Goal: Task Accomplishment & Management: Manage account settings

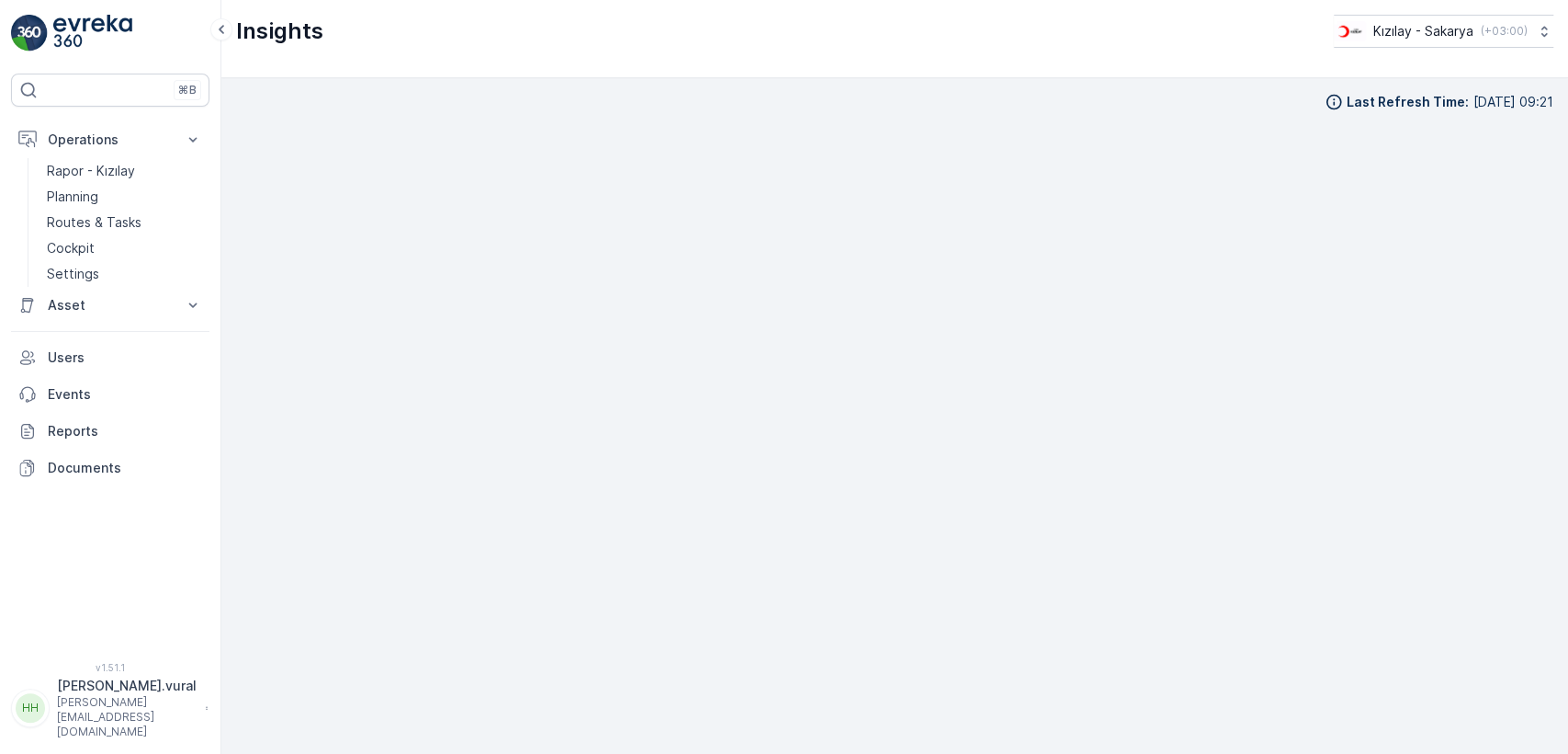
scroll to position [20, 0]
click at [149, 217] on link "Routes & Tasks" at bounding box center [124, 222] width 170 height 25
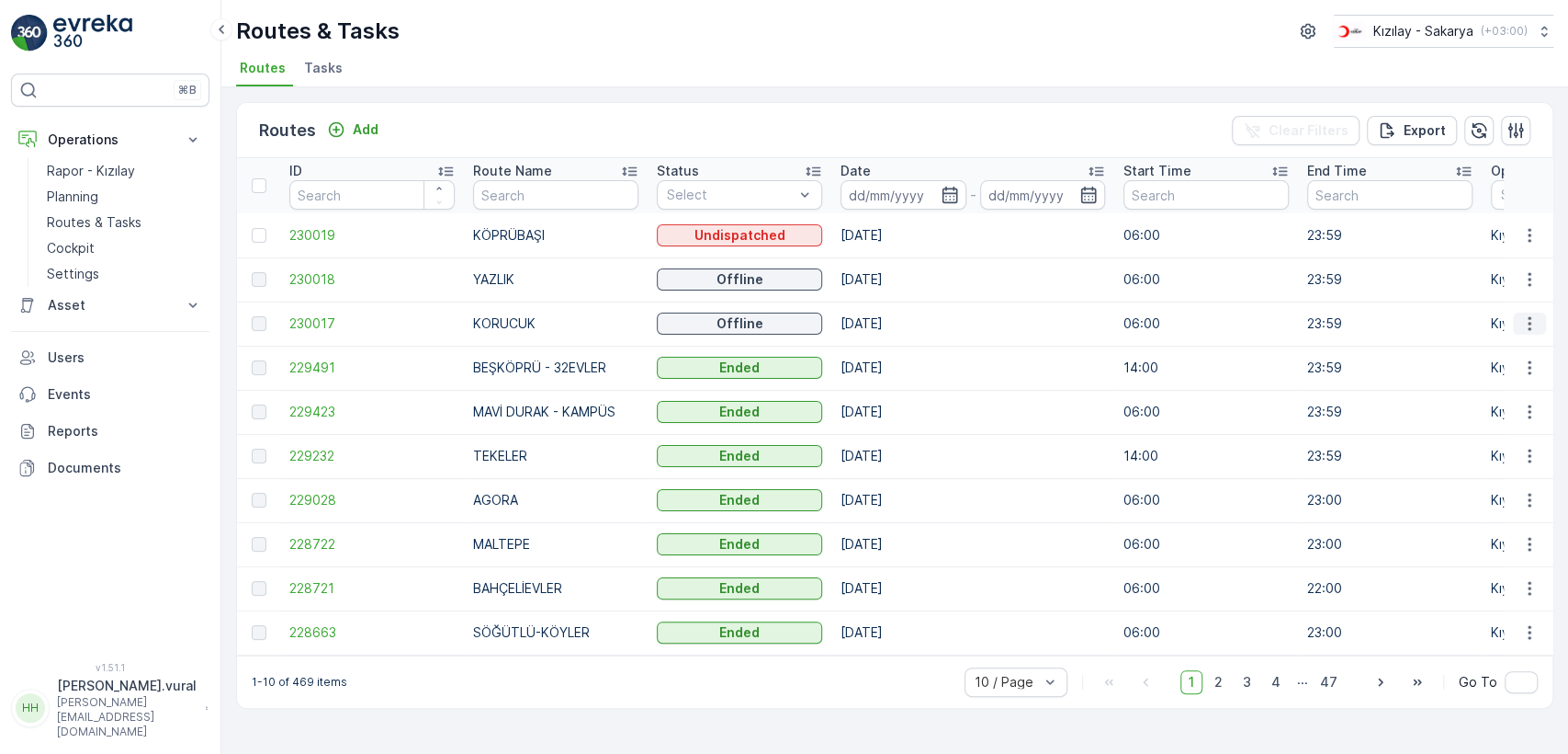
click at [1533, 321] on icon "button" at bounding box center [1530, 324] width 19 height 19
click at [1504, 345] on span "See More Details" at bounding box center [1486, 351] width 106 height 19
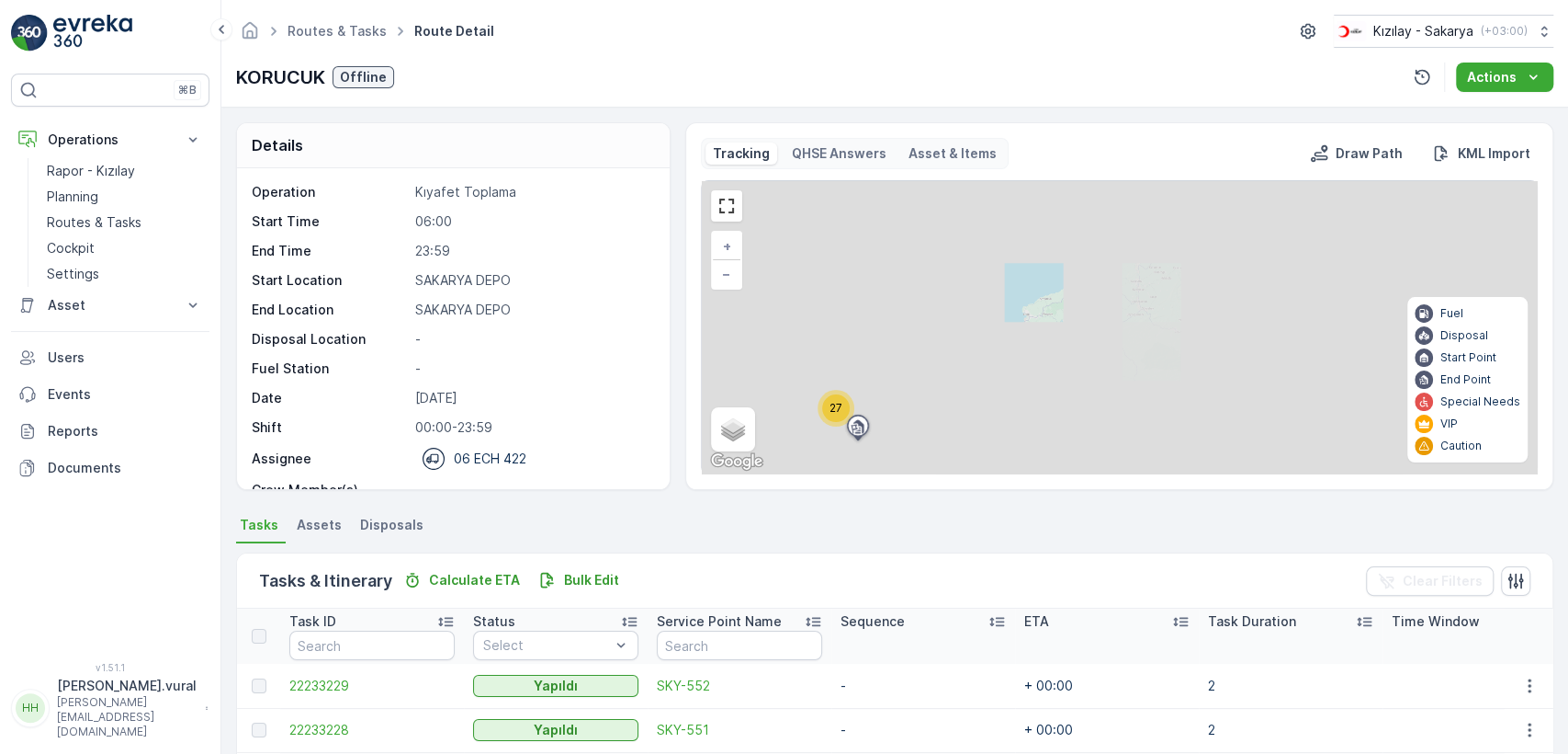
scroll to position [437, 0]
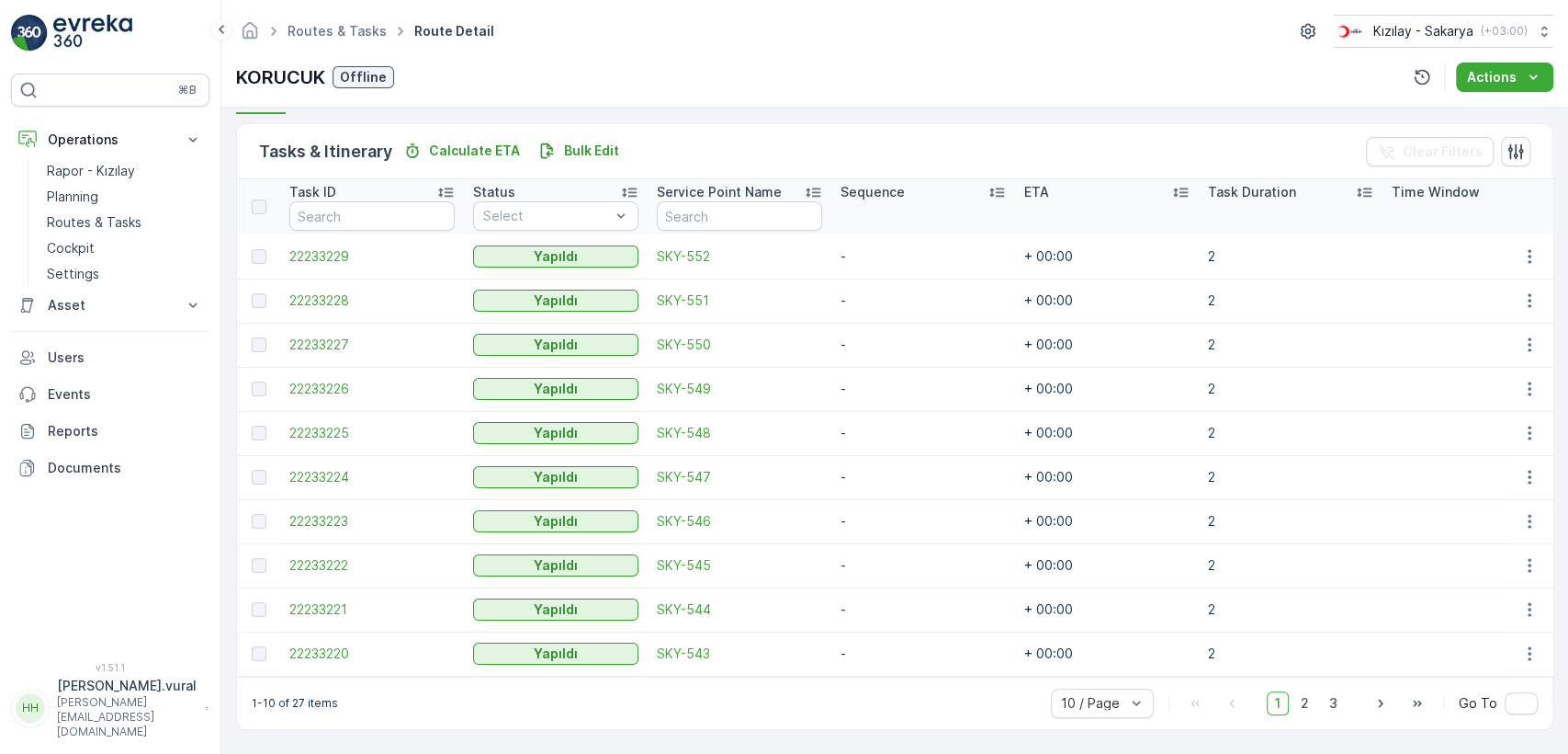
click at [1294, 682] on div "1-10 of 27 items 10 / Page 1 2 3 Go To" at bounding box center [895, 703] width 1316 height 53
click at [1303, 701] on span "2" at bounding box center [1305, 702] width 24 height 24
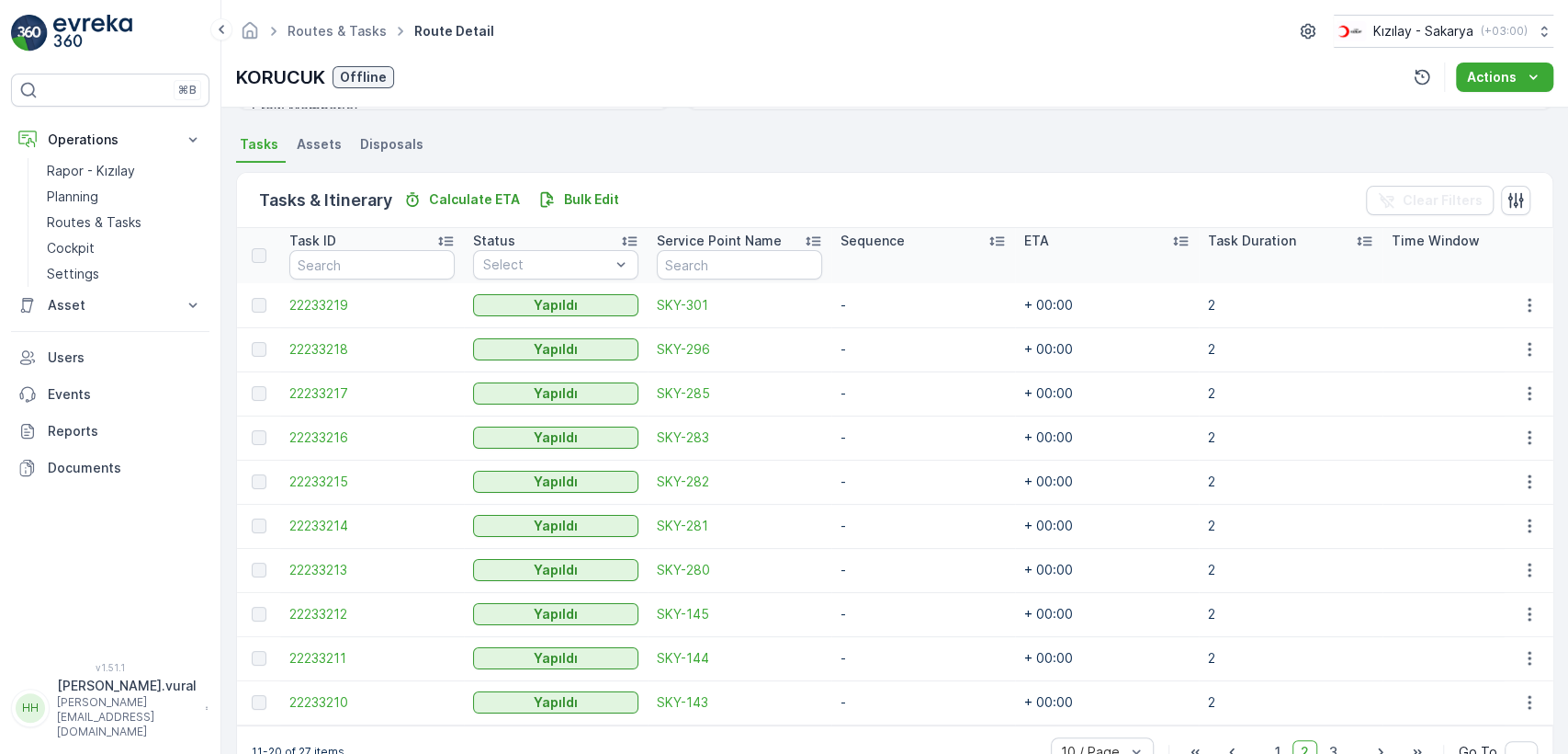
scroll to position [437, 0]
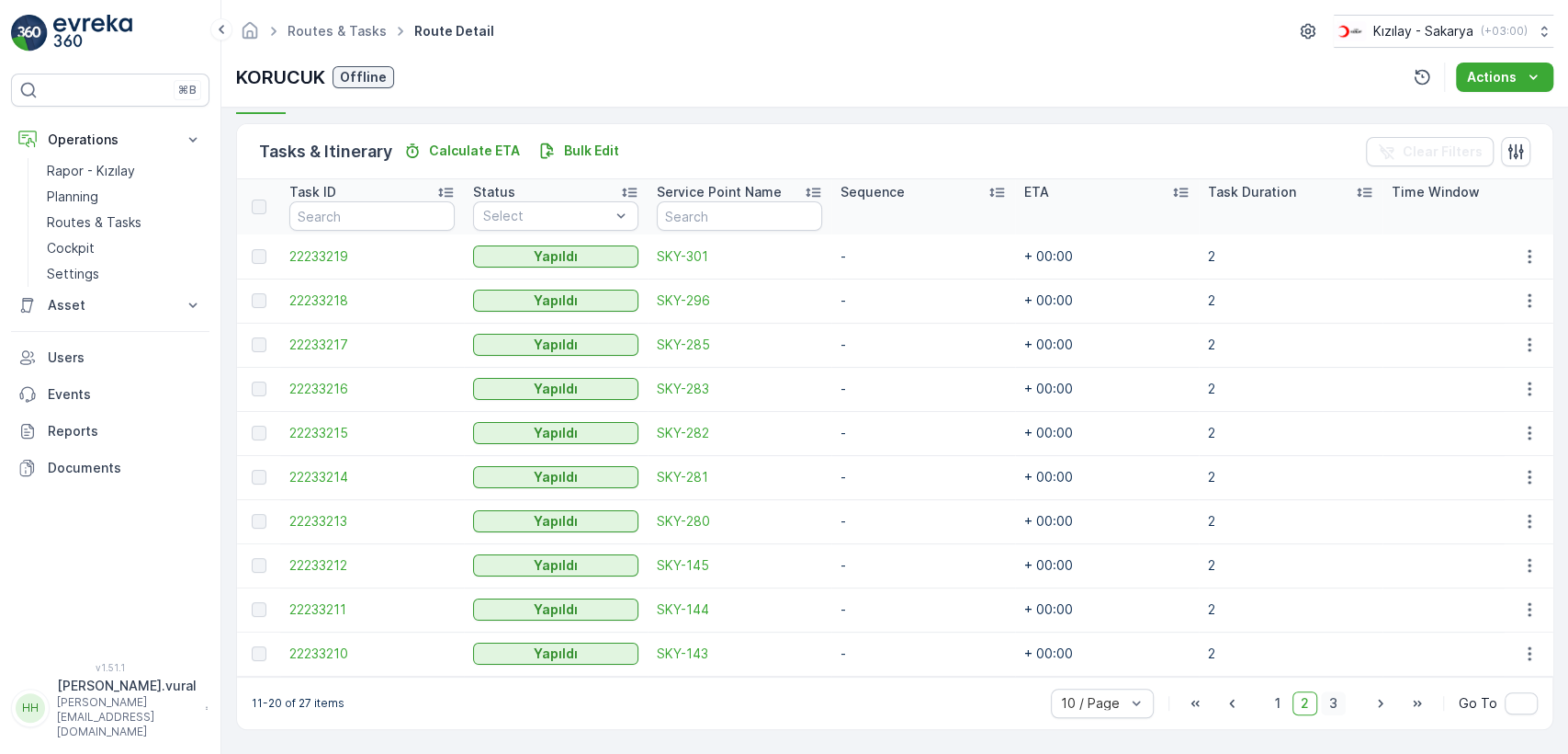
click at [1321, 710] on span "3" at bounding box center [1334, 702] width 24 height 24
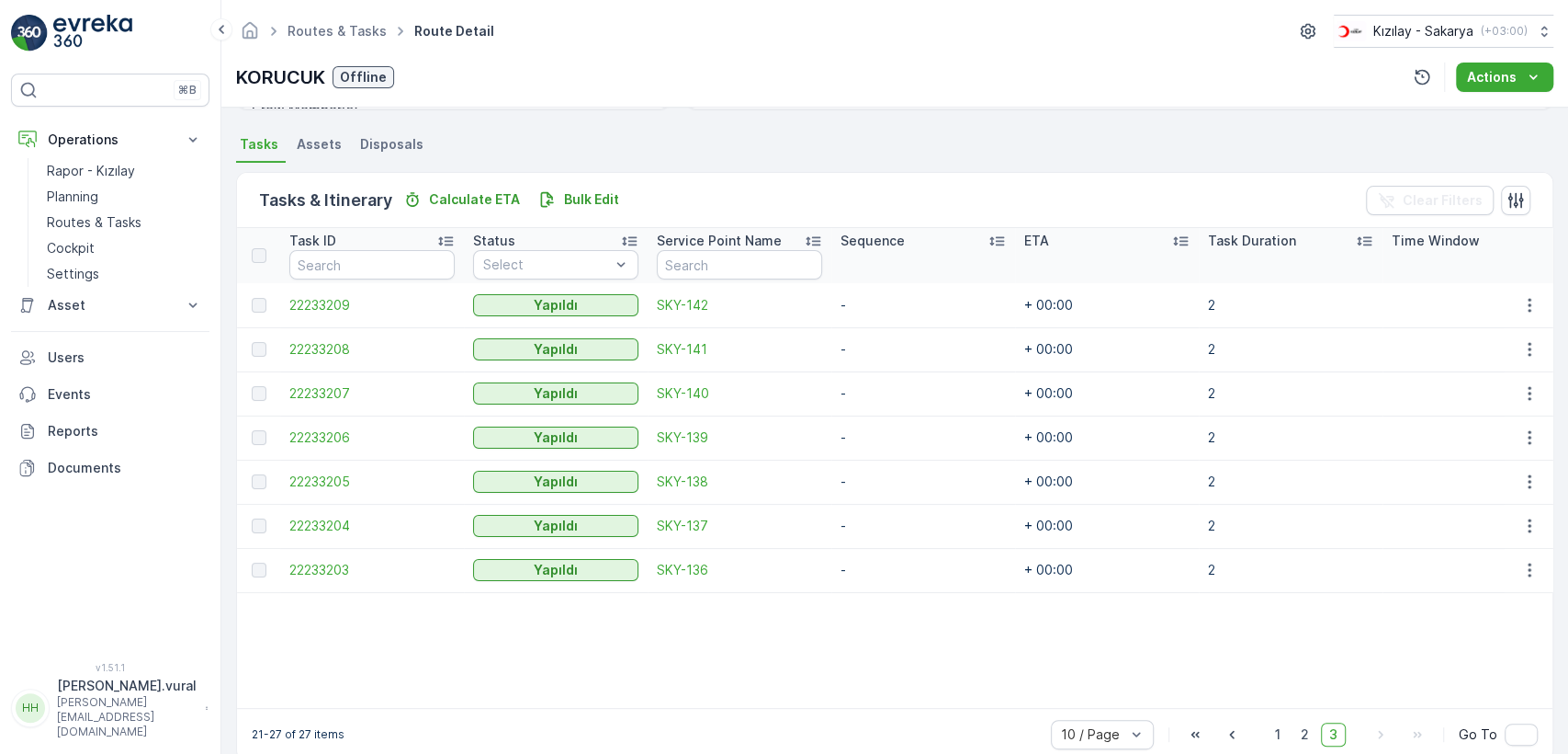
scroll to position [419, 0]
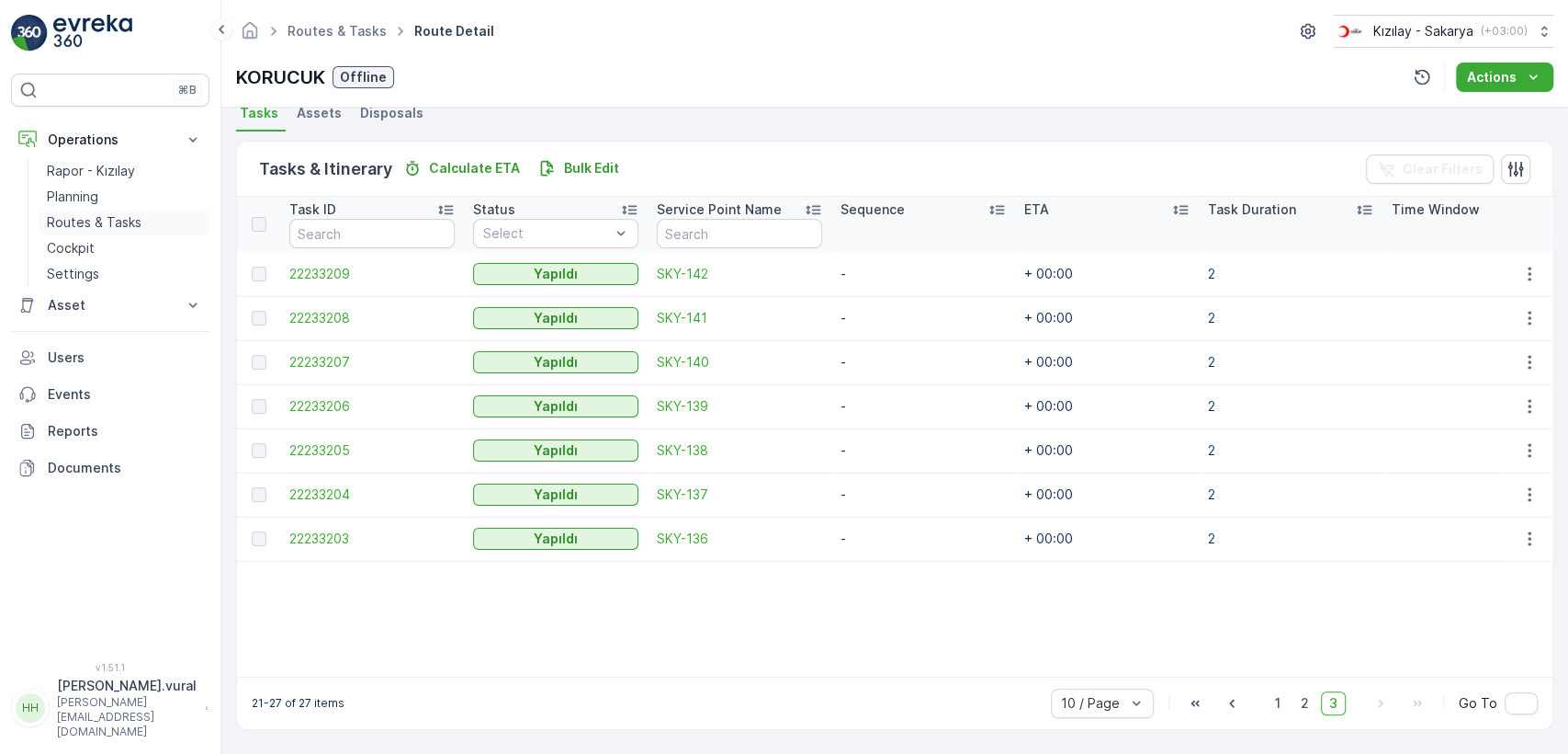
click at [155, 216] on link "Routes & Tasks" at bounding box center [124, 222] width 170 height 25
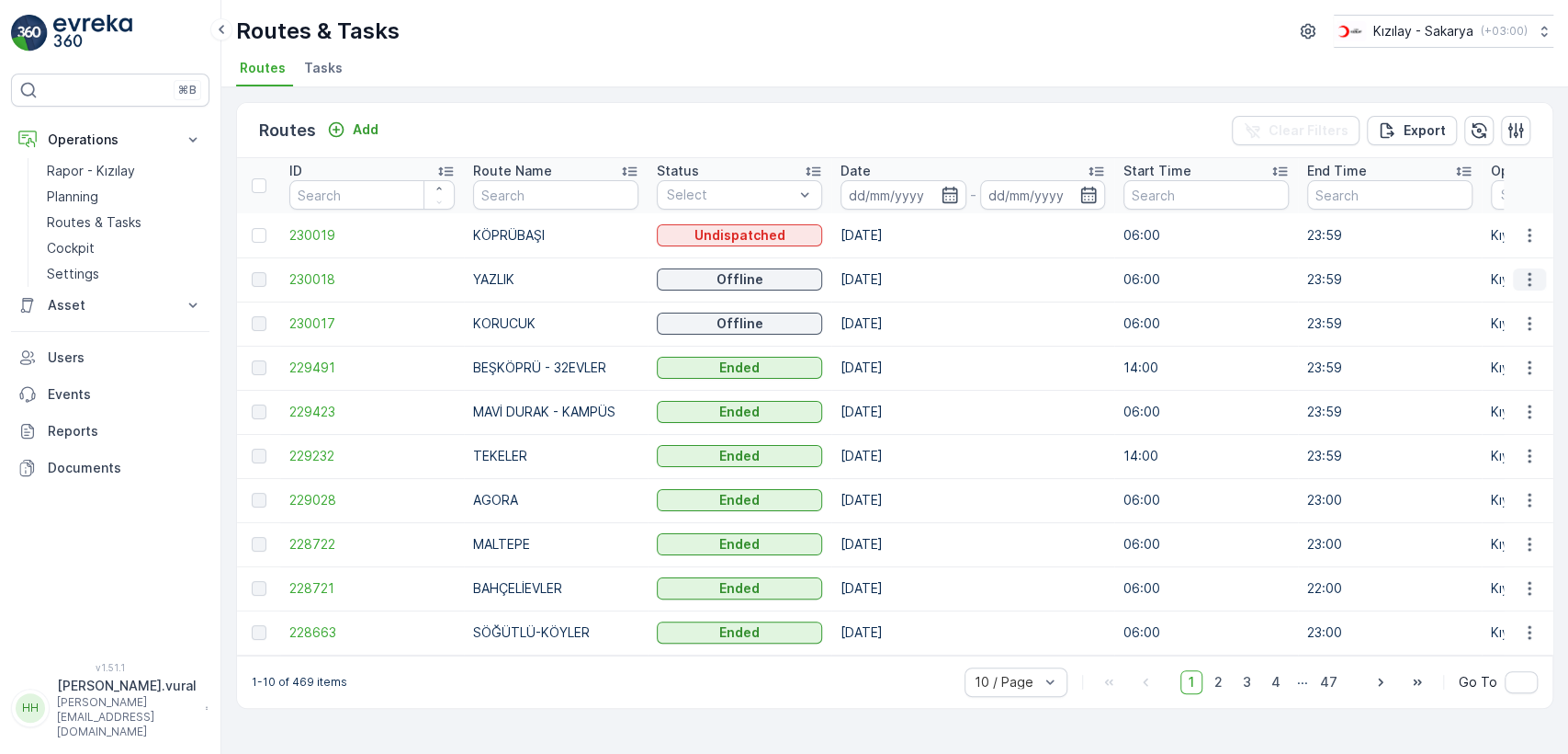
click at [1533, 278] on icon "button" at bounding box center [1530, 280] width 19 height 19
click at [1497, 300] on span "See More Details" at bounding box center [1486, 307] width 106 height 19
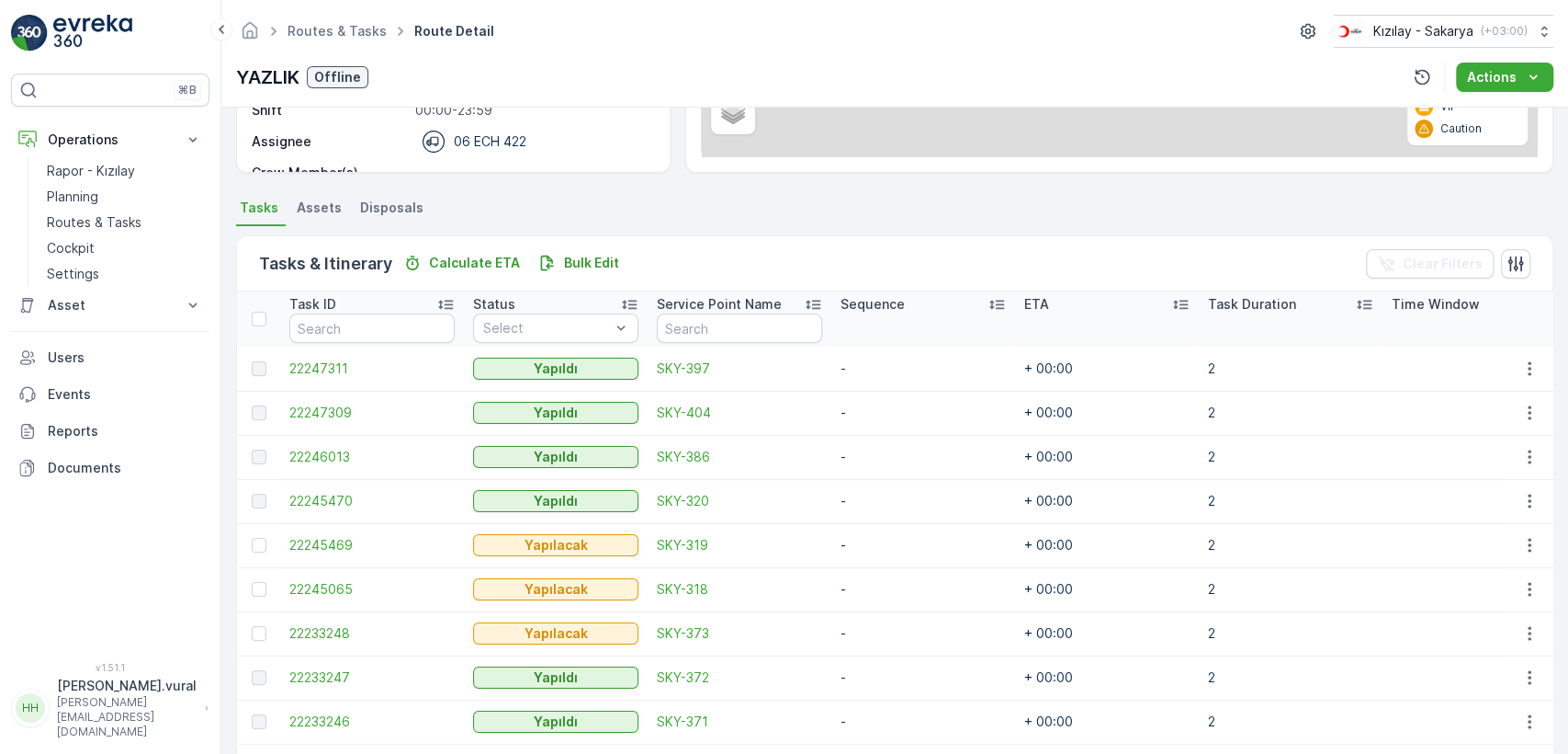
scroll to position [437, 0]
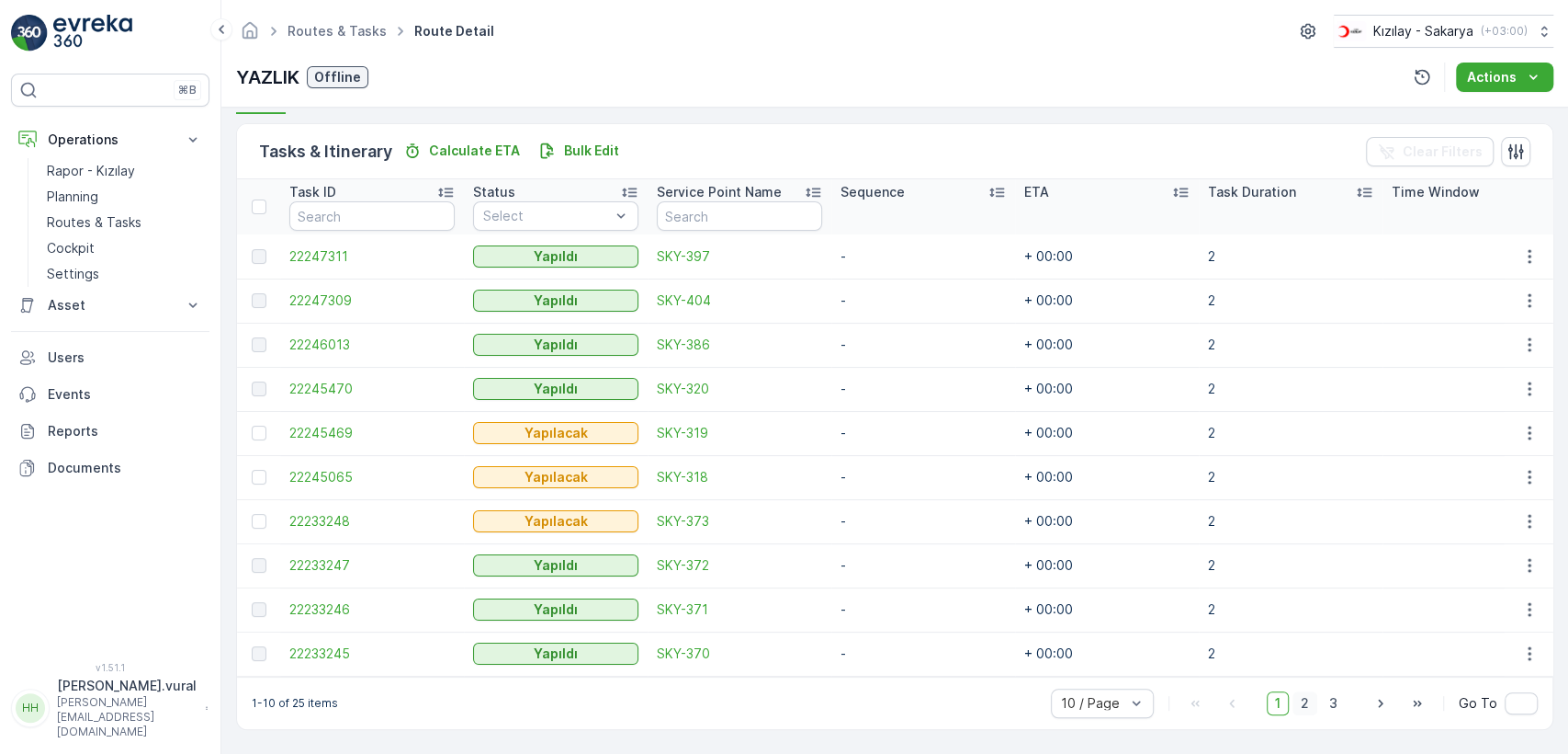
click at [1295, 706] on span "2" at bounding box center [1305, 702] width 24 height 24
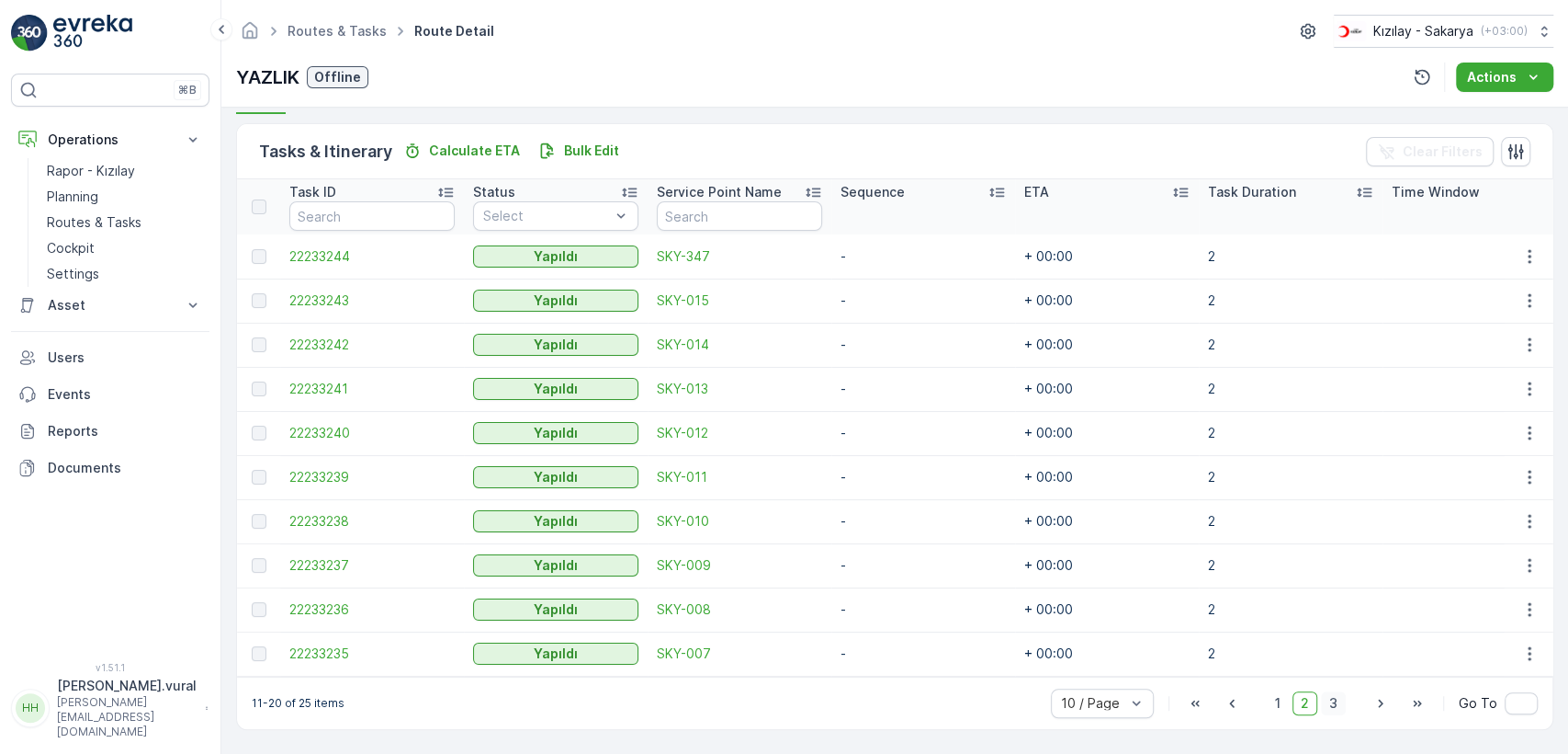
click at [1334, 708] on span "3" at bounding box center [1334, 702] width 24 height 24
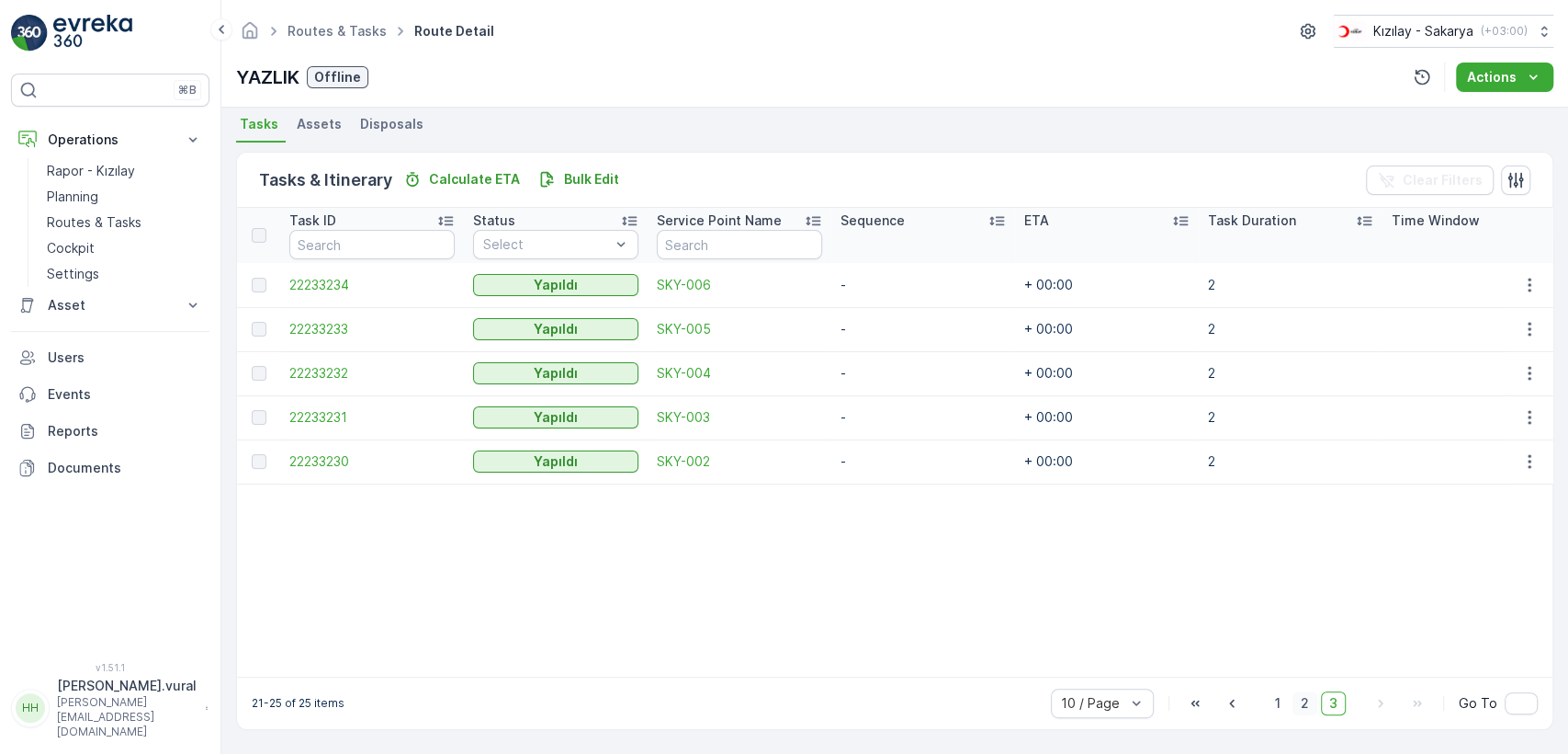
click at [1295, 703] on span "2" at bounding box center [1305, 702] width 24 height 24
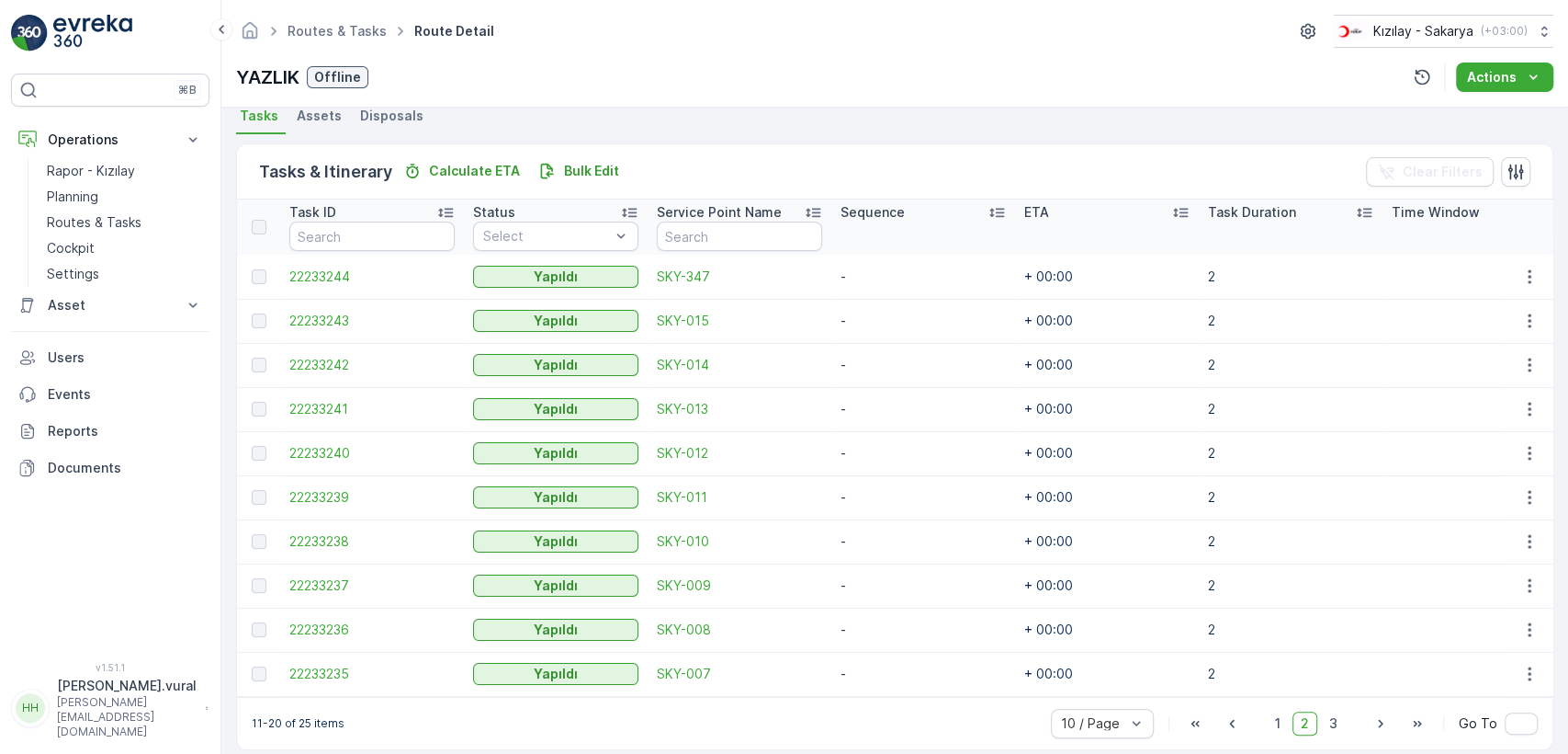
scroll to position [437, 0]
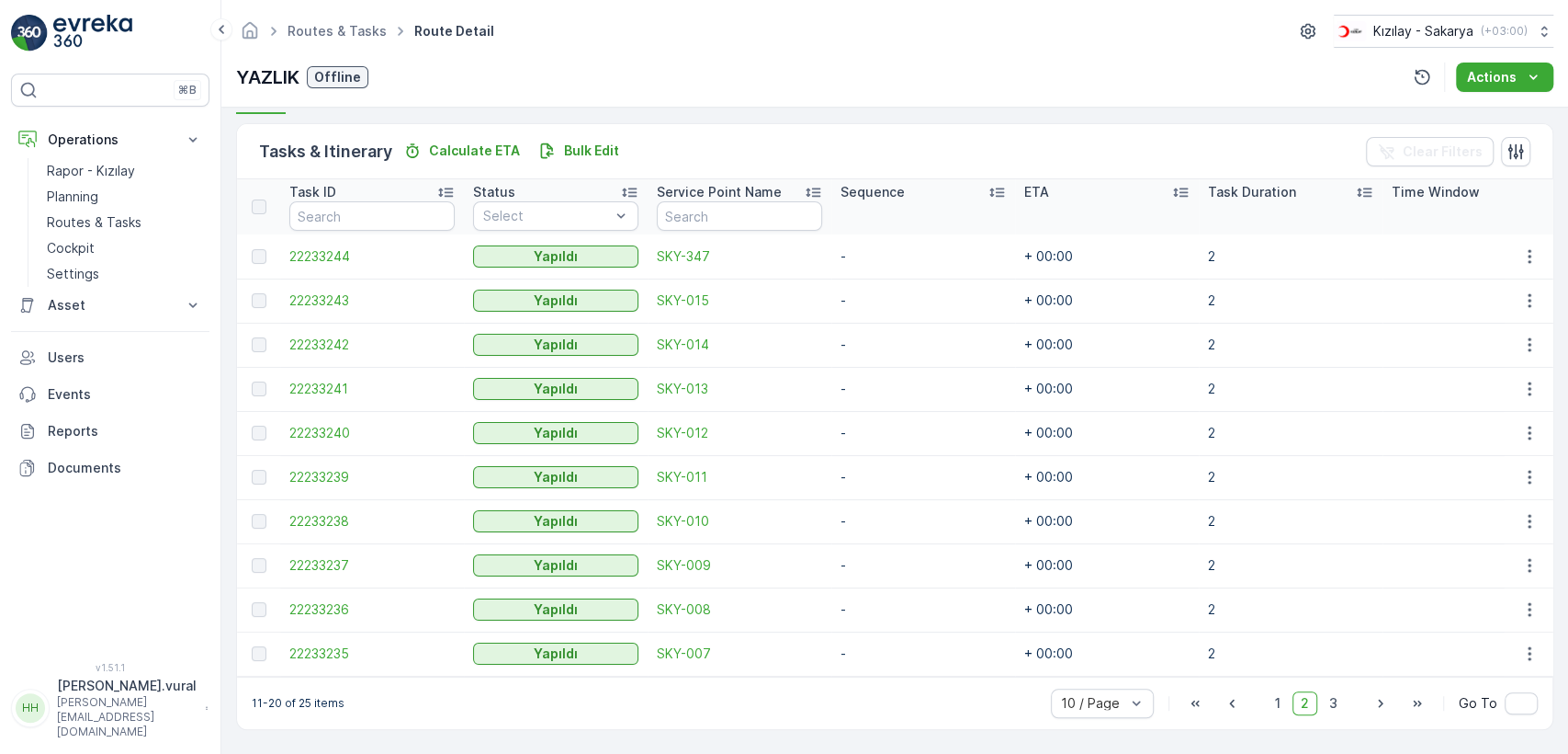
click at [1256, 700] on div "10 / Page 1 2 3 Go To" at bounding box center [1294, 702] width 487 height 29
click at [1272, 707] on span "1" at bounding box center [1277, 702] width 22 height 24
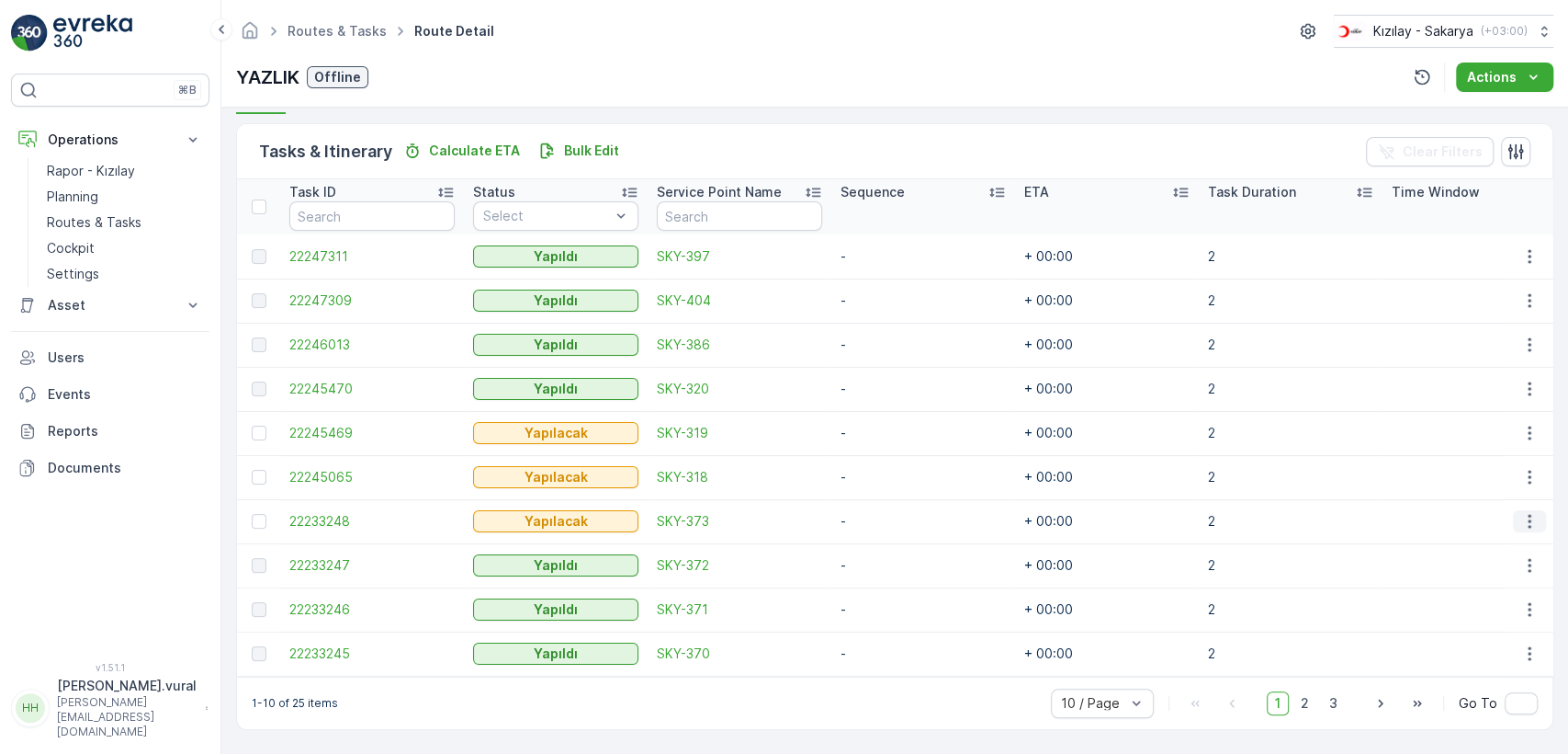
click at [1522, 512] on icon "button" at bounding box center [1530, 521] width 19 height 19
click at [1480, 657] on div "Delete" at bounding box center [1499, 650] width 138 height 25
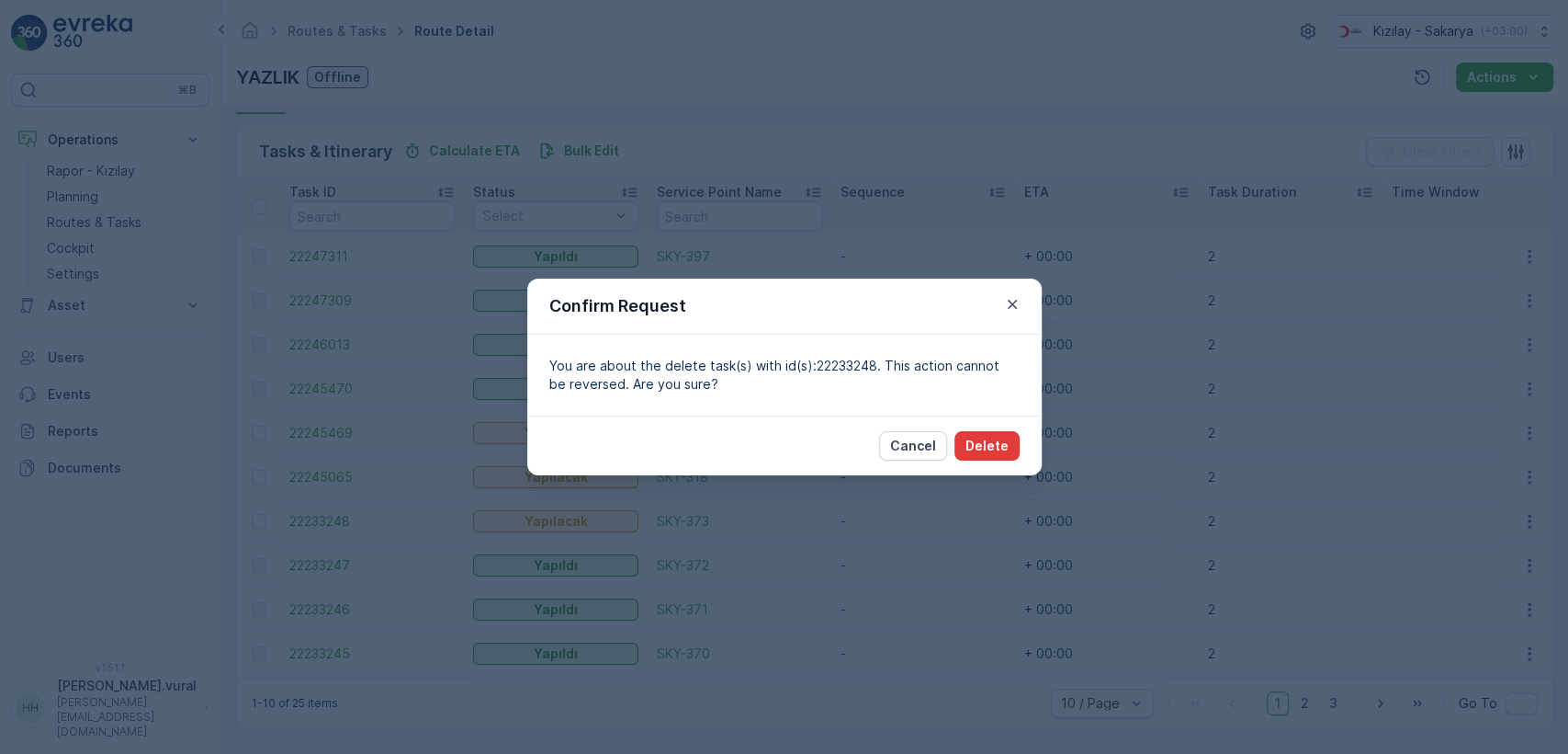
click at [1018, 451] on button "Delete" at bounding box center [986, 445] width 65 height 29
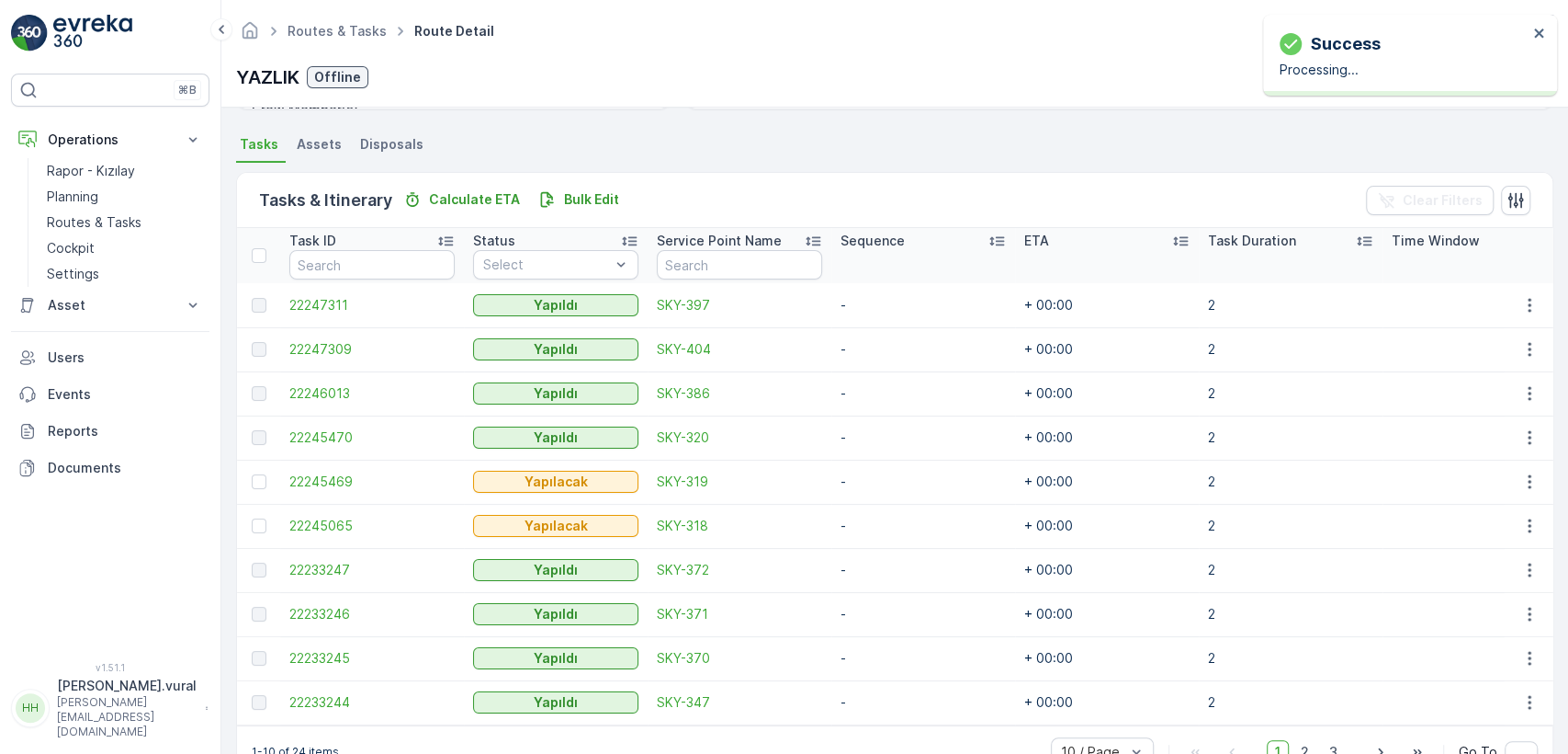
scroll to position [437, 0]
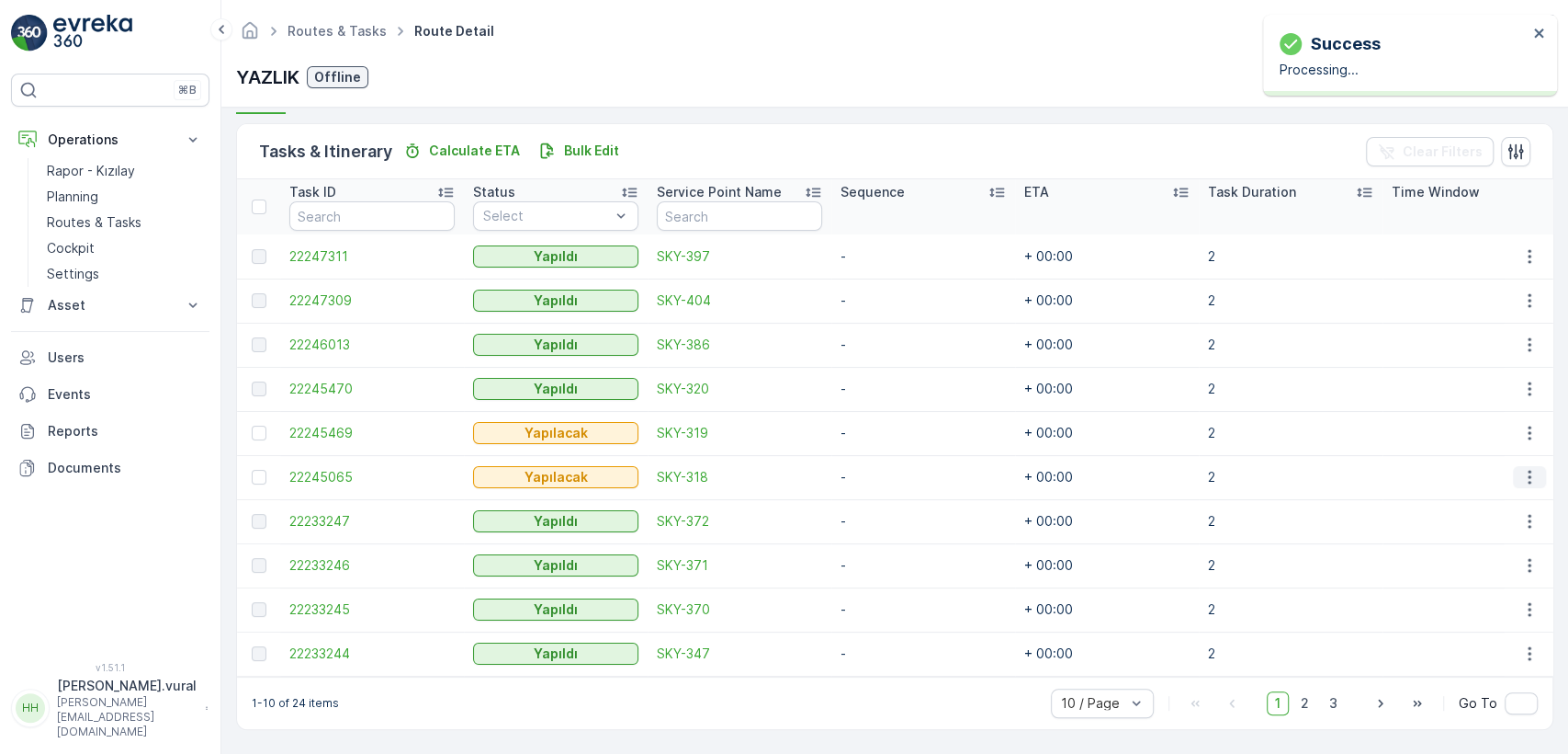
click at [1521, 468] on icon "button" at bounding box center [1530, 477] width 19 height 19
click at [1475, 595] on div "Delete" at bounding box center [1499, 607] width 138 height 25
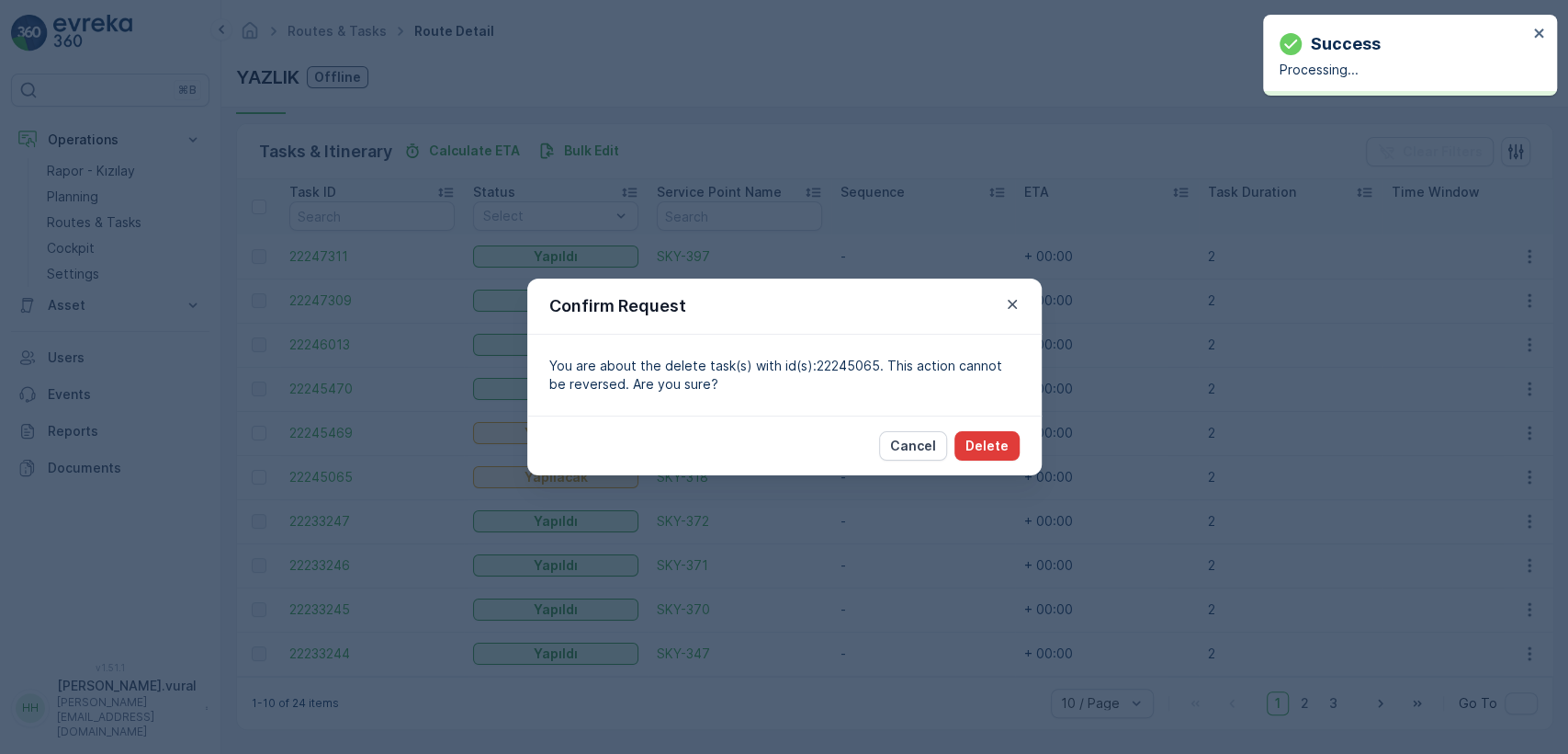
click at [1006, 457] on button "Delete" at bounding box center [986, 445] width 65 height 29
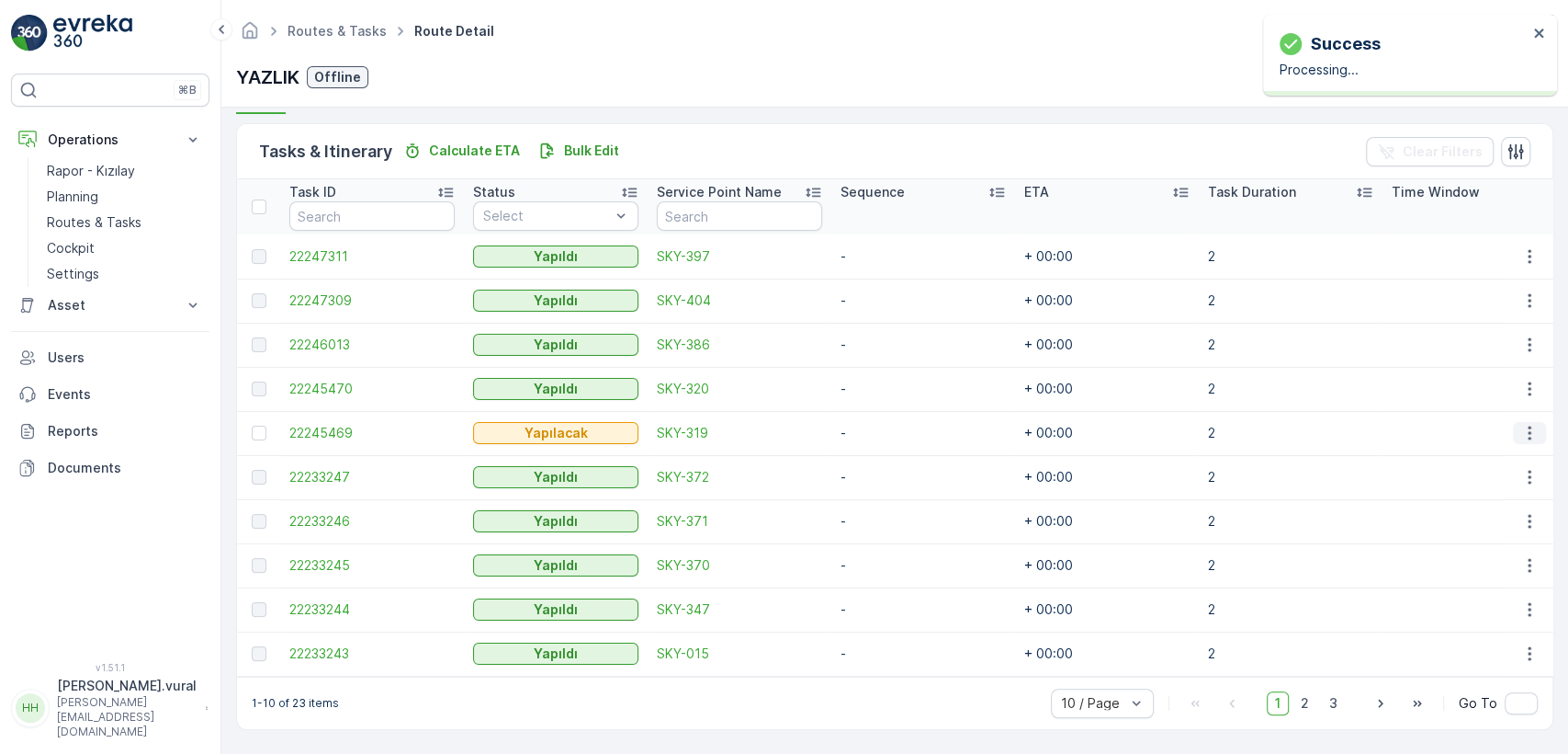
drag, startPoint x: 1528, startPoint y: 419, endPoint x: 1518, endPoint y: 432, distance: 16.4
click at [1526, 424] on icon "button" at bounding box center [1530, 433] width 19 height 19
click at [1463, 560] on span "Delete" at bounding box center [1459, 564] width 42 height 19
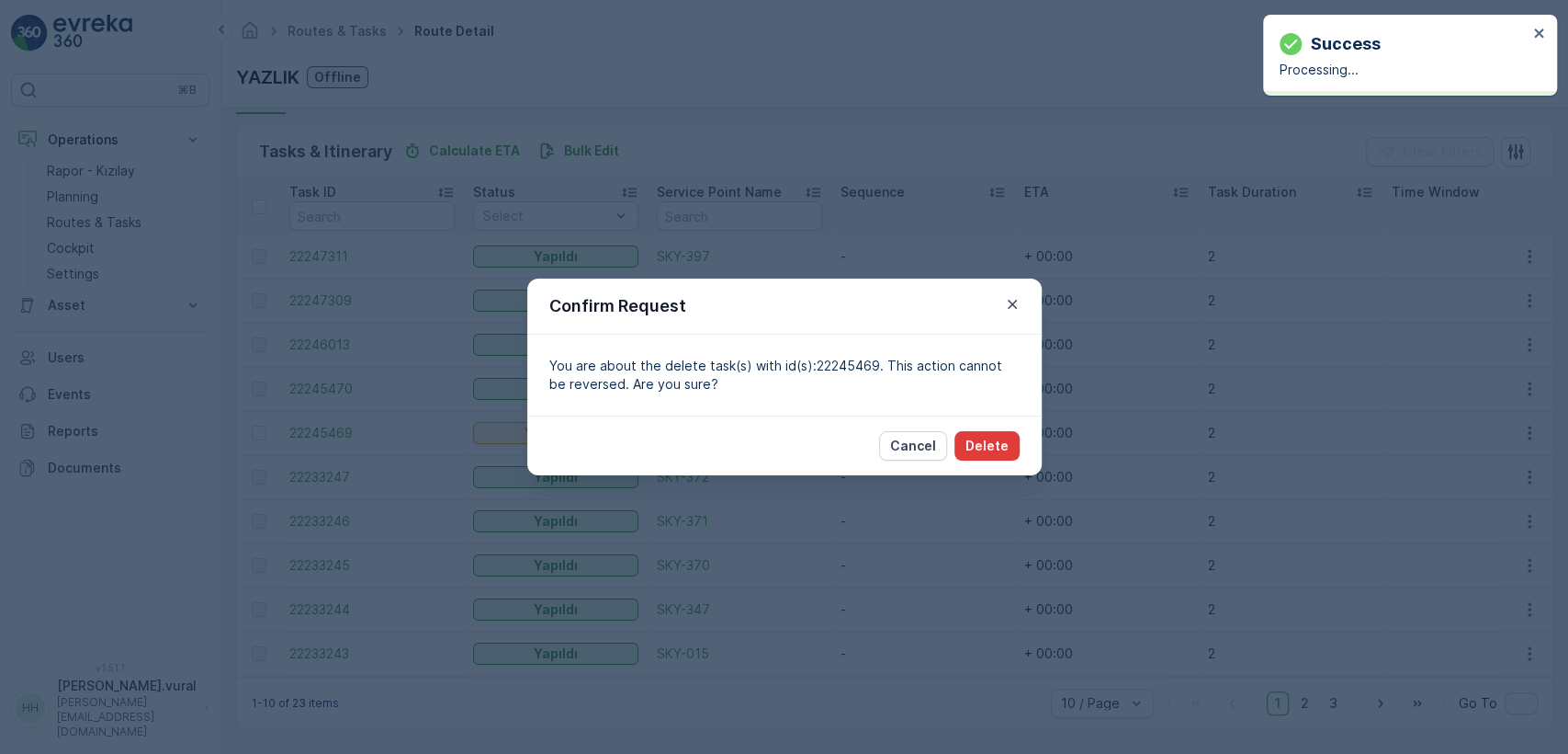
click at [1009, 442] on button "Delete" at bounding box center [986, 445] width 65 height 29
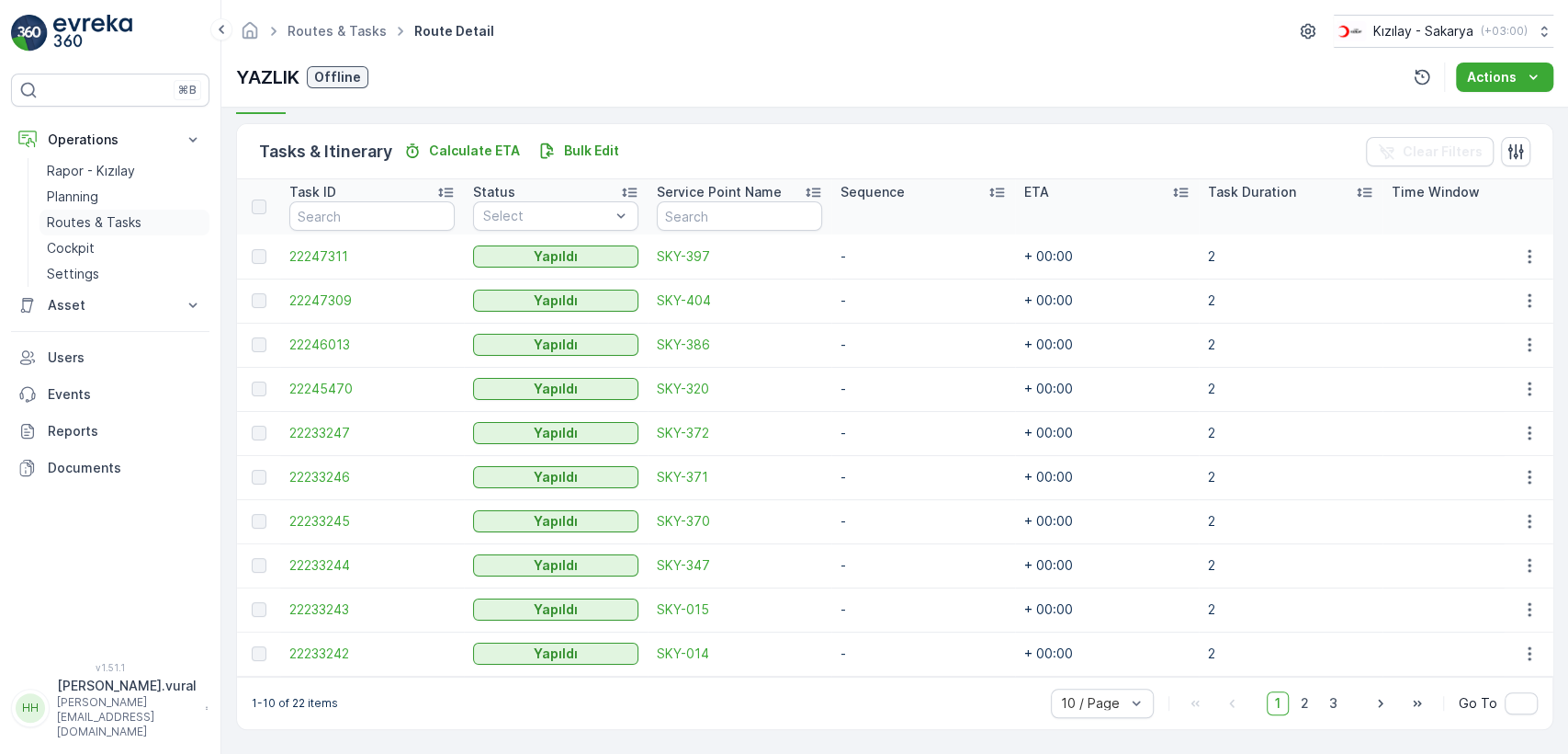
click at [117, 223] on p "Routes & Tasks" at bounding box center [94, 222] width 95 height 19
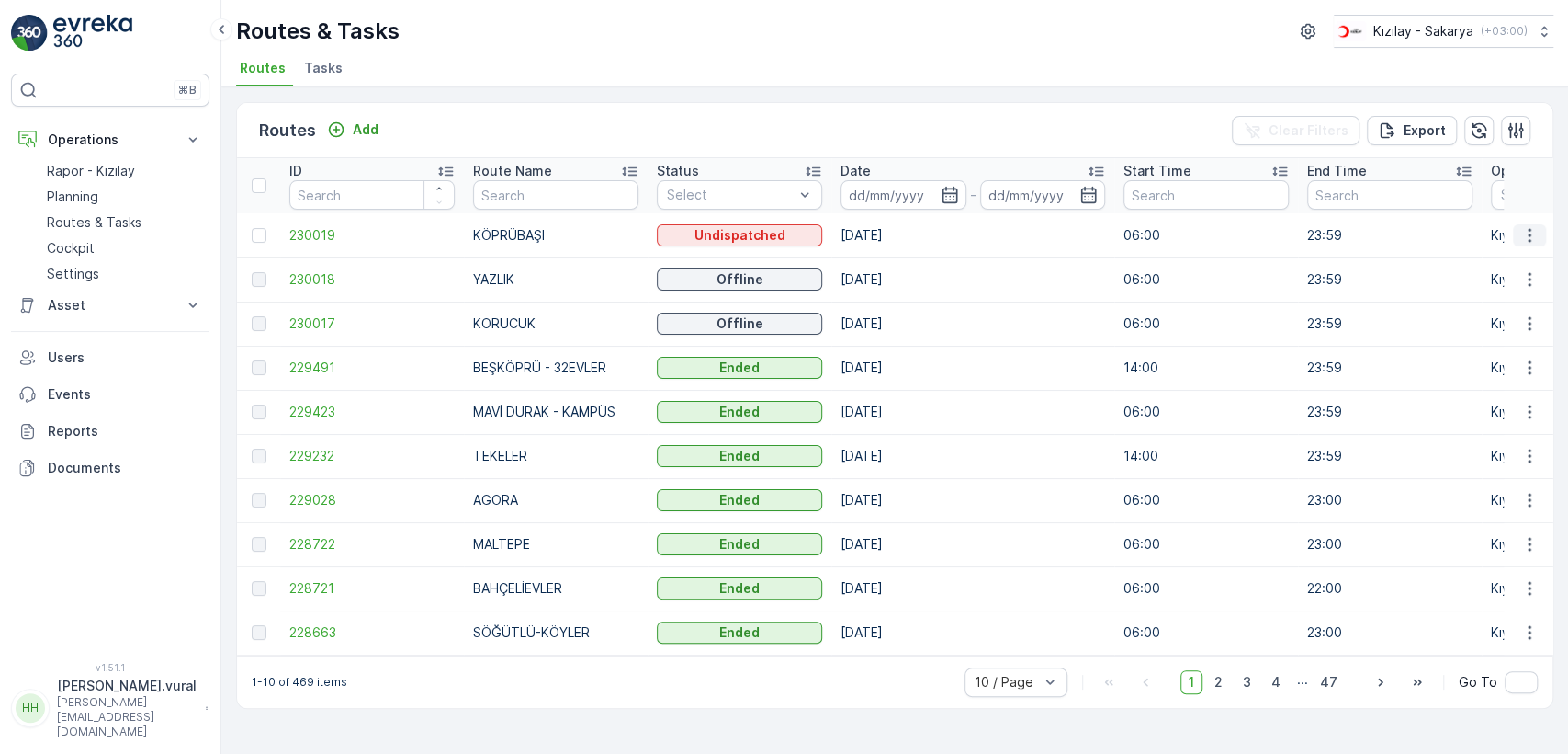
click at [1518, 239] on button "button" at bounding box center [1529, 234] width 33 height 22
click at [1472, 267] on span "See More Details" at bounding box center [1486, 263] width 106 height 19
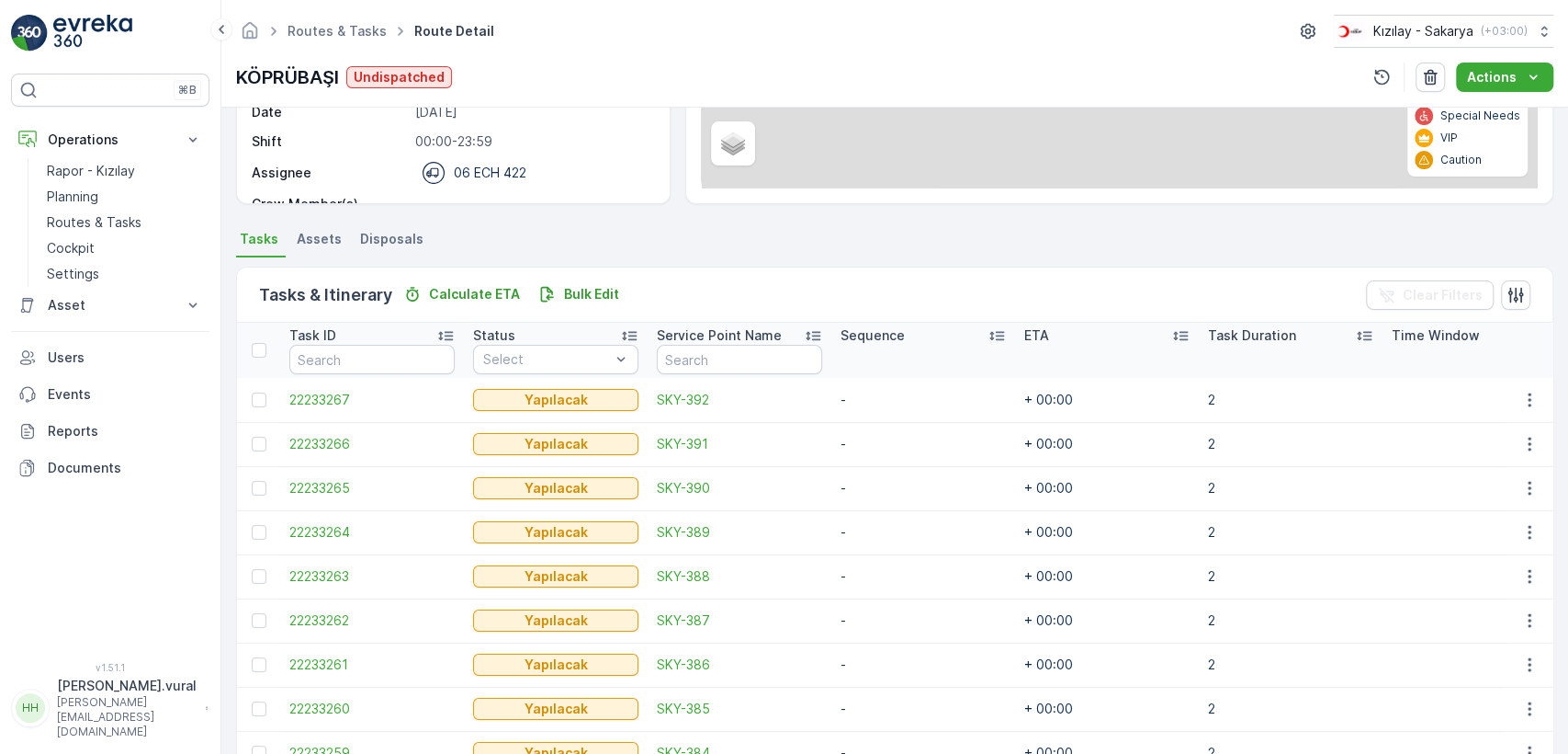
scroll to position [437, 0]
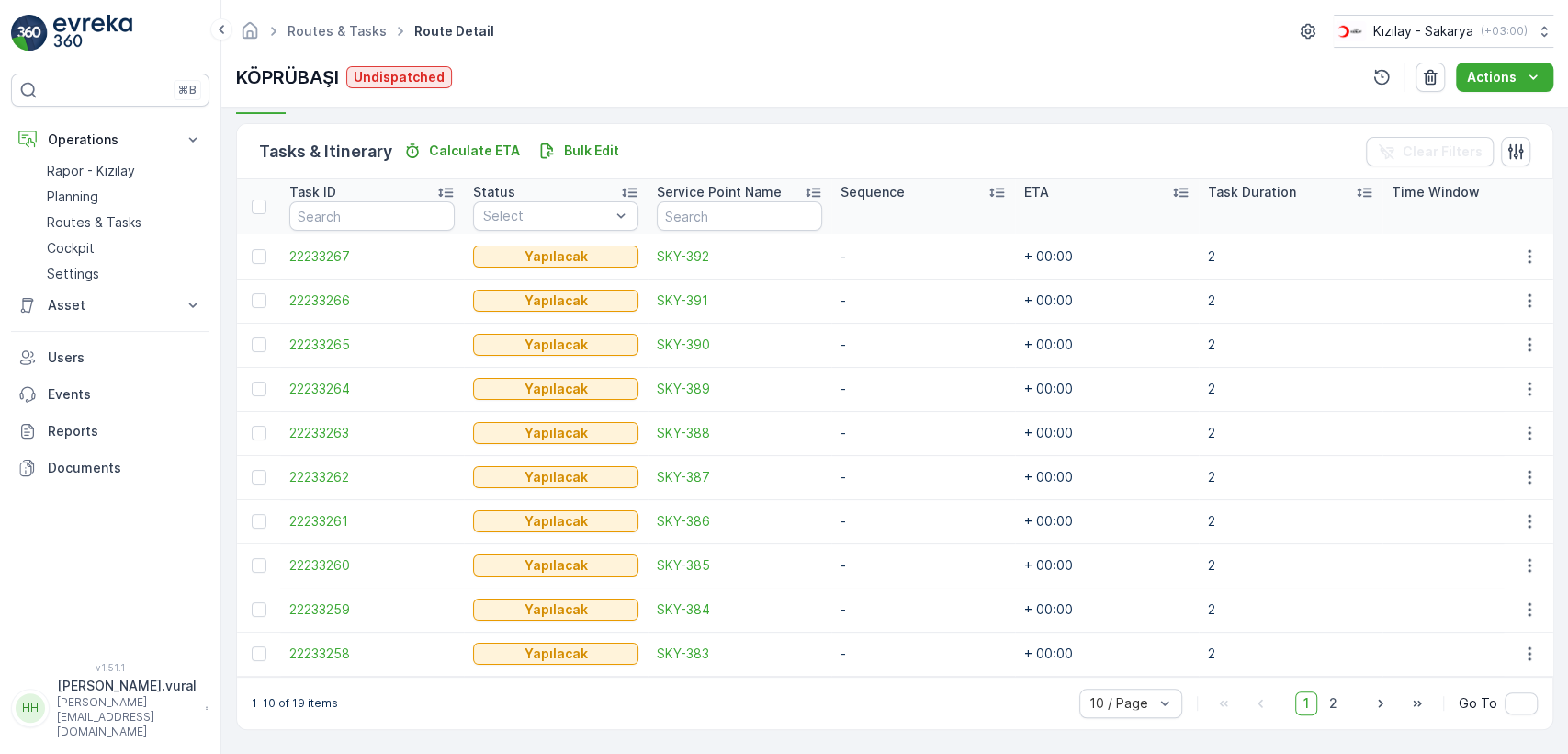
click at [1345, 703] on div "10 / Page 1 2 Go To" at bounding box center [1308, 702] width 458 height 29
click at [1338, 703] on span "2" at bounding box center [1334, 702] width 24 height 24
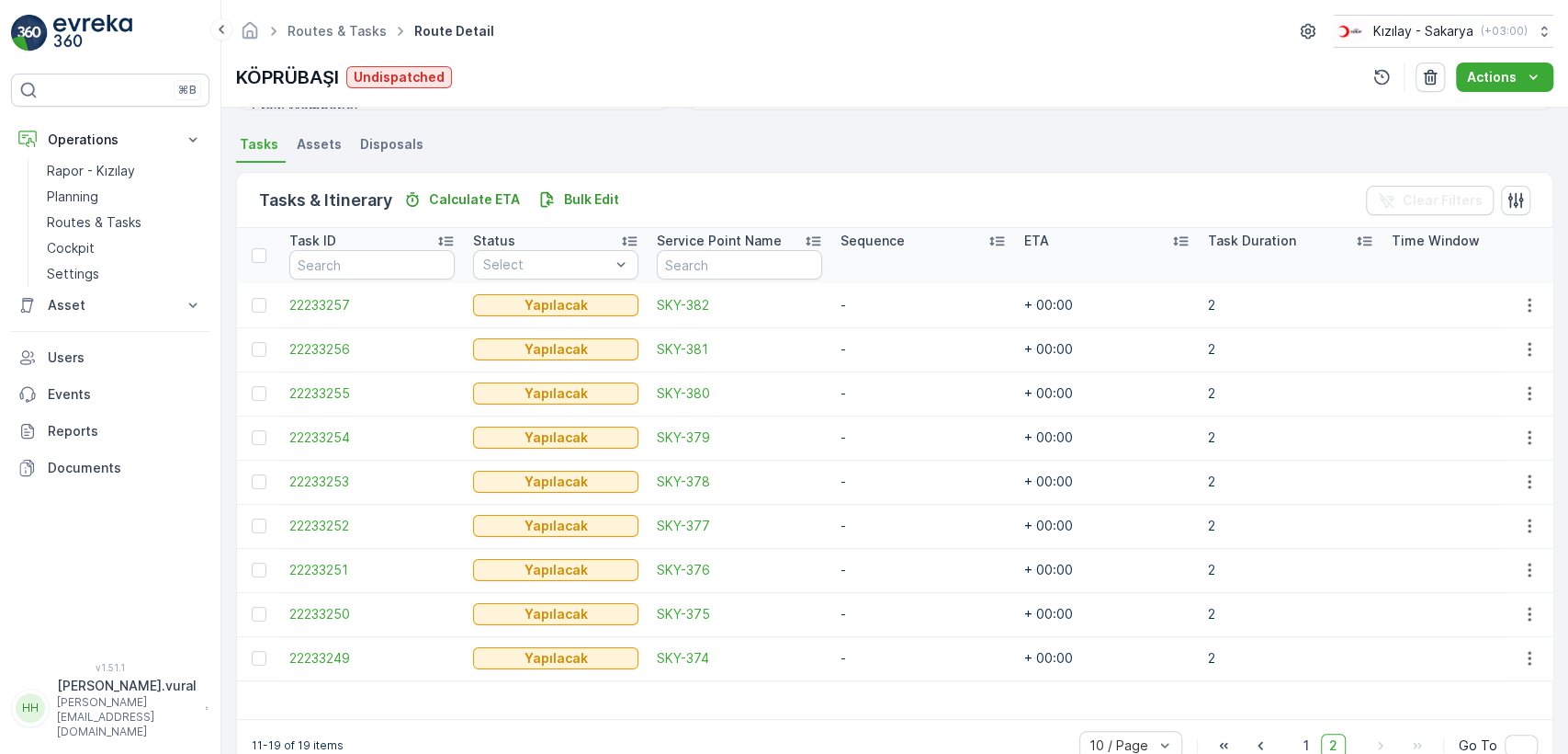
scroll to position [431, 0]
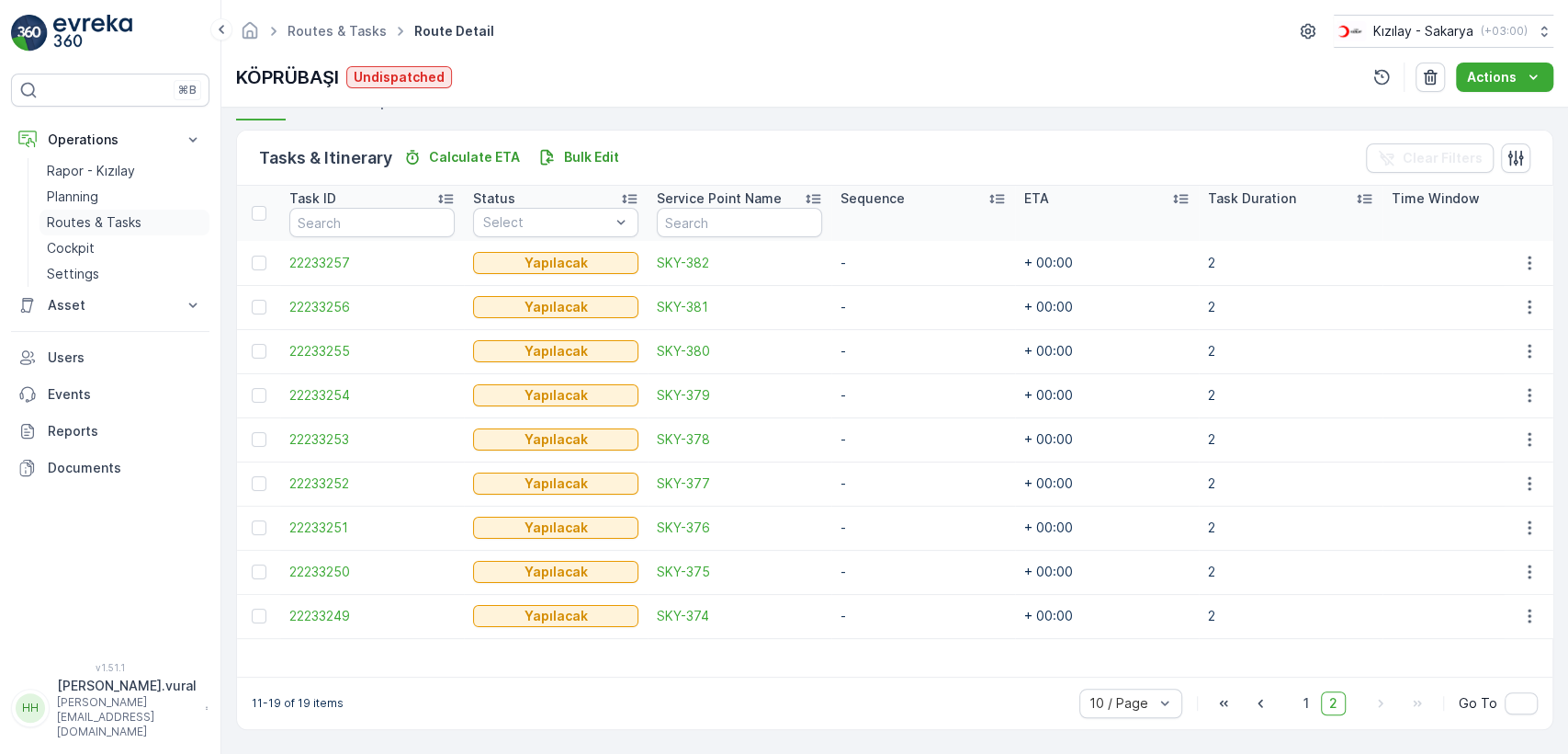
click at [149, 221] on link "Routes & Tasks" at bounding box center [124, 222] width 170 height 25
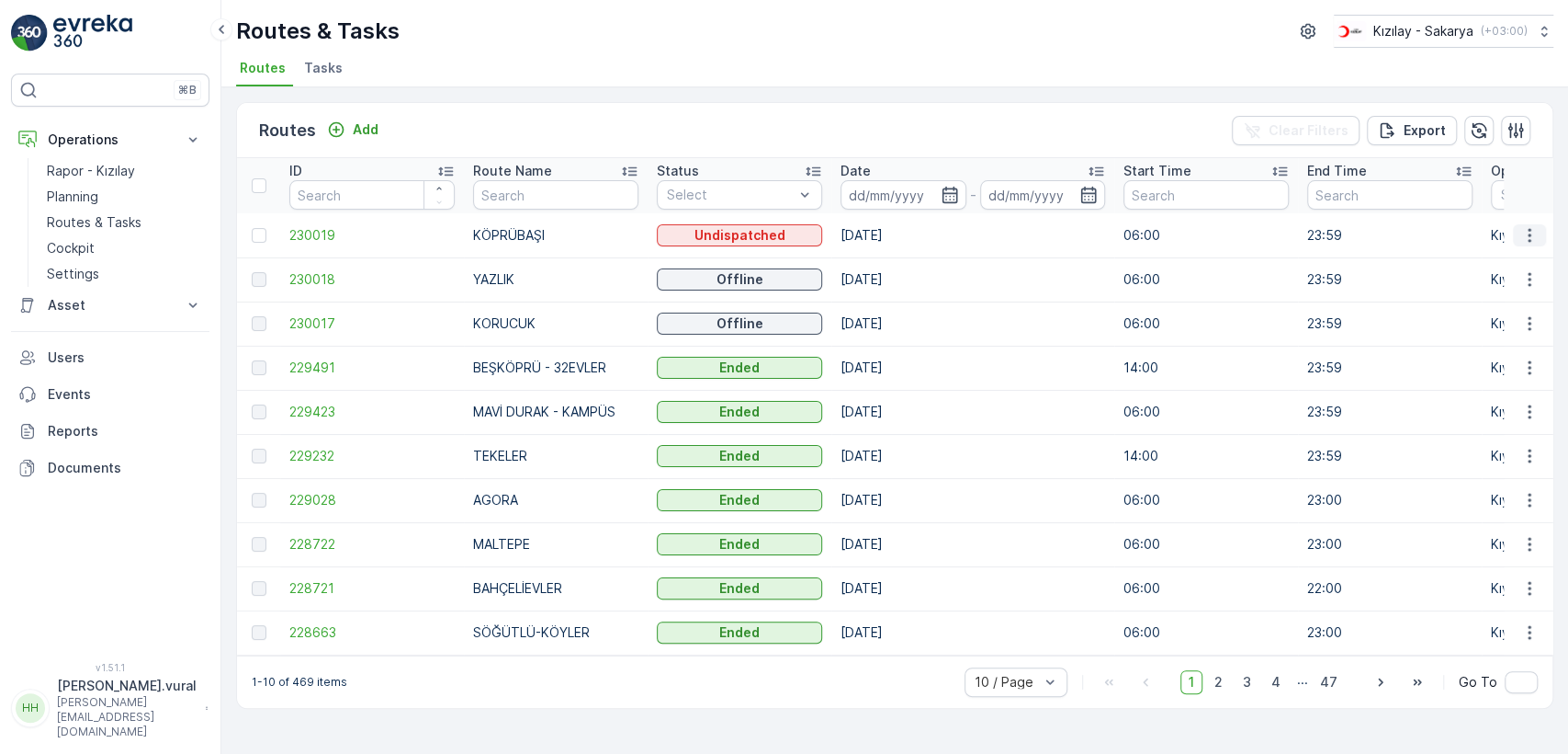
click at [1531, 233] on icon "button" at bounding box center [1530, 235] width 19 height 19
click at [1459, 365] on span "Delete" at bounding box center [1454, 375] width 42 height 19
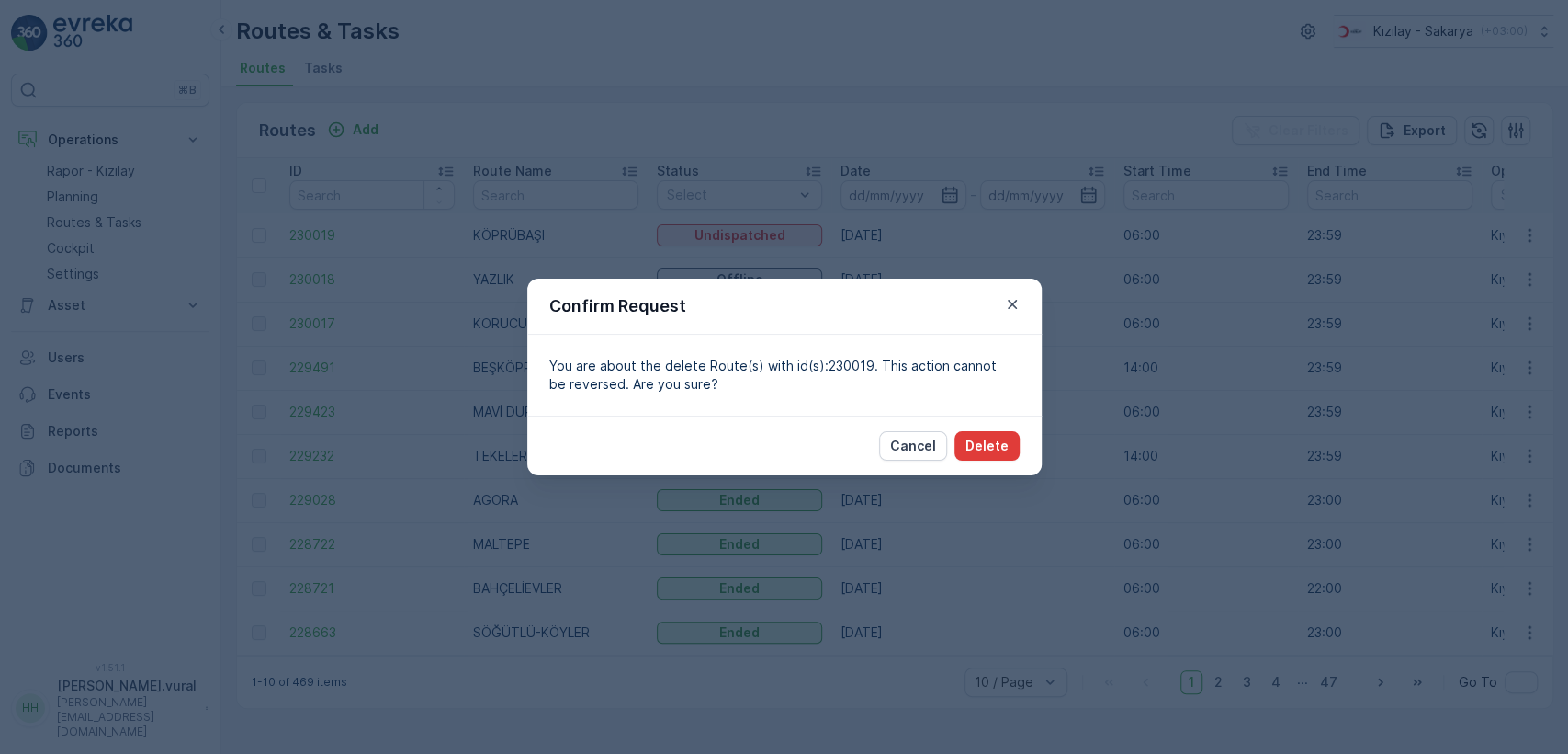
click at [971, 431] on button "Delete" at bounding box center [986, 445] width 65 height 29
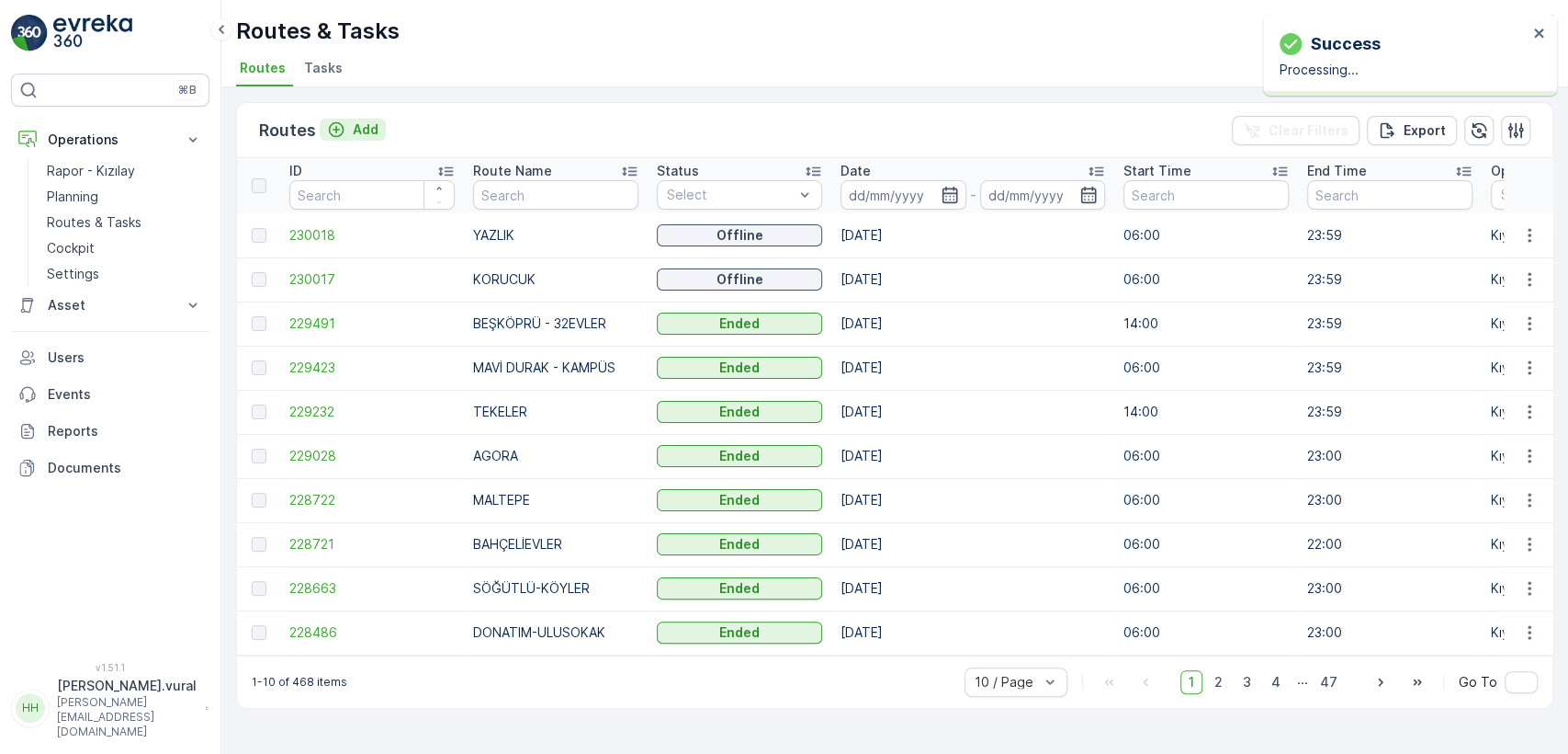
click at [356, 120] on p "Add" at bounding box center [365, 130] width 25 height 19
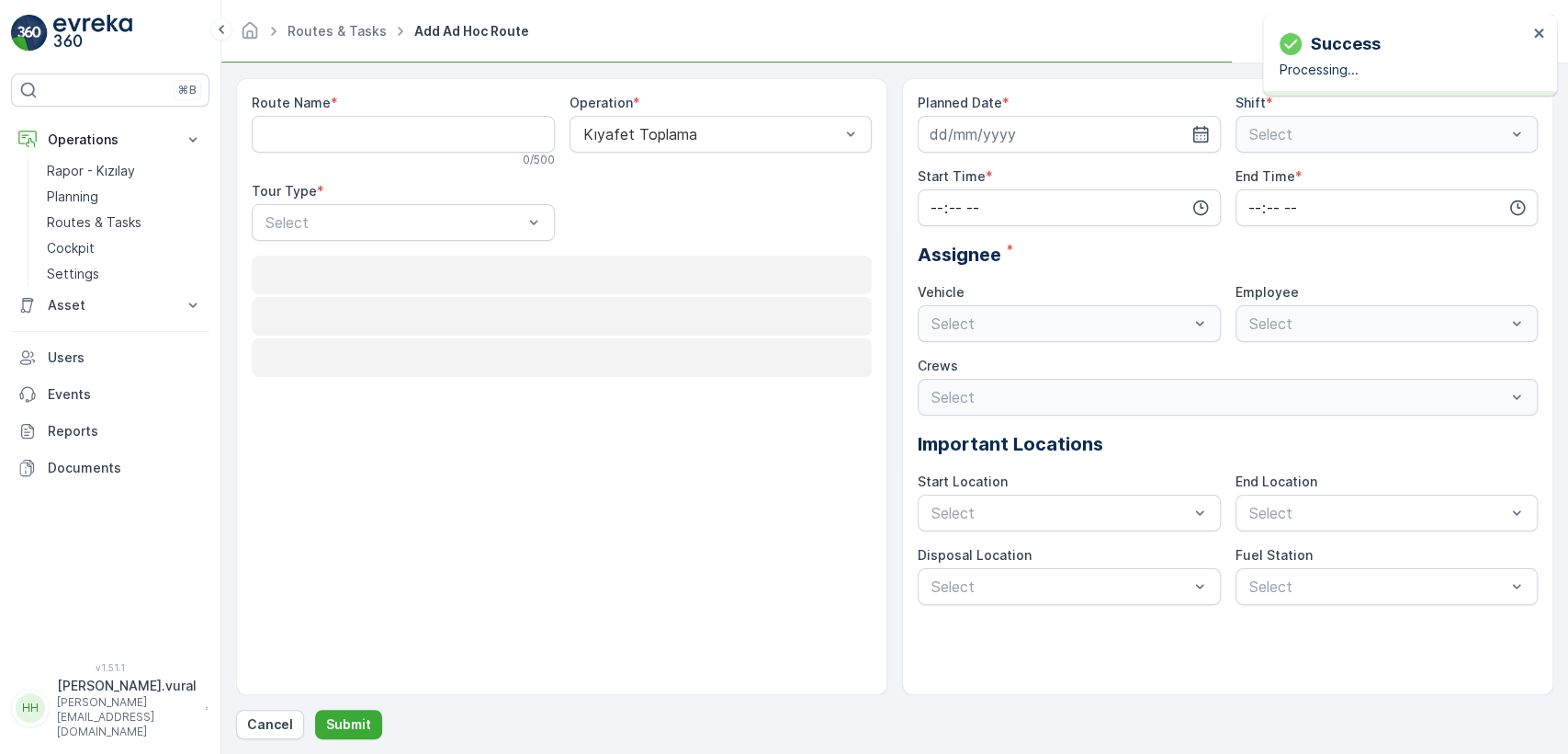
click at [399, 126] on Name "Route Name" at bounding box center [403, 134] width 303 height 37
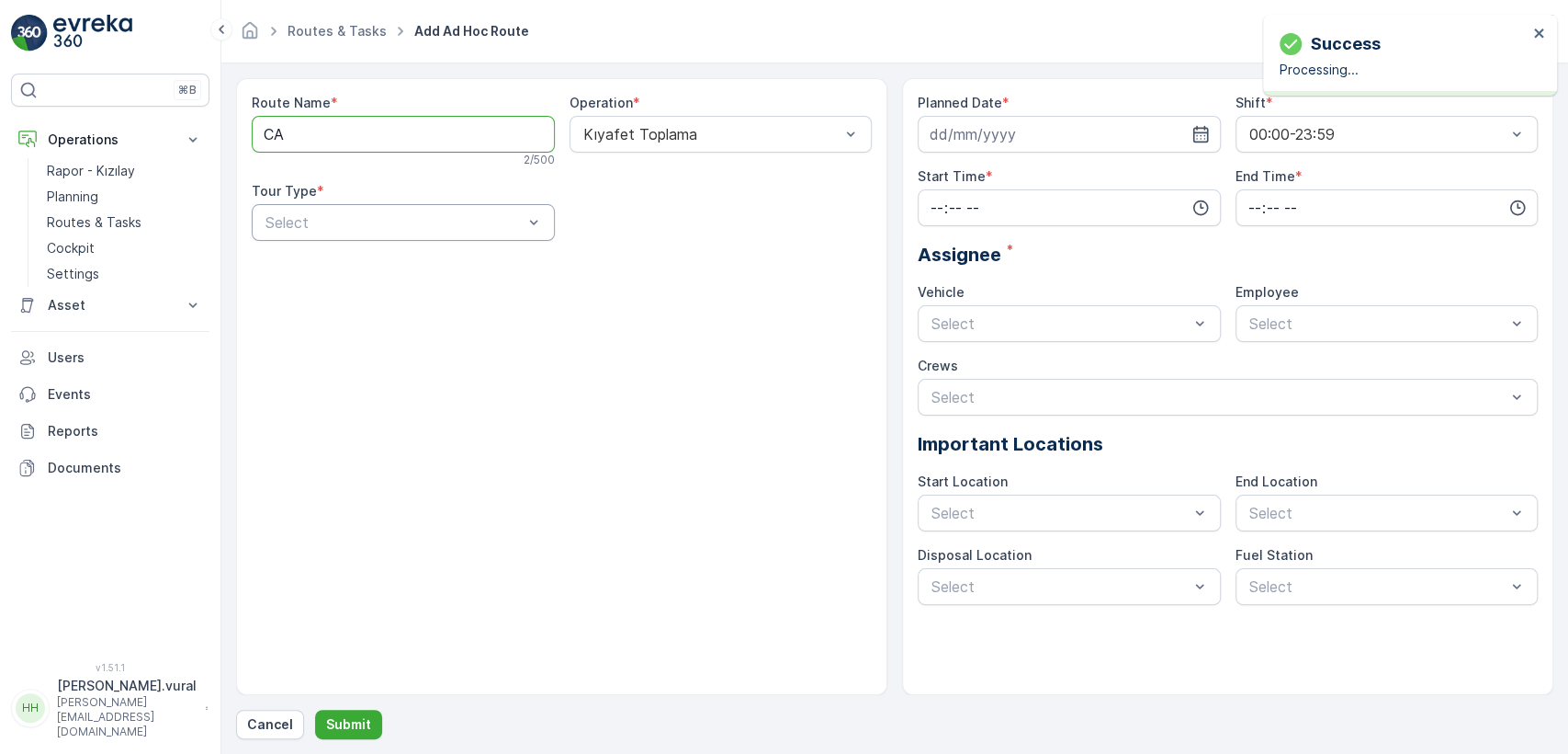
type Name "CAMİLİ"
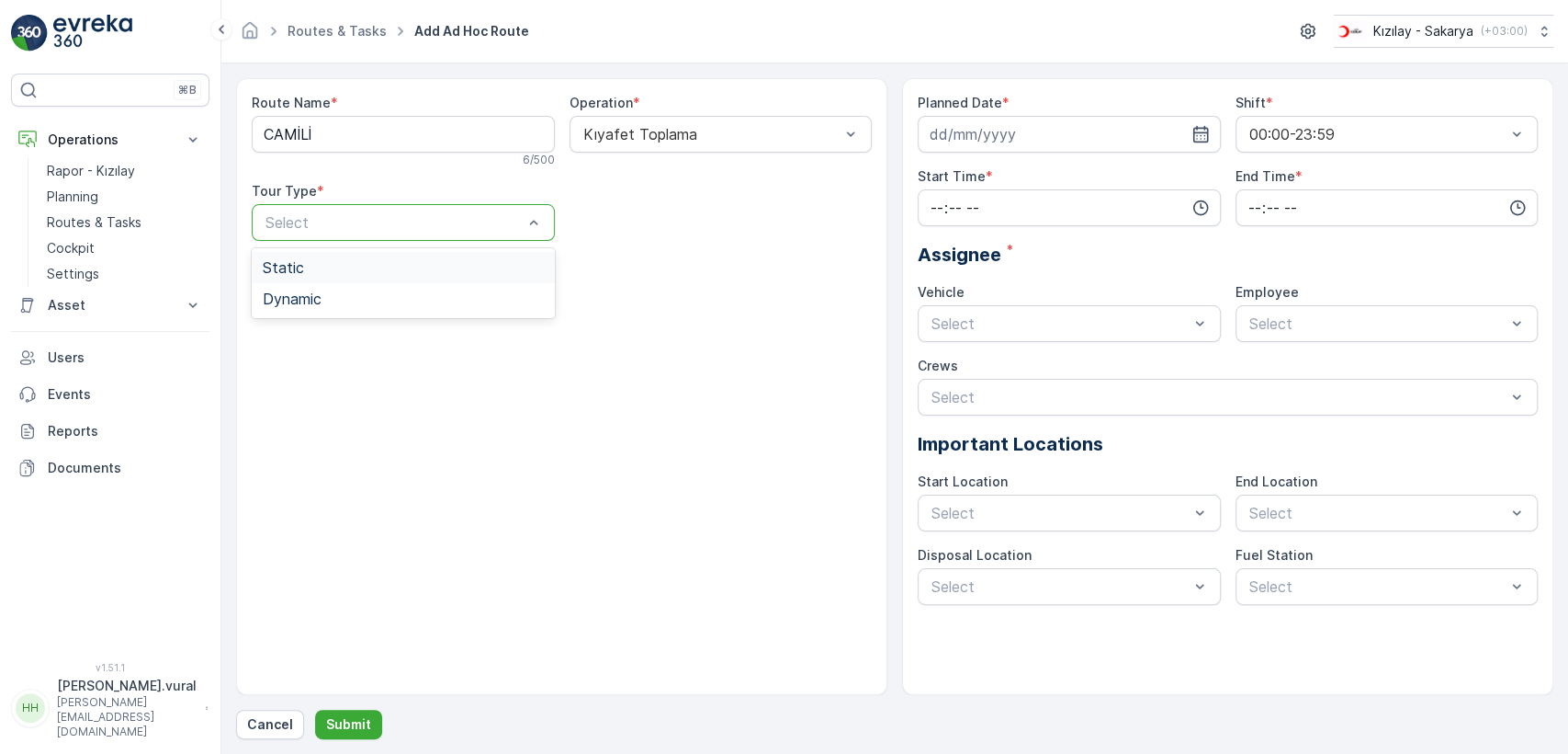
click at [385, 239] on div "Select" at bounding box center [403, 222] width 303 height 37
click at [368, 263] on div "Static" at bounding box center [403, 267] width 281 height 17
drag, startPoint x: 648, startPoint y: 248, endPoint x: 635, endPoint y: 217, distance: 33.6
click at [639, 238] on div "Route Name * CAMİLİ 6 / 500 Operation * Kıyafet Toplama Tour Type * option Stat…" at bounding box center [561, 175] width 620 height 162
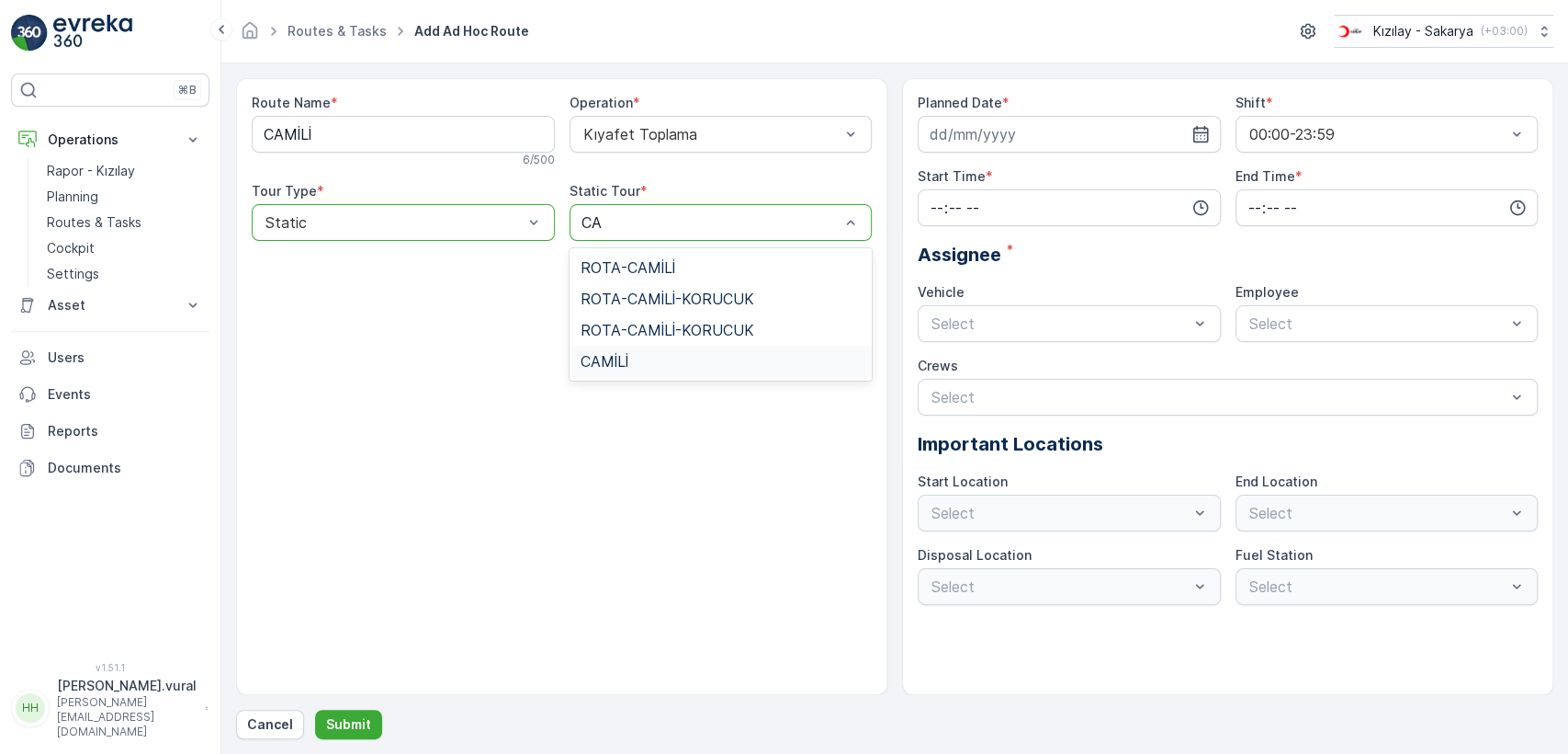
click at [629, 364] on span "CAMİLİ" at bounding box center [604, 361] width 48 height 17
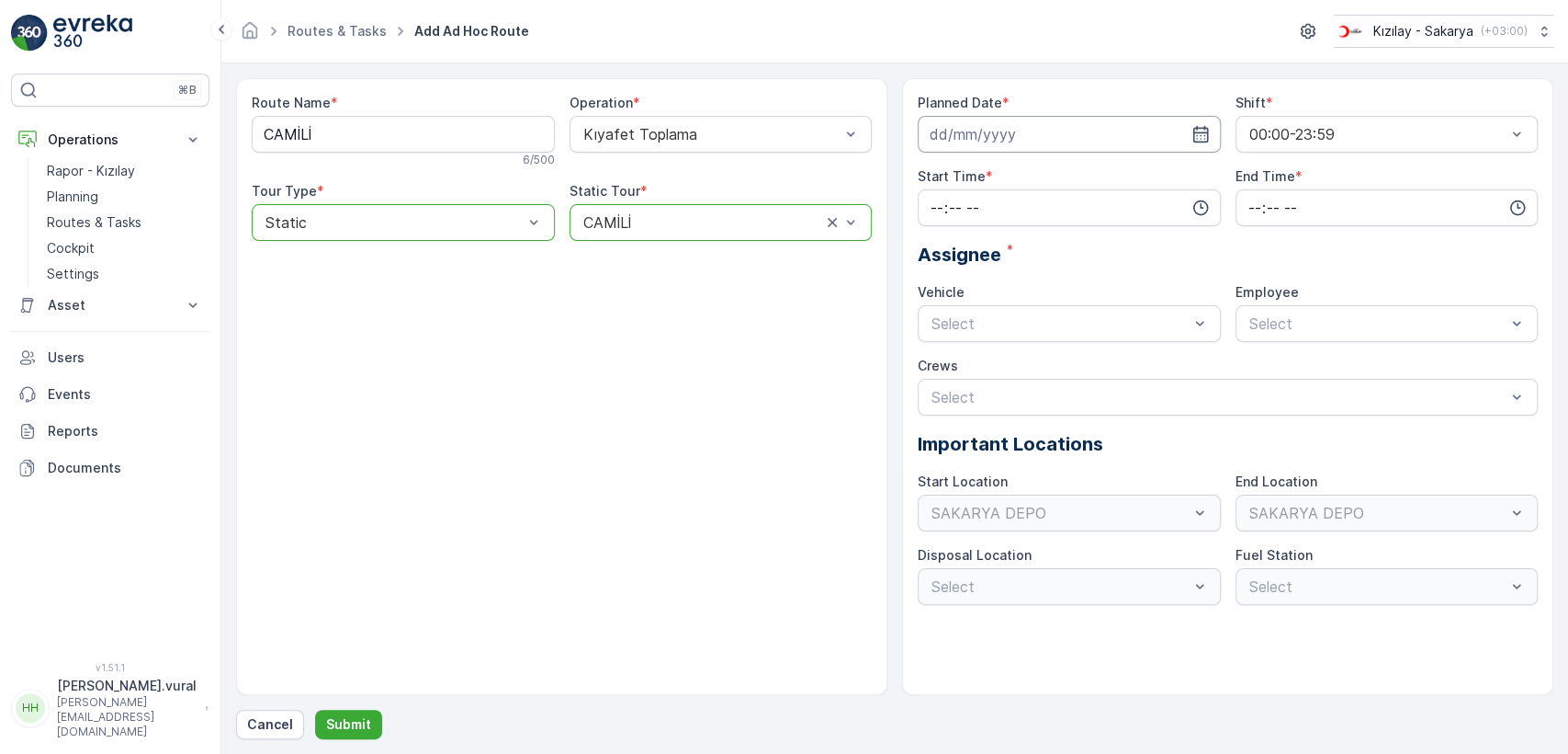
click at [999, 141] on input at bounding box center [1069, 134] width 303 height 37
click at [1000, 149] on input at bounding box center [1069, 134] width 303 height 37
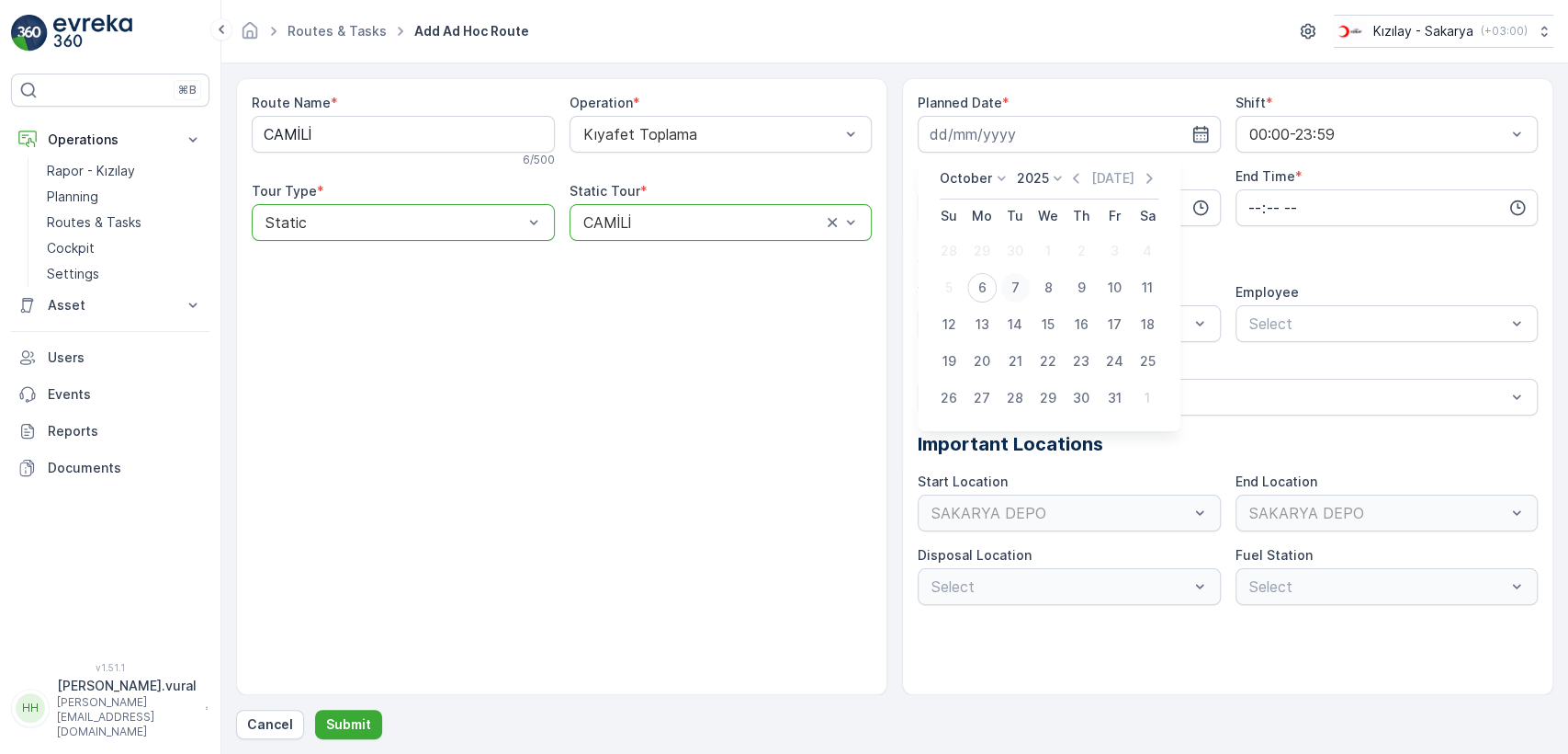
click at [1012, 294] on div "7" at bounding box center [1015, 287] width 29 height 29
type input "[DATE]"
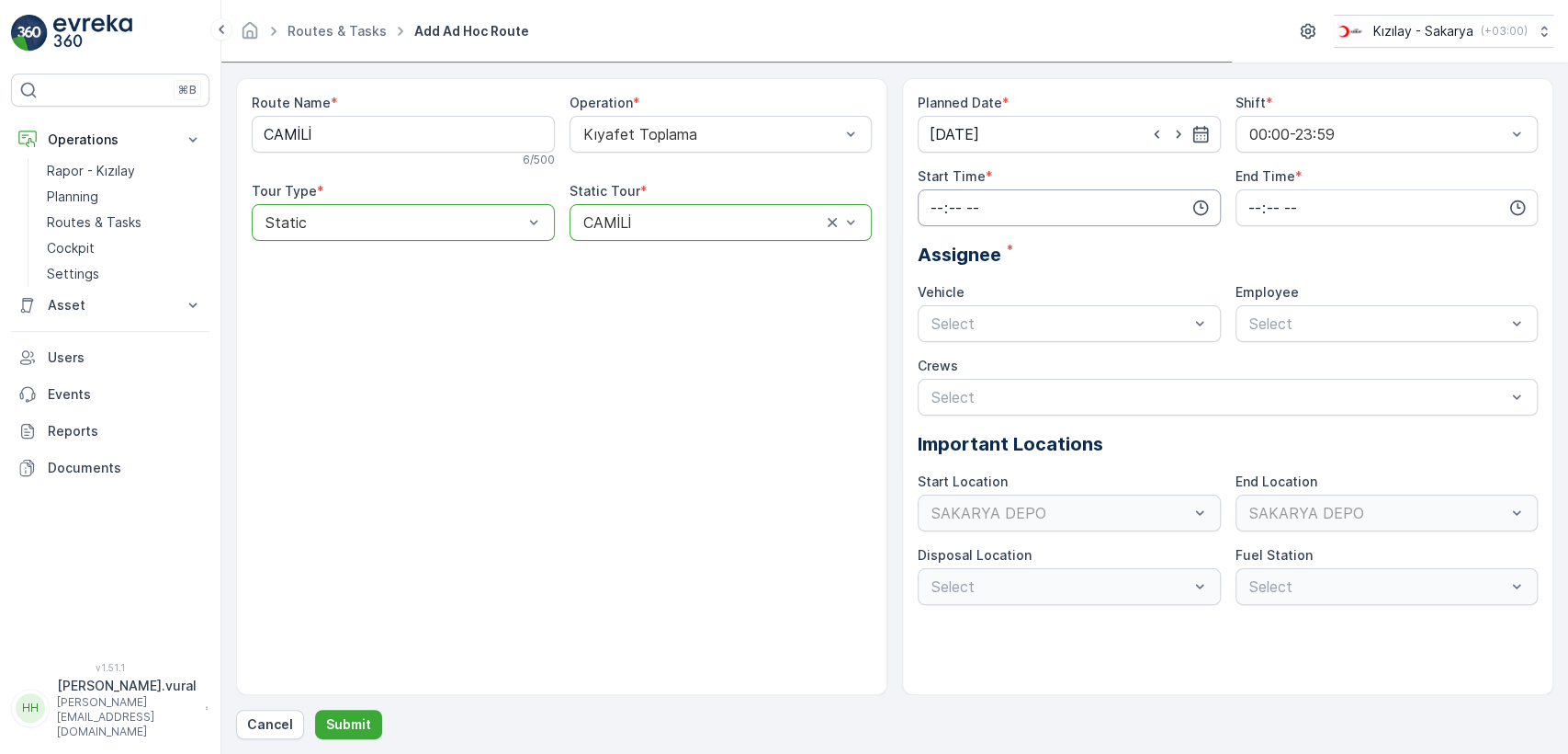
click at [1002, 201] on input "time" at bounding box center [1069, 207] width 303 height 37
click at [942, 388] on span "06" at bounding box center [937, 393] width 17 height 19
type input "06:00"
click at [1367, 212] on input "time" at bounding box center [1387, 207] width 303 height 37
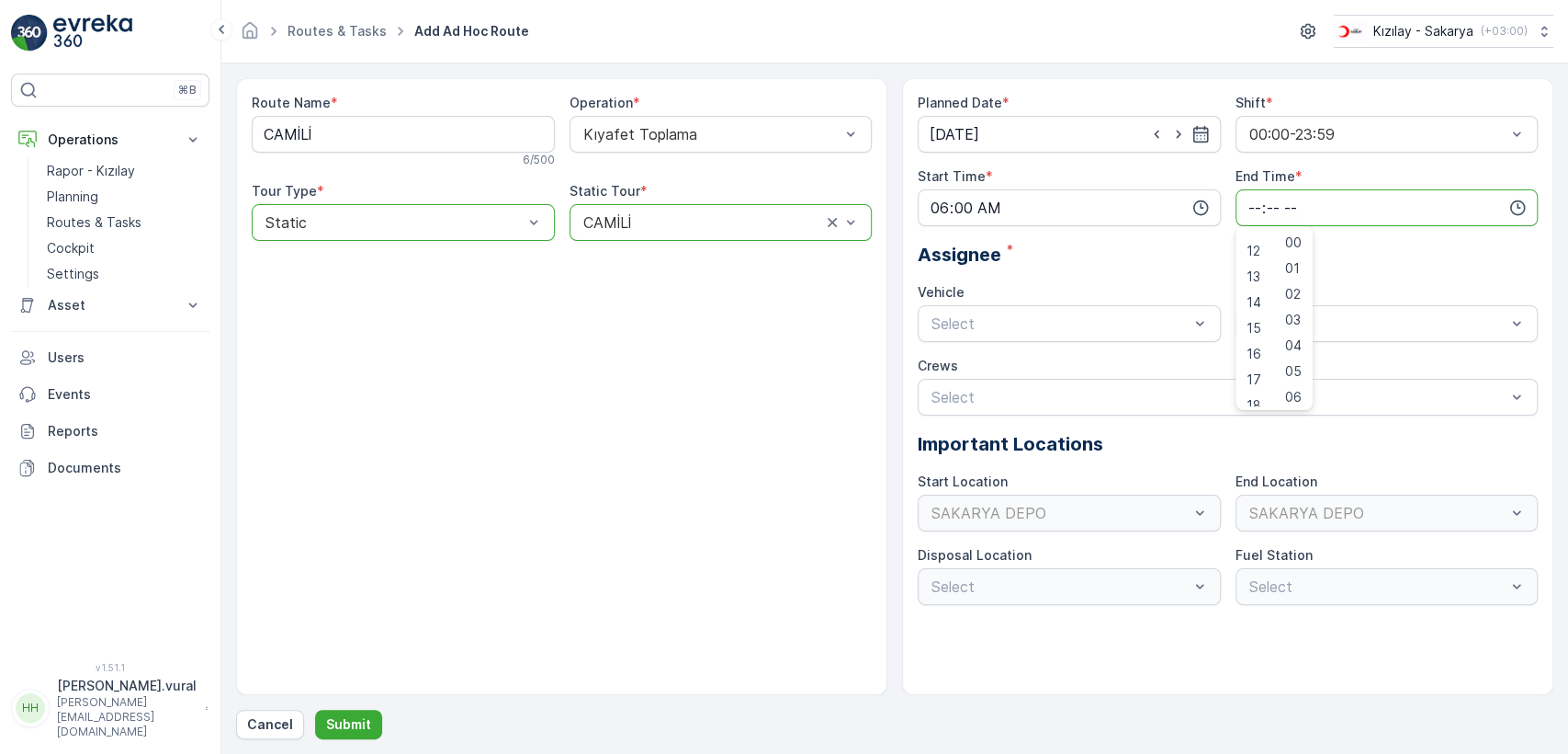
scroll to position [441, 0]
drag, startPoint x: 1262, startPoint y: 384, endPoint x: 1287, endPoint y: 326, distance: 63.2
click at [1261, 385] on div "23" at bounding box center [1255, 393] width 31 height 25
type input "23:00"
click at [1001, 394] on span "06 ECH 422" at bounding box center [970, 400] width 84 height 17
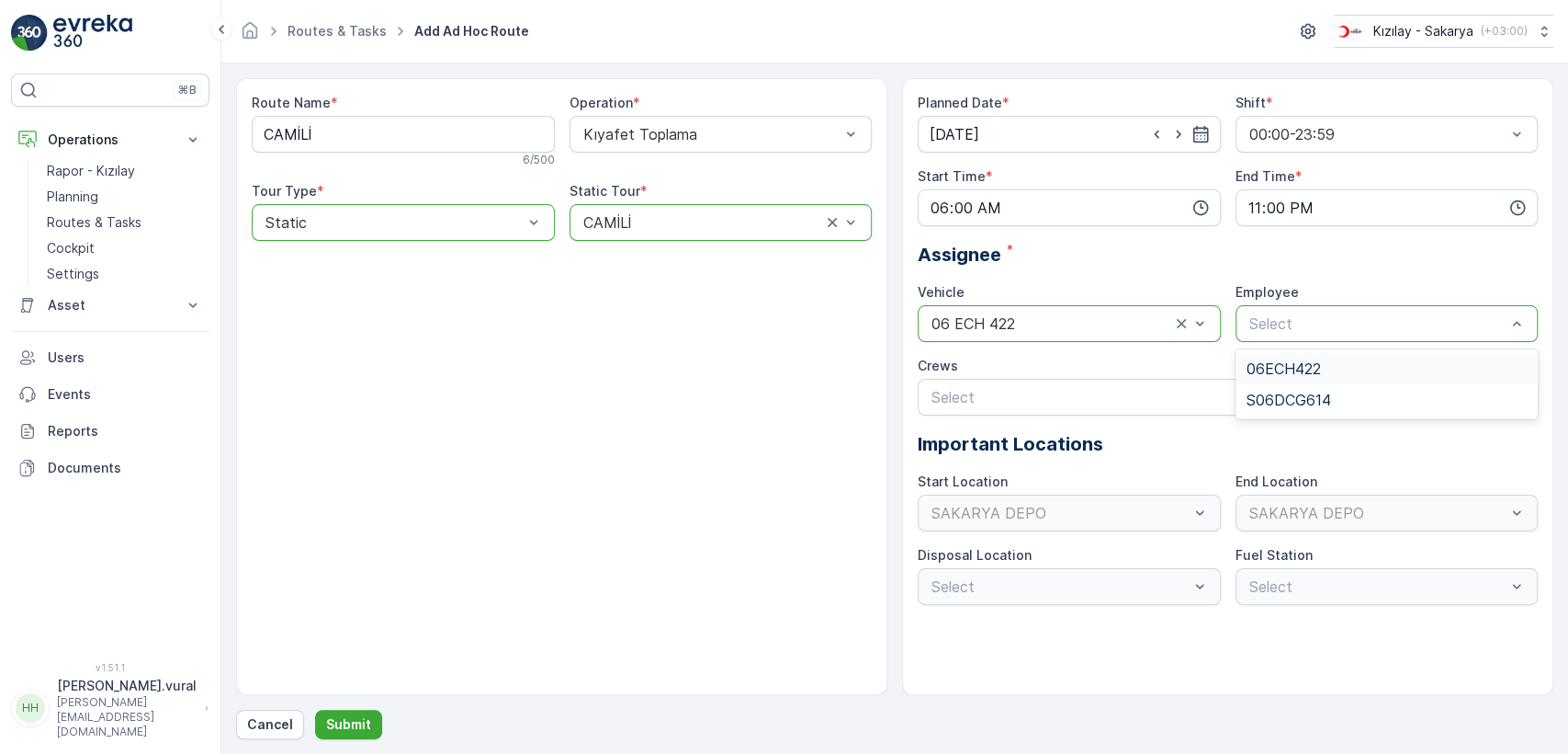
click at [1296, 367] on span "06ECH422" at bounding box center [1284, 369] width 74 height 17
click at [373, 731] on button "Submit" at bounding box center [348, 724] width 67 height 29
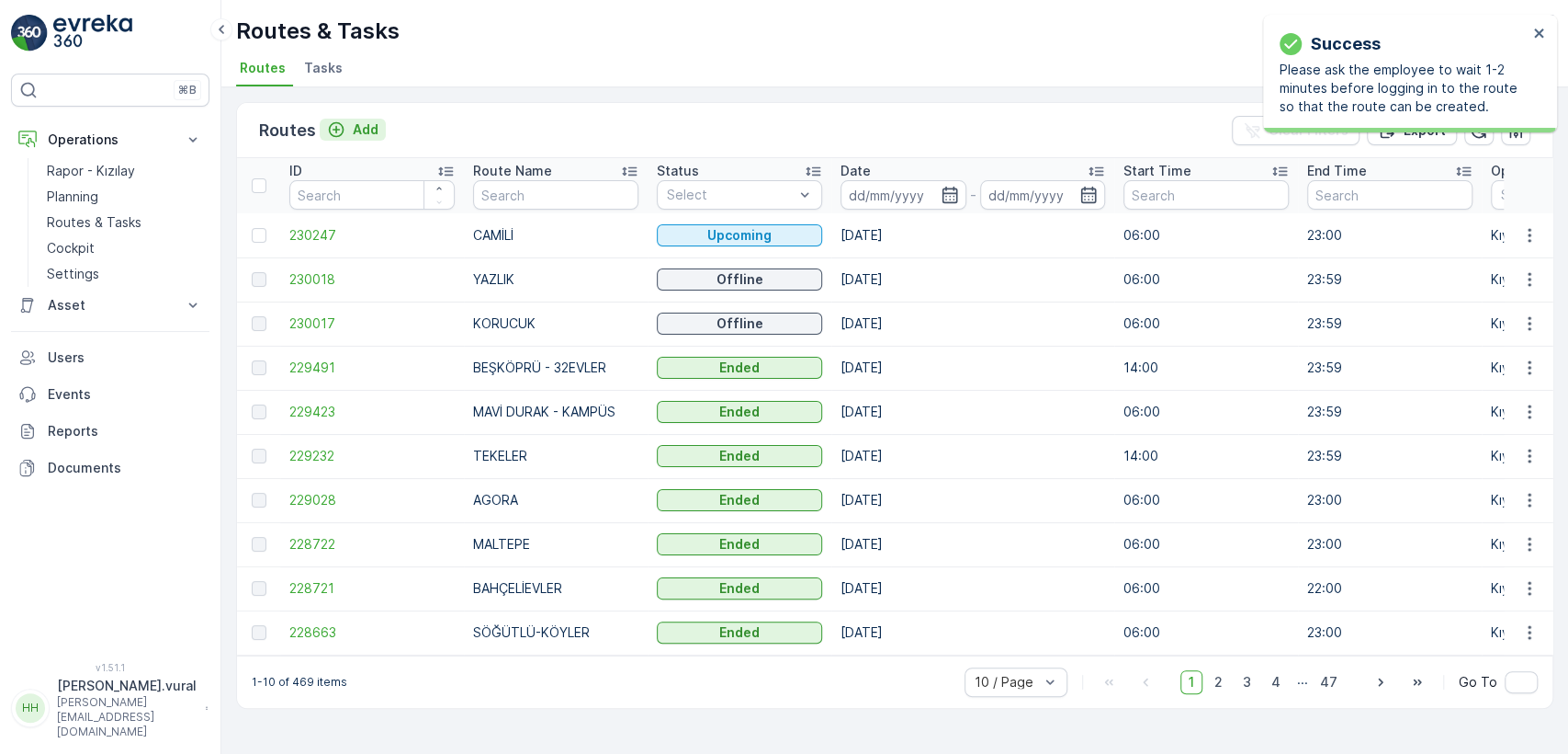
click at [365, 129] on p "Add" at bounding box center [365, 130] width 25 height 19
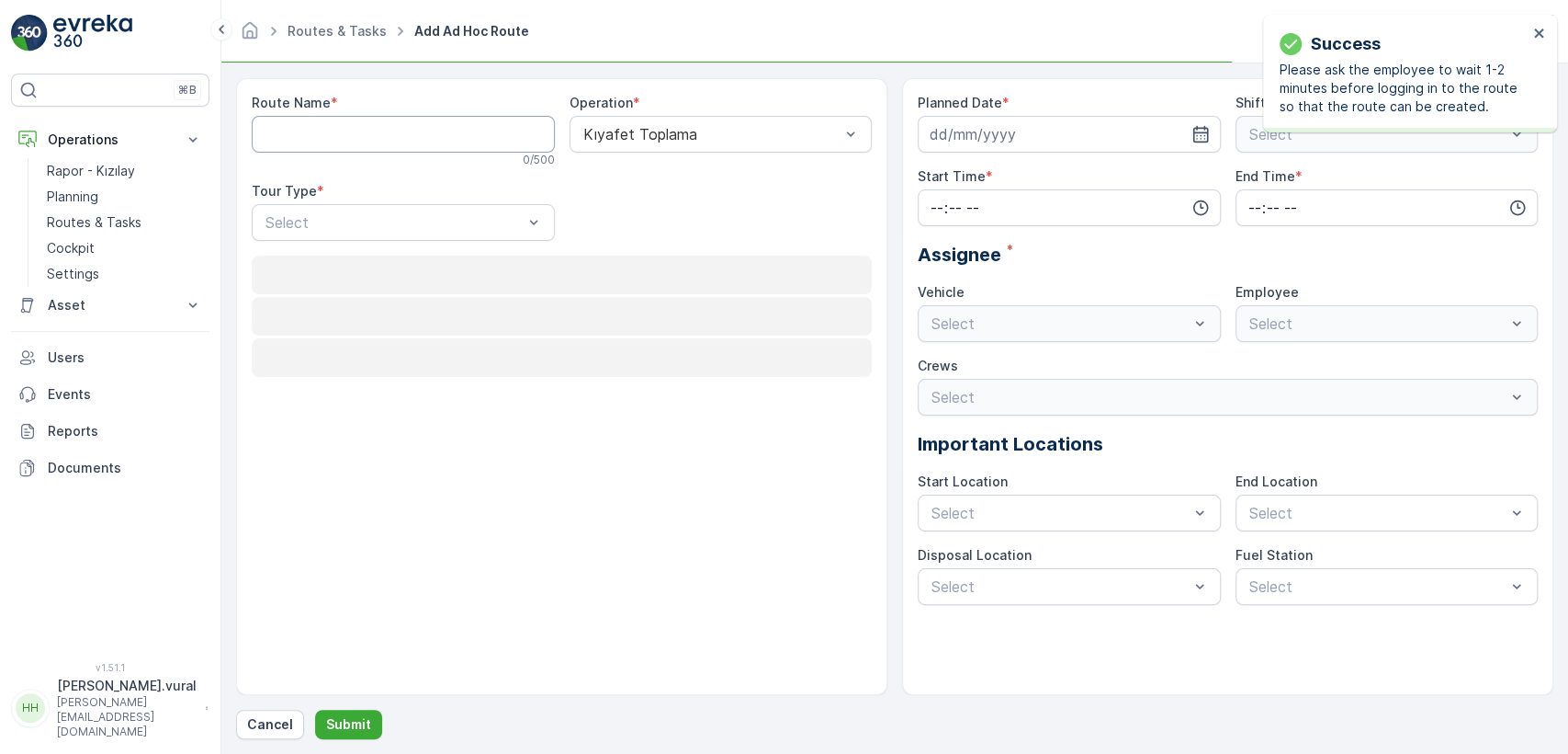
click at [379, 136] on Name "Route Name" at bounding box center [403, 134] width 303 height 37
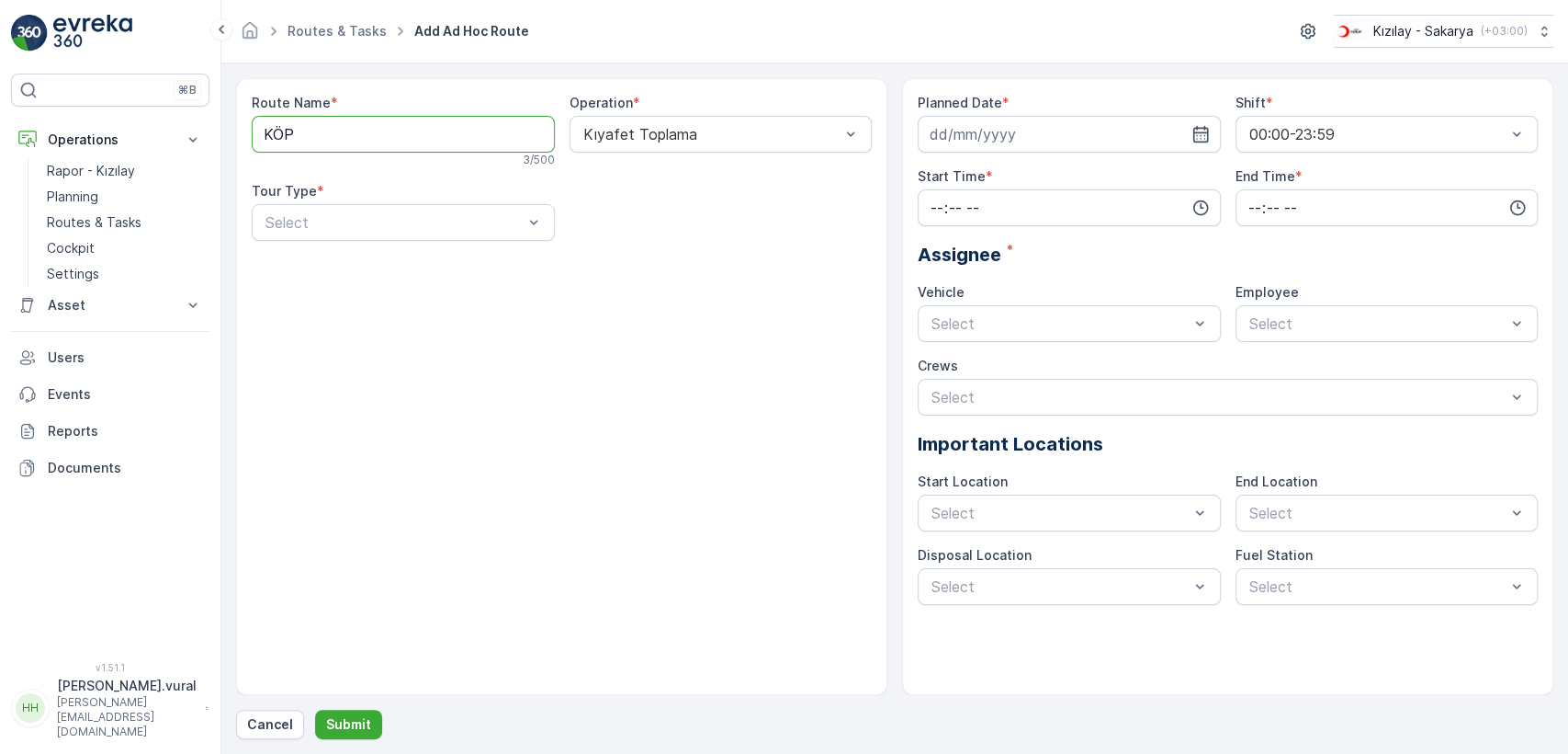
type Name "KÖPRÜBAŞI"
drag, startPoint x: 353, startPoint y: 262, endPoint x: 522, endPoint y: 263, distance: 169.0
click at [353, 261] on div "Static" at bounding box center [403, 267] width 281 height 17
drag, startPoint x: 550, startPoint y: 240, endPoint x: 624, endPoint y: 218, distance: 77.2
click at [581, 232] on div "Route Name * KÖPRÜBAŞI 9 / 500 Operation * Kıyafet Toplama Tour Type * option S…" at bounding box center [561, 175] width 620 height 162
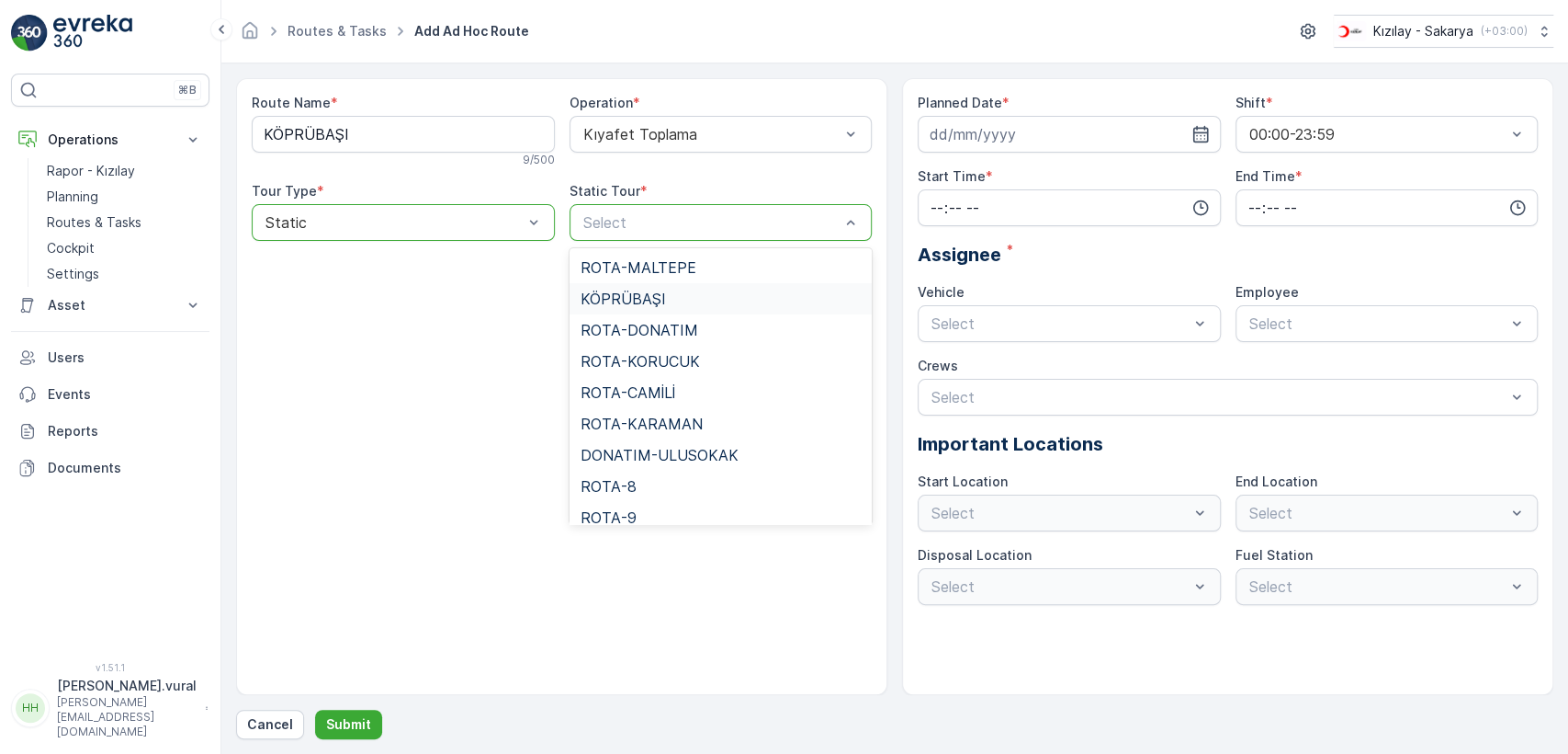
click at [736, 284] on div "KÖPRÜBAŞI" at bounding box center [721, 298] width 303 height 31
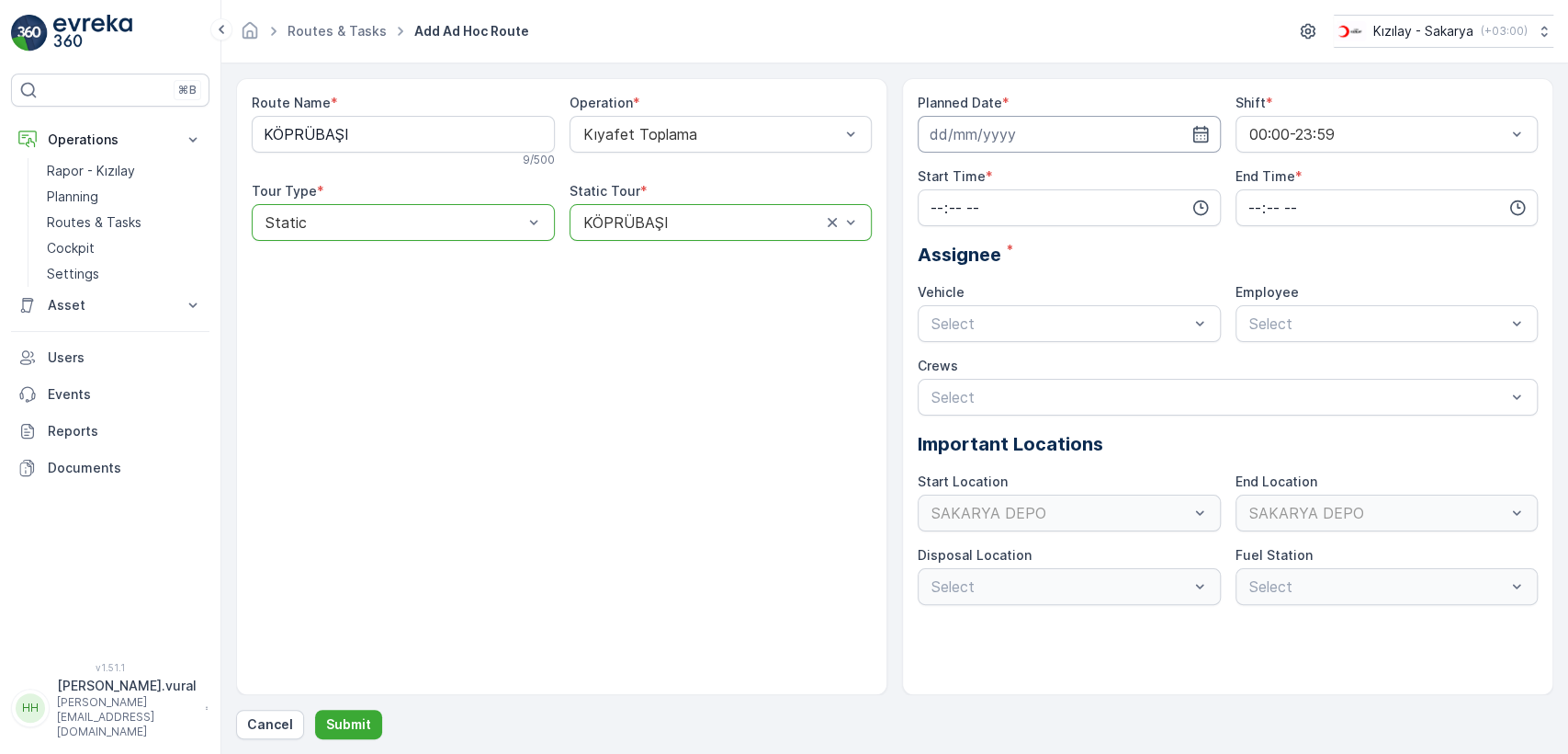
click at [969, 120] on input at bounding box center [1069, 134] width 303 height 37
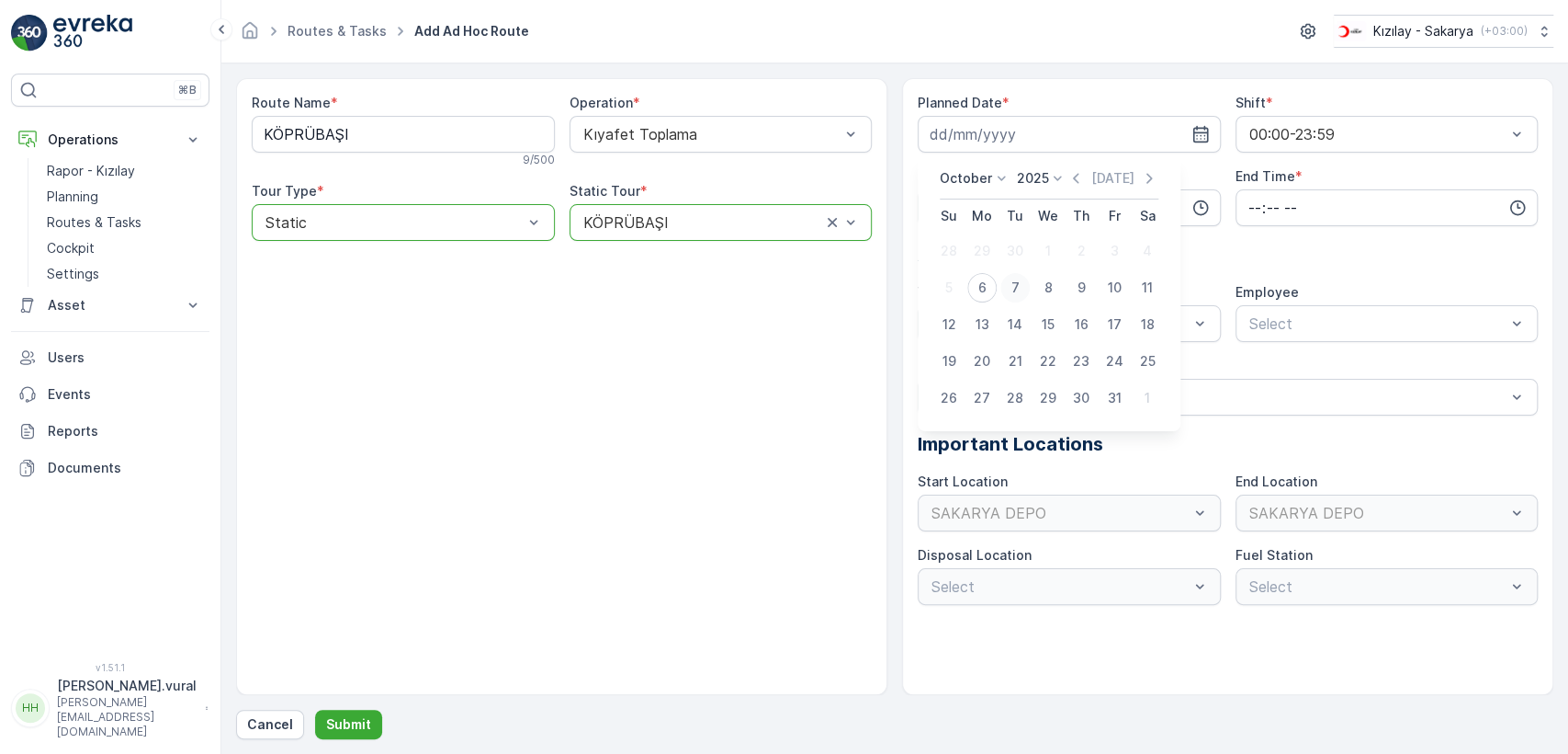
click at [1002, 283] on div "7" at bounding box center [1015, 287] width 29 height 29
type input "[DATE]"
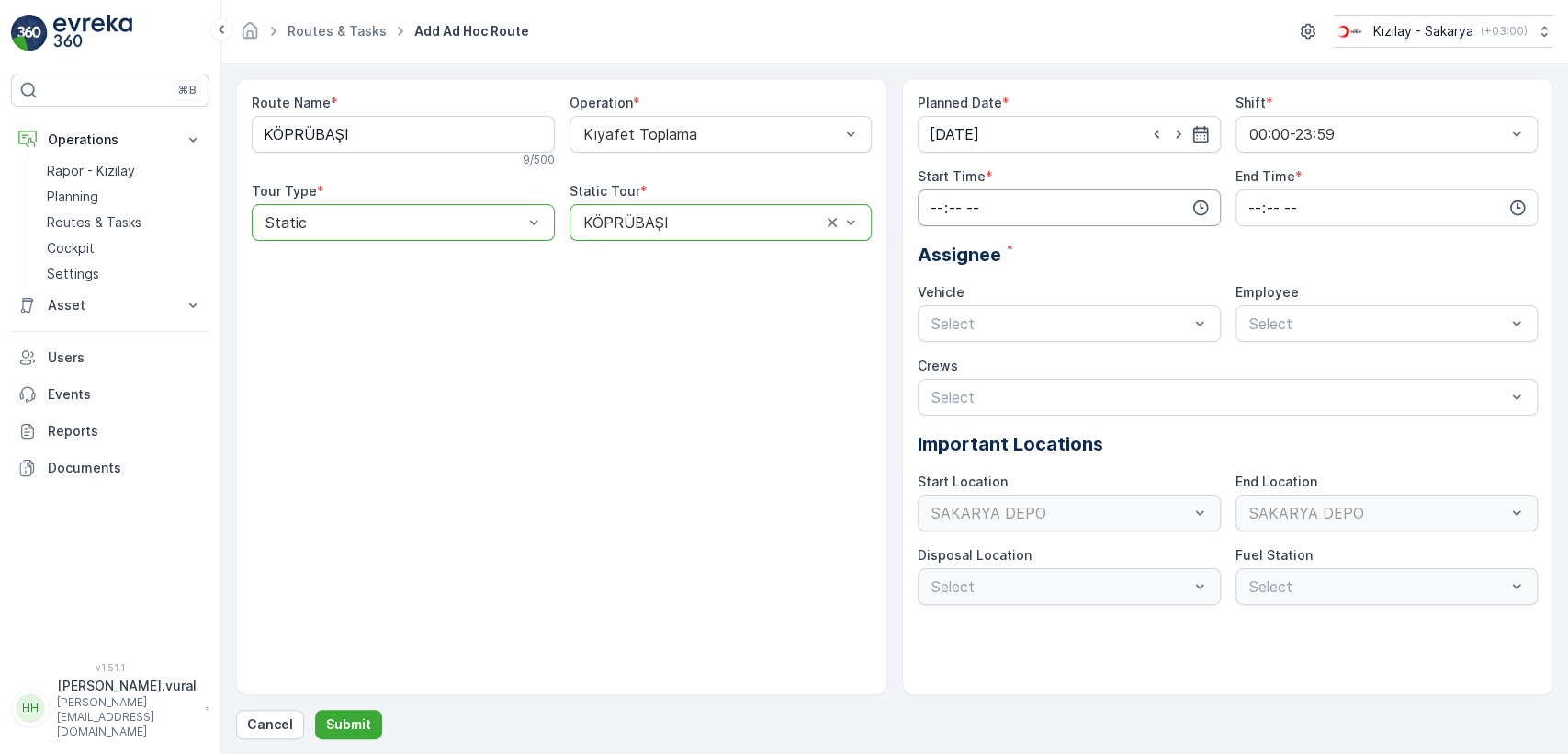
click at [1006, 207] on input "time" at bounding box center [1069, 207] width 303 height 37
click at [940, 386] on span "06" at bounding box center [937, 393] width 17 height 19
type input "06:00"
click at [1241, 213] on input "time" at bounding box center [1387, 207] width 303 height 37
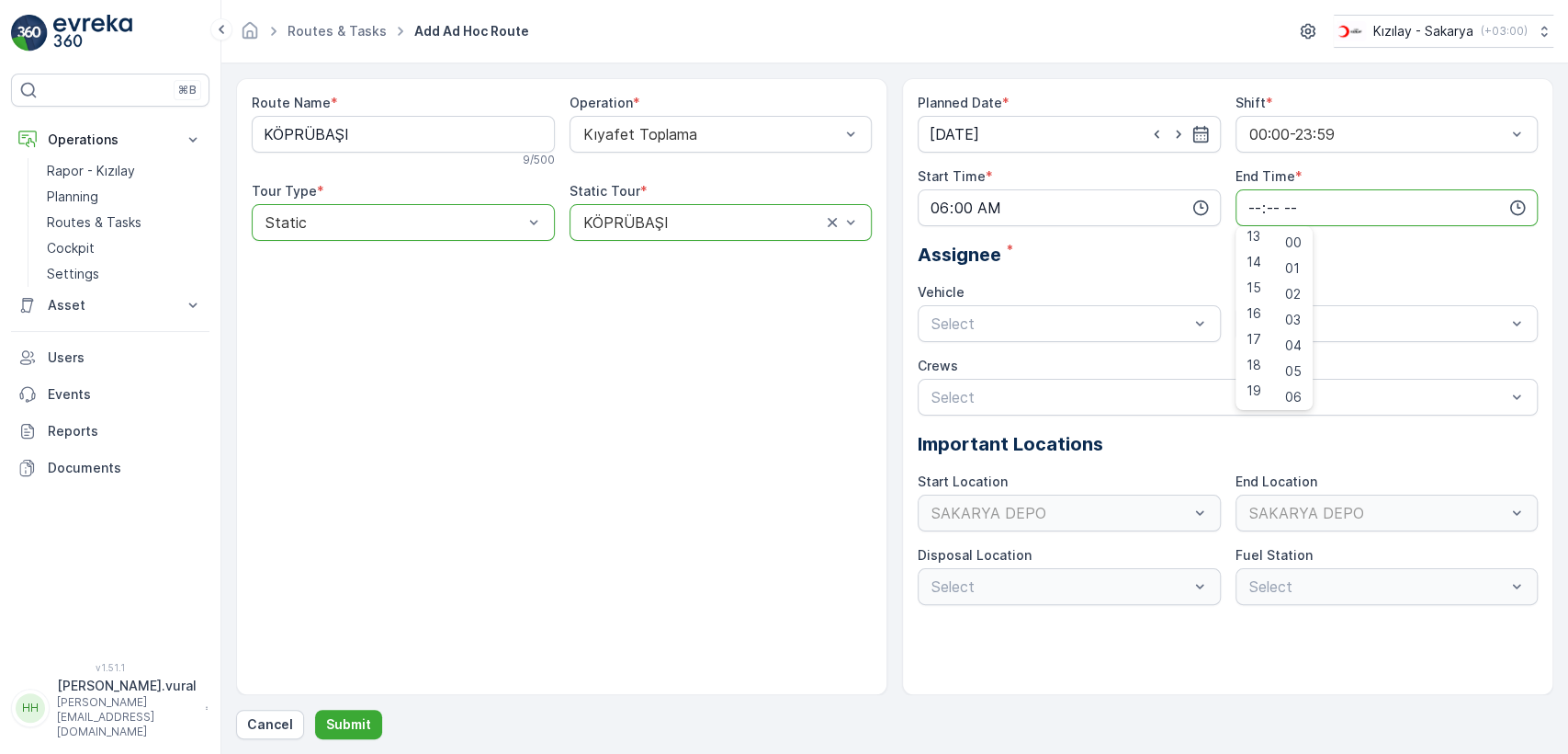
scroll to position [441, 0]
click at [1256, 387] on span "23" at bounding box center [1255, 393] width 15 height 19
click at [1298, 391] on span "59" at bounding box center [1294, 393] width 17 height 19
type input "23:59"
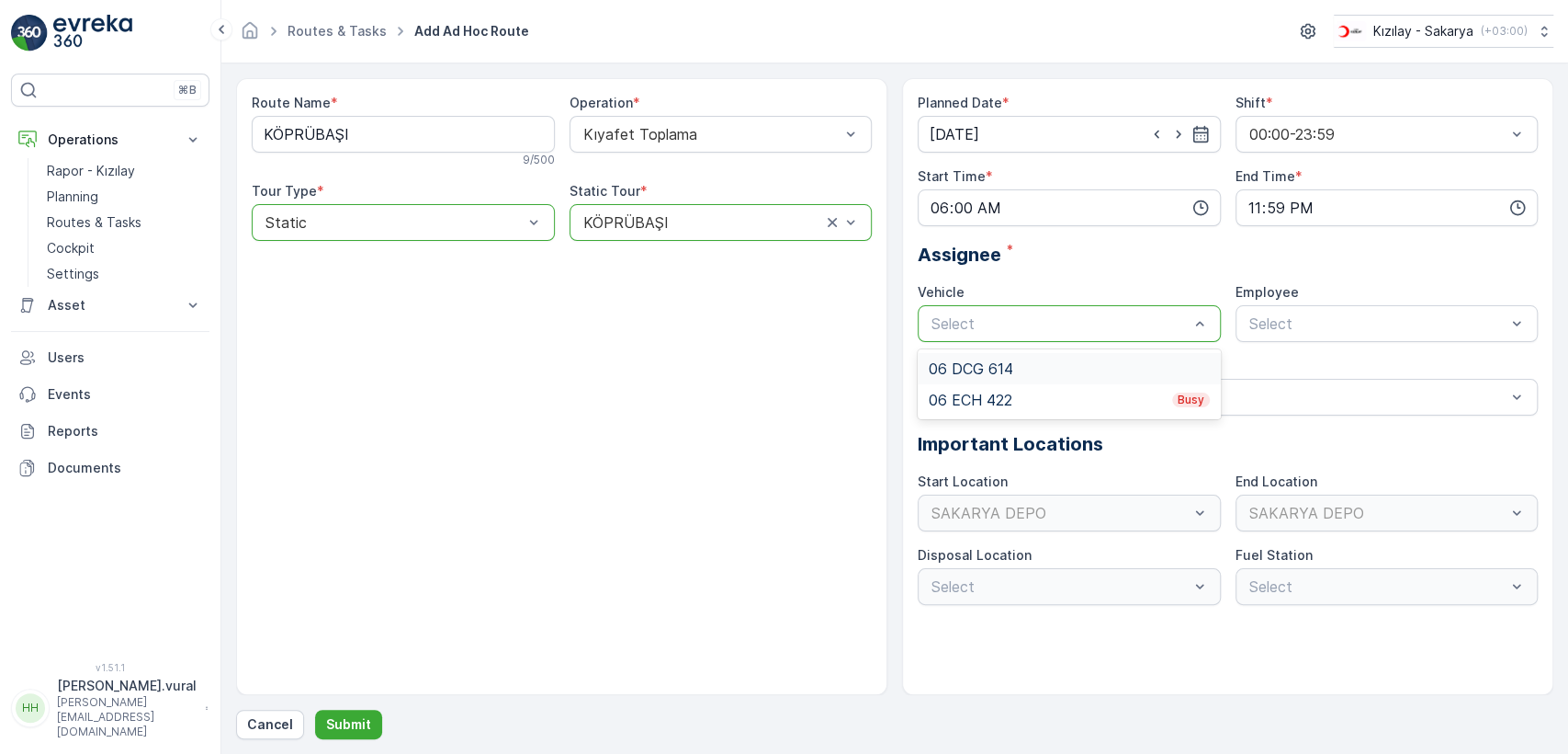
drag, startPoint x: 1050, startPoint y: 334, endPoint x: 1017, endPoint y: 360, distance: 42.0
click at [1048, 334] on div "Select" at bounding box center [1069, 323] width 303 height 37
click at [997, 393] on div "06 ECH 422 Busy" at bounding box center [1069, 400] width 281 height 17
click at [1296, 362] on span "06ECH422" at bounding box center [1284, 369] width 74 height 17
click at [375, 721] on button "Submit" at bounding box center [348, 724] width 67 height 29
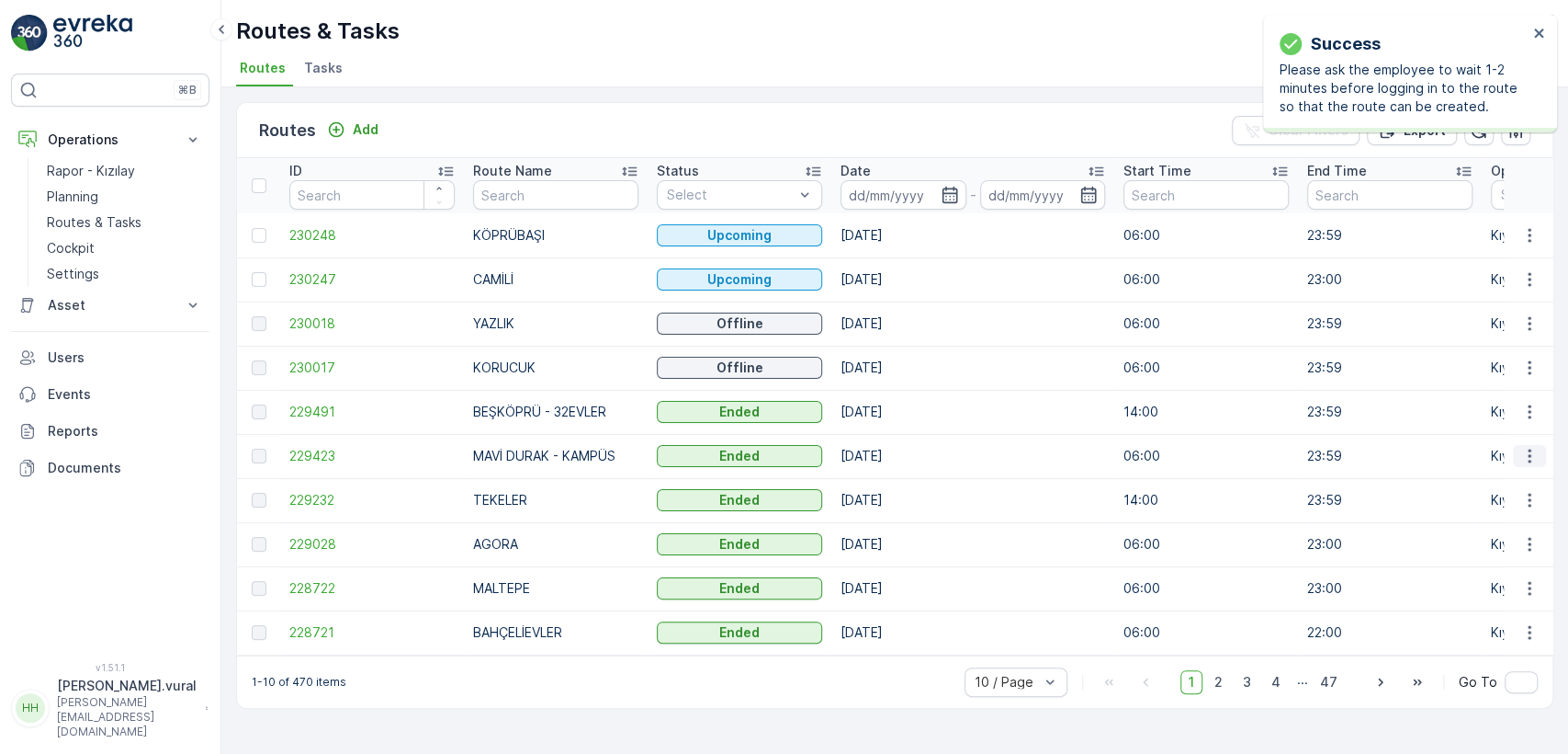
click at [1521, 455] on icon "button" at bounding box center [1530, 456] width 19 height 19
click at [1513, 474] on span "See More Details" at bounding box center [1486, 484] width 106 height 19
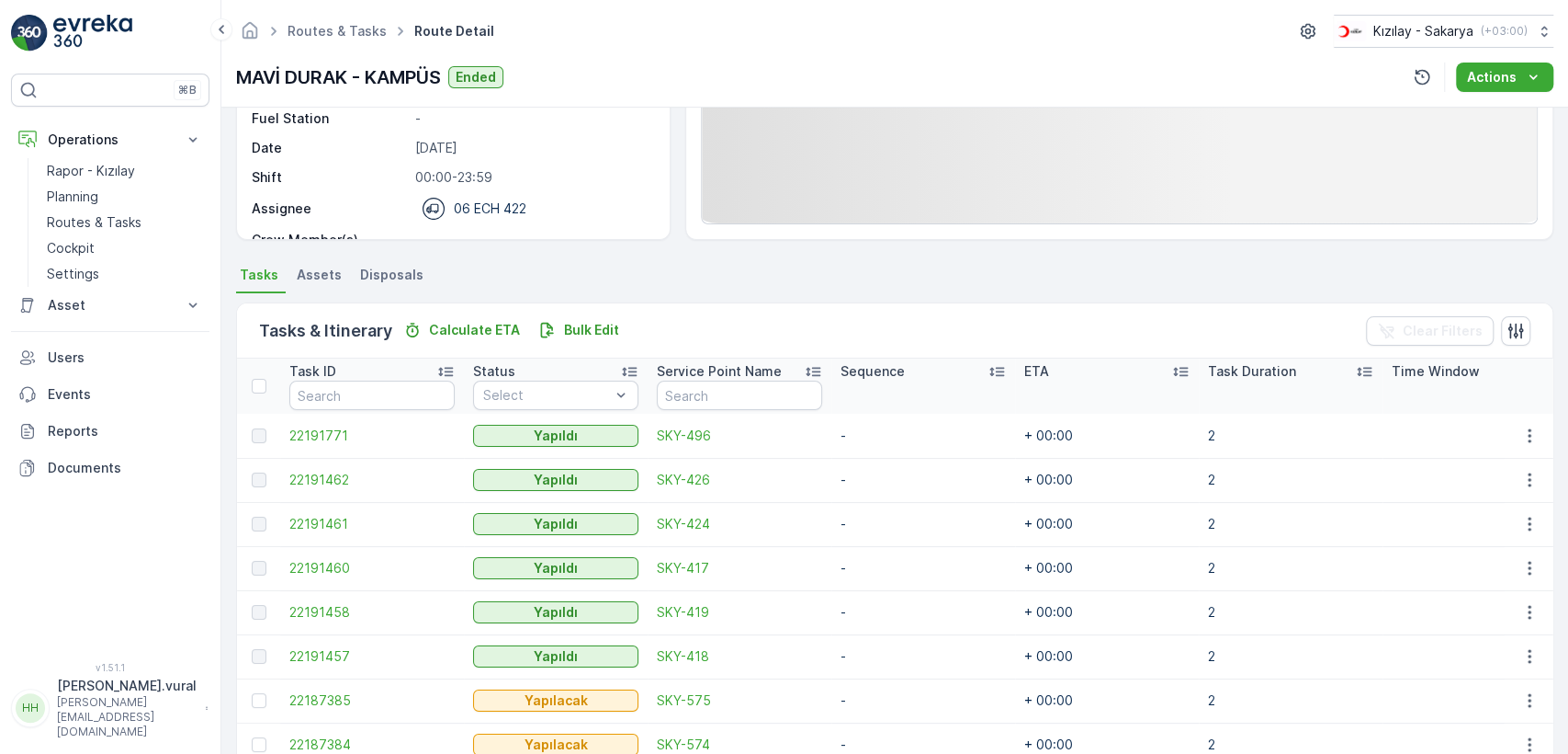
scroll to position [437, 0]
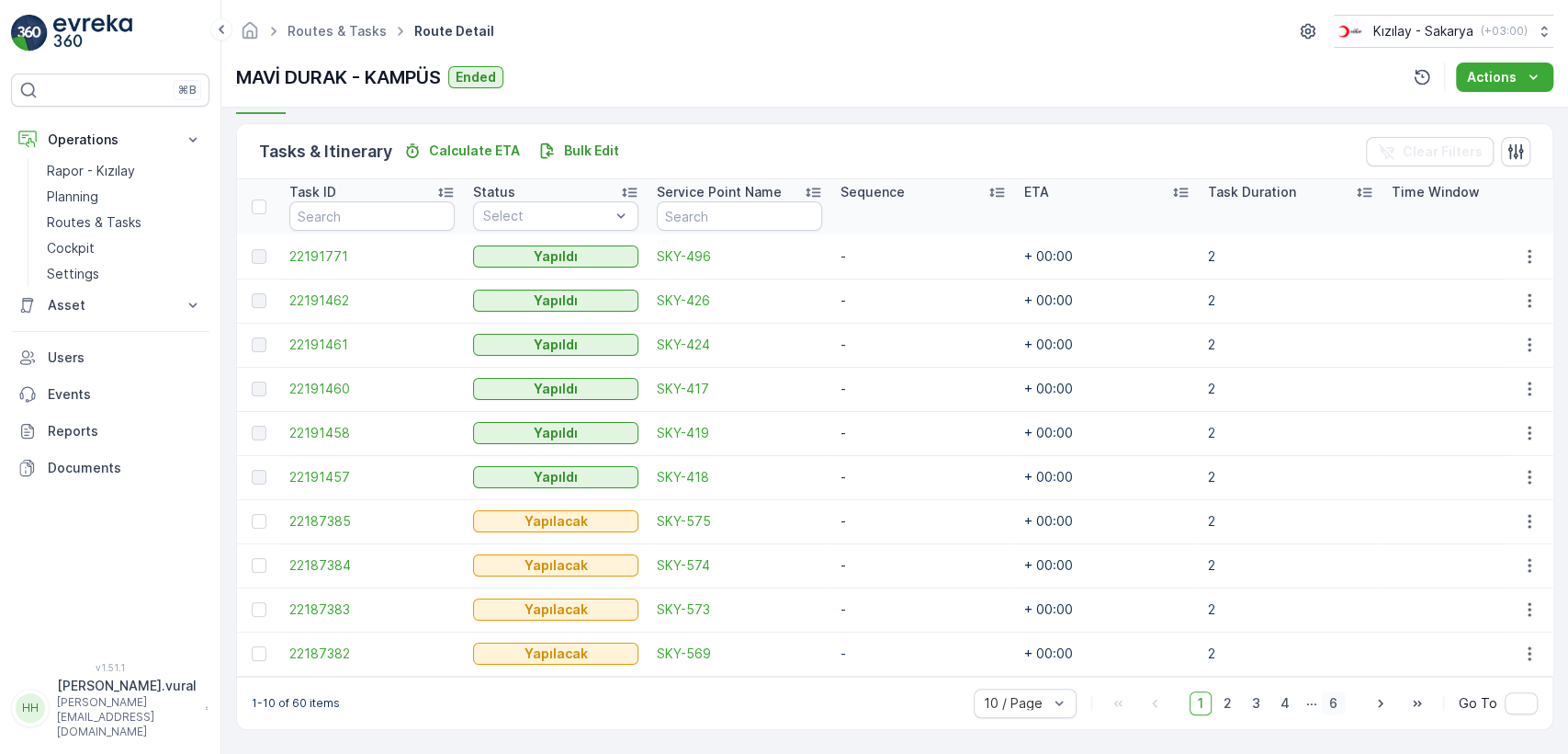
click at [1328, 697] on span "6" at bounding box center [1334, 702] width 24 height 24
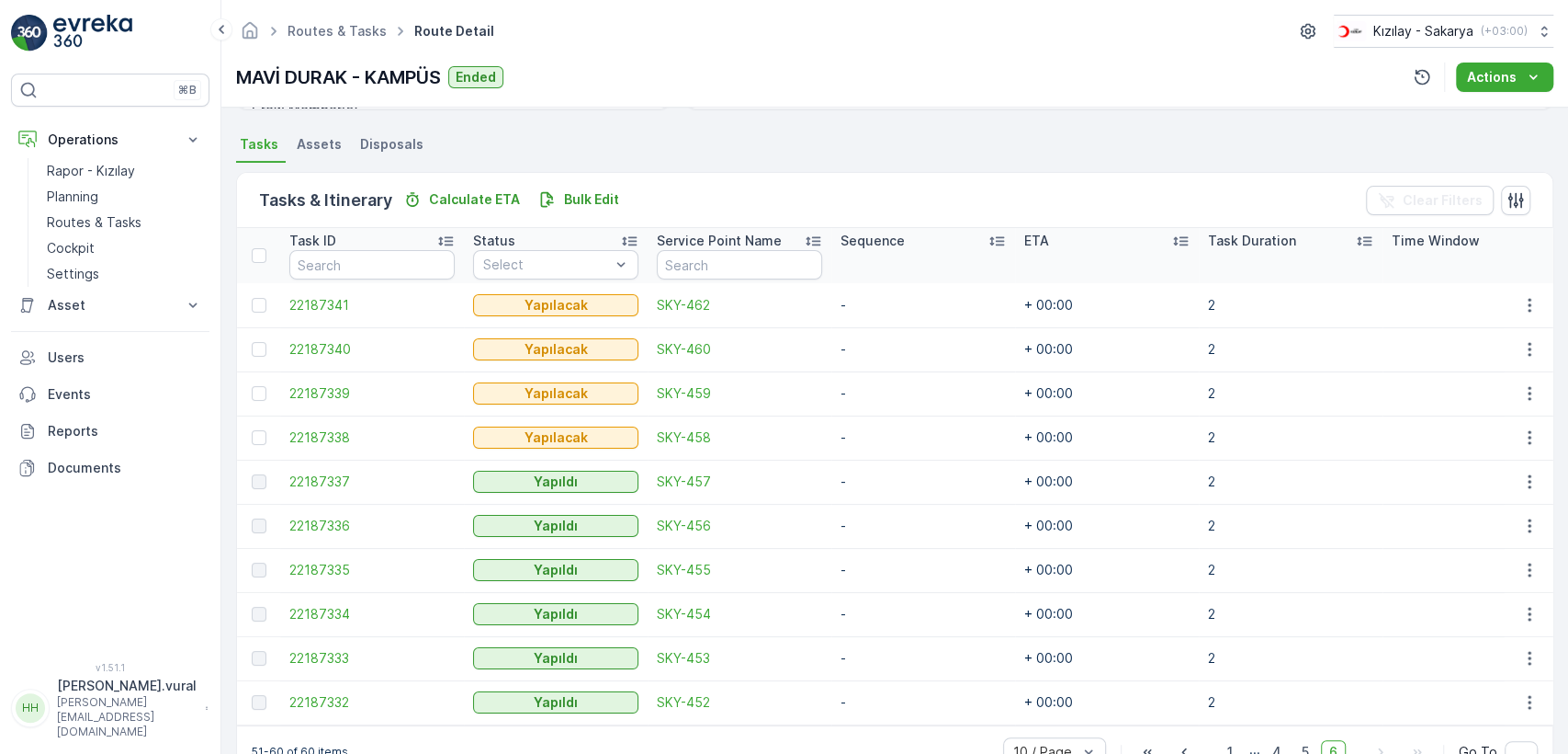
scroll to position [437, 0]
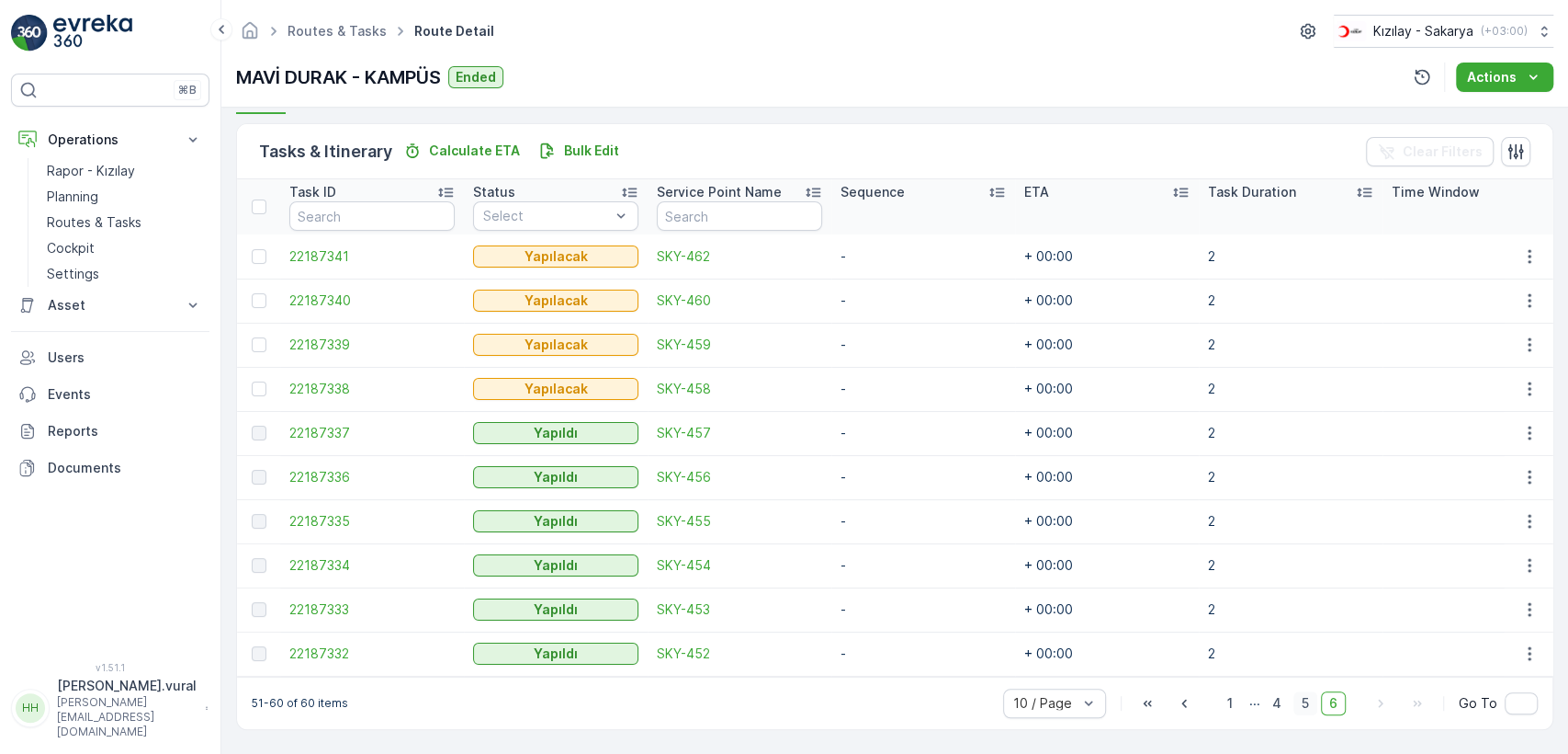
click at [1302, 705] on span "5" at bounding box center [1305, 702] width 24 height 24
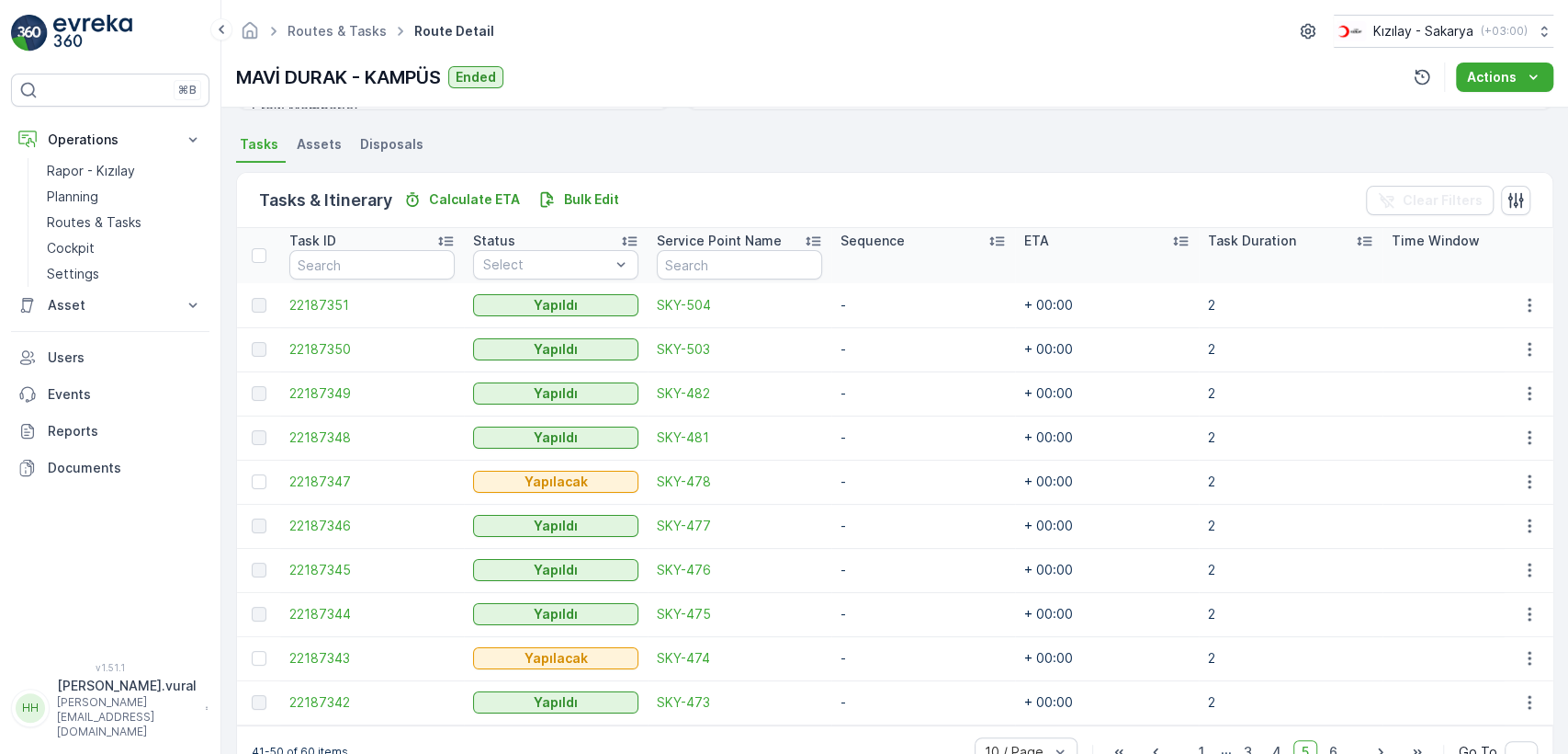
scroll to position [437, 0]
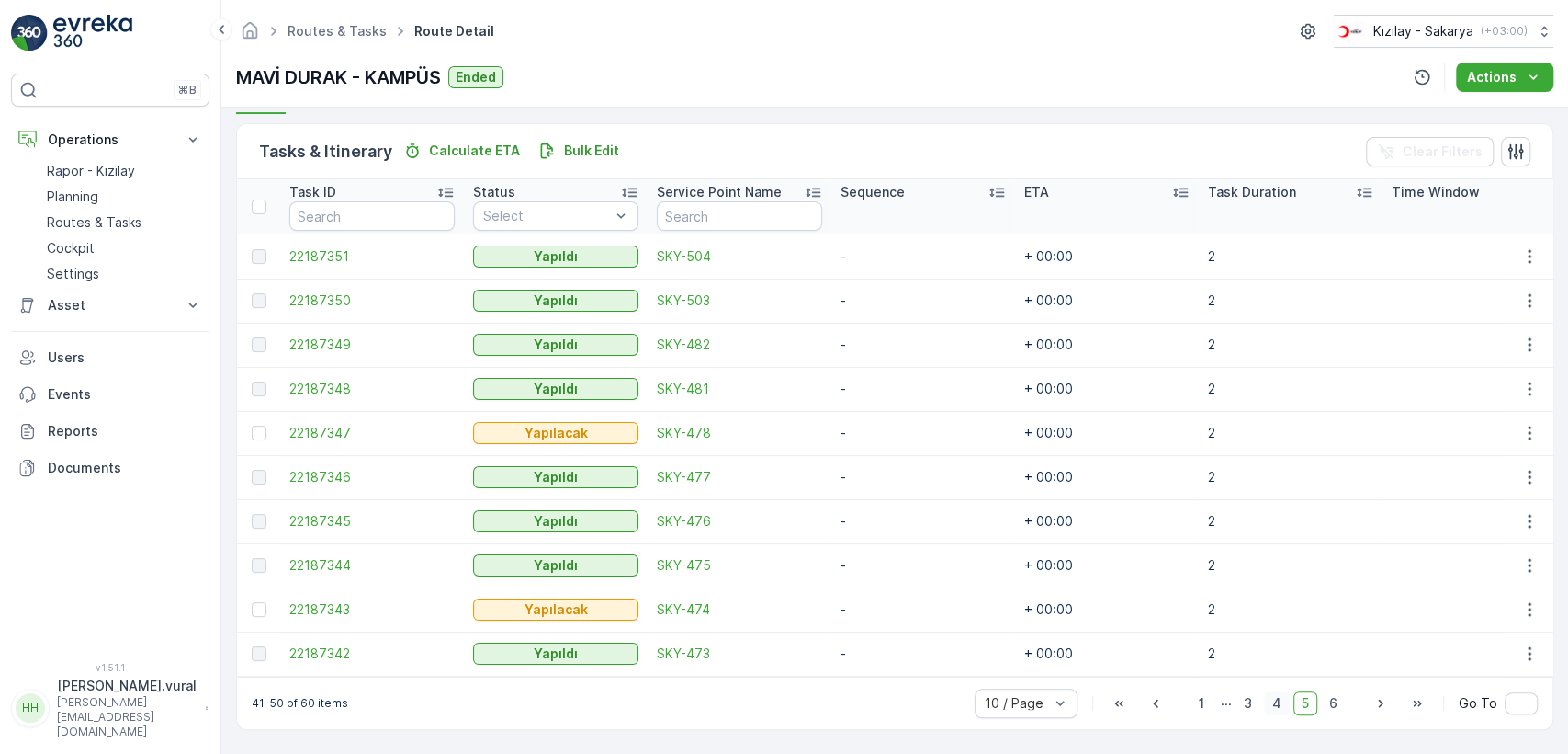
click at [1279, 699] on span "4" at bounding box center [1276, 702] width 25 height 24
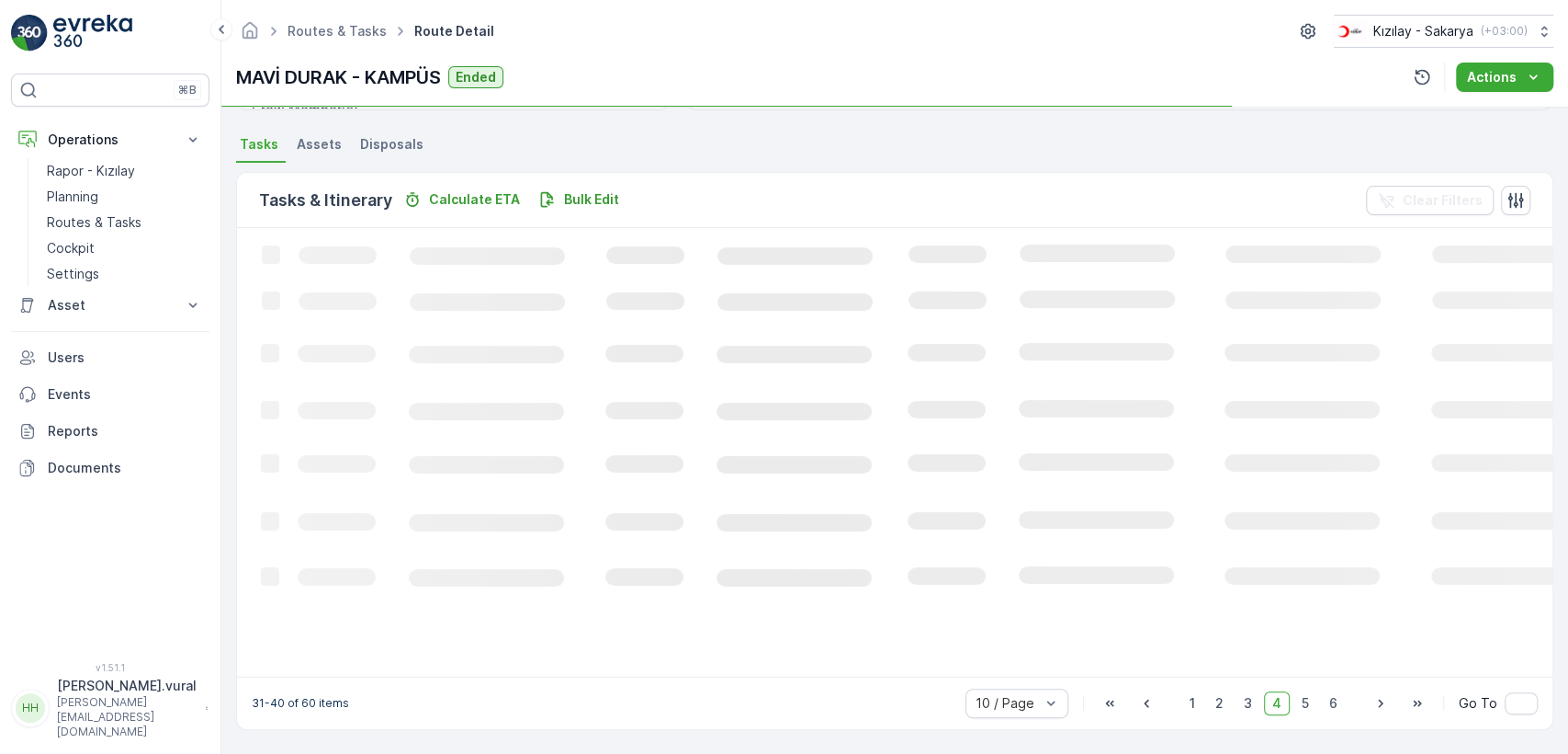
scroll to position [437, 0]
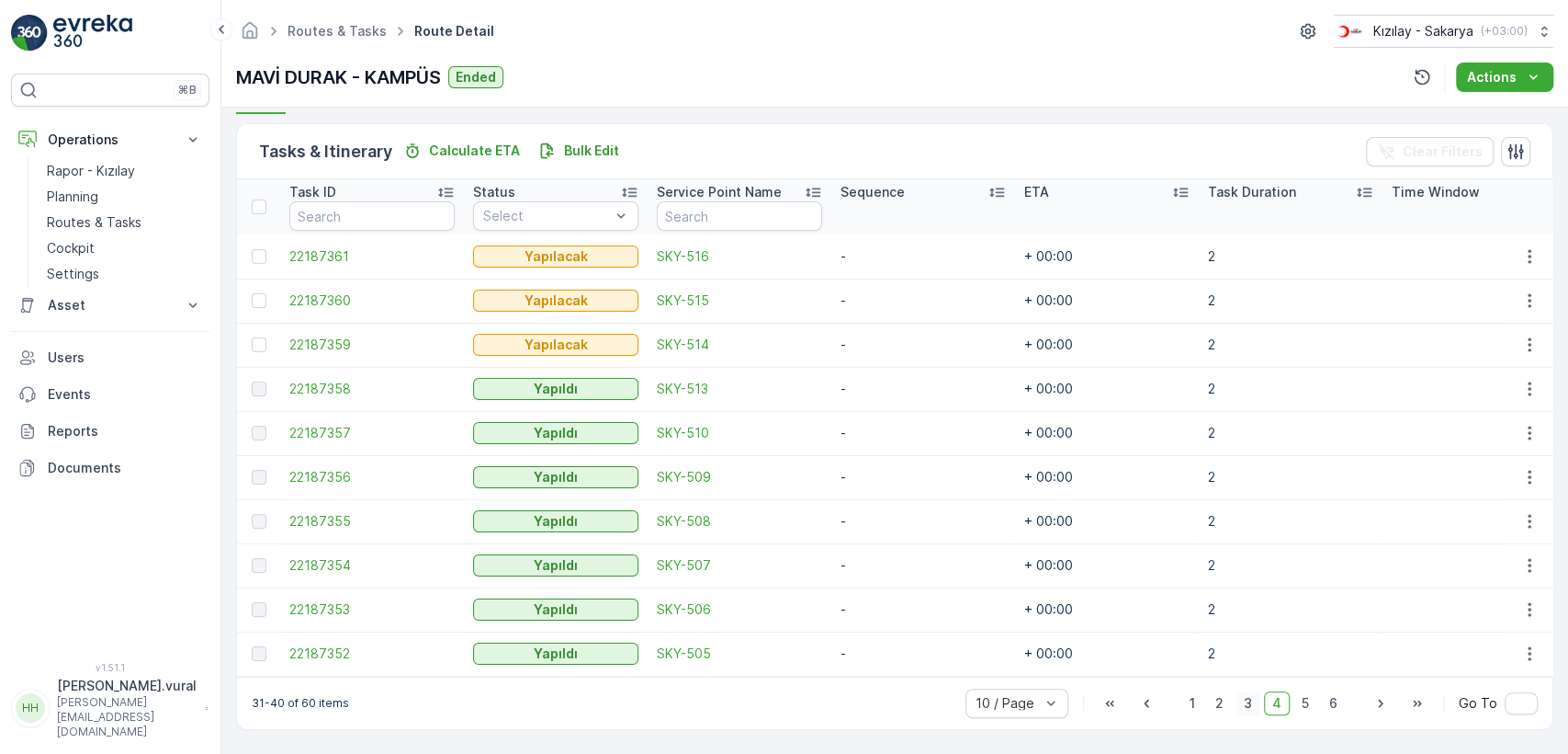
click at [1250, 696] on span "3" at bounding box center [1248, 702] width 24 height 24
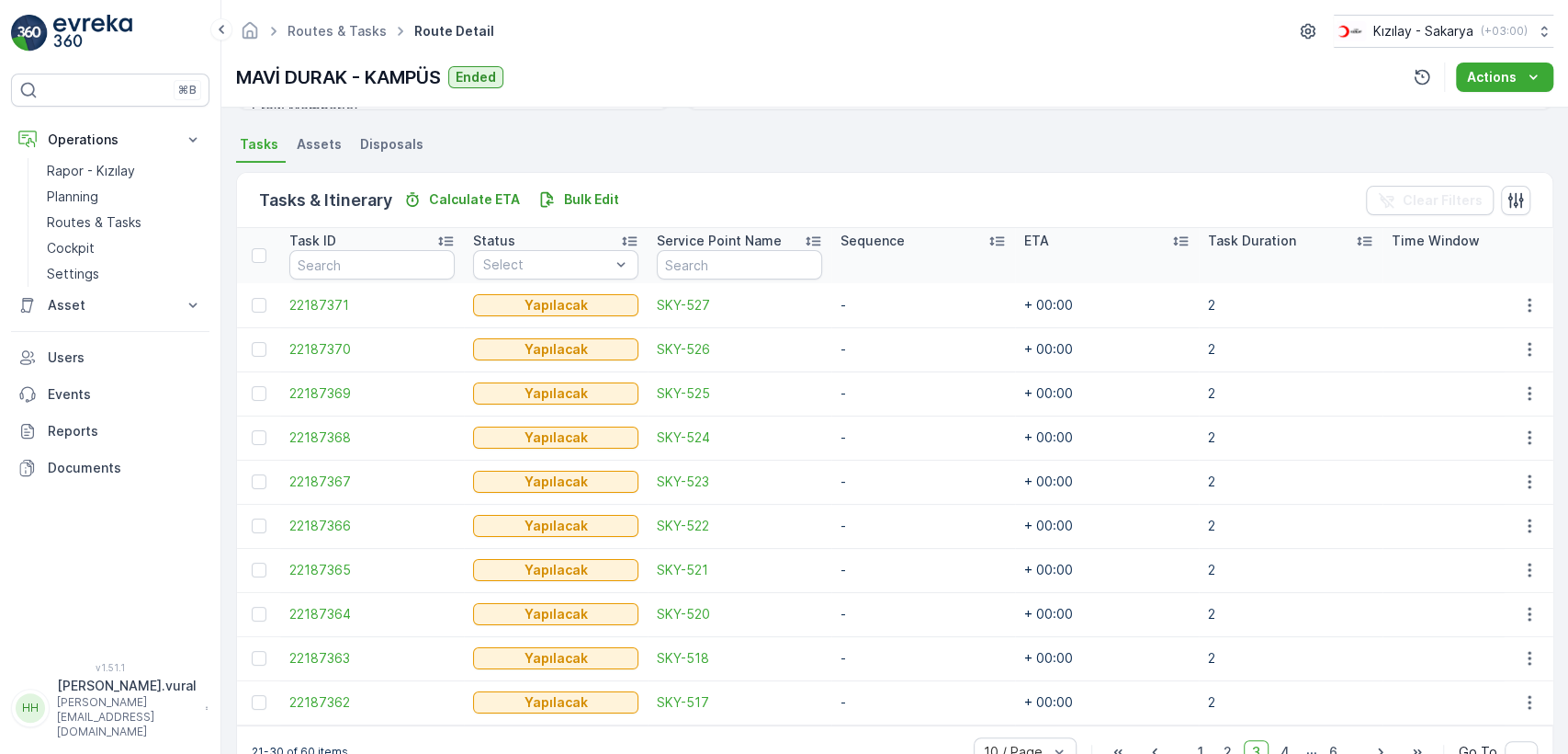
scroll to position [437, 0]
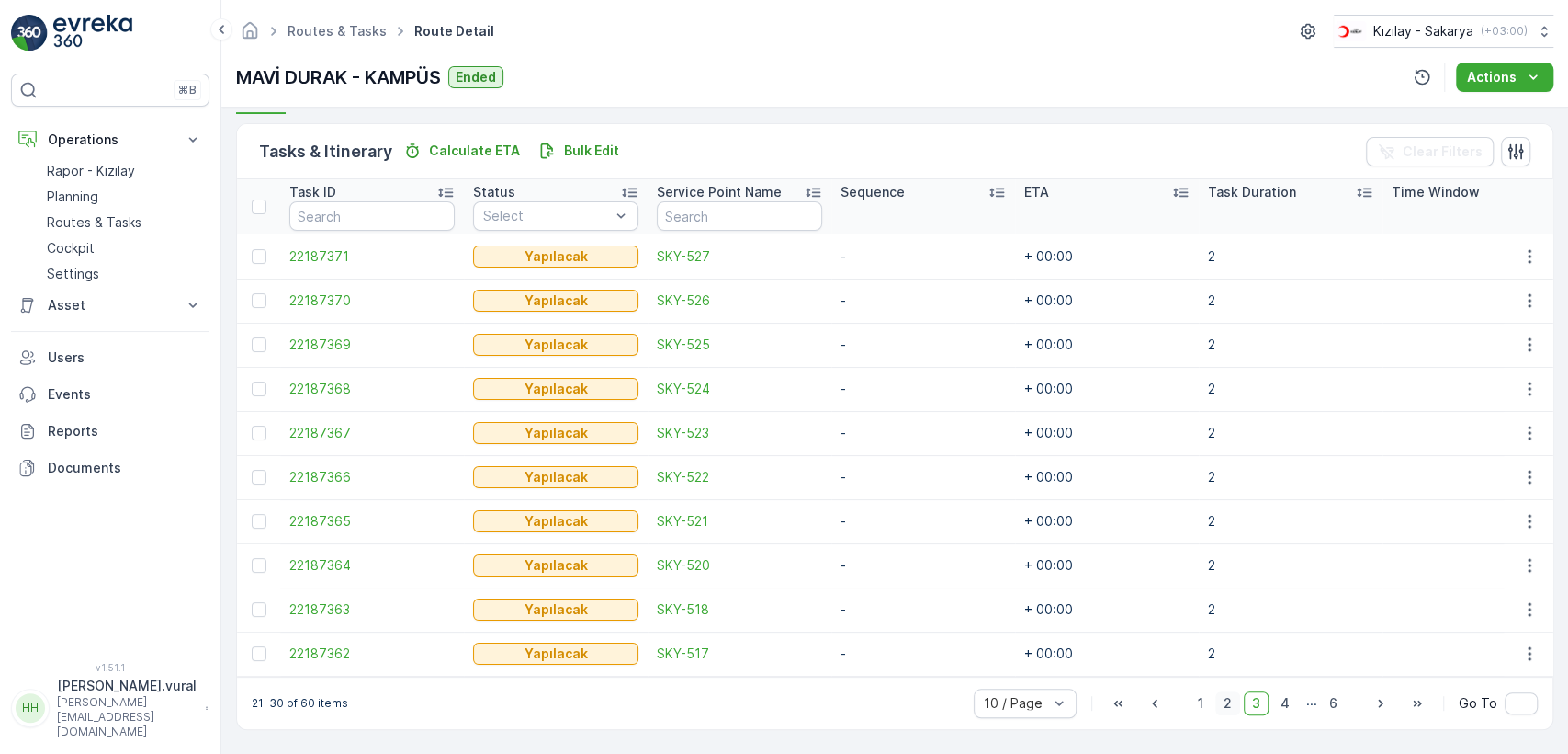
click at [1223, 700] on span "2" at bounding box center [1228, 702] width 24 height 24
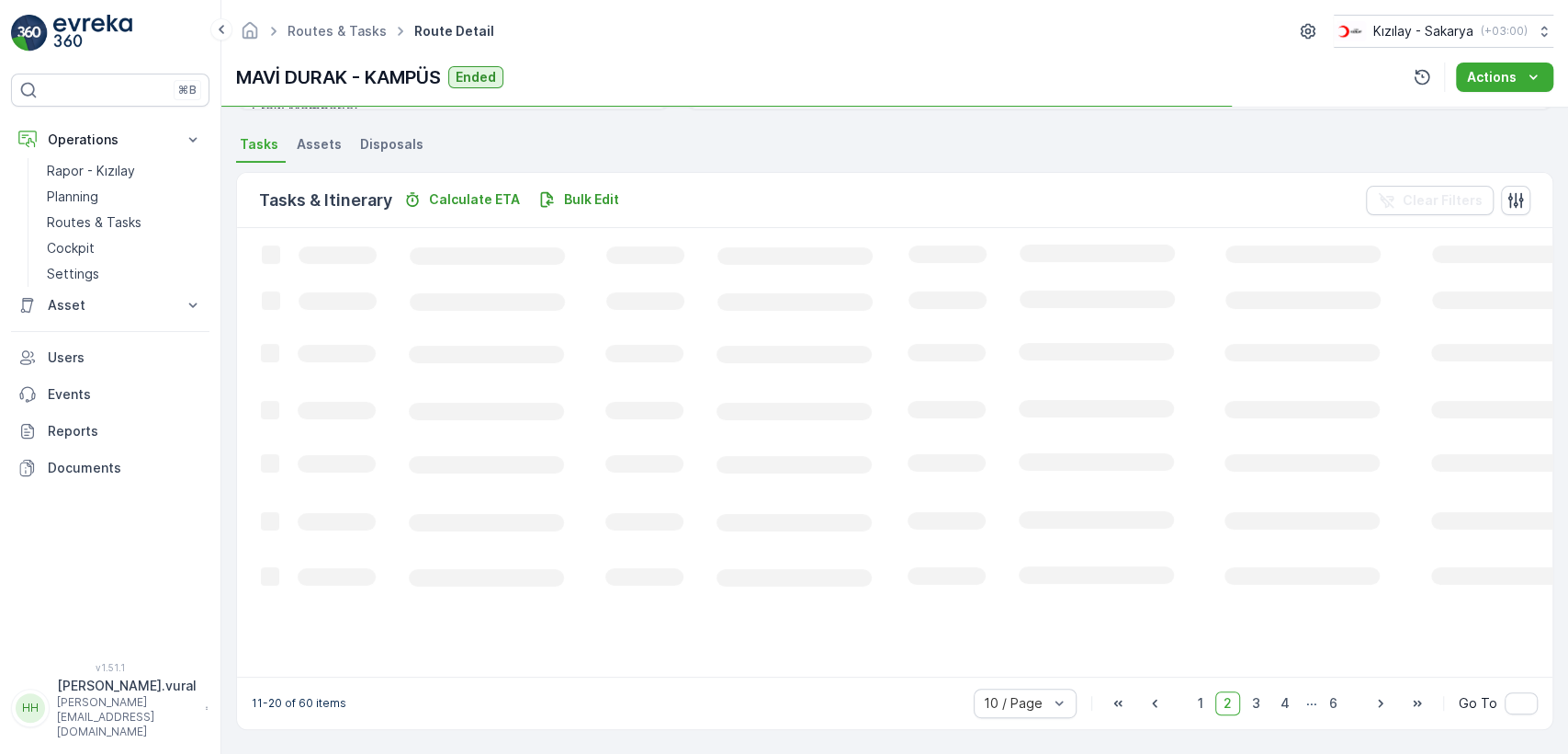
scroll to position [437, 0]
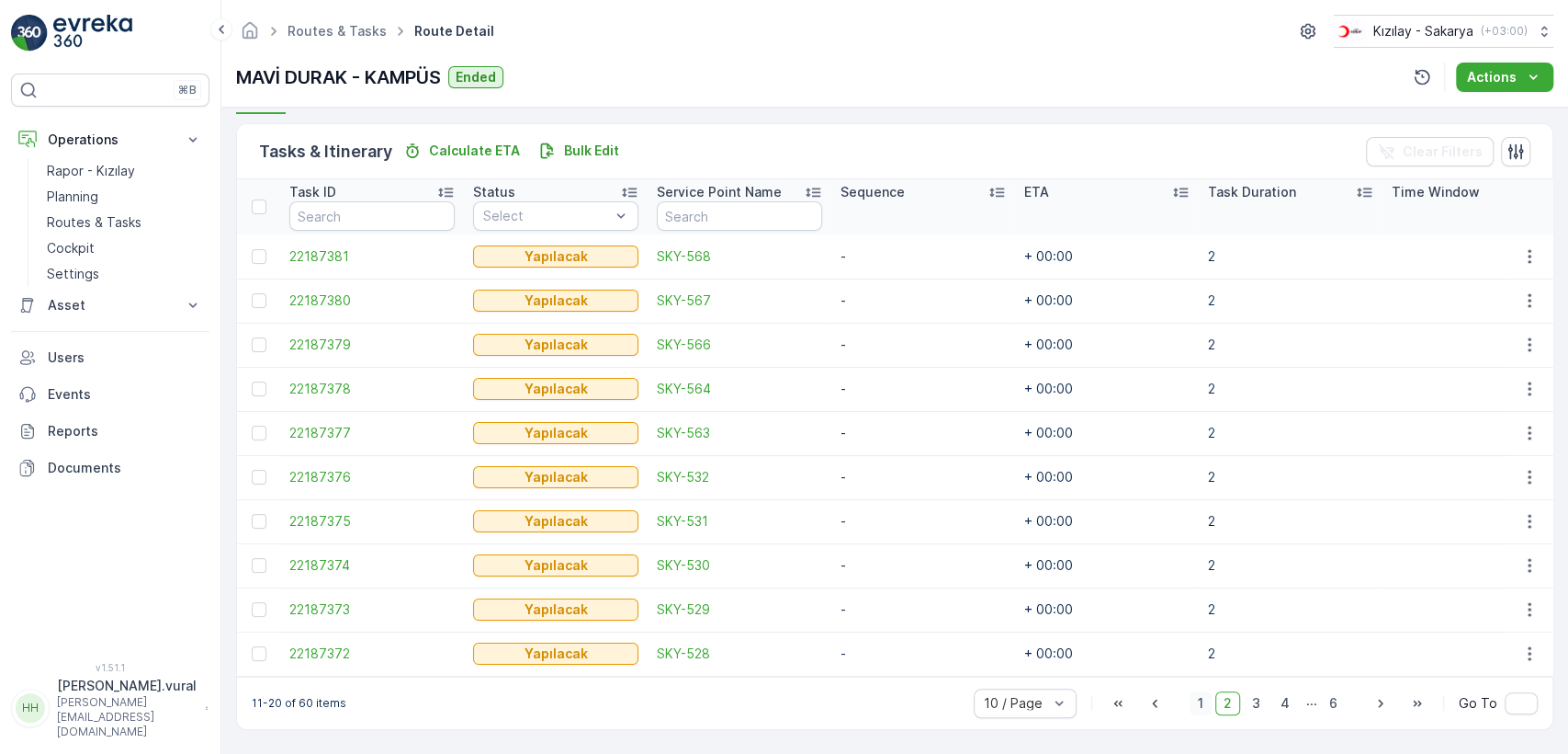
click at [1198, 711] on span "1" at bounding box center [1200, 702] width 22 height 24
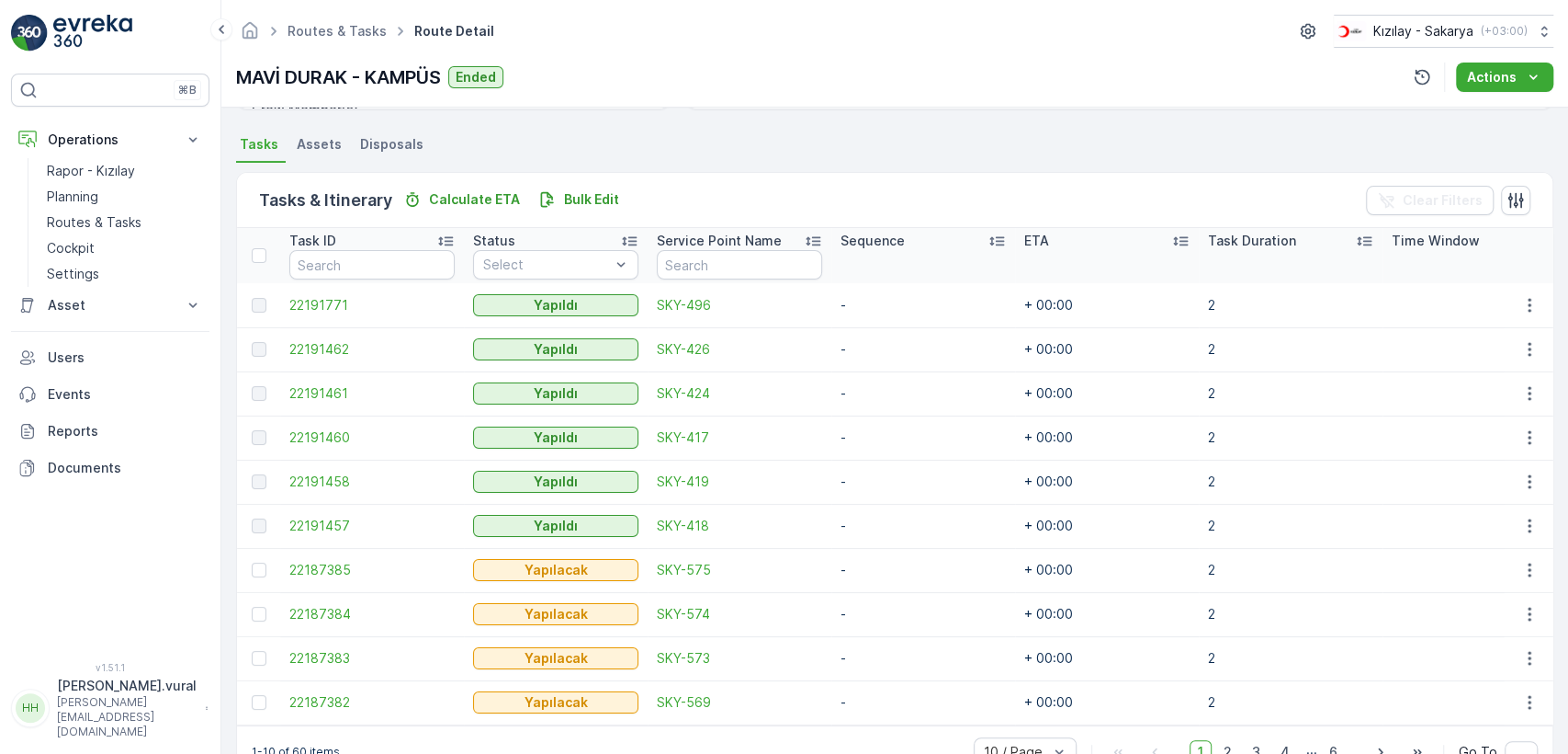
scroll to position [437, 0]
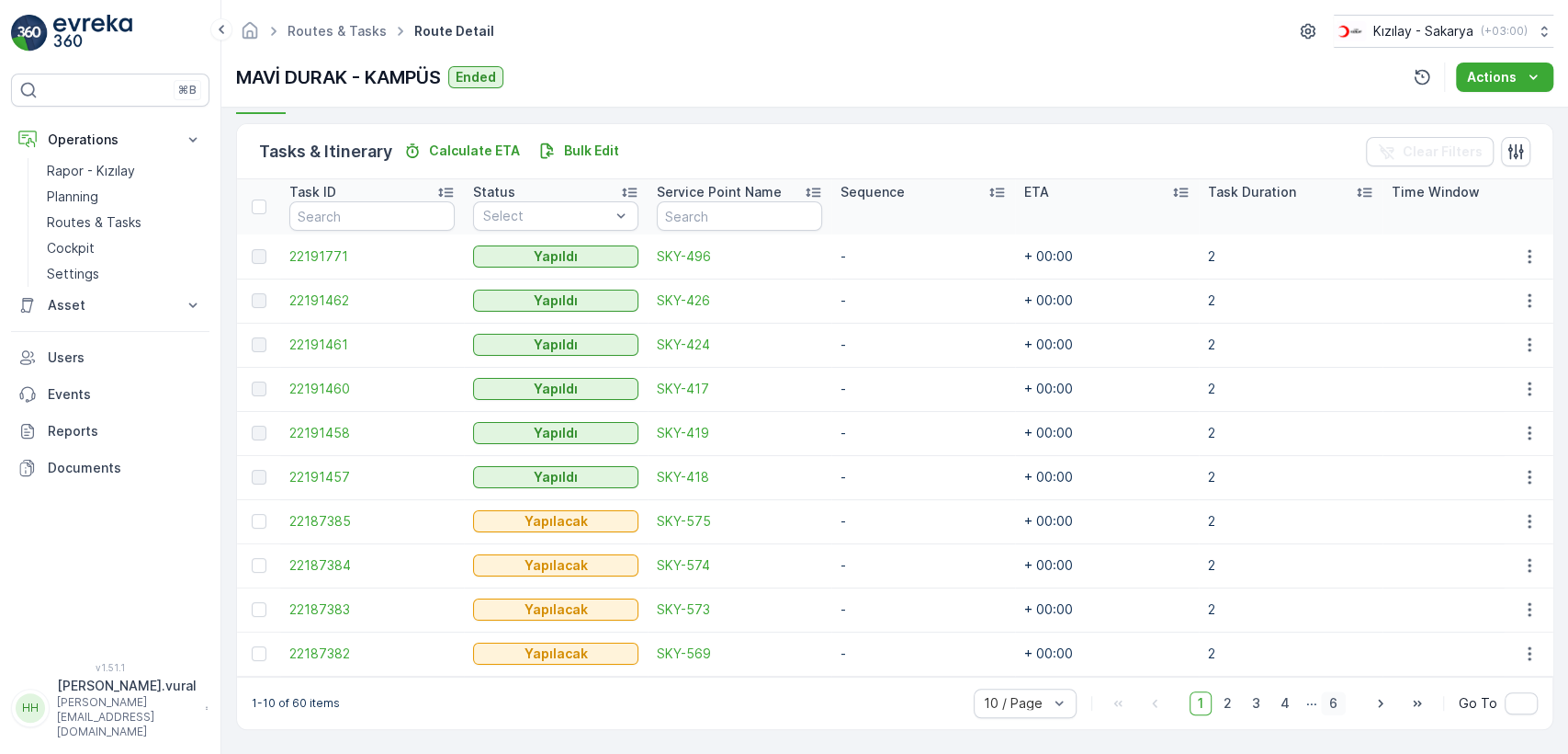
click at [1326, 698] on span "6" at bounding box center [1334, 702] width 24 height 24
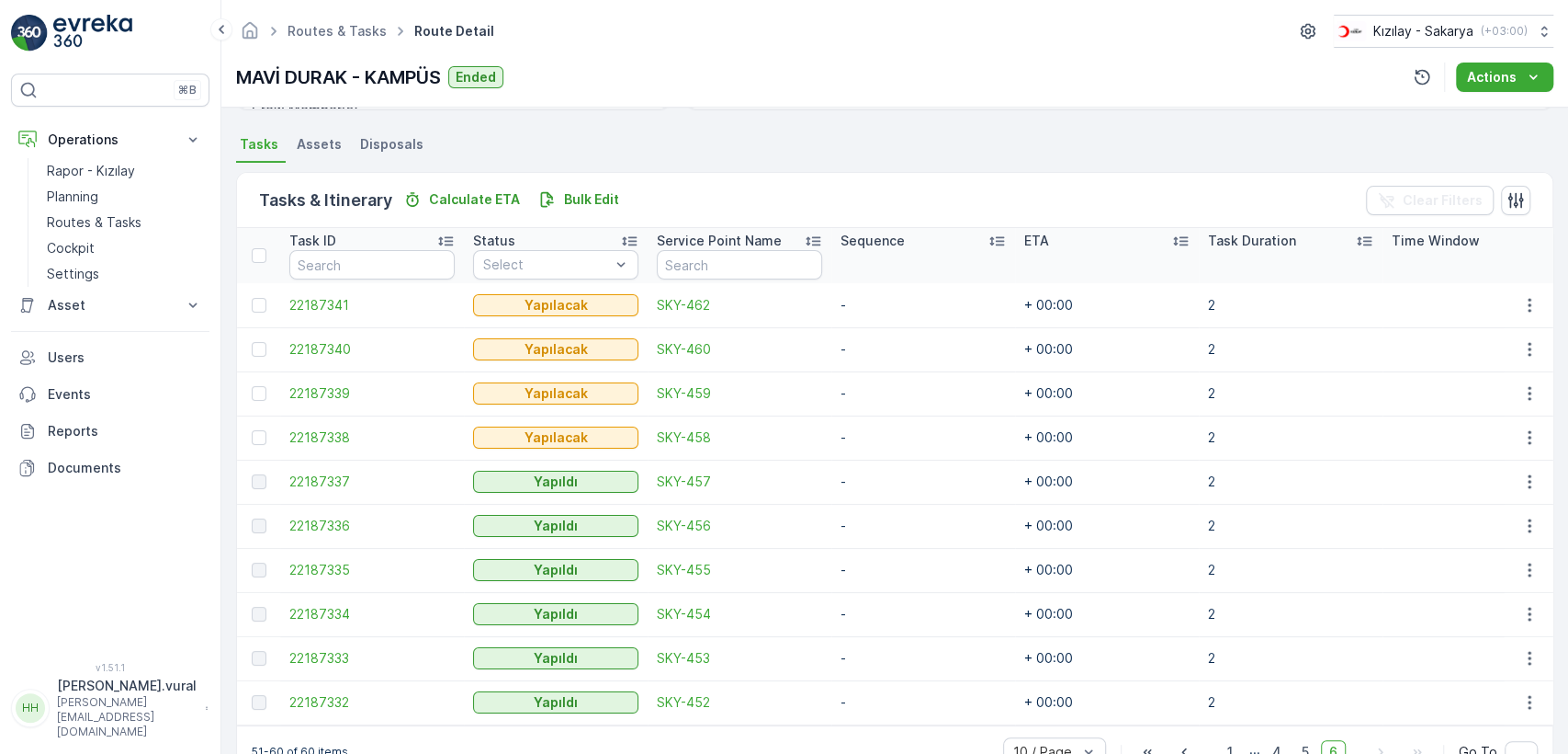
scroll to position [437, 0]
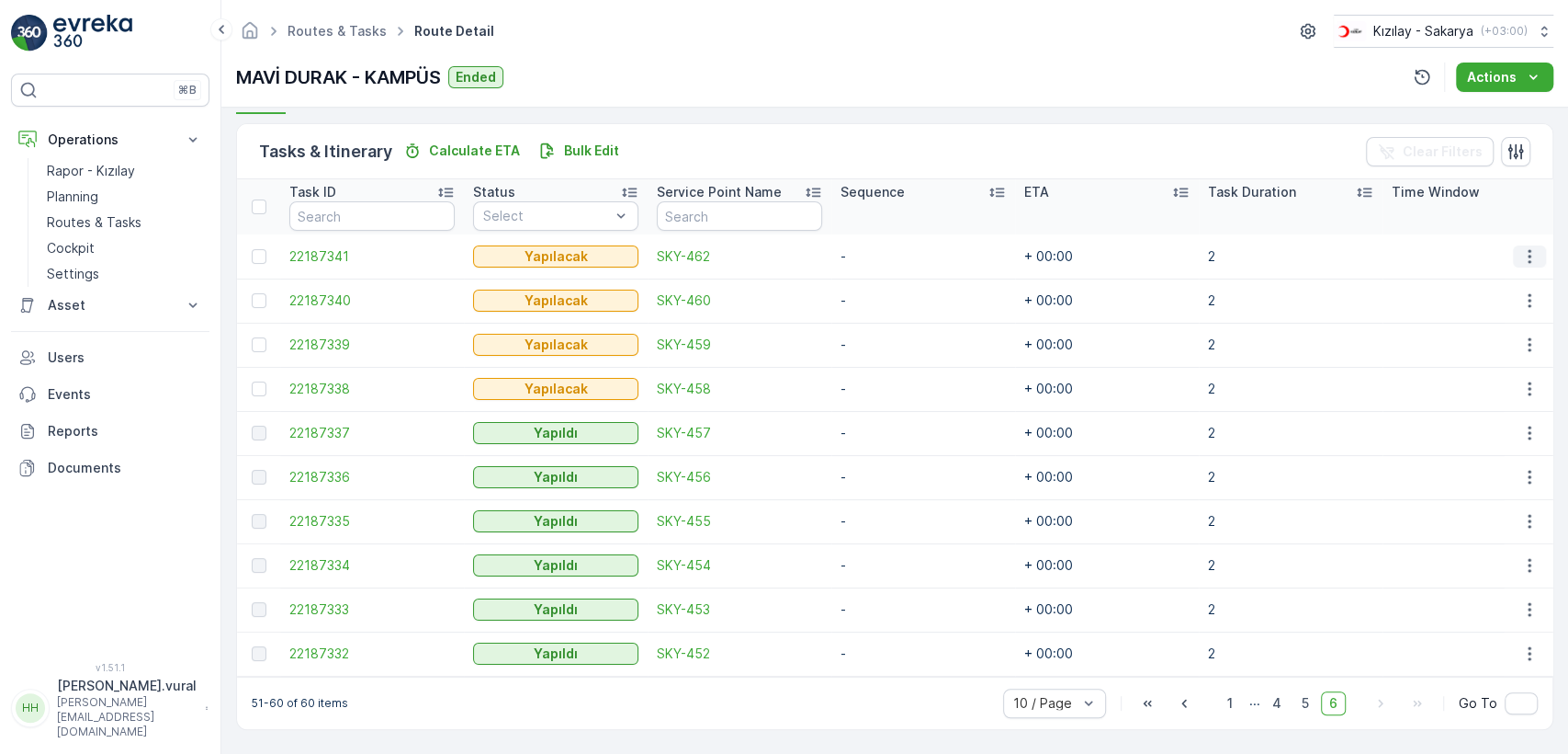
click at [1524, 248] on icon "button" at bounding box center [1530, 257] width 19 height 19
click at [1495, 377] on div "Delete" at bounding box center [1499, 386] width 138 height 25
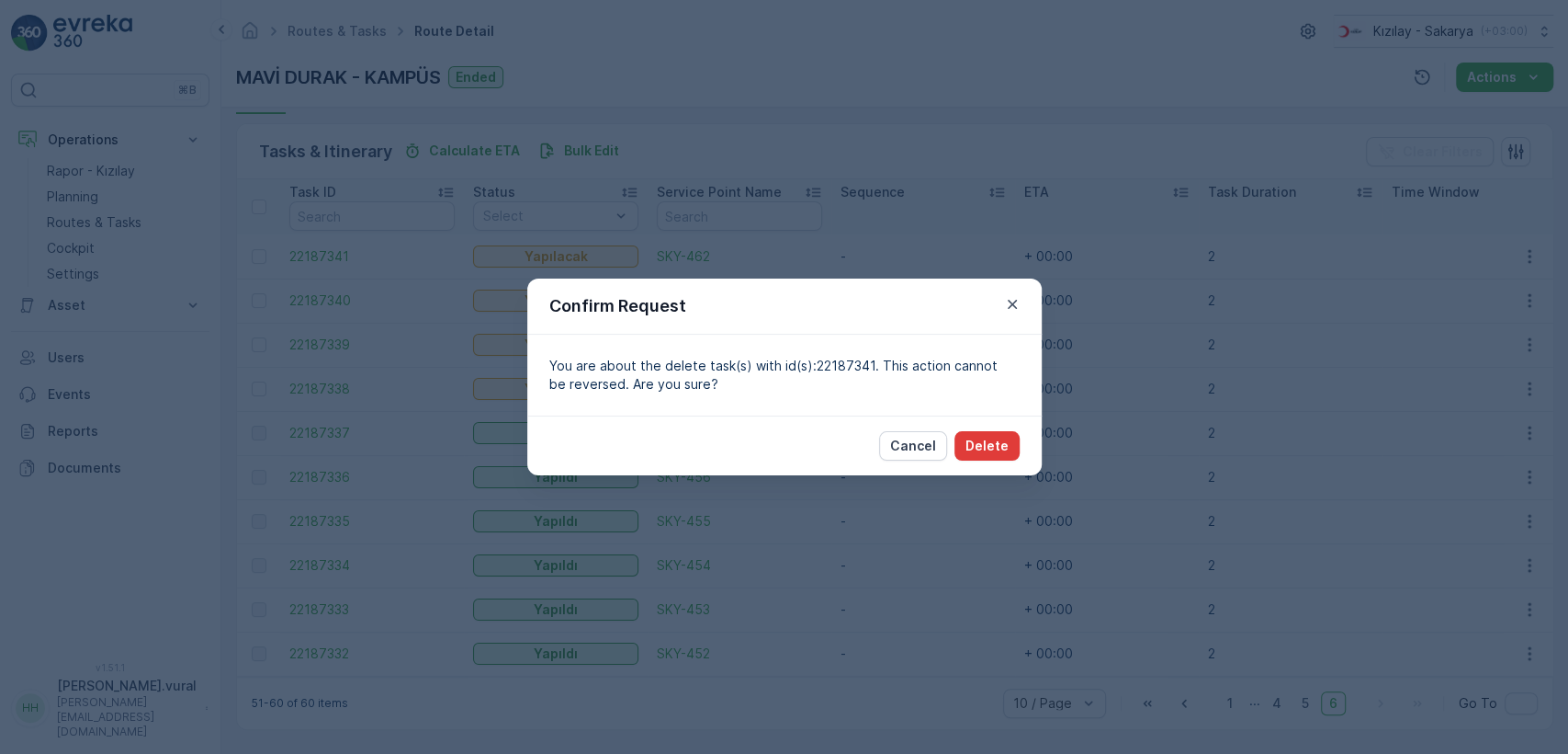
click at [995, 450] on p "Delete" at bounding box center [987, 446] width 43 height 19
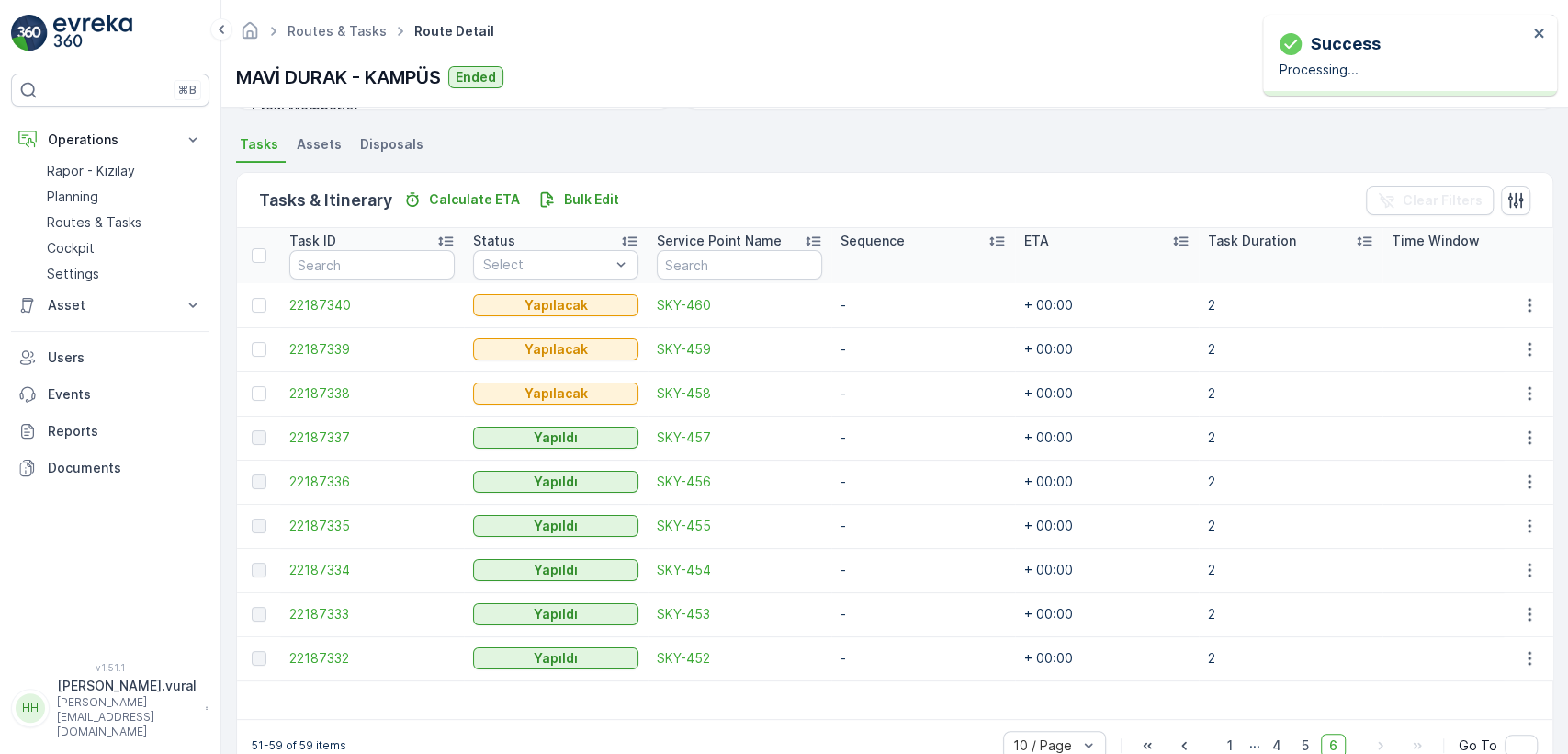
scroll to position [431, 0]
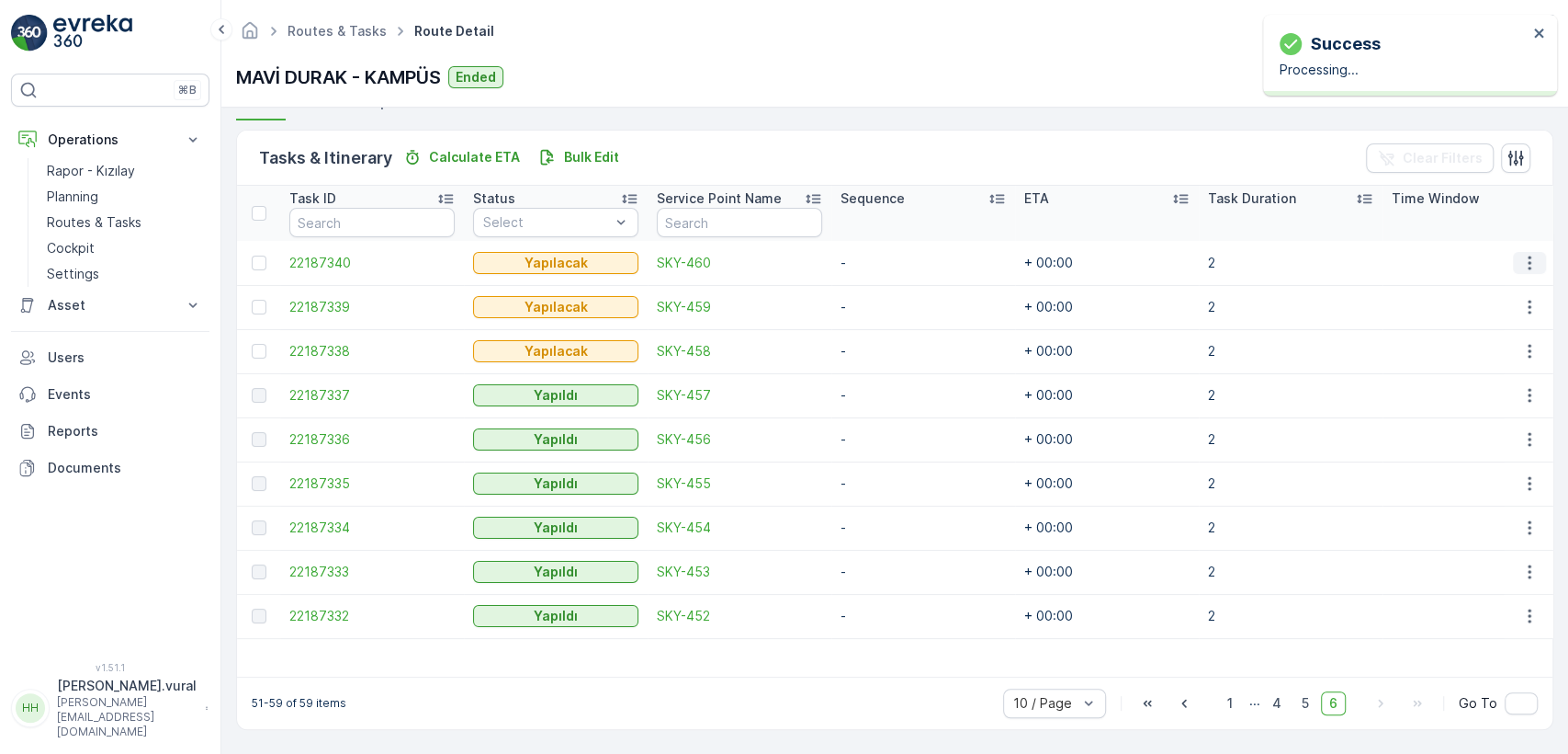
click at [1528, 253] on icon "button" at bounding box center [1530, 263] width 19 height 19
click at [1458, 379] on div "Delete" at bounding box center [1499, 392] width 138 height 25
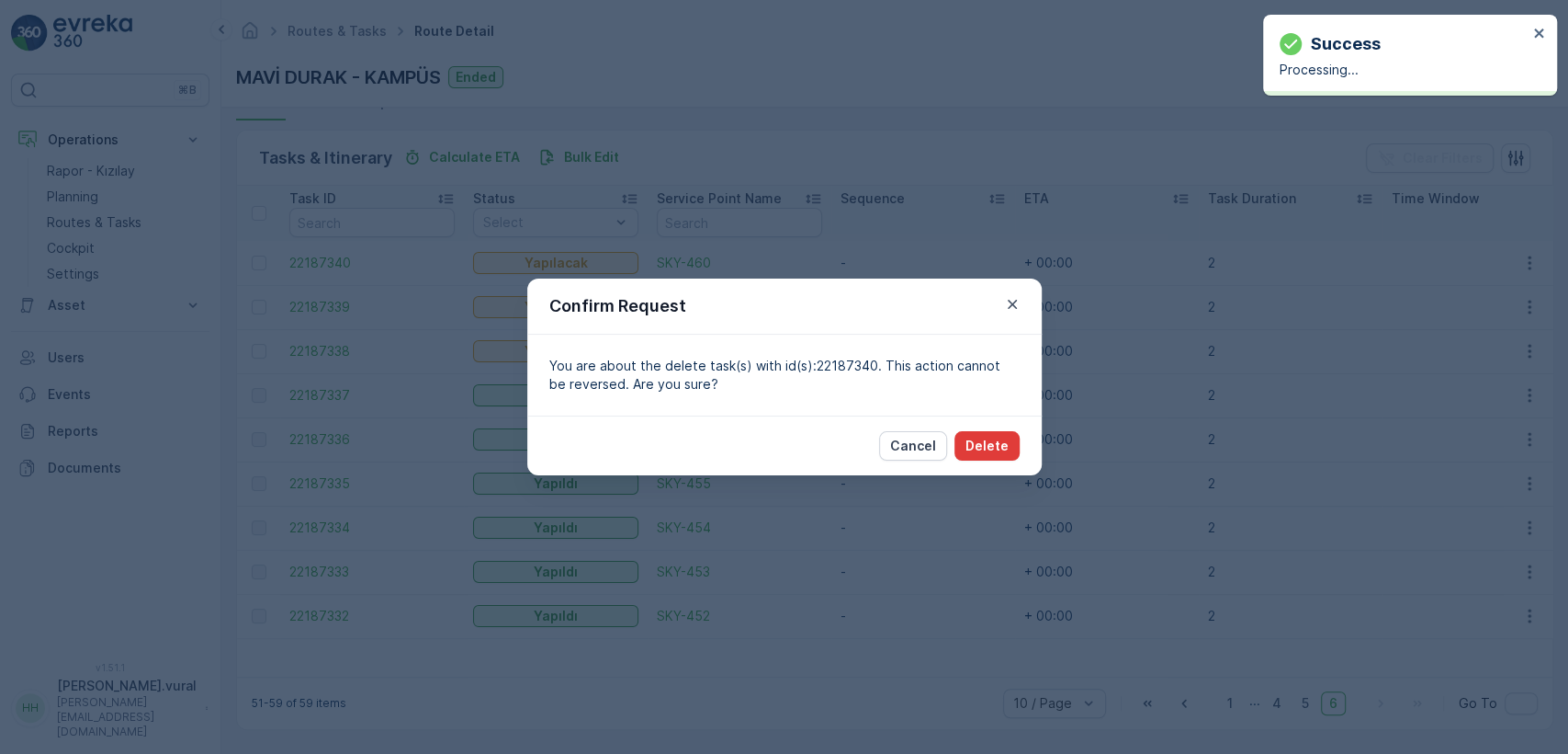
click at [1002, 442] on p "Delete" at bounding box center [987, 446] width 43 height 19
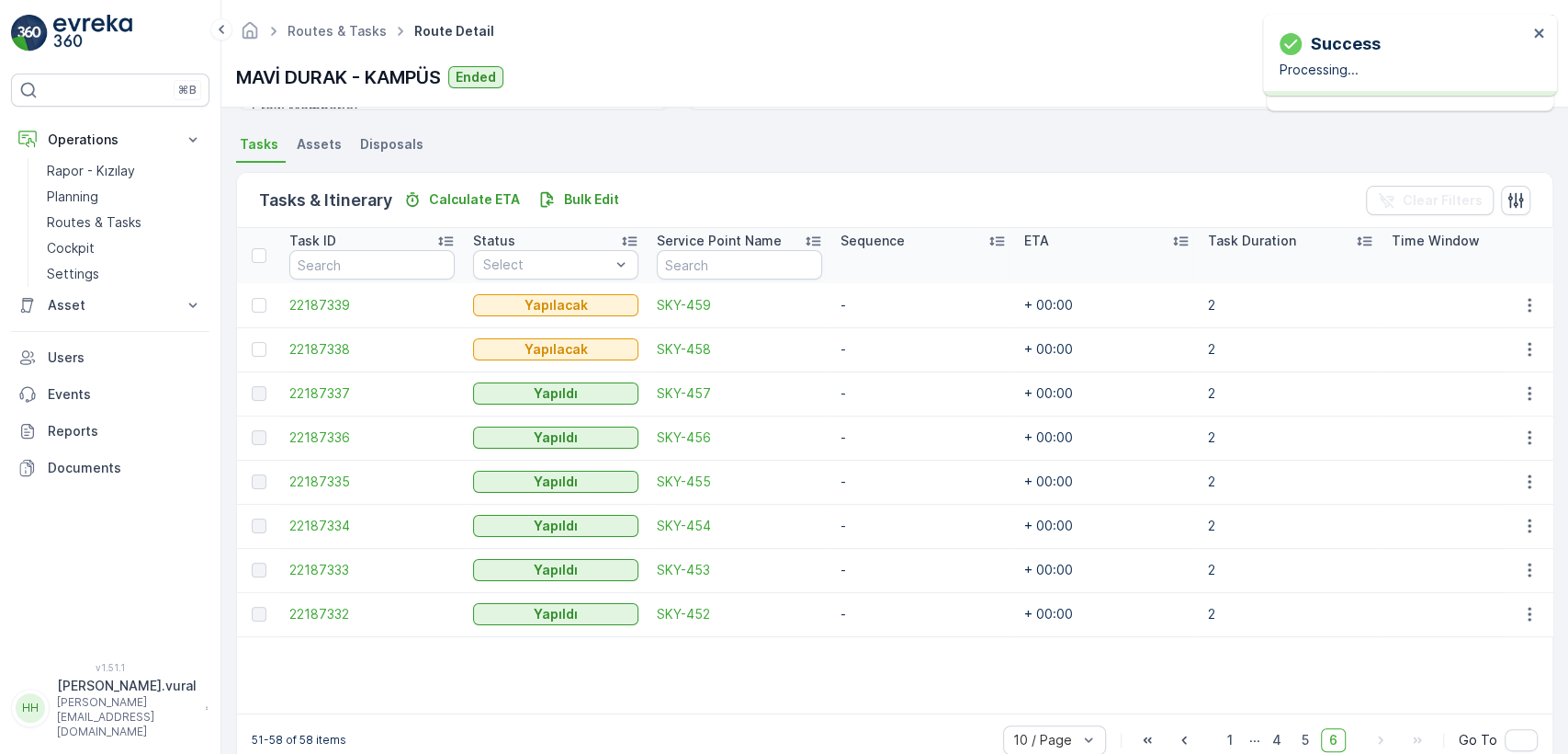
scroll to position [425, 0]
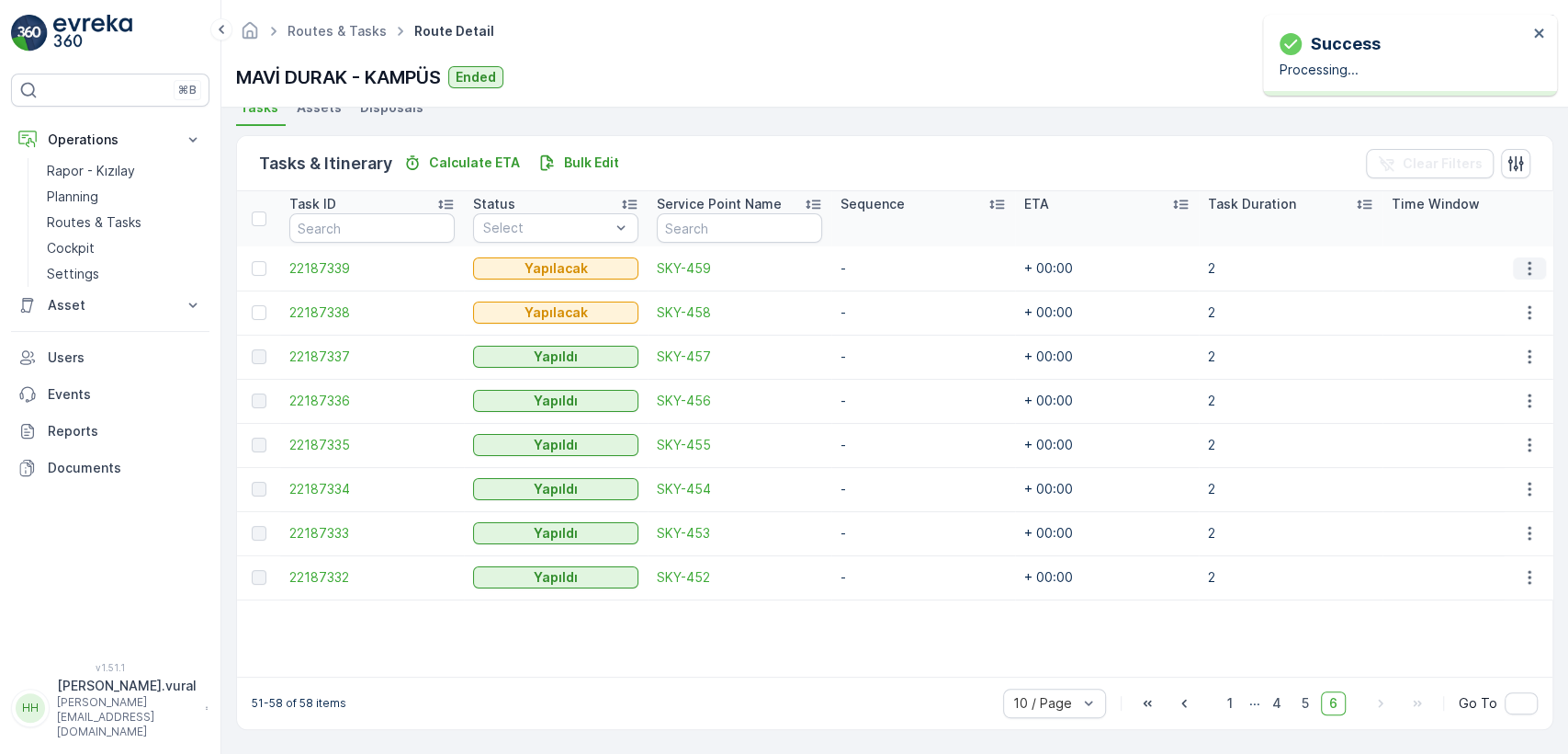
click at [1528, 259] on icon "button" at bounding box center [1530, 268] width 19 height 19
click at [1468, 392] on span "Delete" at bounding box center [1459, 398] width 42 height 19
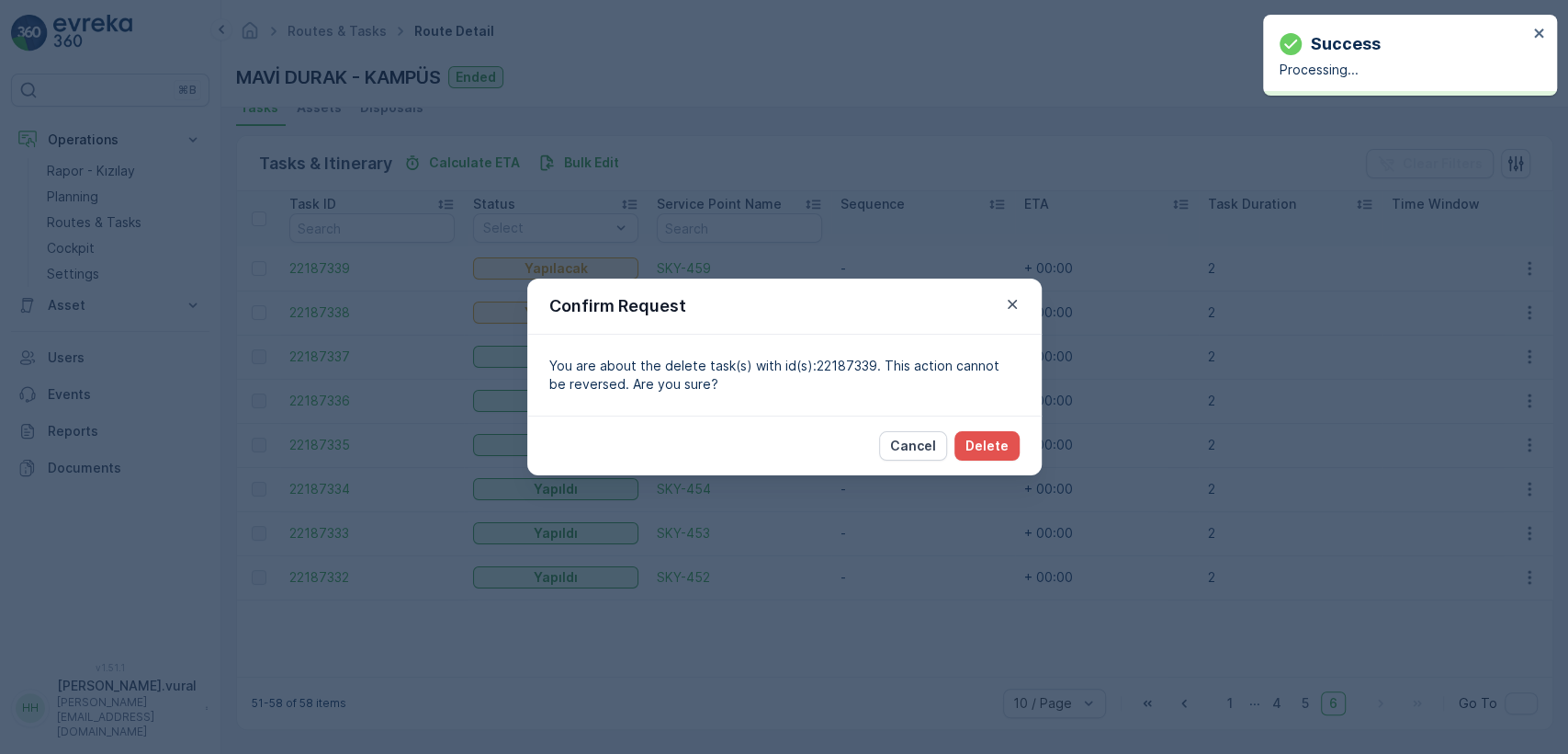
click at [990, 462] on div "Cancel Delete" at bounding box center [784, 444] width 515 height 59
click at [988, 449] on p "Delete" at bounding box center [987, 446] width 43 height 19
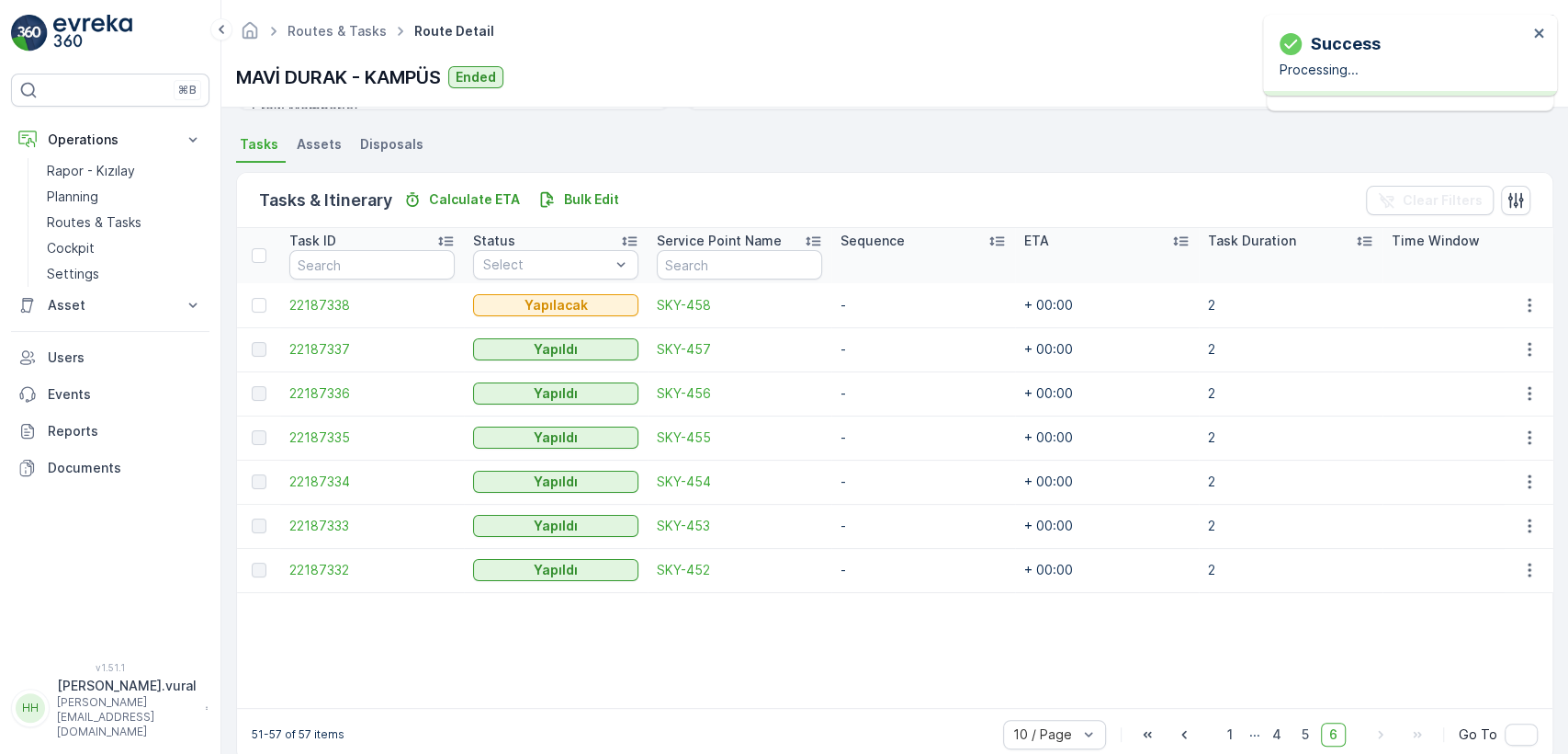
scroll to position [419, 0]
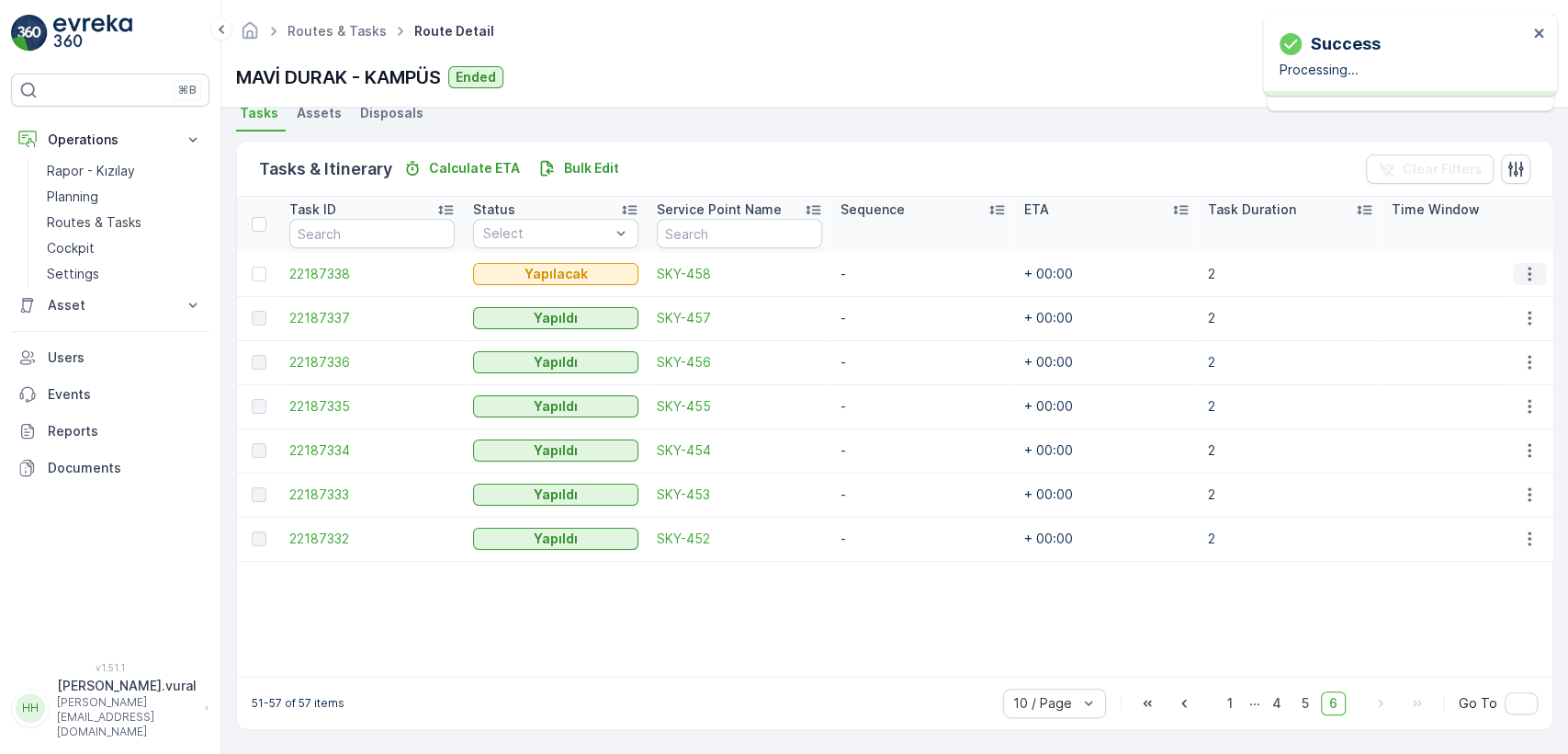
click at [1521, 265] on icon "button" at bounding box center [1530, 274] width 19 height 19
click at [1483, 393] on div "Delete" at bounding box center [1499, 404] width 138 height 25
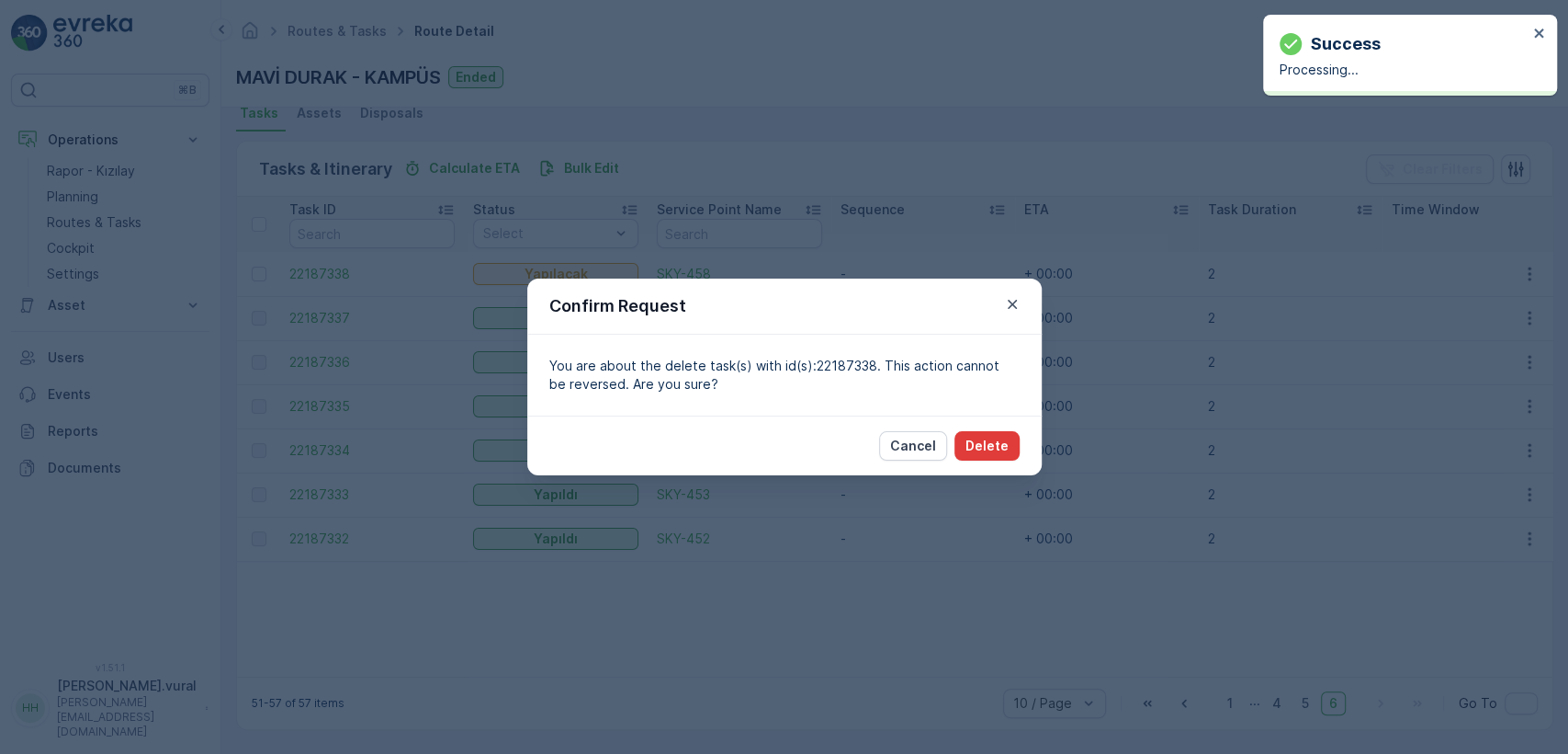
click at [1015, 444] on button "Delete" at bounding box center [986, 445] width 65 height 29
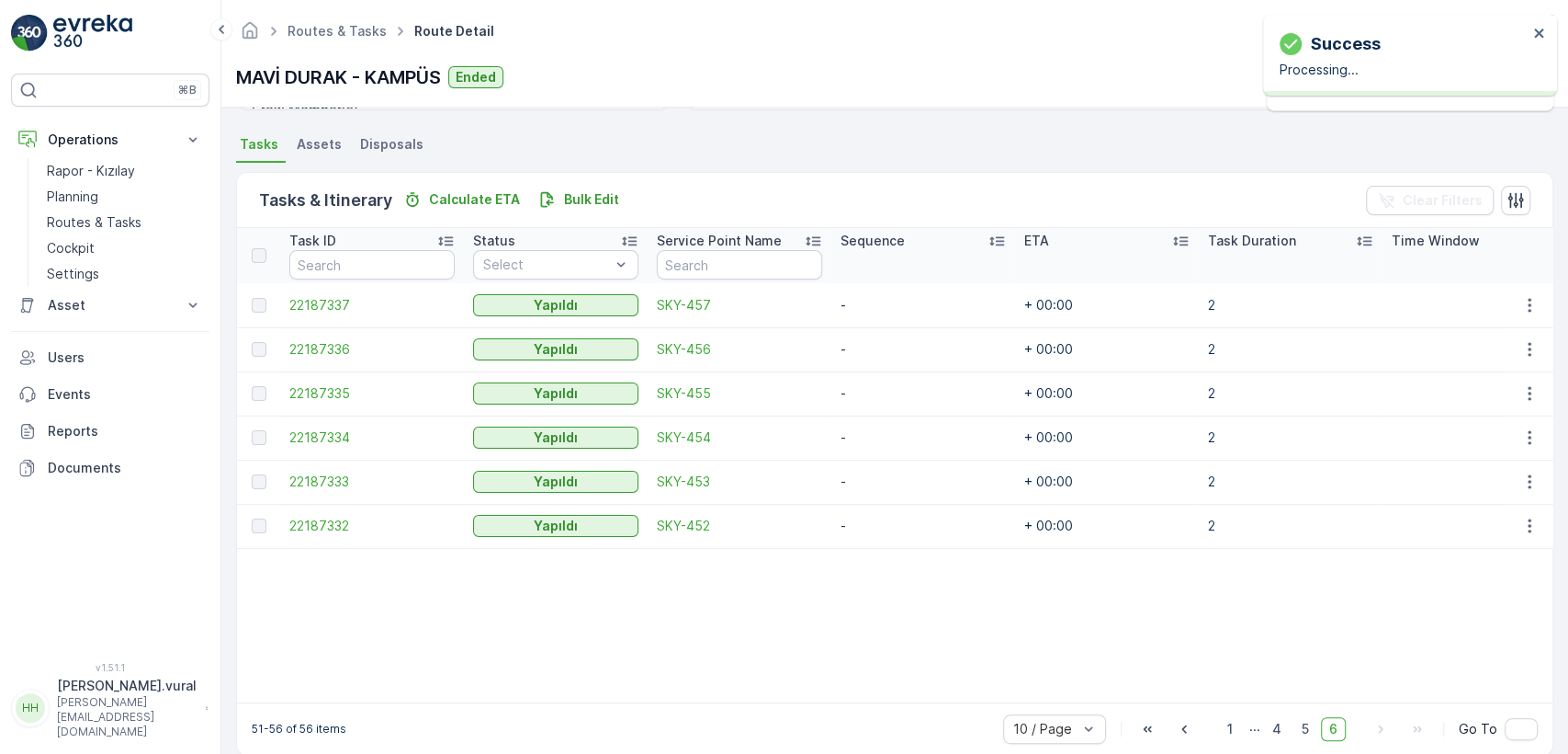
scroll to position [414, 0]
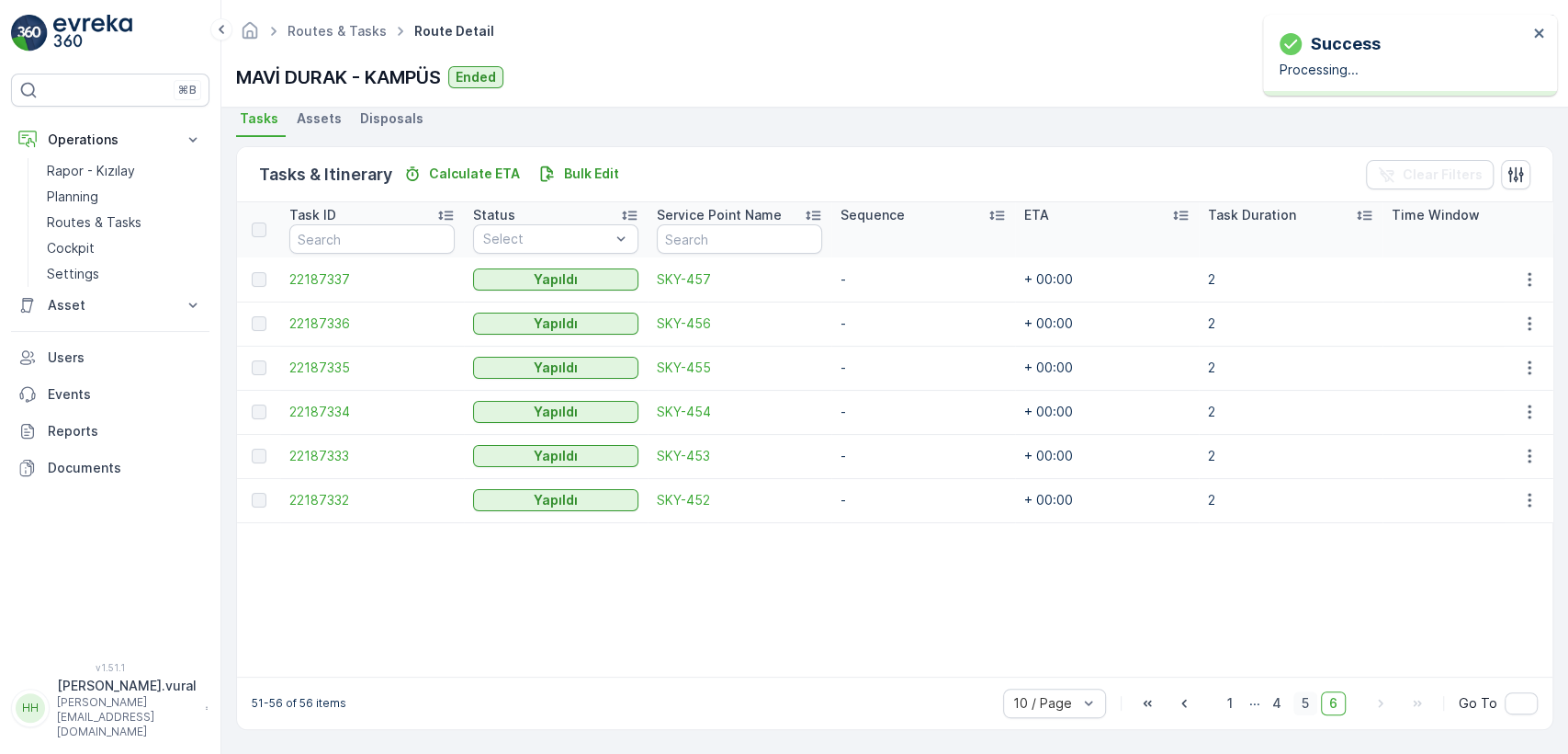
click at [1307, 699] on span "5" at bounding box center [1305, 702] width 24 height 24
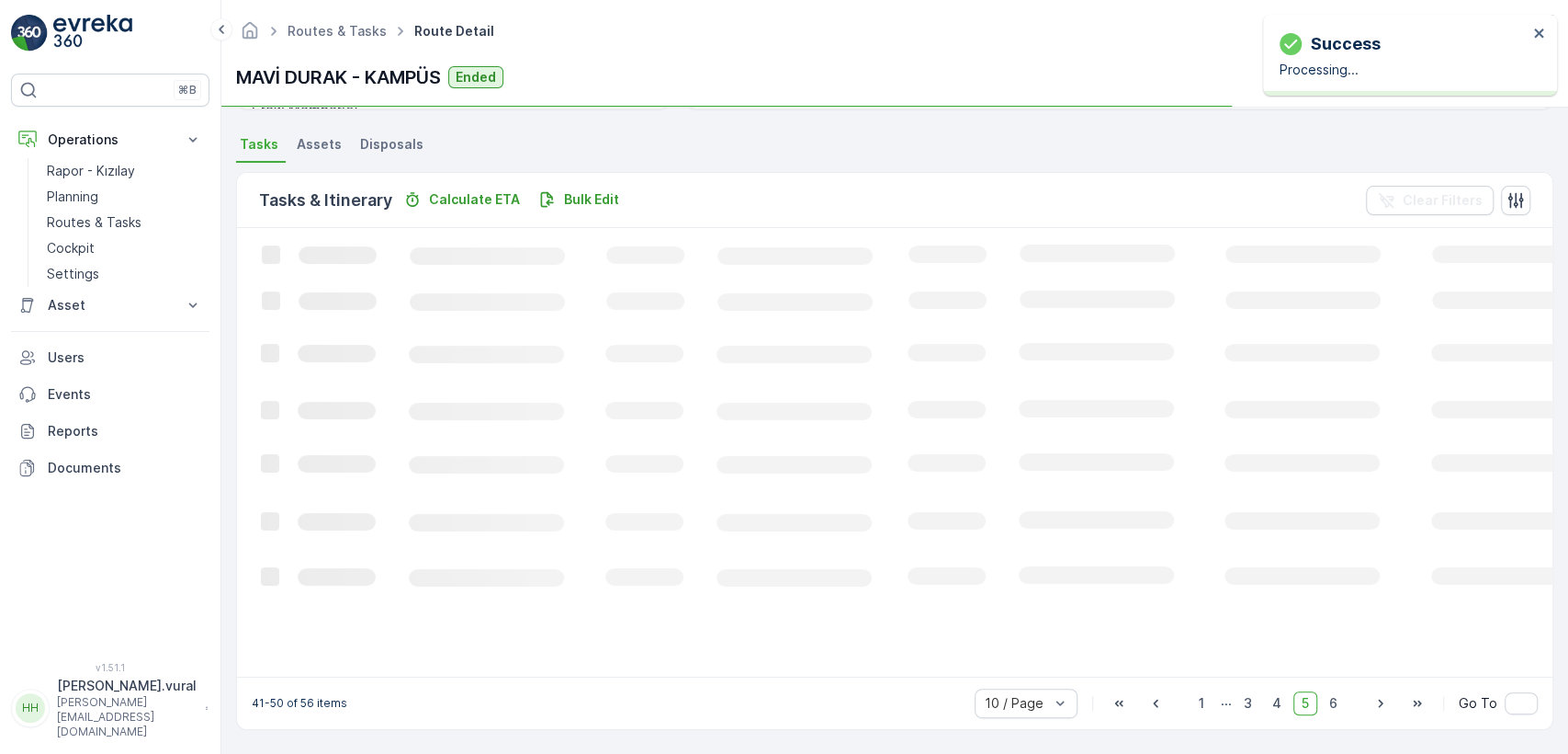
scroll to position [419, 0]
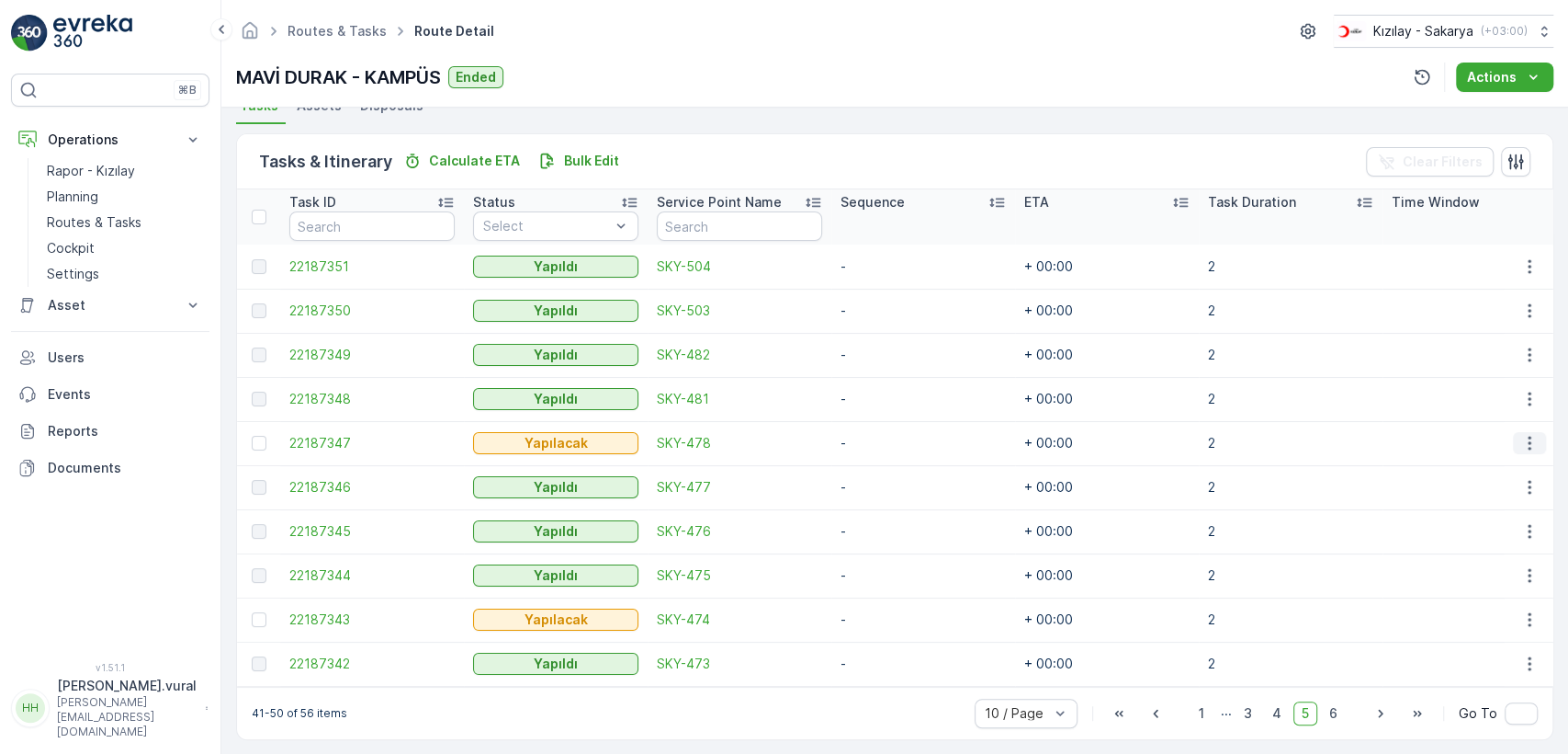
click at [1528, 443] on icon "button" at bounding box center [1530, 443] width 19 height 19
click at [1489, 574] on div "Delete" at bounding box center [1499, 580] width 138 height 25
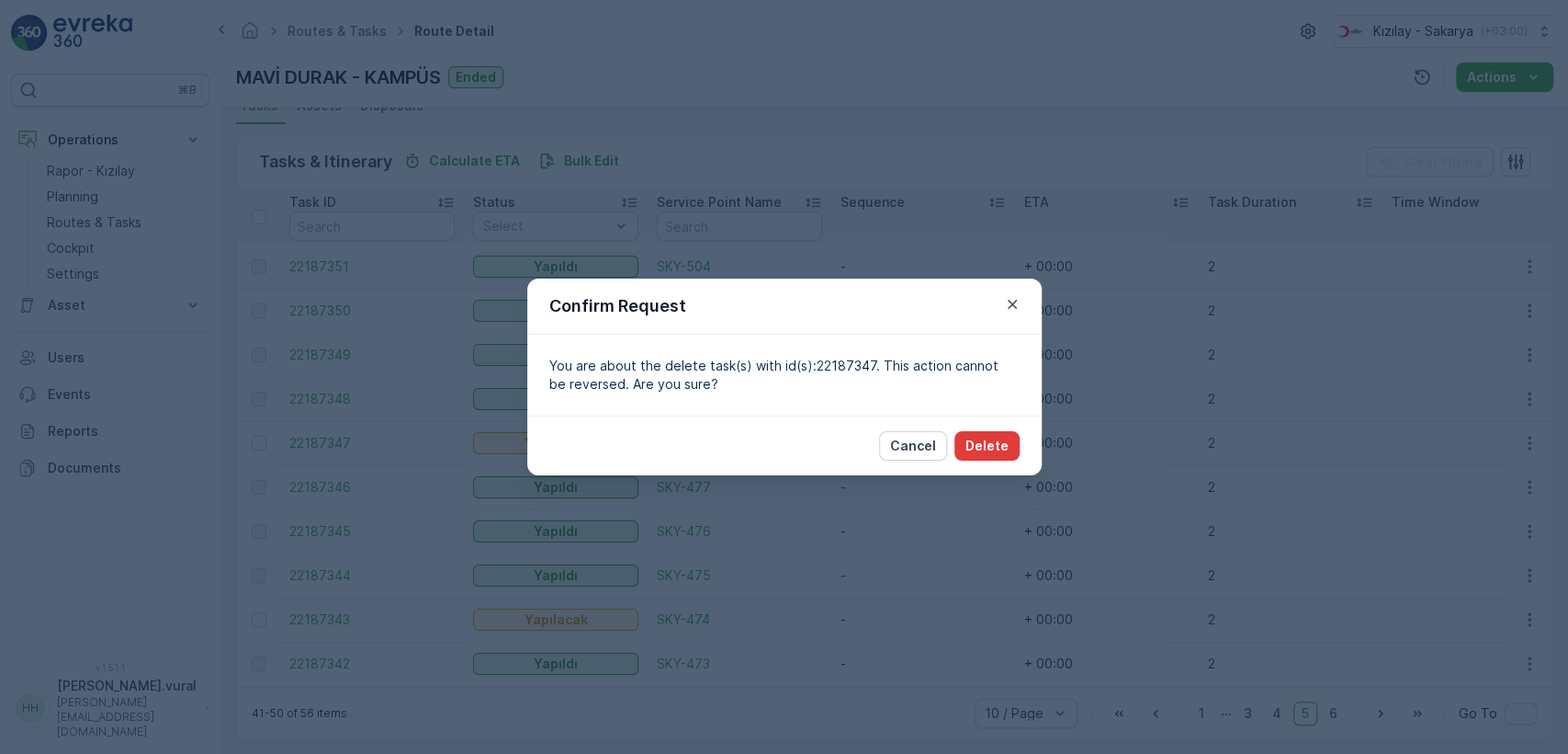
click at [1015, 443] on button "Delete" at bounding box center [986, 445] width 65 height 29
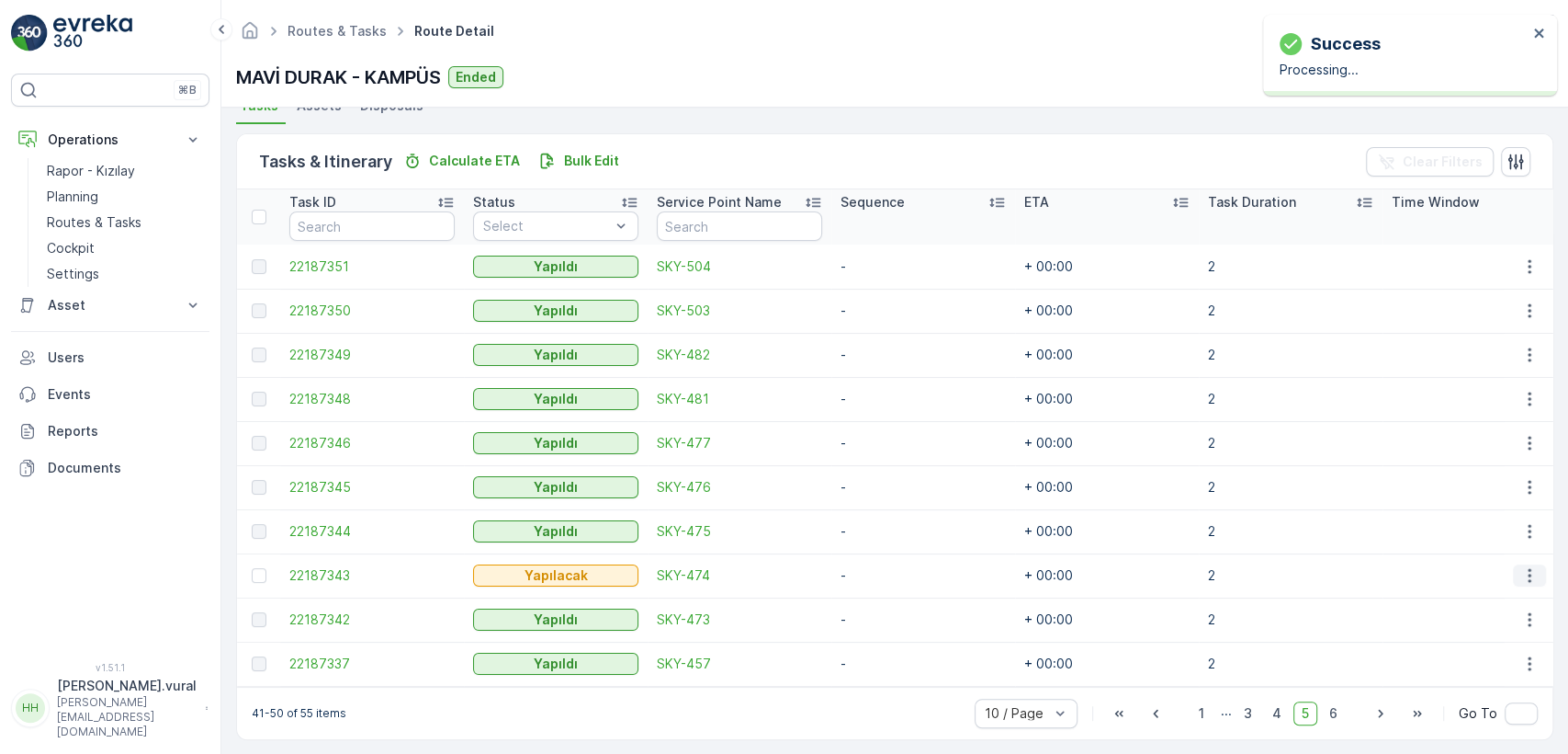
click at [1522, 575] on icon "button" at bounding box center [1530, 575] width 19 height 19
click at [1456, 700] on div "Delete" at bounding box center [1499, 713] width 138 height 25
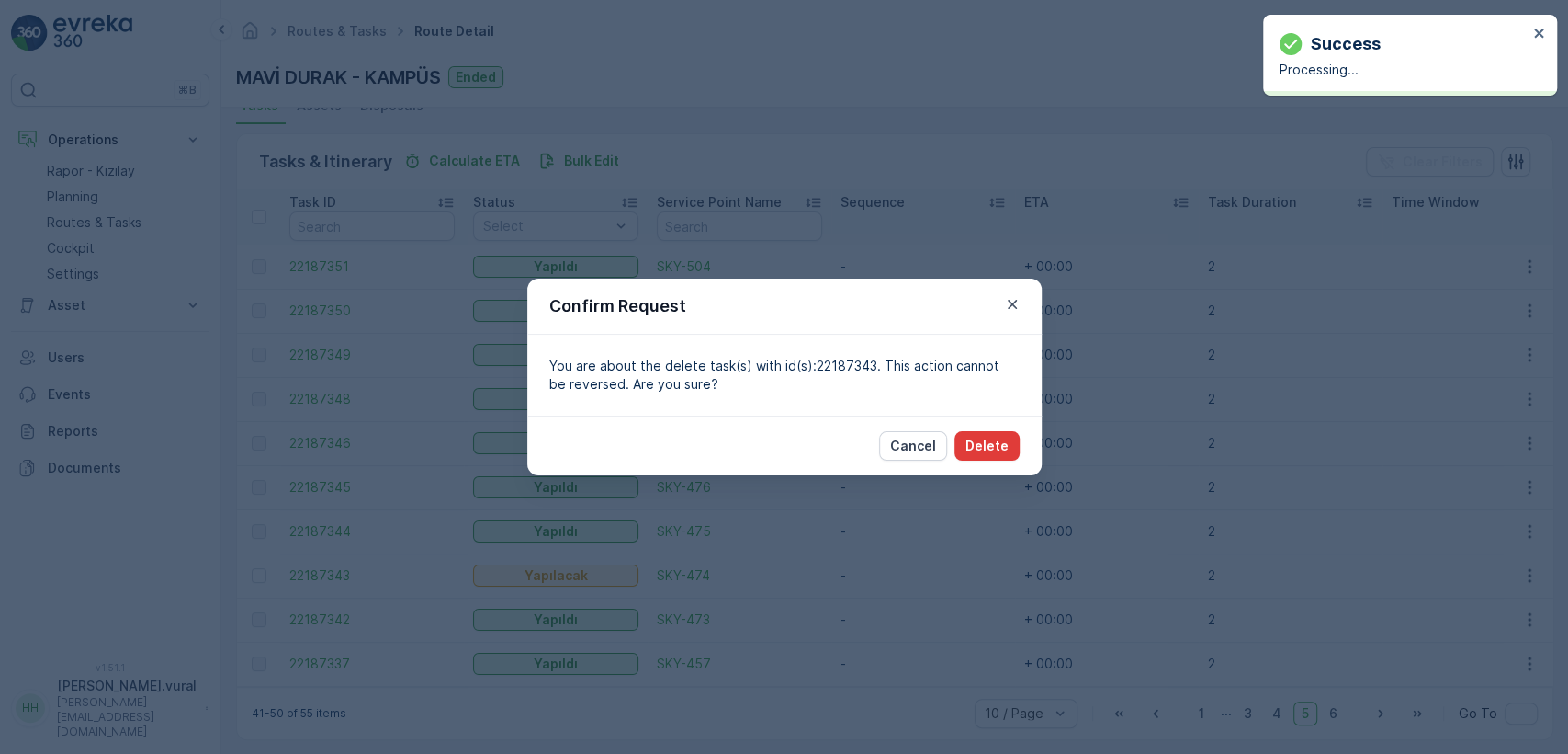
click at [1007, 441] on p "Delete" at bounding box center [987, 446] width 43 height 19
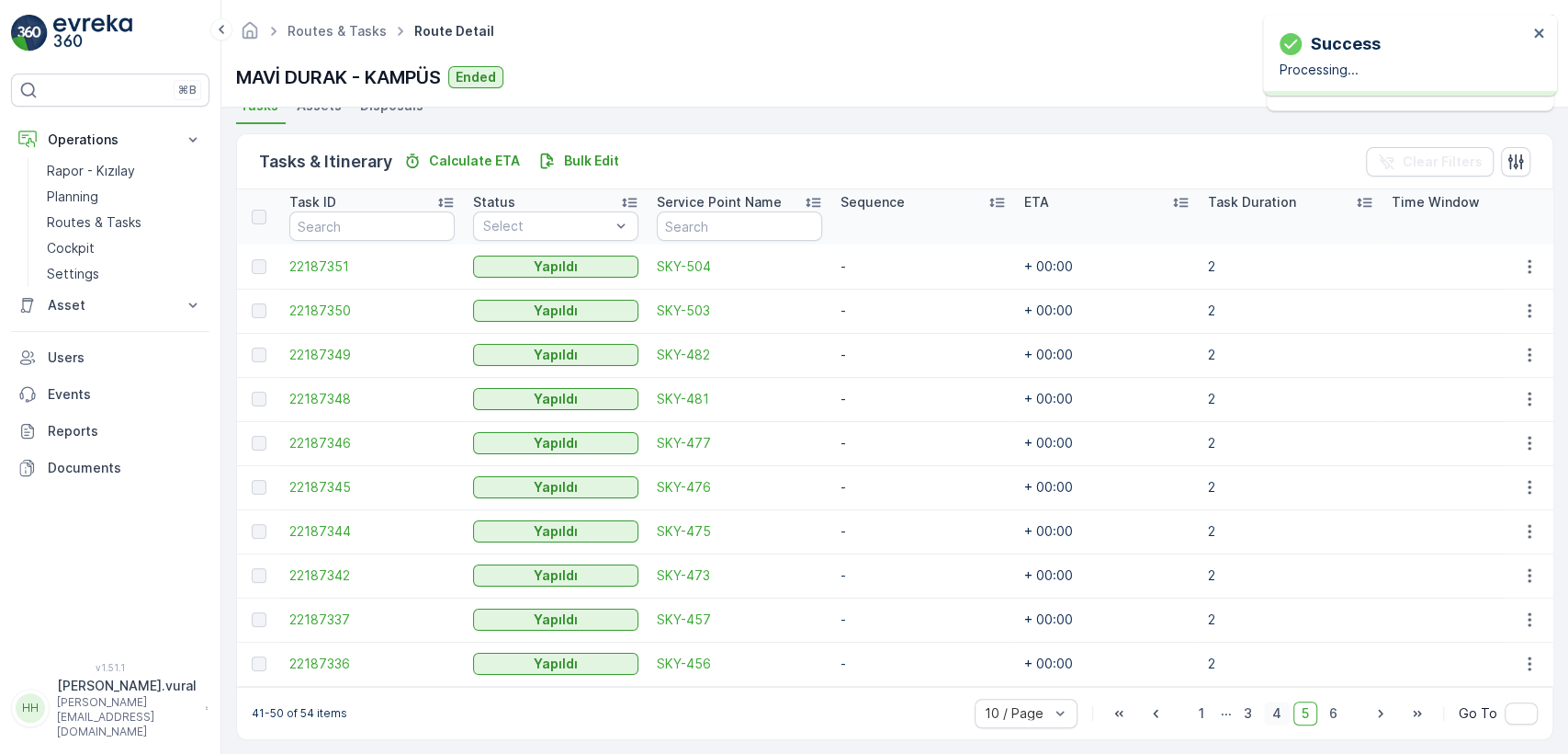
click at [1285, 725] on span "4" at bounding box center [1276, 713] width 25 height 24
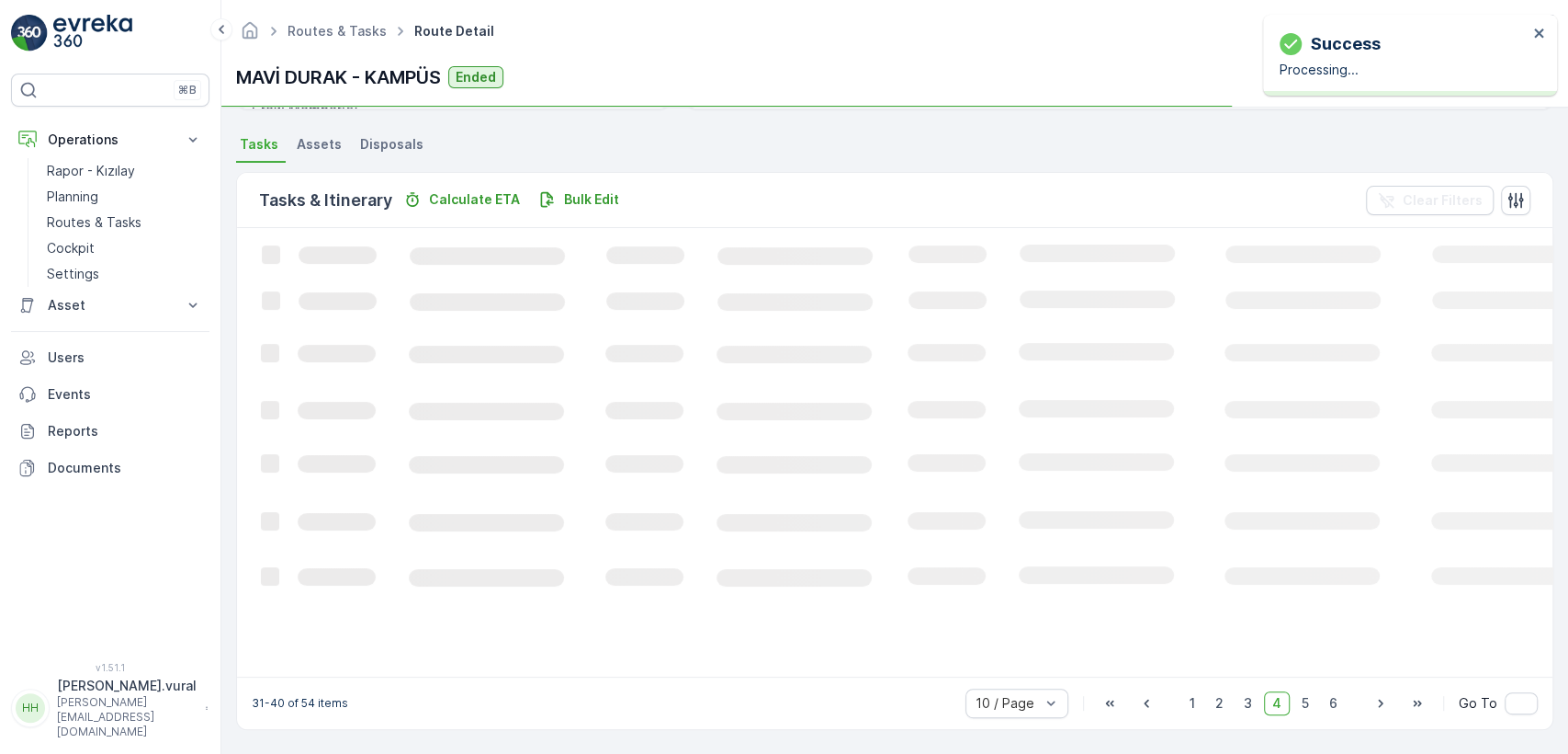
scroll to position [419, 0]
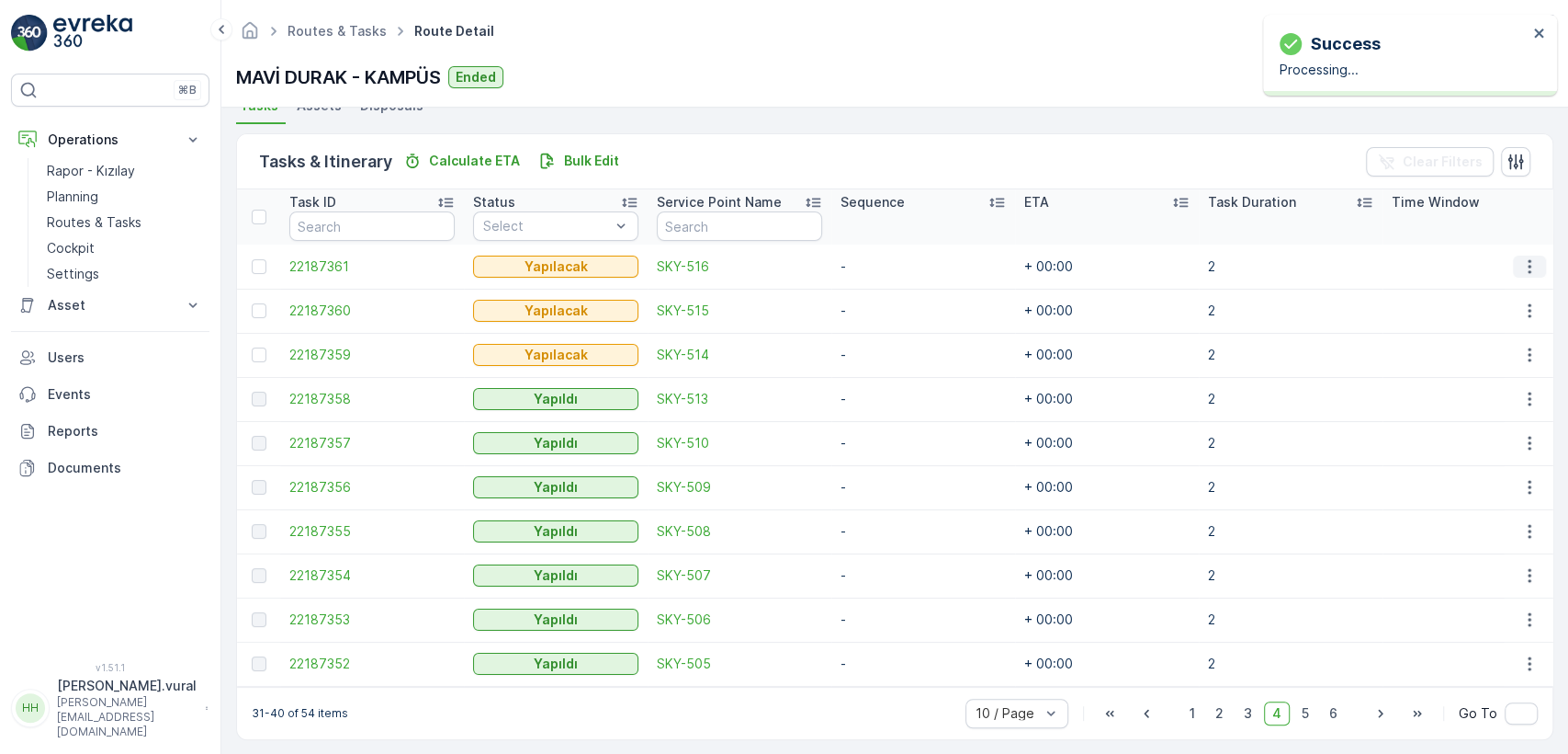
click at [1527, 275] on button "button" at bounding box center [1529, 265] width 33 height 22
click at [1488, 394] on div "Delete" at bounding box center [1499, 404] width 138 height 25
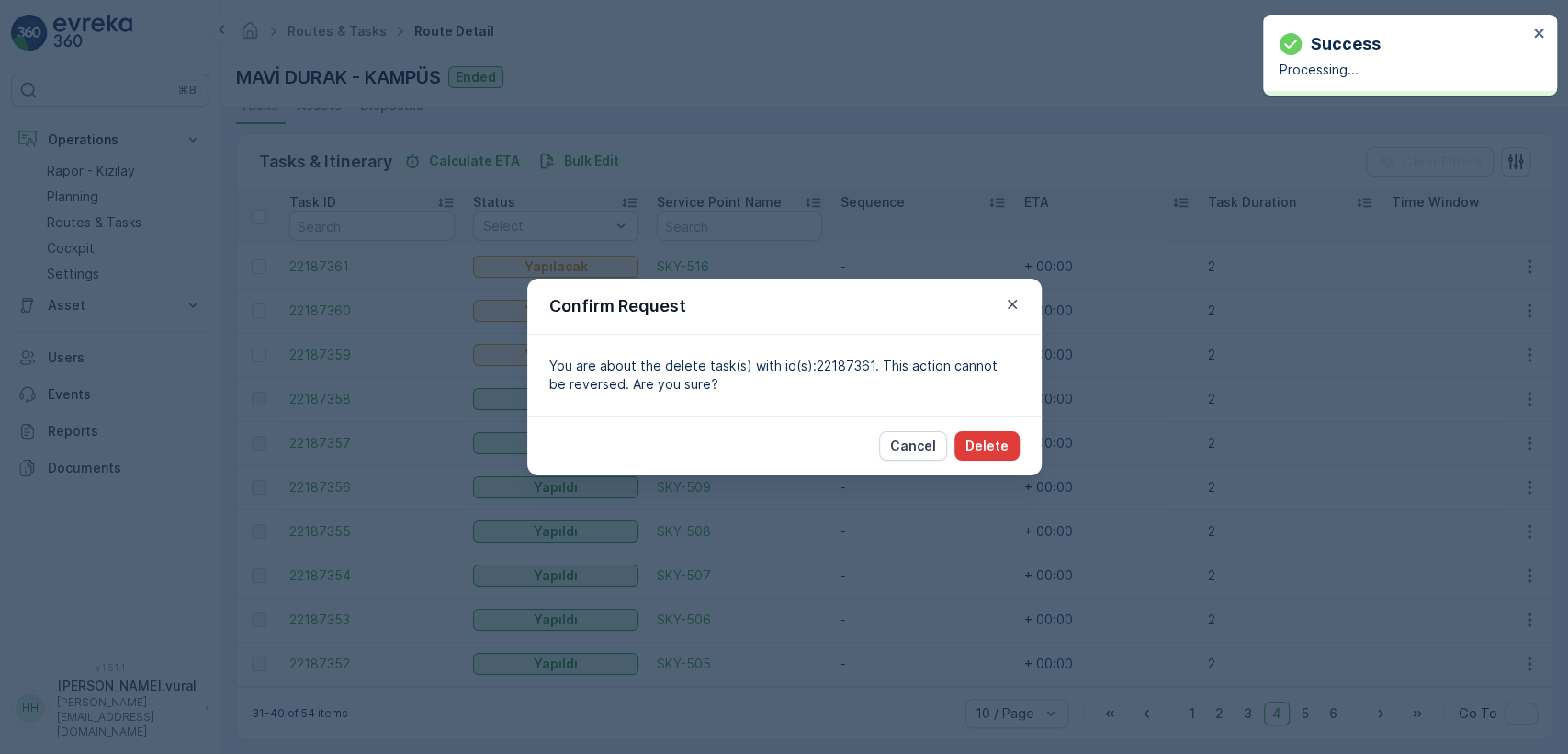
click at [1007, 435] on button "Delete" at bounding box center [986, 445] width 65 height 29
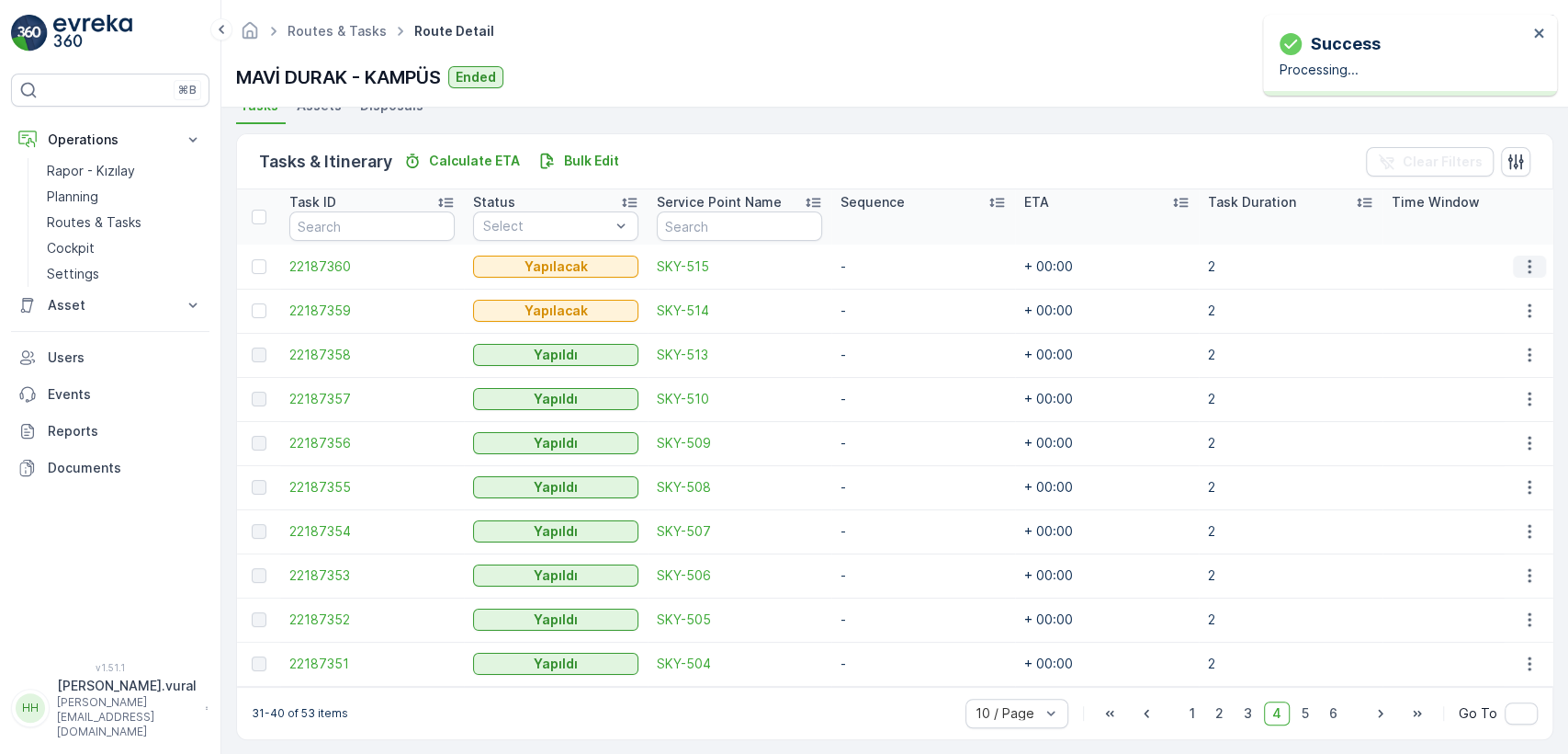
drag, startPoint x: 1528, startPoint y: 253, endPoint x: 1515, endPoint y: 271, distance: 22.2
click at [1528, 255] on button "button" at bounding box center [1529, 265] width 33 height 22
click at [1489, 394] on div "Delete" at bounding box center [1499, 404] width 138 height 25
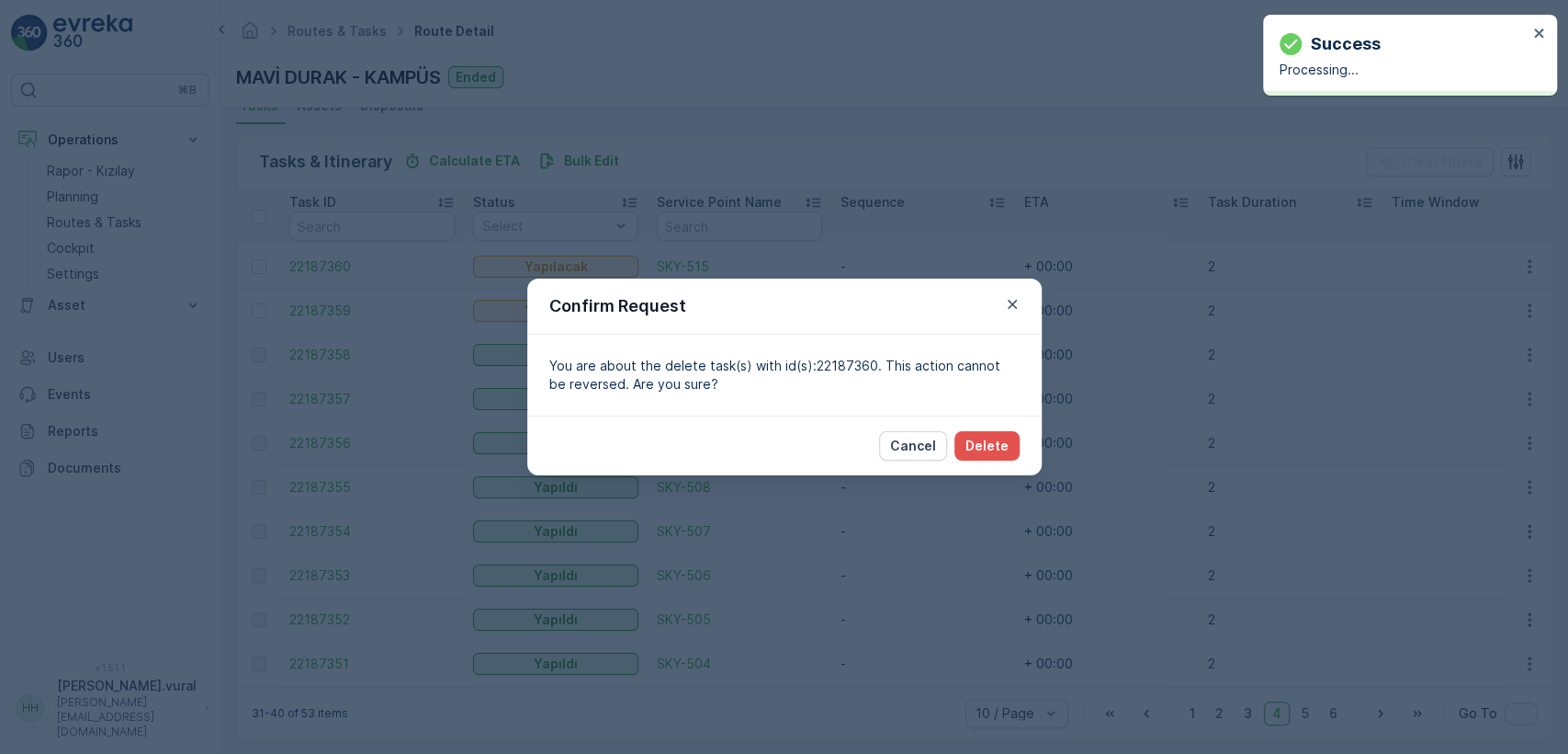
click at [1025, 444] on div "Cancel Delete" at bounding box center [784, 444] width 515 height 59
click at [1005, 443] on p "Delete" at bounding box center [987, 446] width 43 height 19
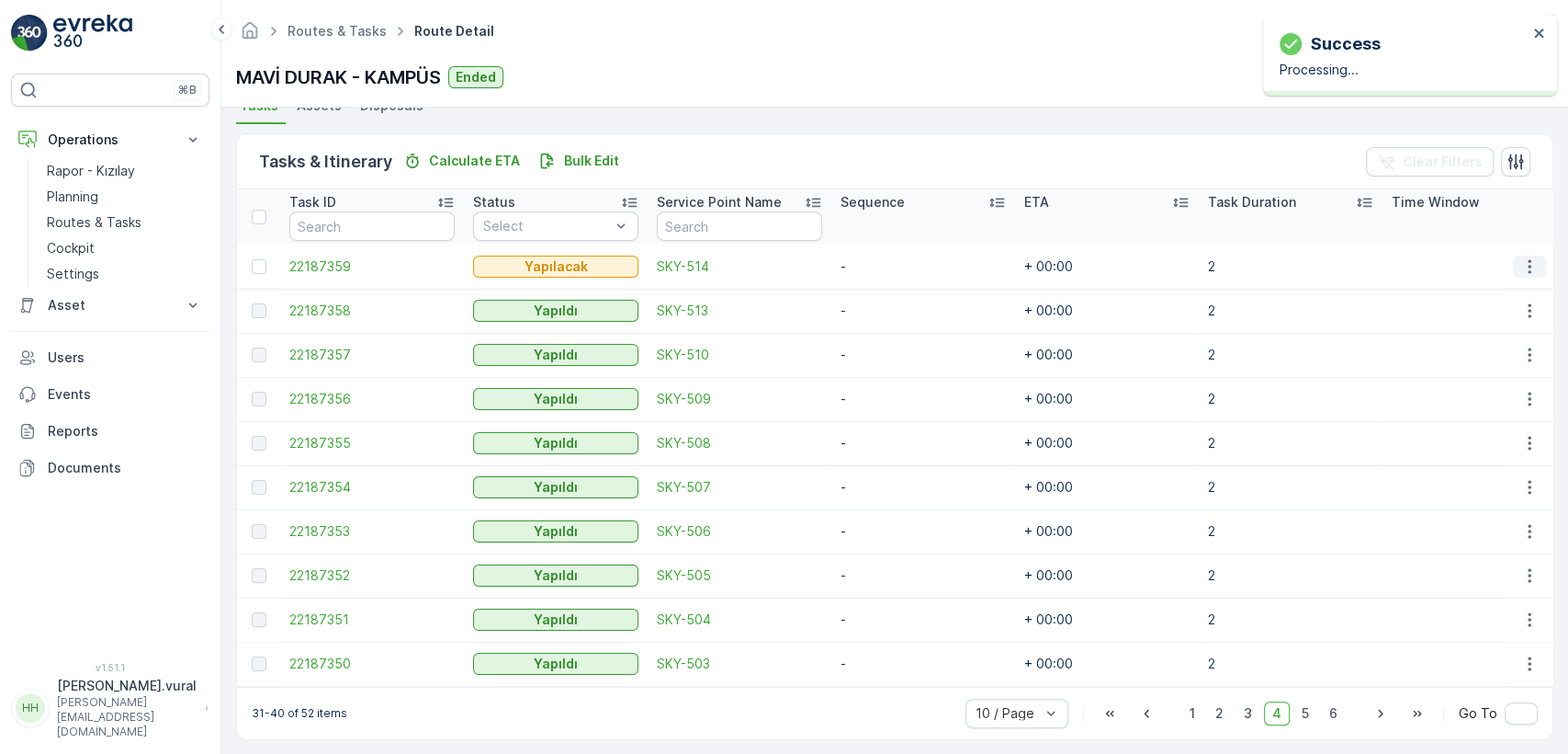
drag, startPoint x: 1535, startPoint y: 259, endPoint x: 1528, endPoint y: 267, distance: 10.6
click at [1533, 259] on button "button" at bounding box center [1529, 265] width 33 height 22
click at [1449, 395] on span "Delete" at bounding box center [1459, 405] width 42 height 19
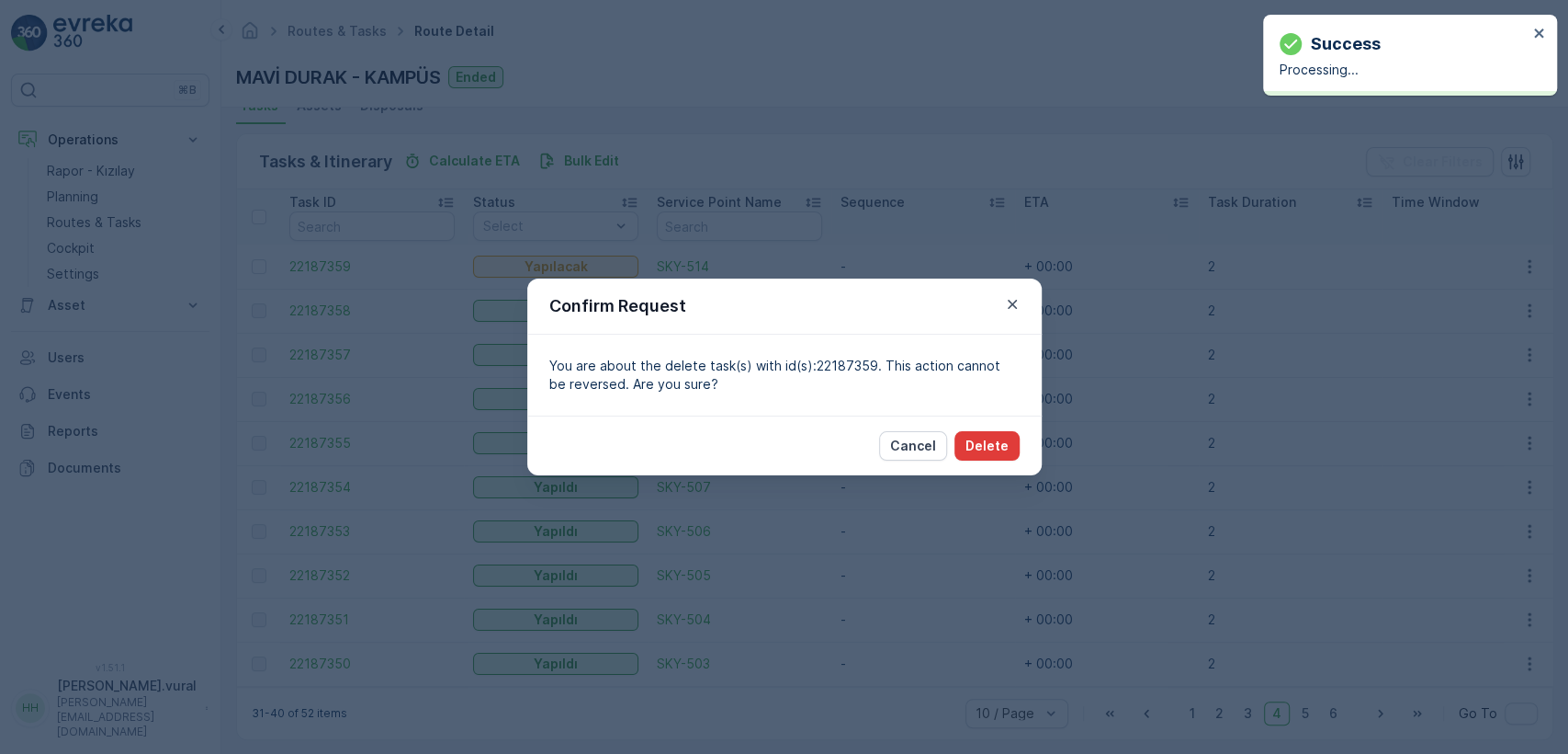
click at [987, 444] on p "Delete" at bounding box center [987, 446] width 43 height 19
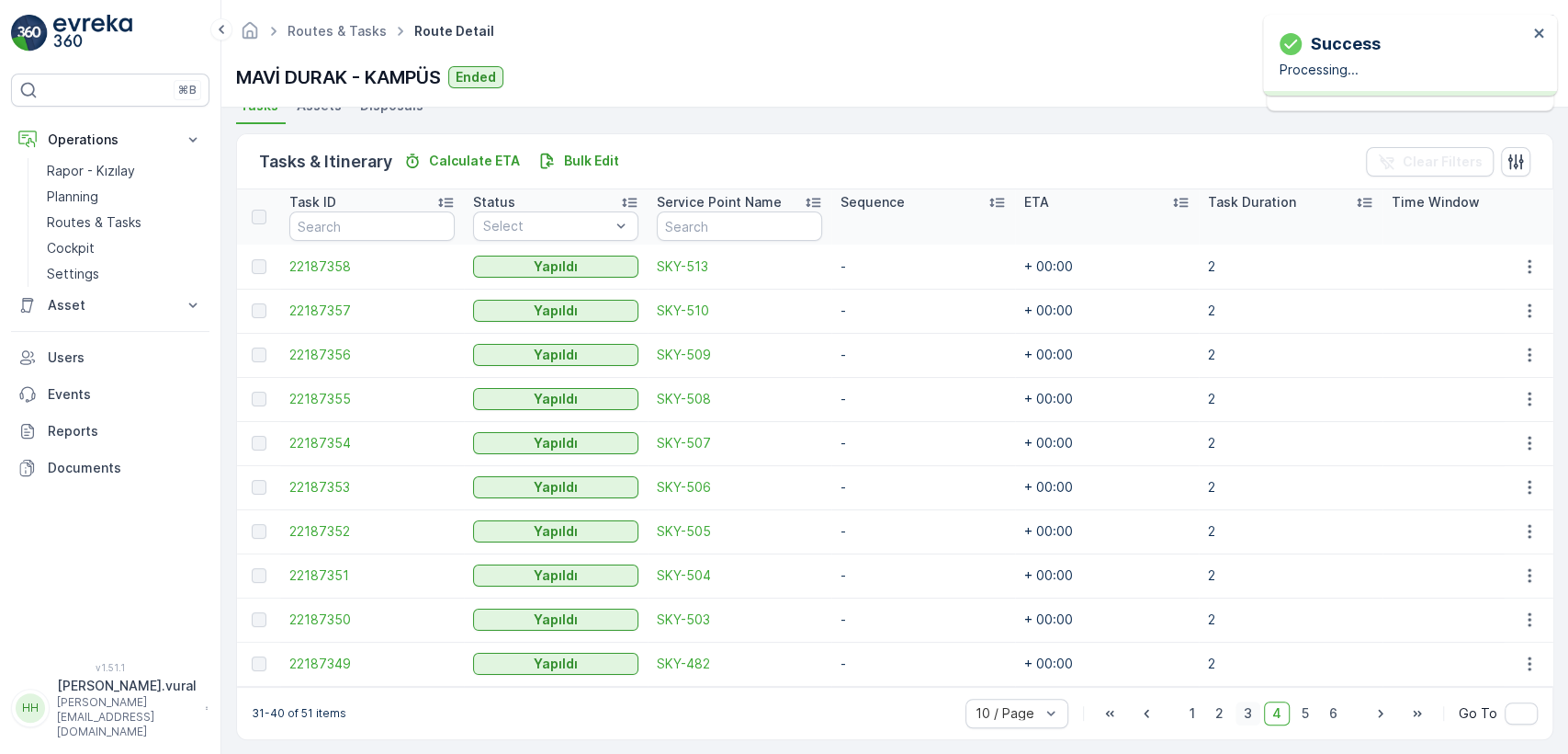
click at [1244, 722] on span "3" at bounding box center [1248, 713] width 24 height 24
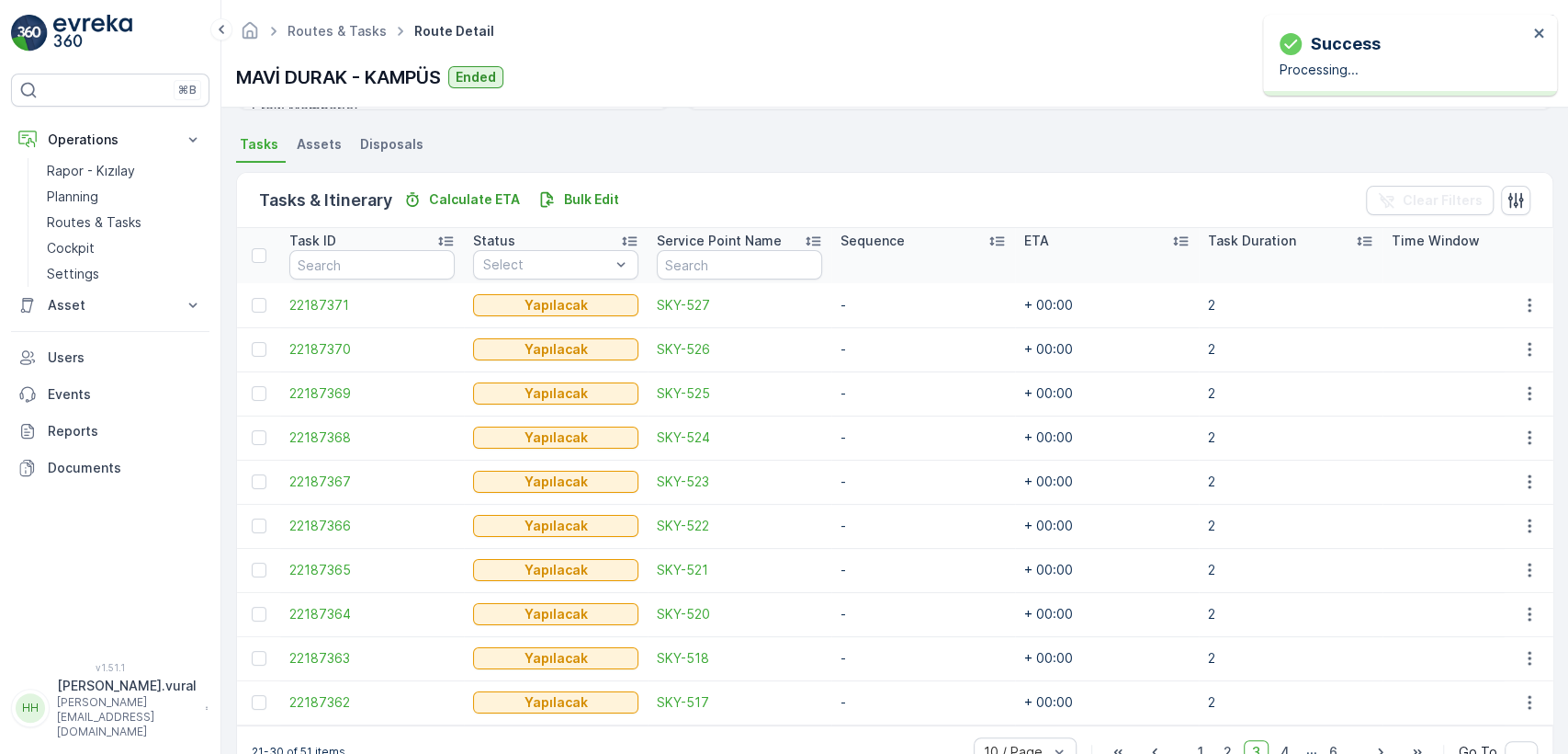
scroll to position [419, 0]
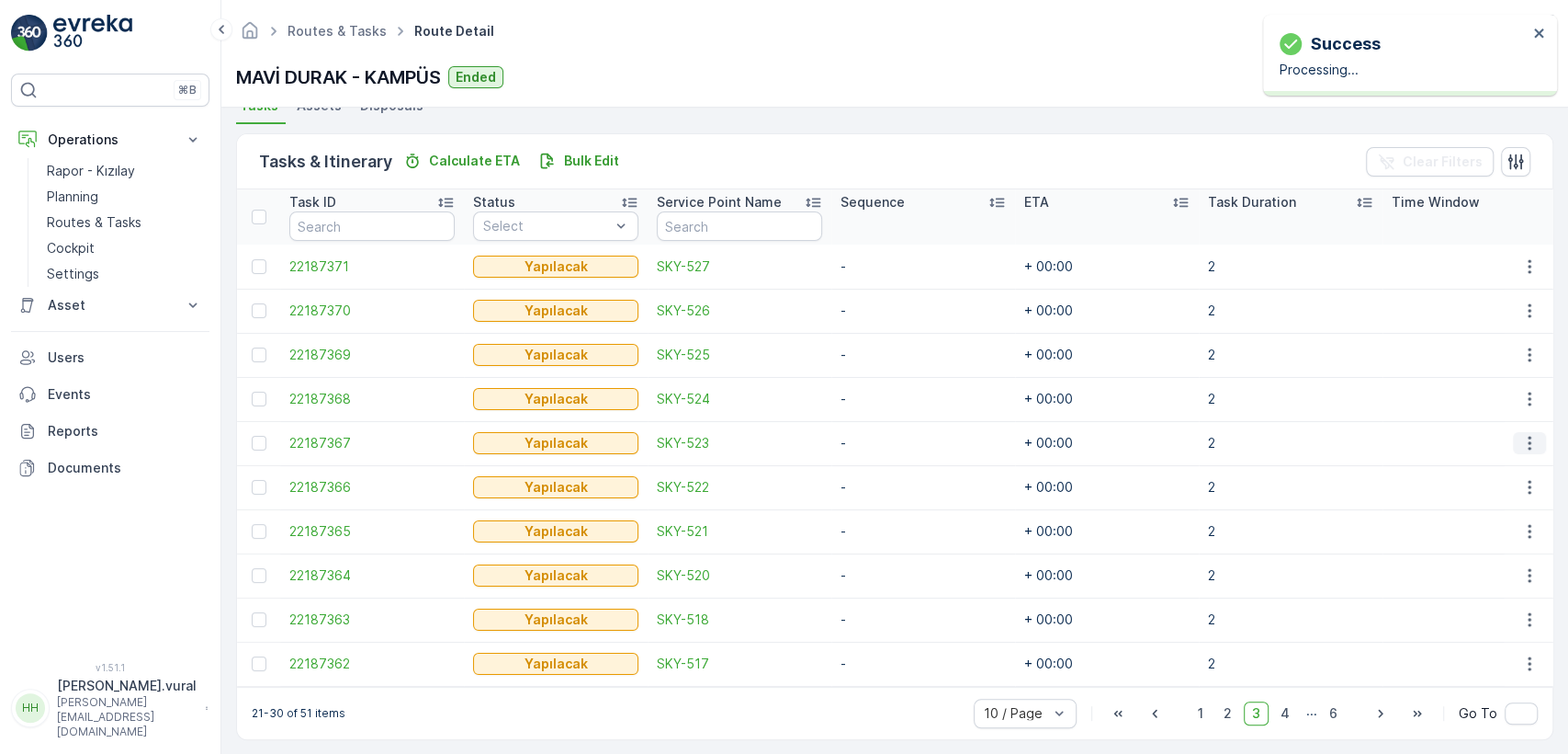
drag, startPoint x: 1526, startPoint y: 431, endPoint x: 1525, endPoint y: 444, distance: 13.0
click at [1527, 432] on button "button" at bounding box center [1529, 442] width 33 height 22
click at [1475, 570] on div "Delete" at bounding box center [1499, 580] width 138 height 25
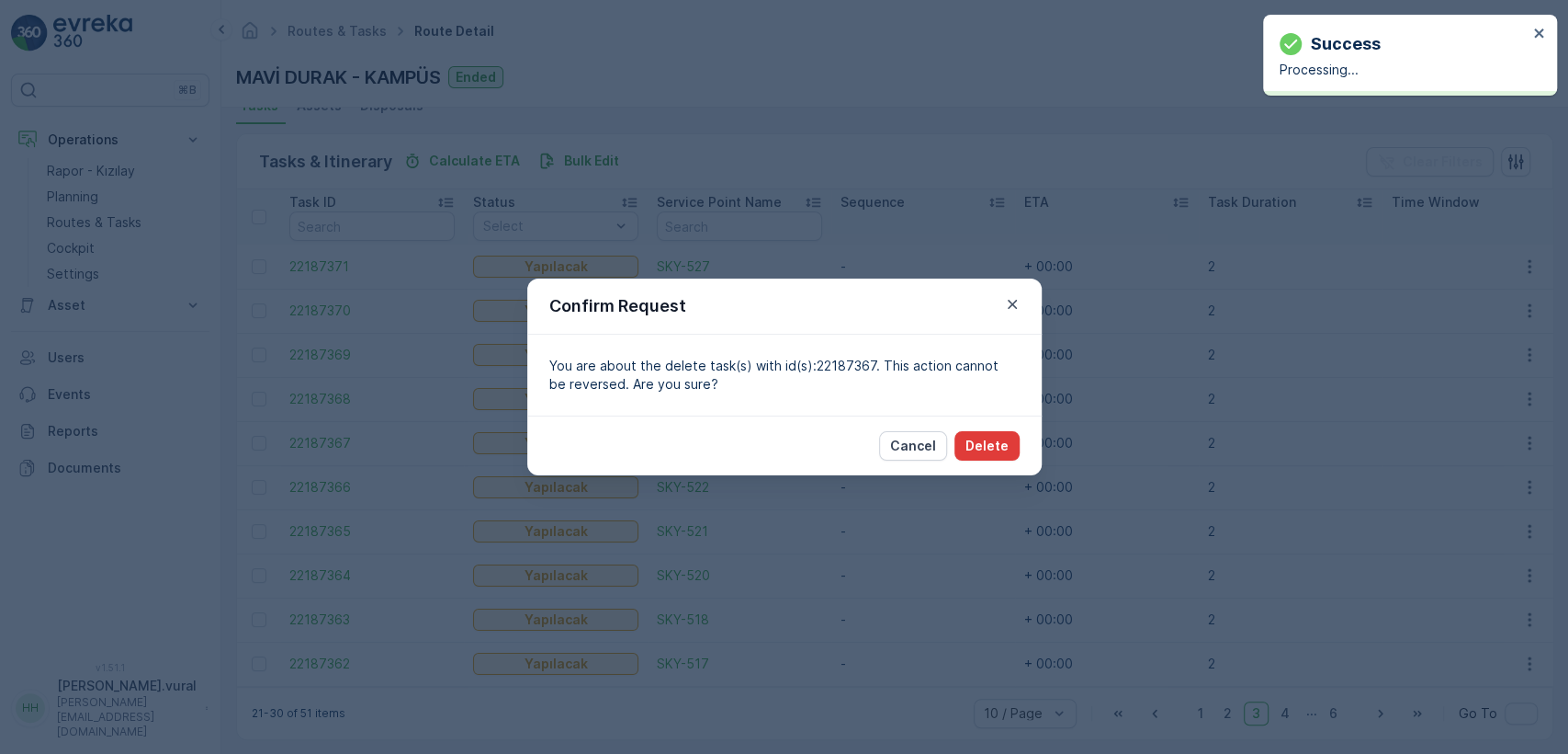
click at [992, 434] on button "Delete" at bounding box center [986, 445] width 65 height 29
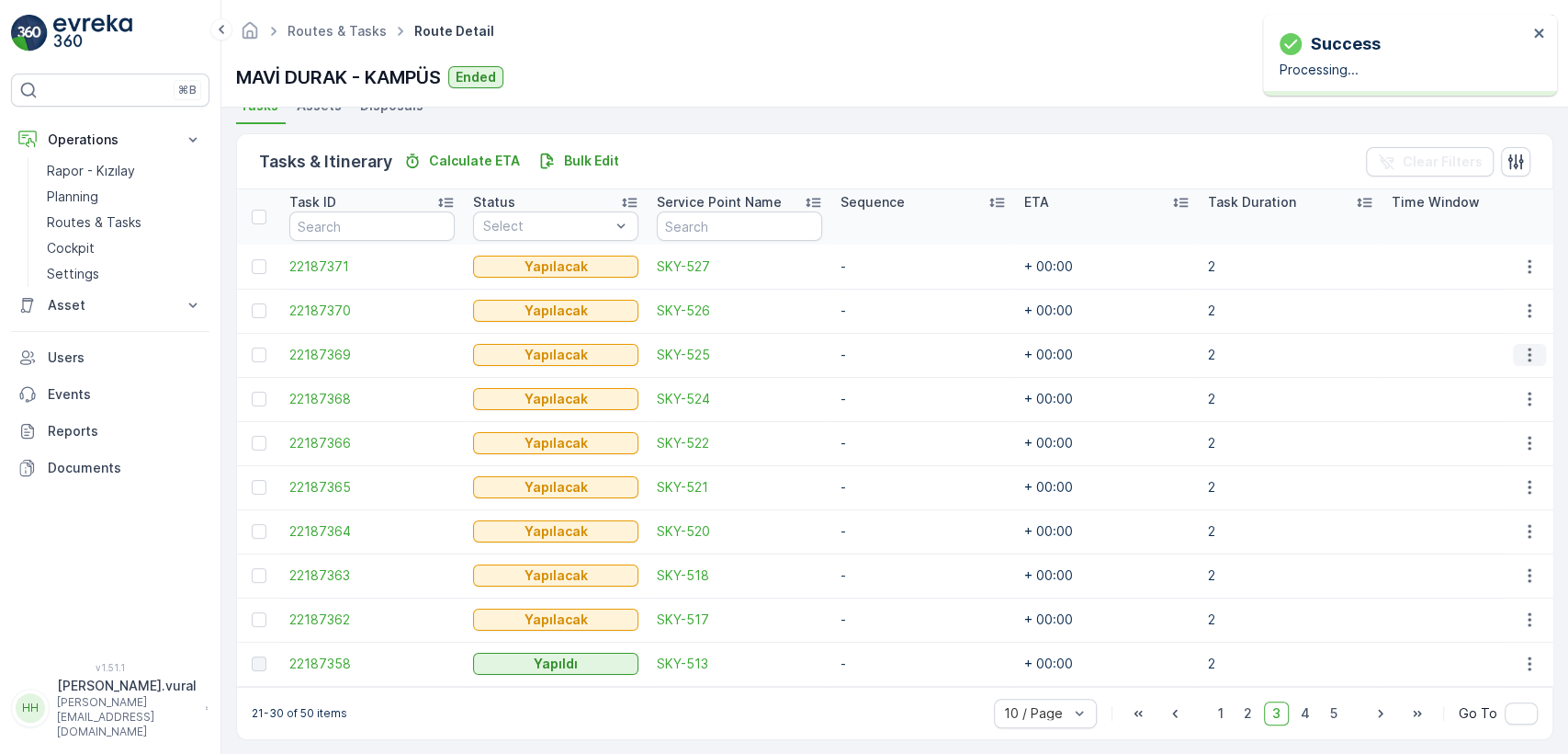
drag, startPoint x: 1530, startPoint y: 354, endPoint x: 1523, endPoint y: 362, distance: 10.6
click at [1530, 353] on icon "button" at bounding box center [1530, 355] width 19 height 19
click at [1470, 488] on span "Delete" at bounding box center [1459, 493] width 42 height 19
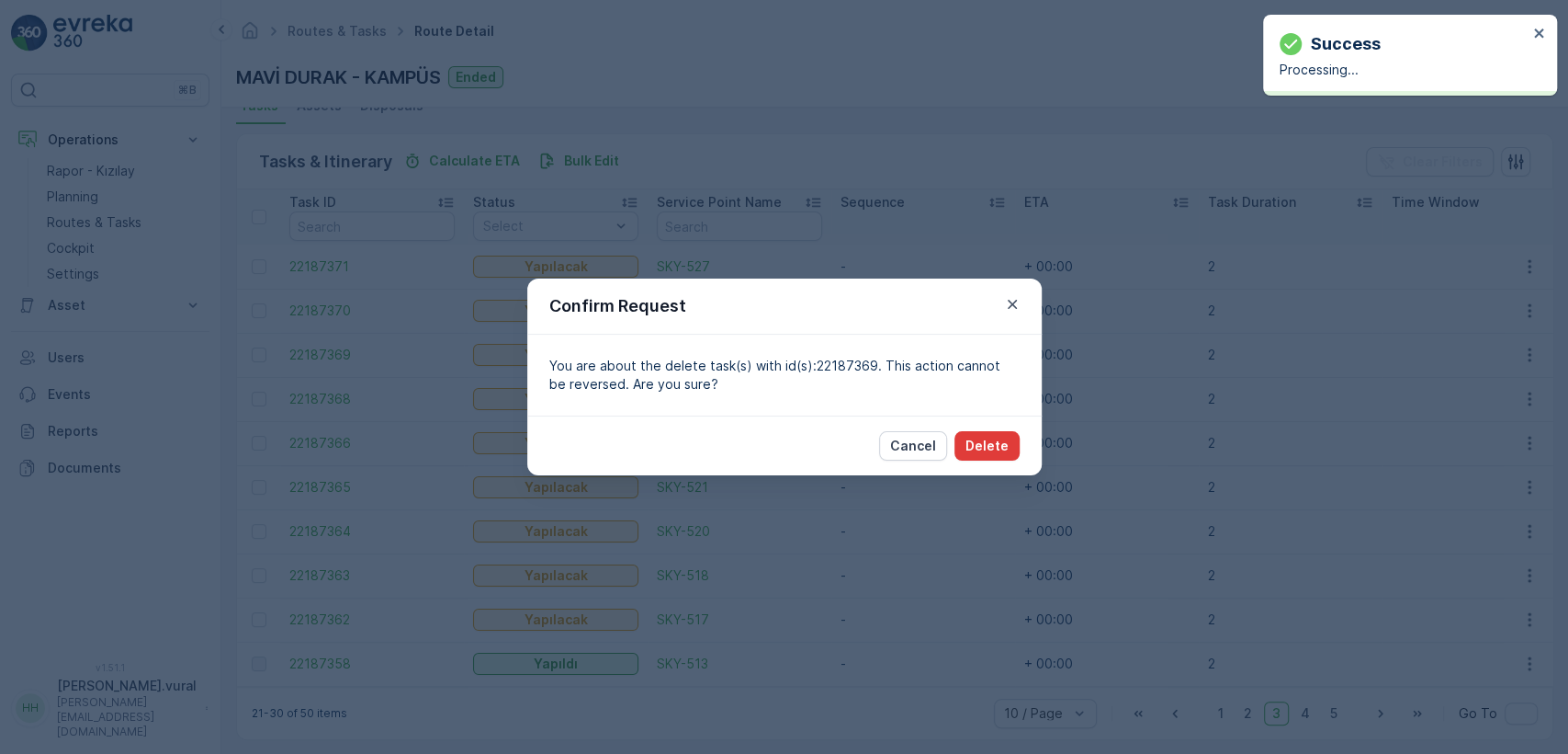
click at [998, 431] on button "Delete" at bounding box center [986, 445] width 65 height 29
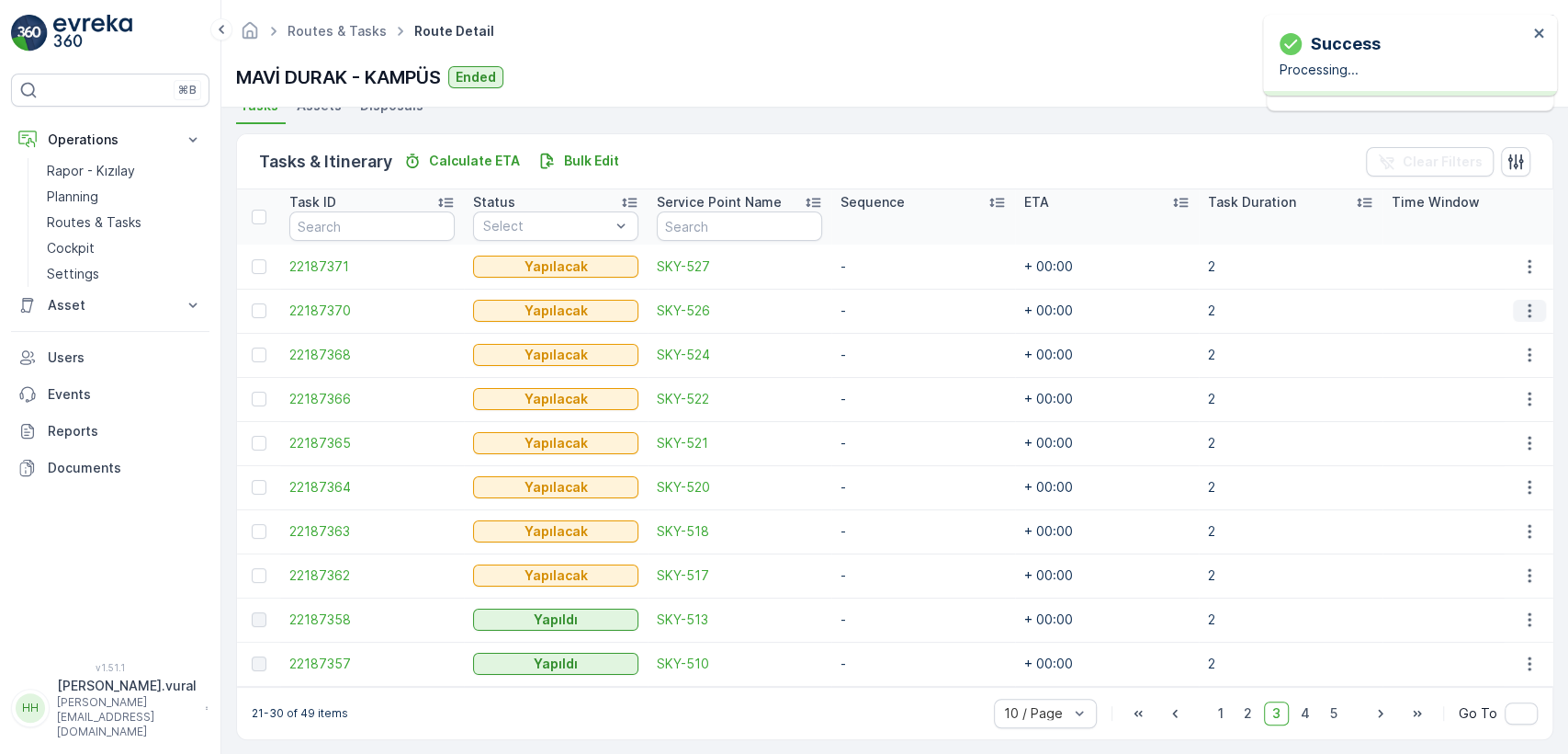
click at [1521, 304] on icon "button" at bounding box center [1530, 311] width 19 height 19
click at [1477, 455] on div "Delete" at bounding box center [1499, 448] width 138 height 25
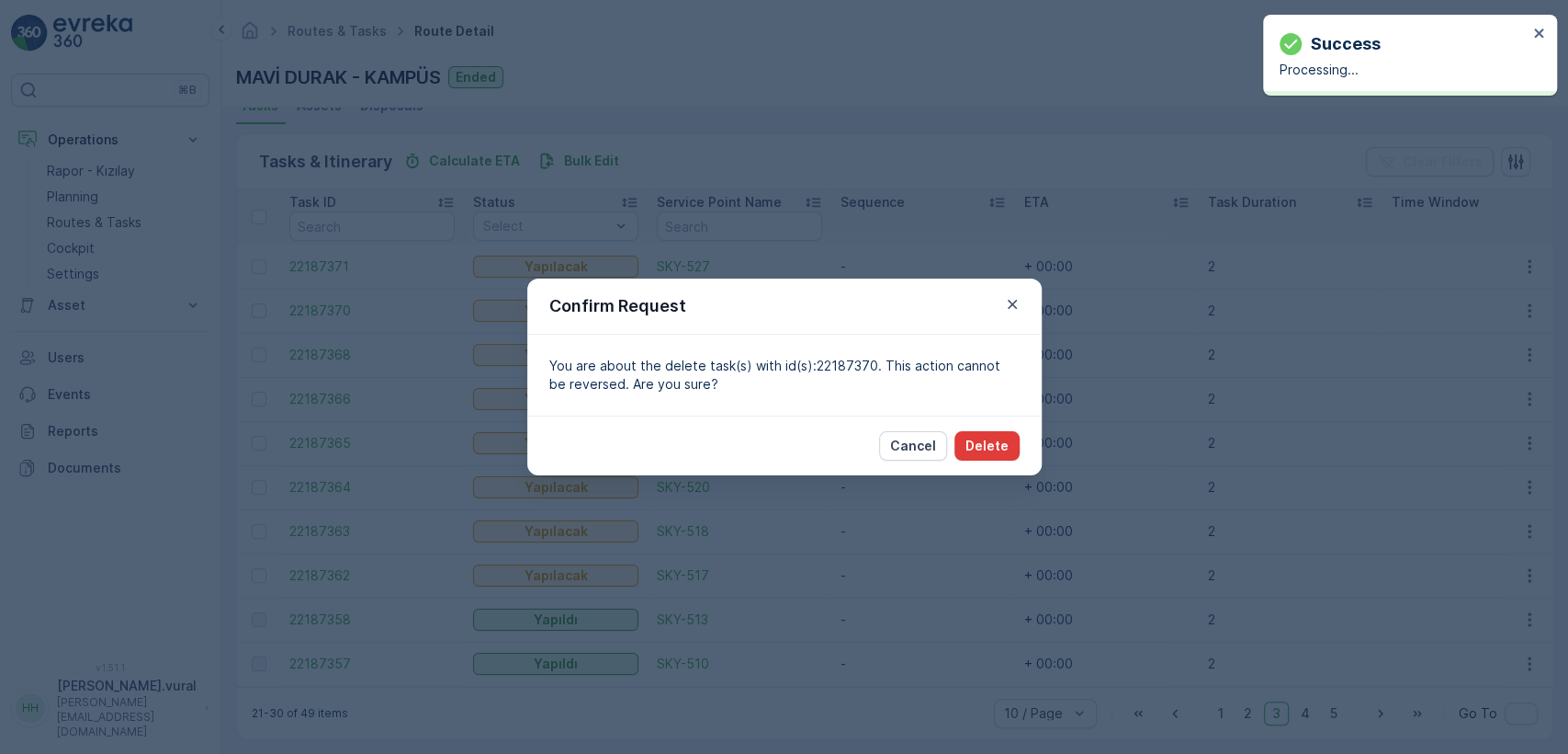
click at [997, 444] on p "Delete" at bounding box center [987, 446] width 43 height 19
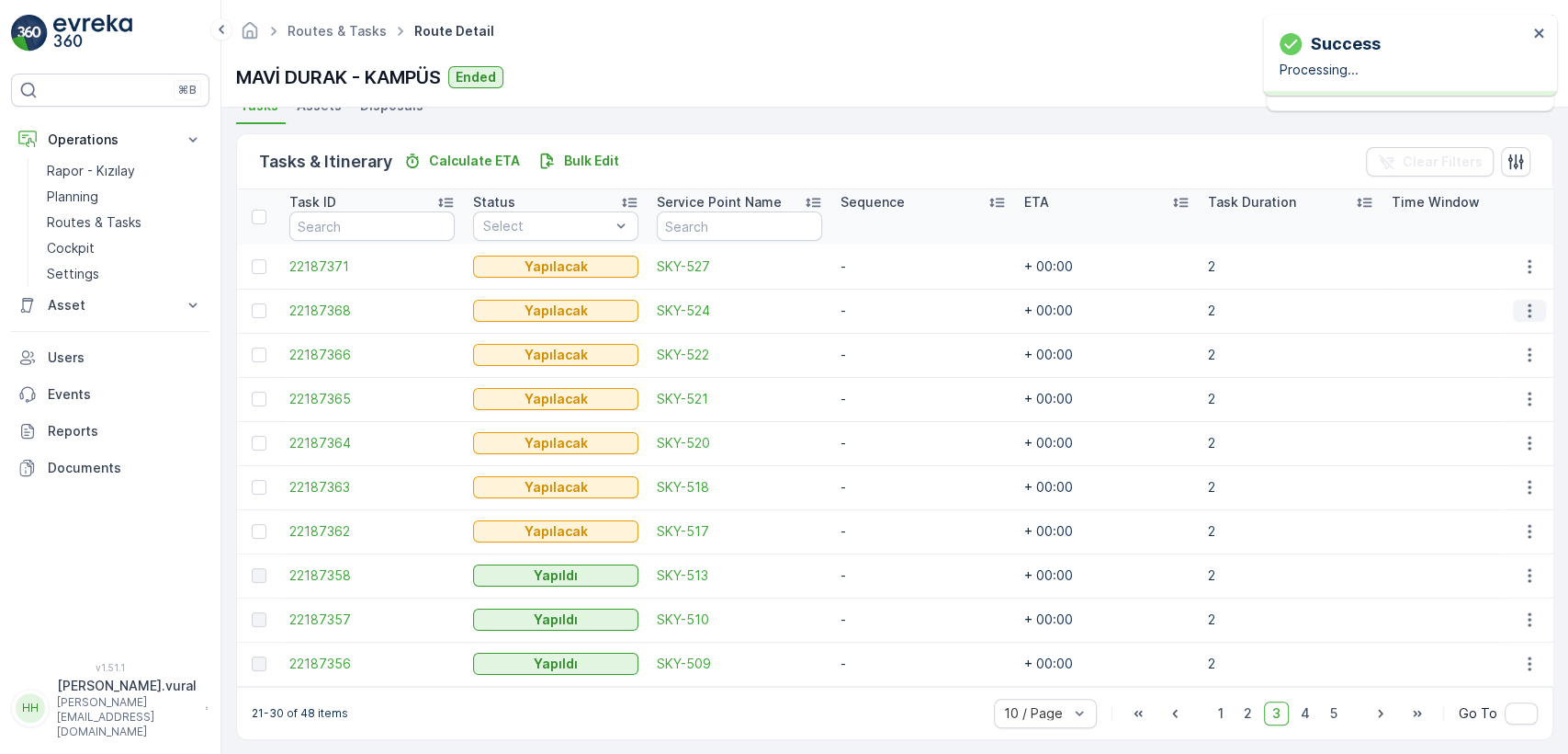
click at [1535, 305] on button "button" at bounding box center [1529, 310] width 33 height 22
click at [1482, 443] on div "Delete" at bounding box center [1499, 448] width 138 height 25
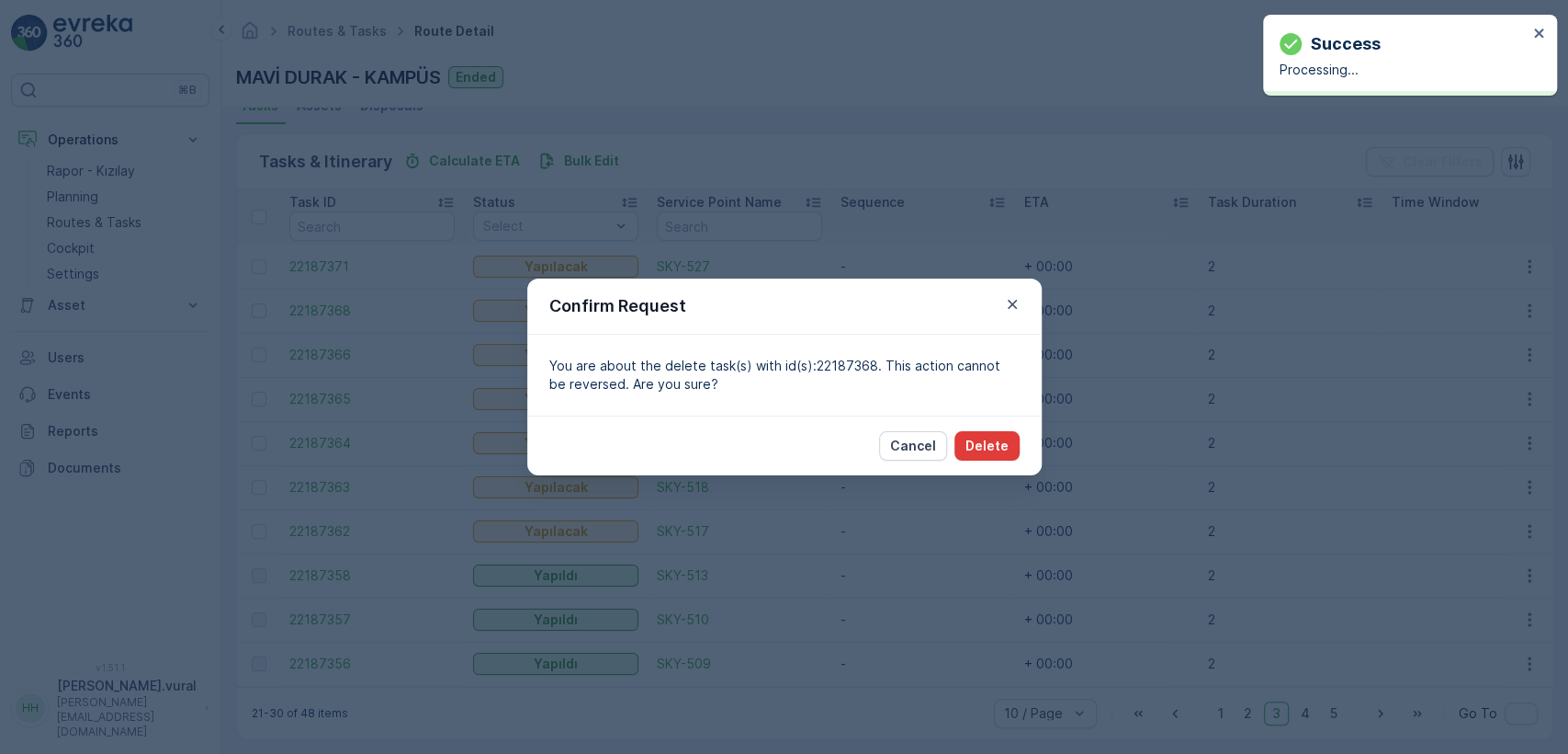
click at [984, 438] on p "Delete" at bounding box center [987, 446] width 43 height 19
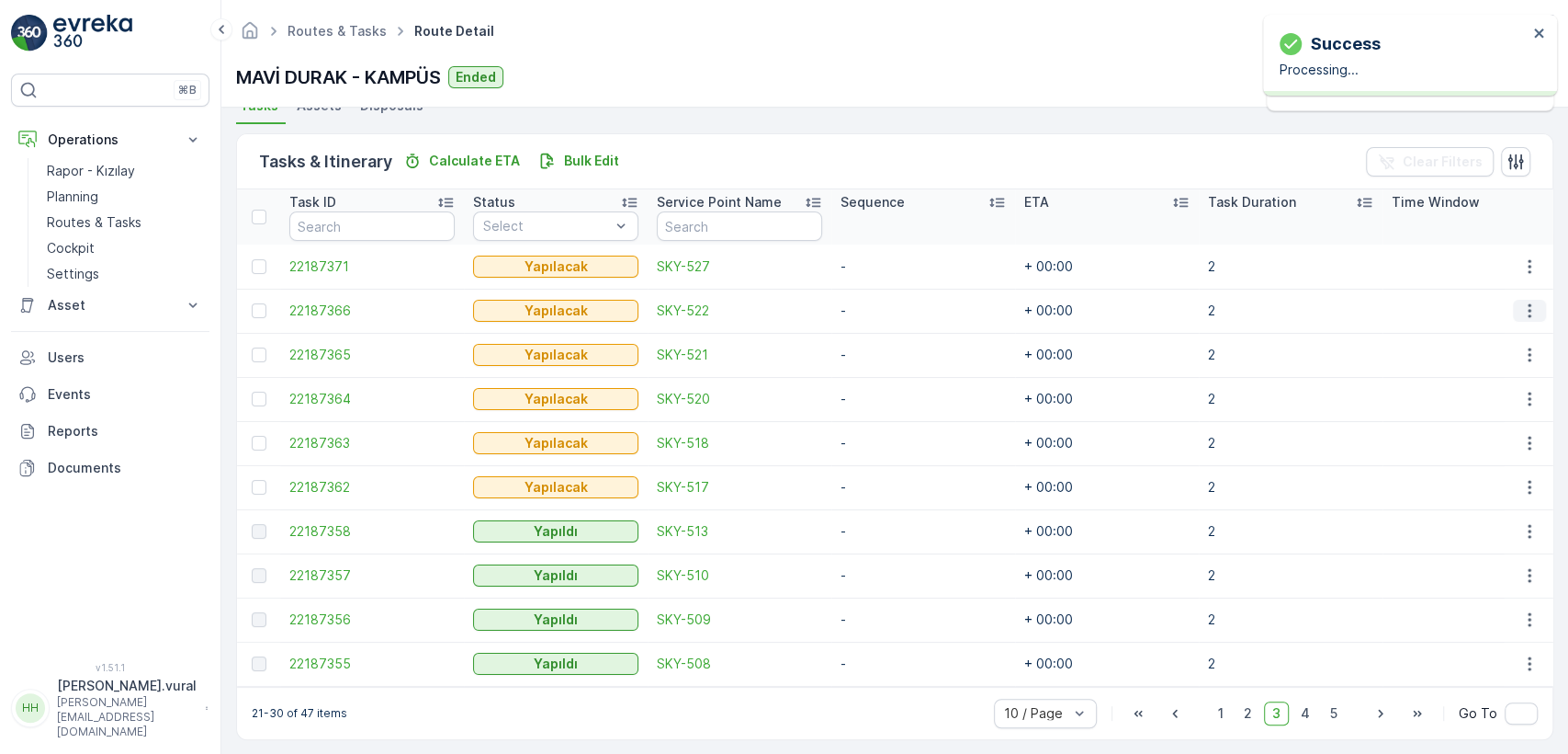
click at [1521, 308] on icon "button" at bounding box center [1530, 311] width 19 height 19
click at [1485, 439] on div "Delete" at bounding box center [1499, 448] width 138 height 25
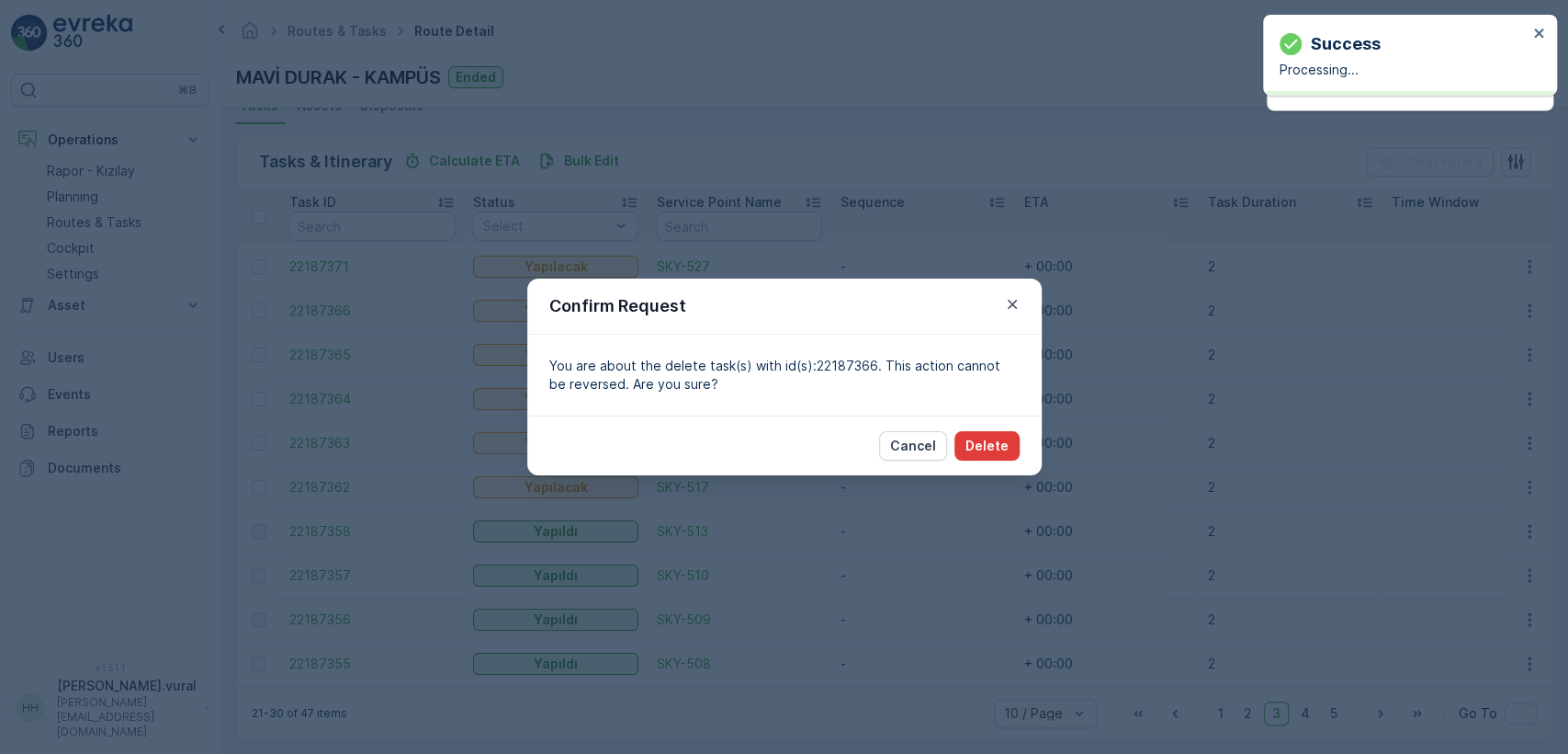
click at [984, 437] on p "Delete" at bounding box center [987, 446] width 43 height 19
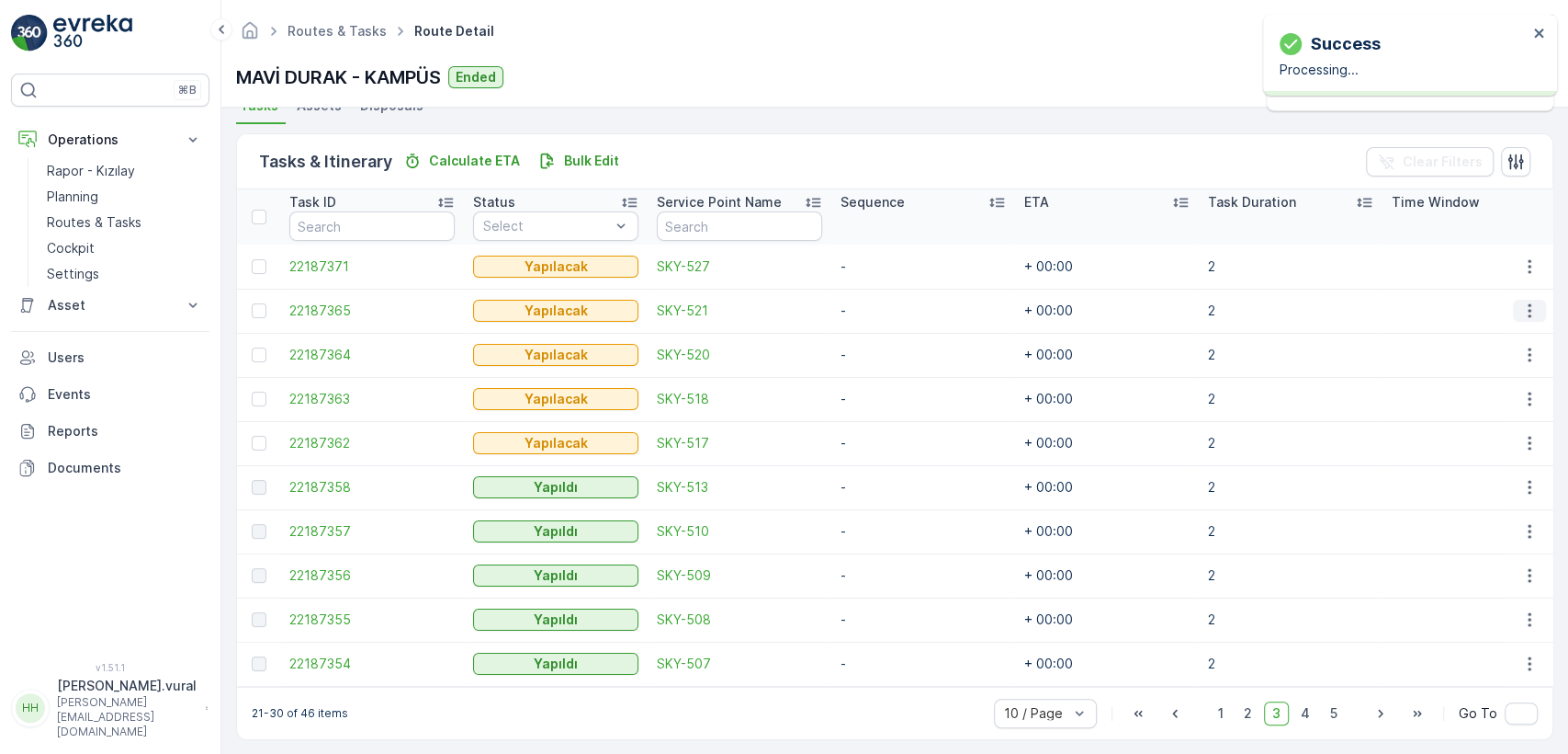
click at [1521, 303] on icon "button" at bounding box center [1530, 311] width 19 height 19
click at [1485, 436] on div "Delete" at bounding box center [1499, 448] width 138 height 25
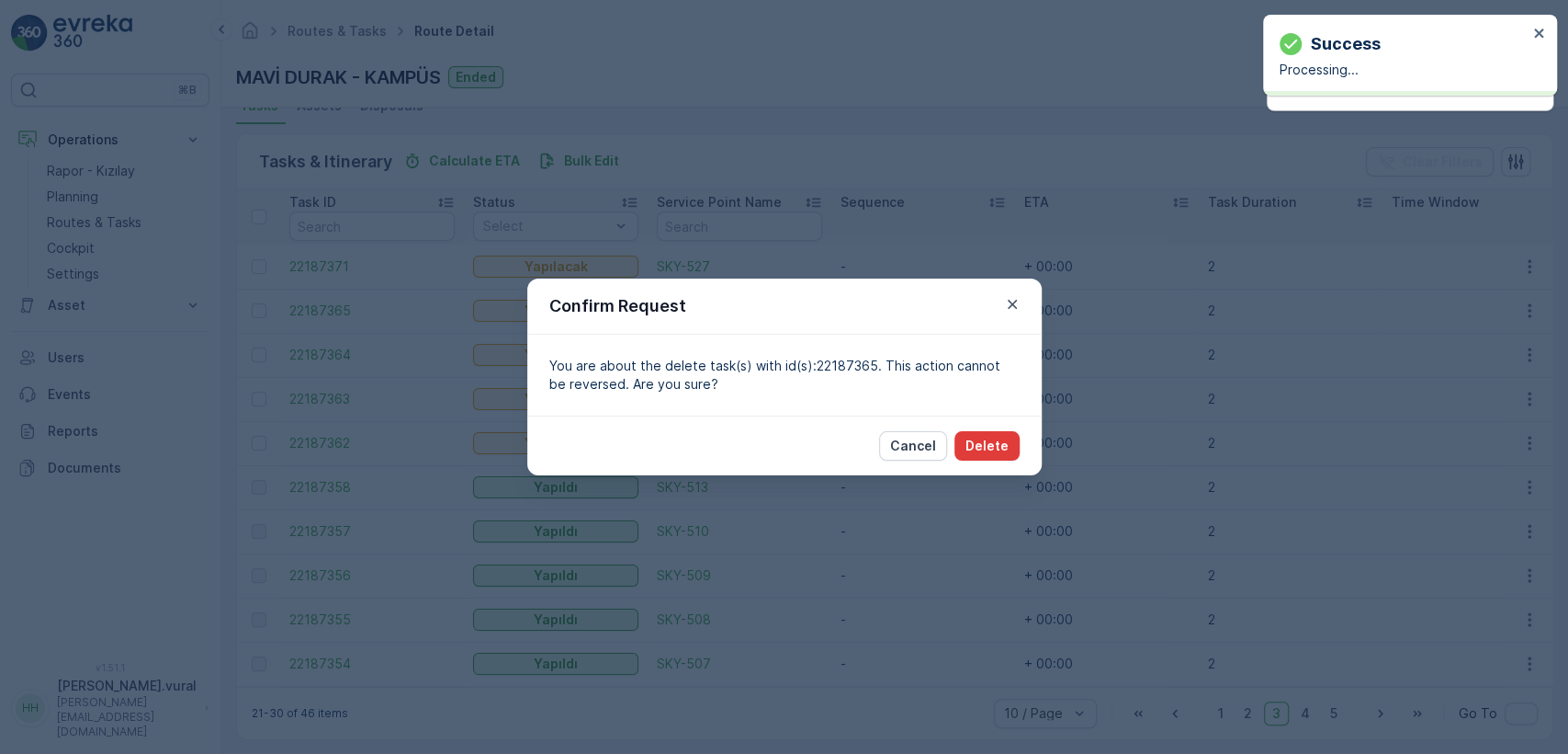
click at [992, 448] on p "Delete" at bounding box center [987, 446] width 43 height 19
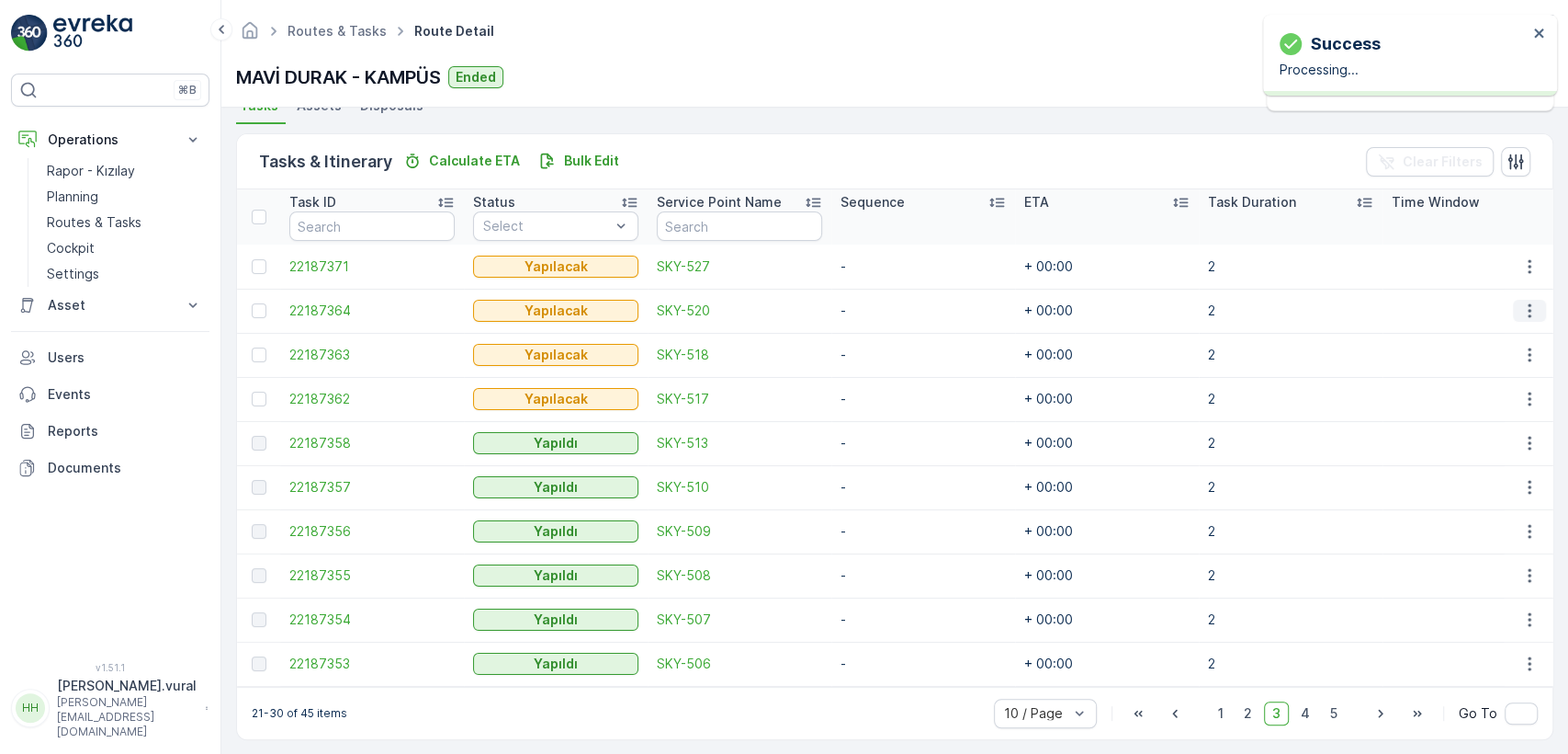
click at [1532, 307] on icon "button" at bounding box center [1530, 311] width 19 height 19
click at [1480, 437] on div "Delete" at bounding box center [1499, 448] width 138 height 25
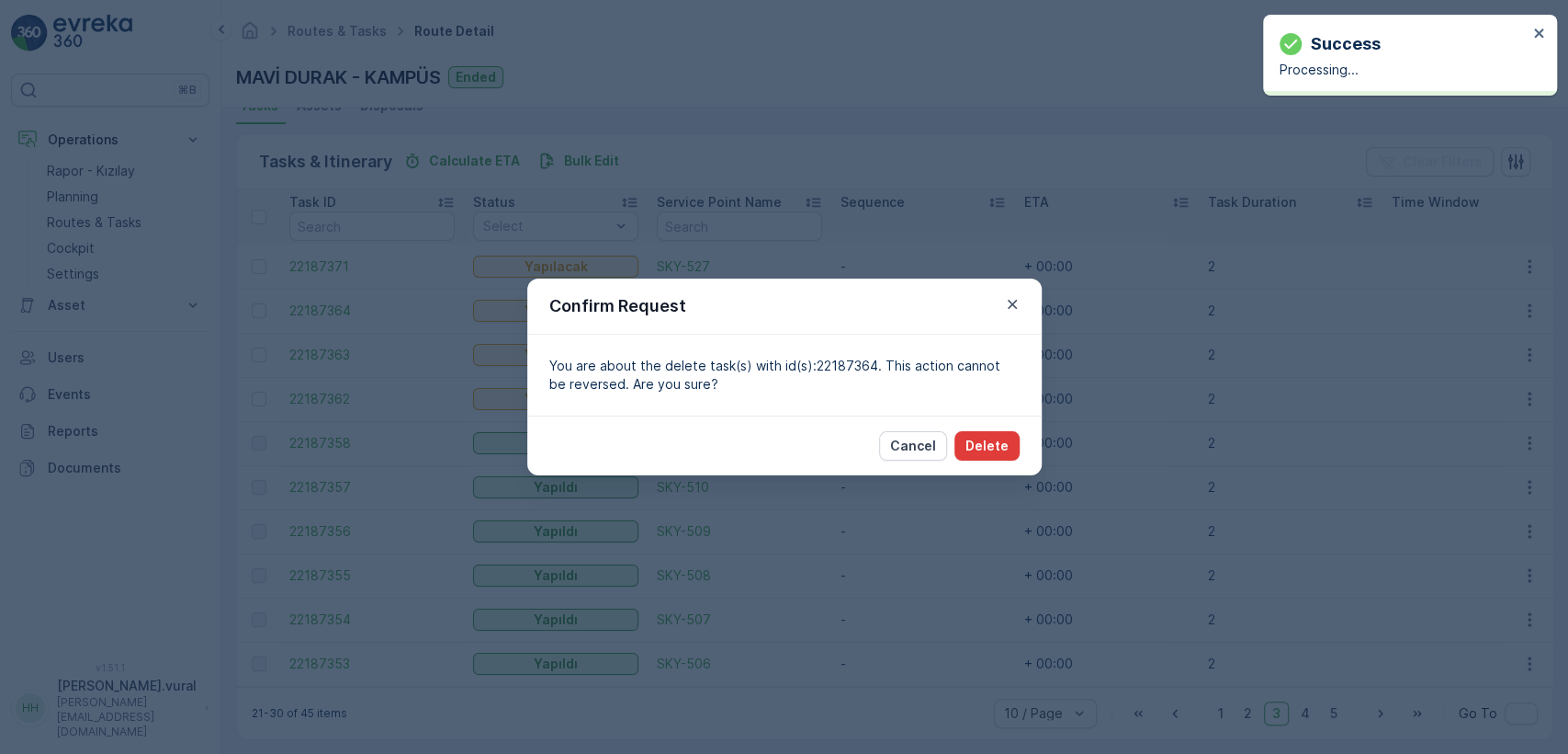
click at [966, 443] on button "Delete" at bounding box center [986, 445] width 65 height 29
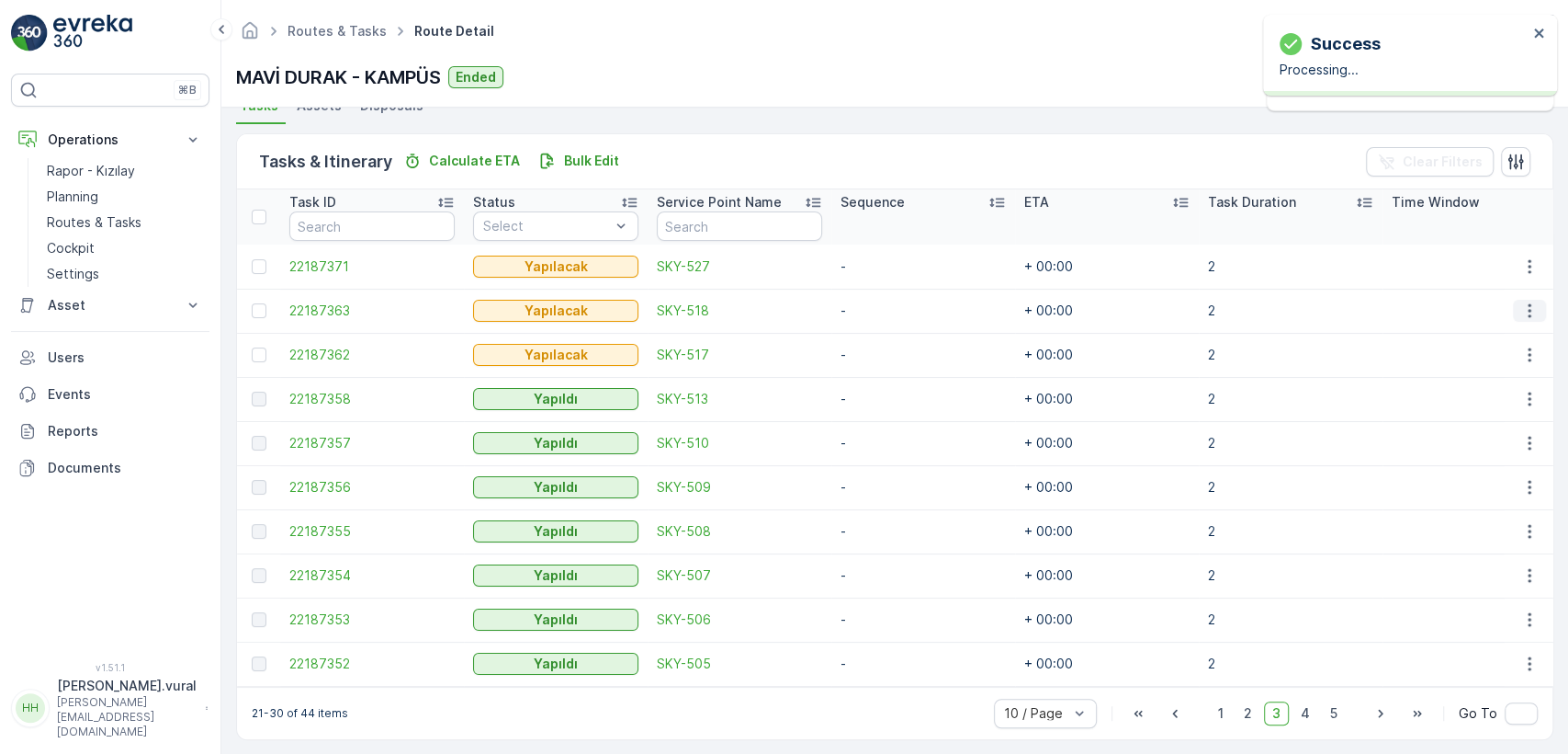
click at [1531, 321] on td at bounding box center [1528, 311] width 50 height 44
click at [1527, 318] on icon "button" at bounding box center [1530, 311] width 19 height 19
click at [1477, 440] on span "Delete" at bounding box center [1459, 449] width 42 height 19
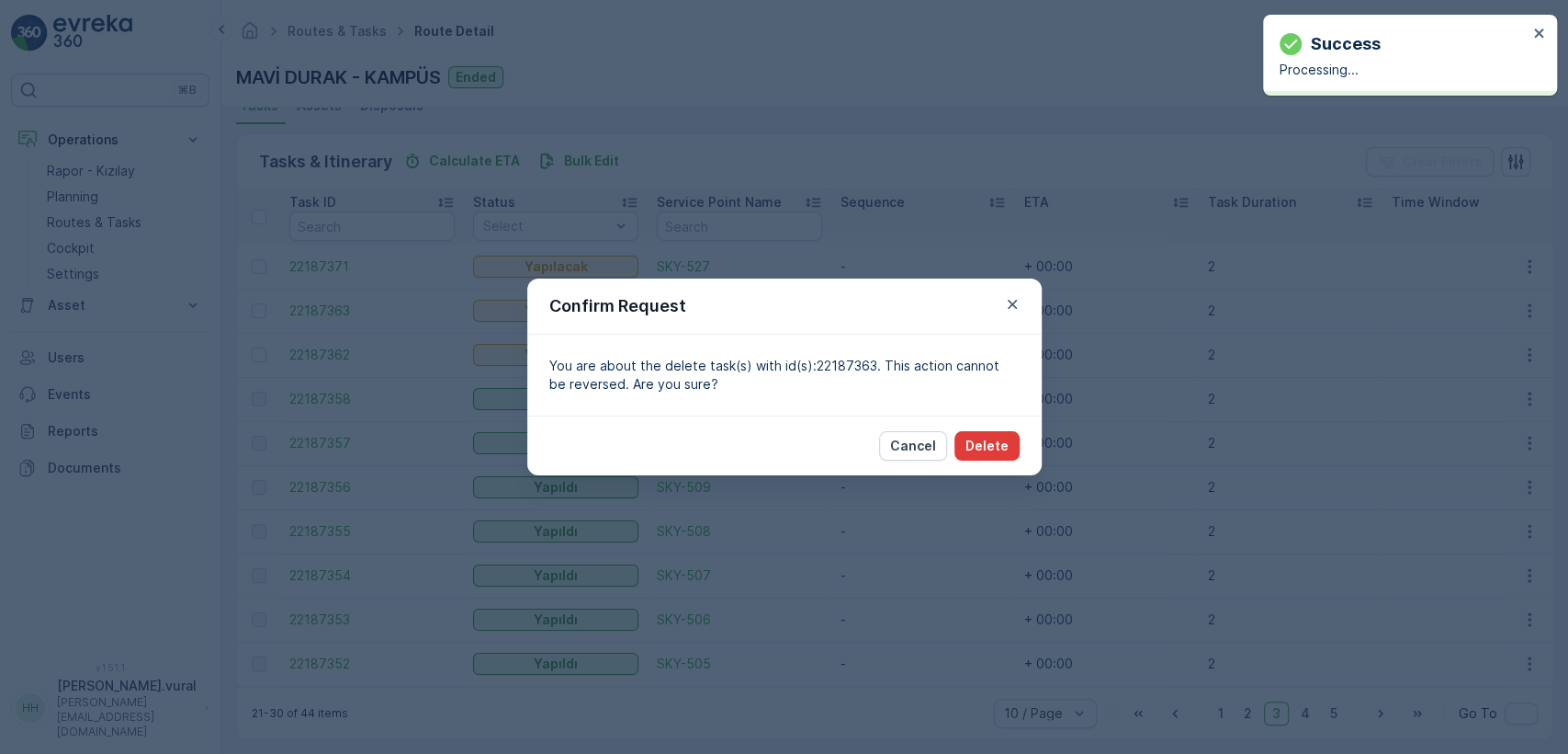
click at [979, 441] on p "Delete" at bounding box center [987, 446] width 43 height 19
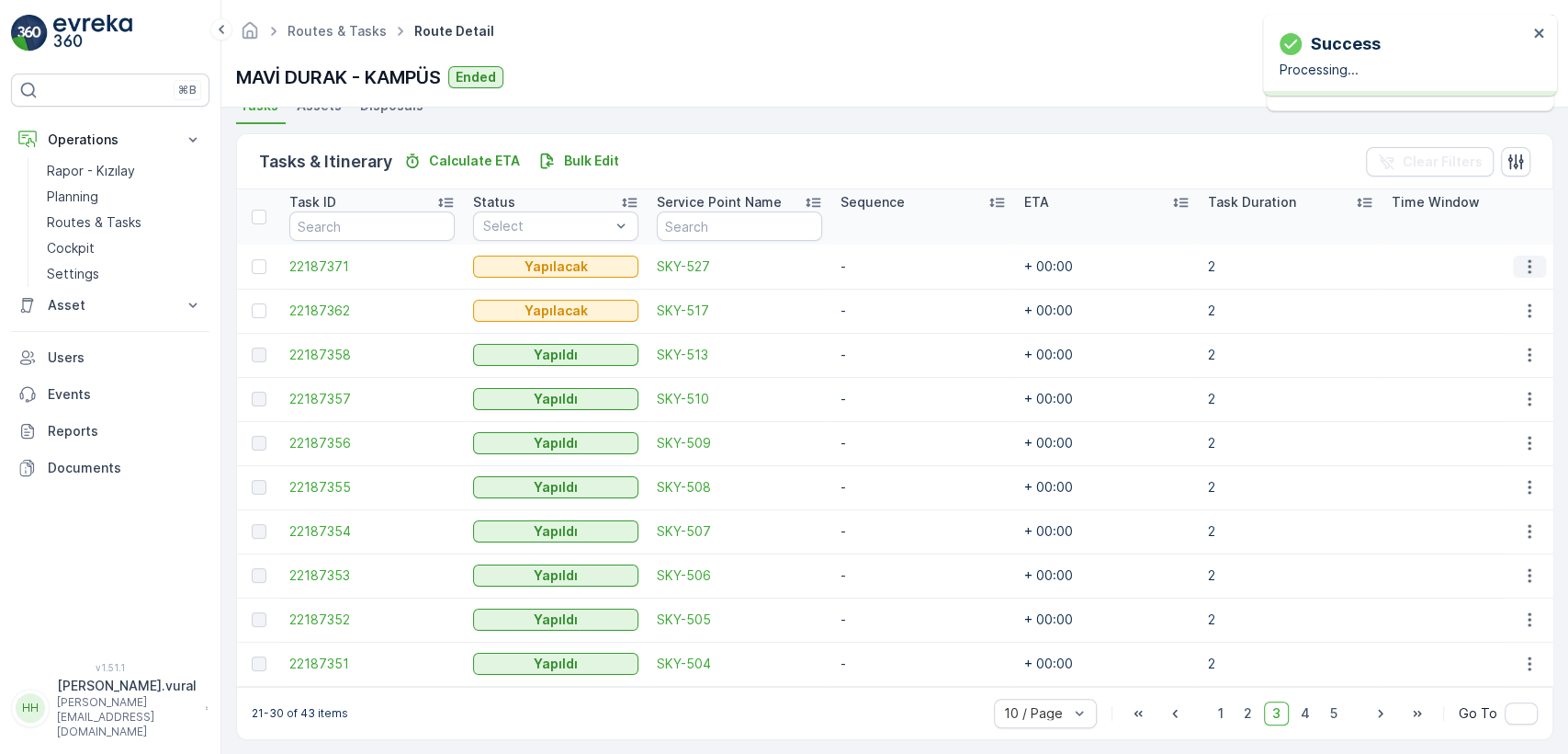
click at [1528, 272] on icon "button" at bounding box center [1530, 266] width 19 height 19
click at [1474, 408] on div "Delete" at bounding box center [1499, 404] width 138 height 25
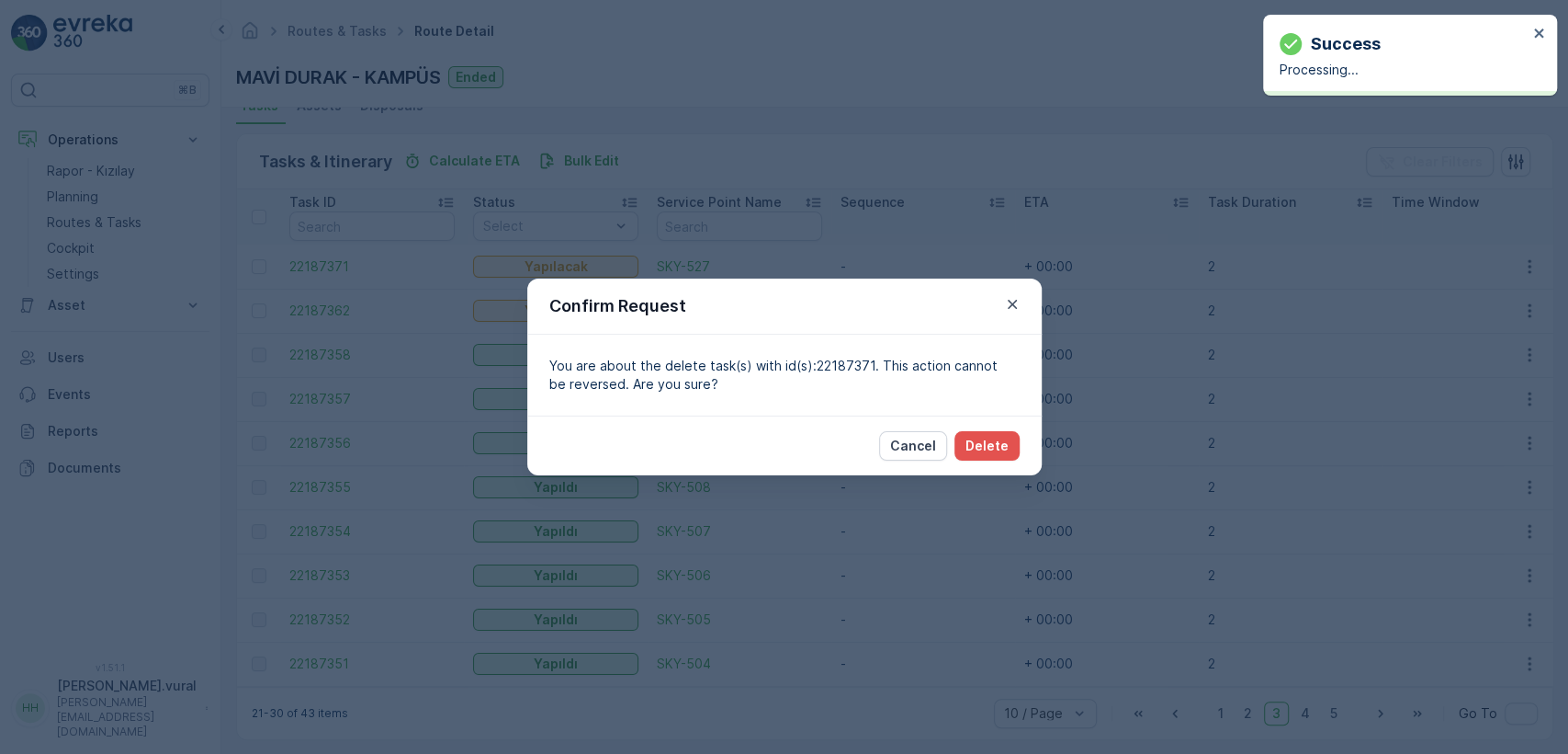
click at [990, 428] on div "Cancel Delete" at bounding box center [784, 444] width 515 height 59
click at [990, 432] on button "Delete" at bounding box center [986, 445] width 65 height 29
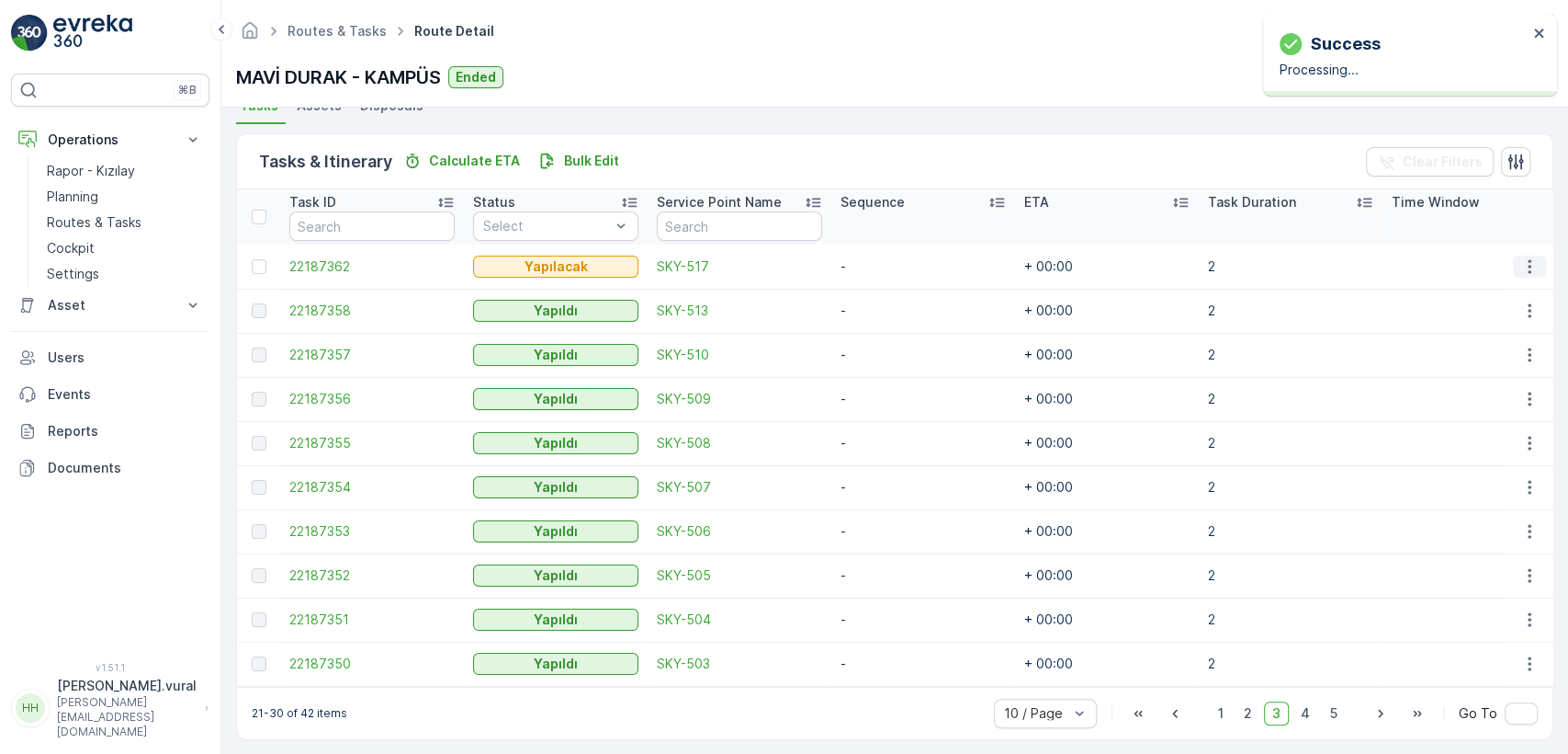
click at [1528, 271] on icon "button" at bounding box center [1530, 266] width 19 height 19
click at [1470, 393] on div "Delete" at bounding box center [1499, 404] width 138 height 25
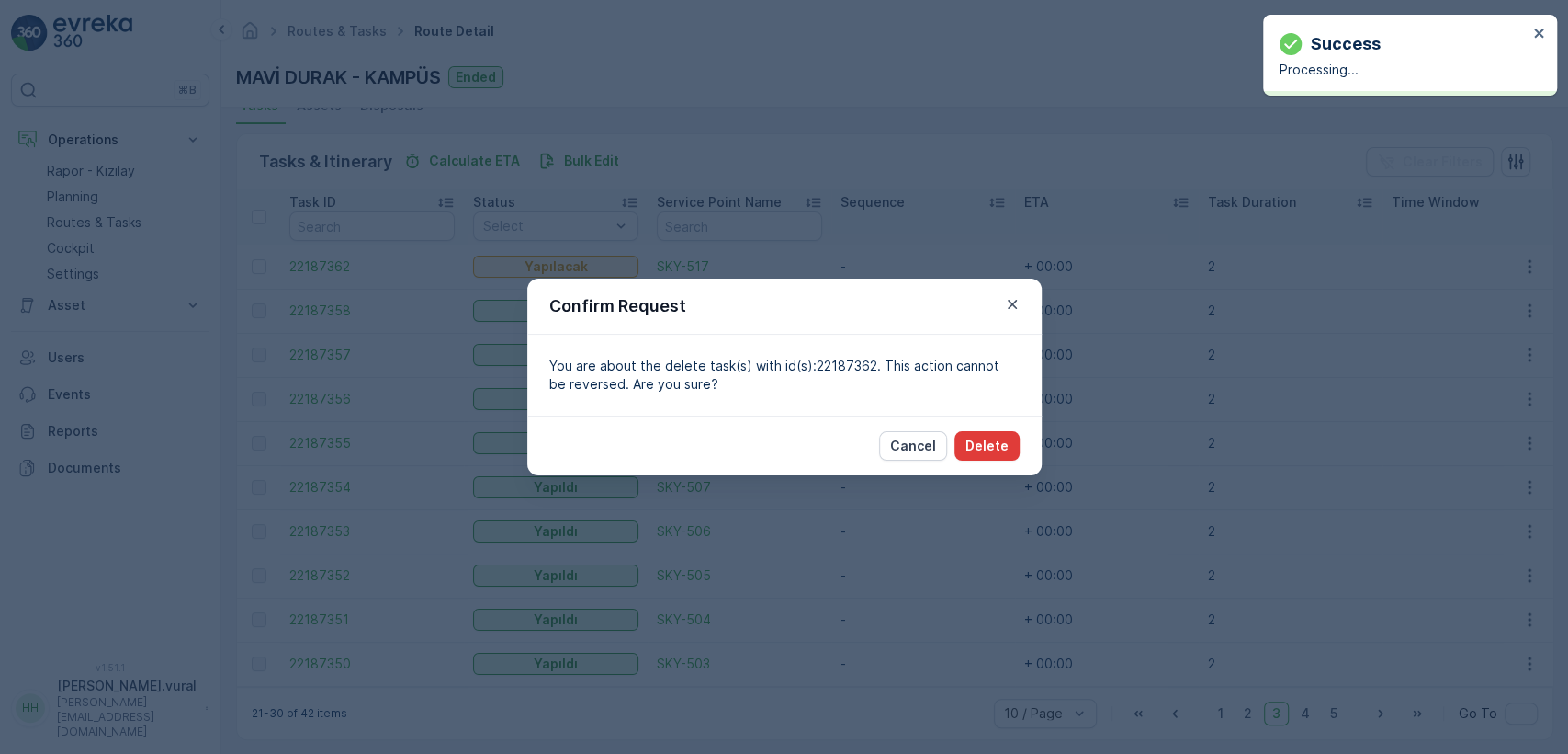
click at [976, 445] on p "Delete" at bounding box center [987, 446] width 43 height 19
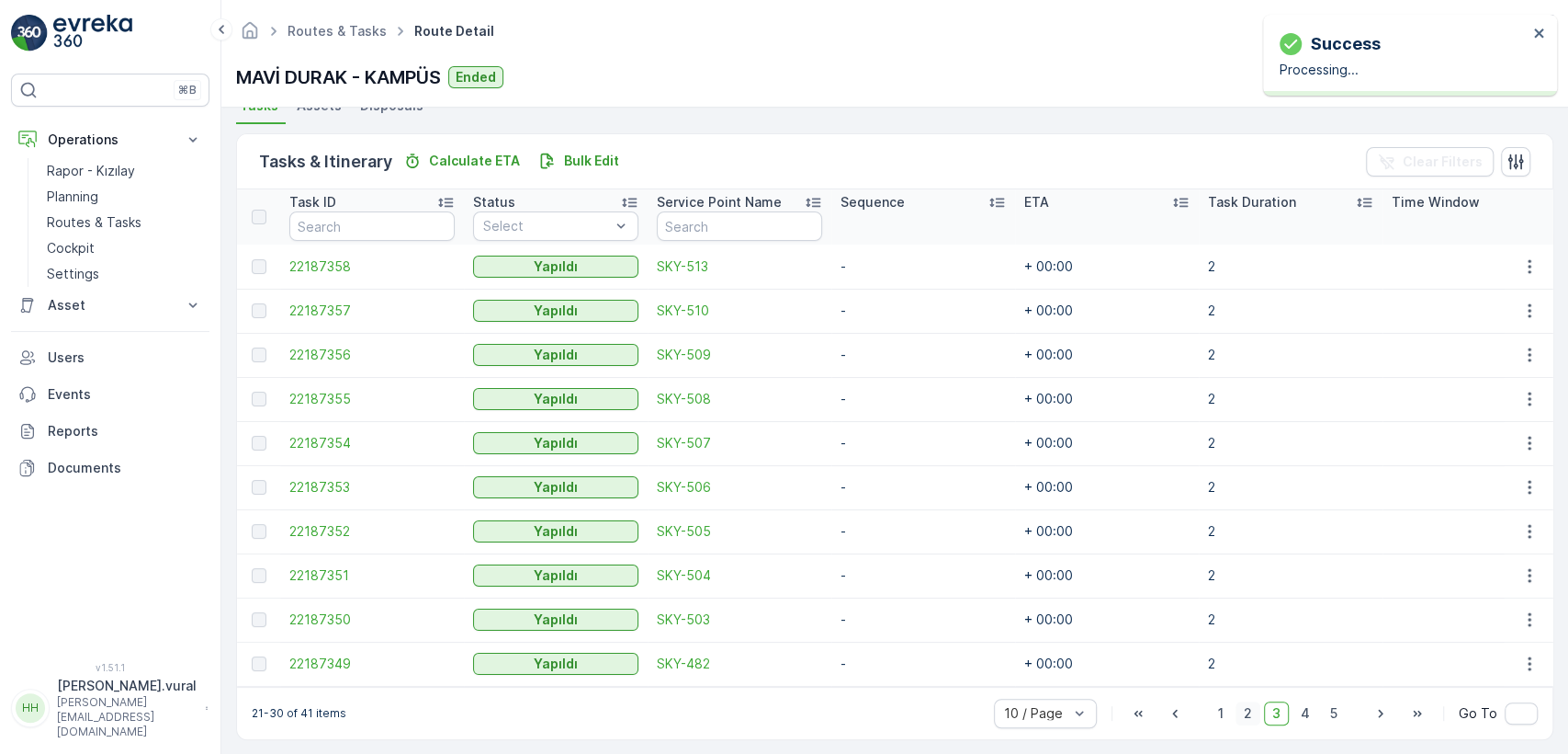
click at [1250, 715] on span "2" at bounding box center [1248, 713] width 24 height 24
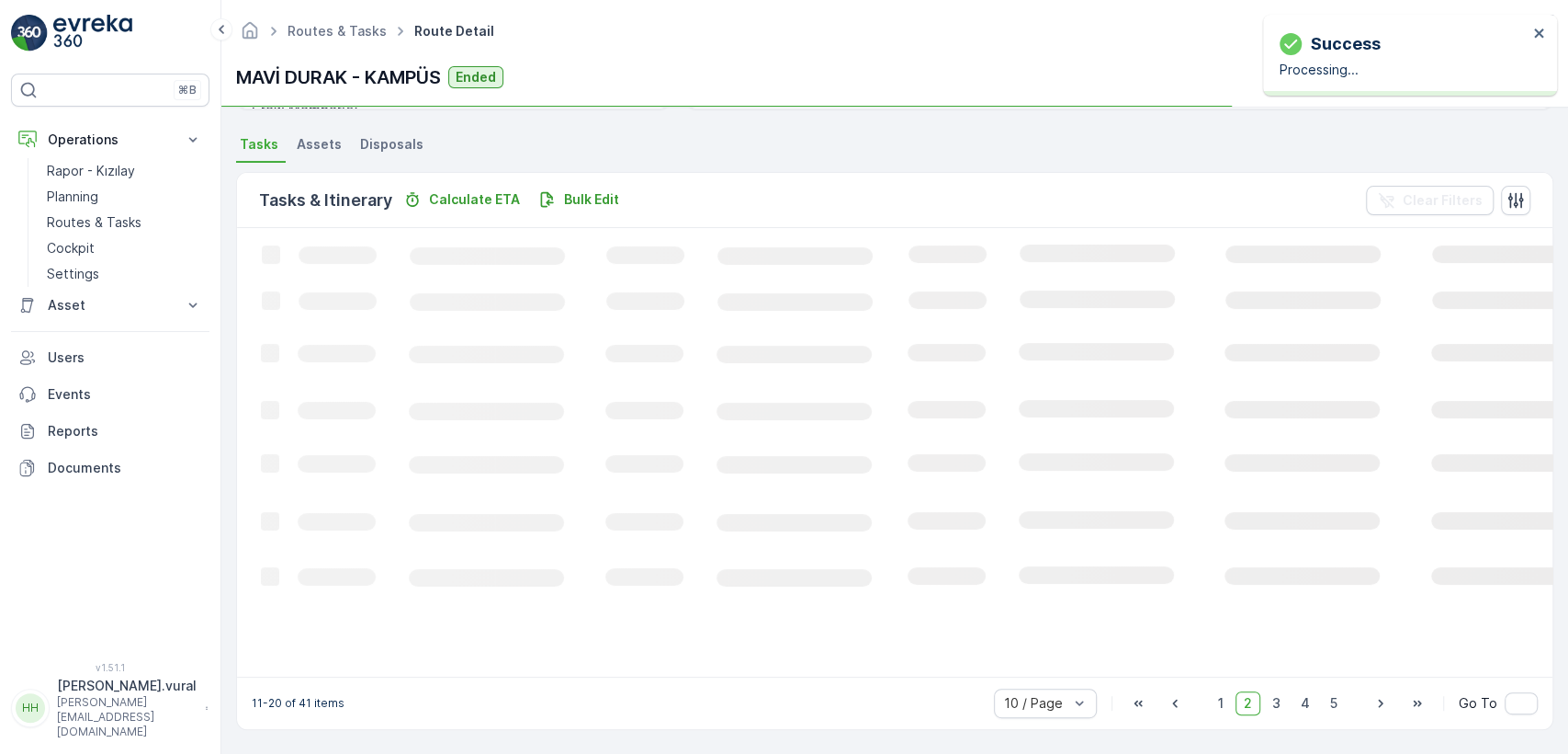
scroll to position [419, 0]
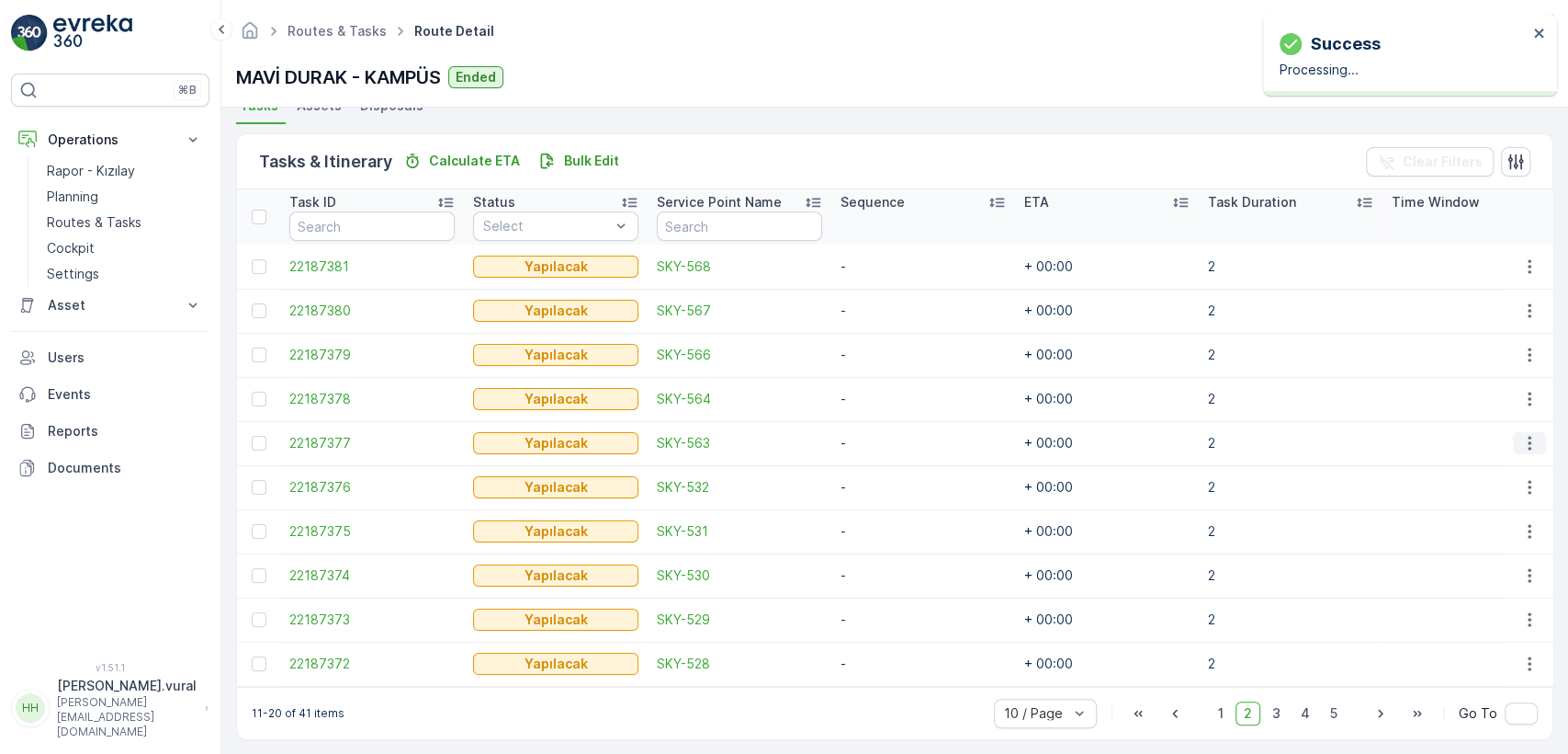
drag, startPoint x: 1517, startPoint y: 433, endPoint x: 1512, endPoint y: 446, distance: 13.9
click at [1521, 434] on icon "button" at bounding box center [1530, 443] width 19 height 19
click at [1475, 568] on div "Delete" at bounding box center [1499, 580] width 138 height 25
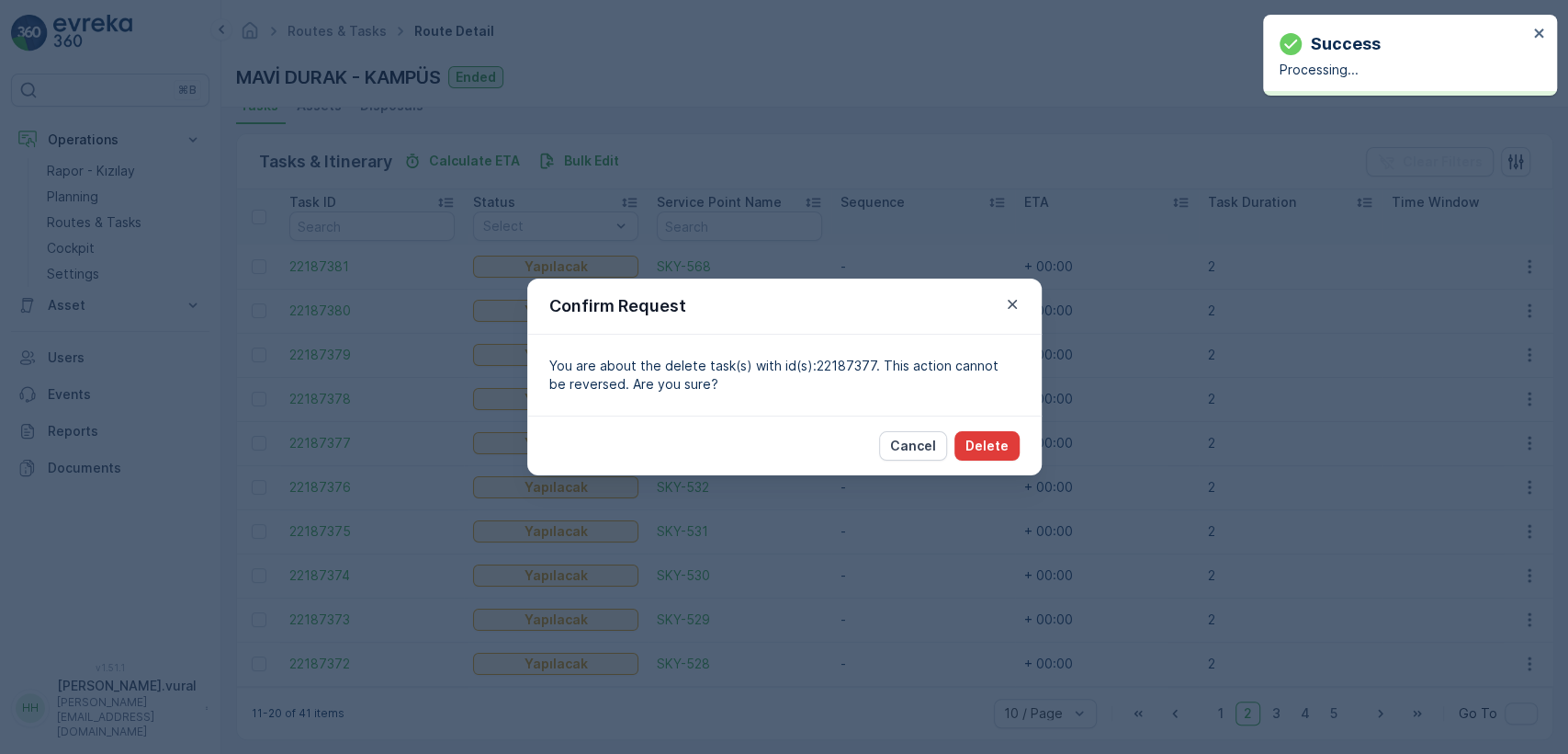
click at [1017, 455] on div "Cancel Delete" at bounding box center [784, 444] width 515 height 59
click at [1010, 448] on button "Delete" at bounding box center [986, 445] width 65 height 29
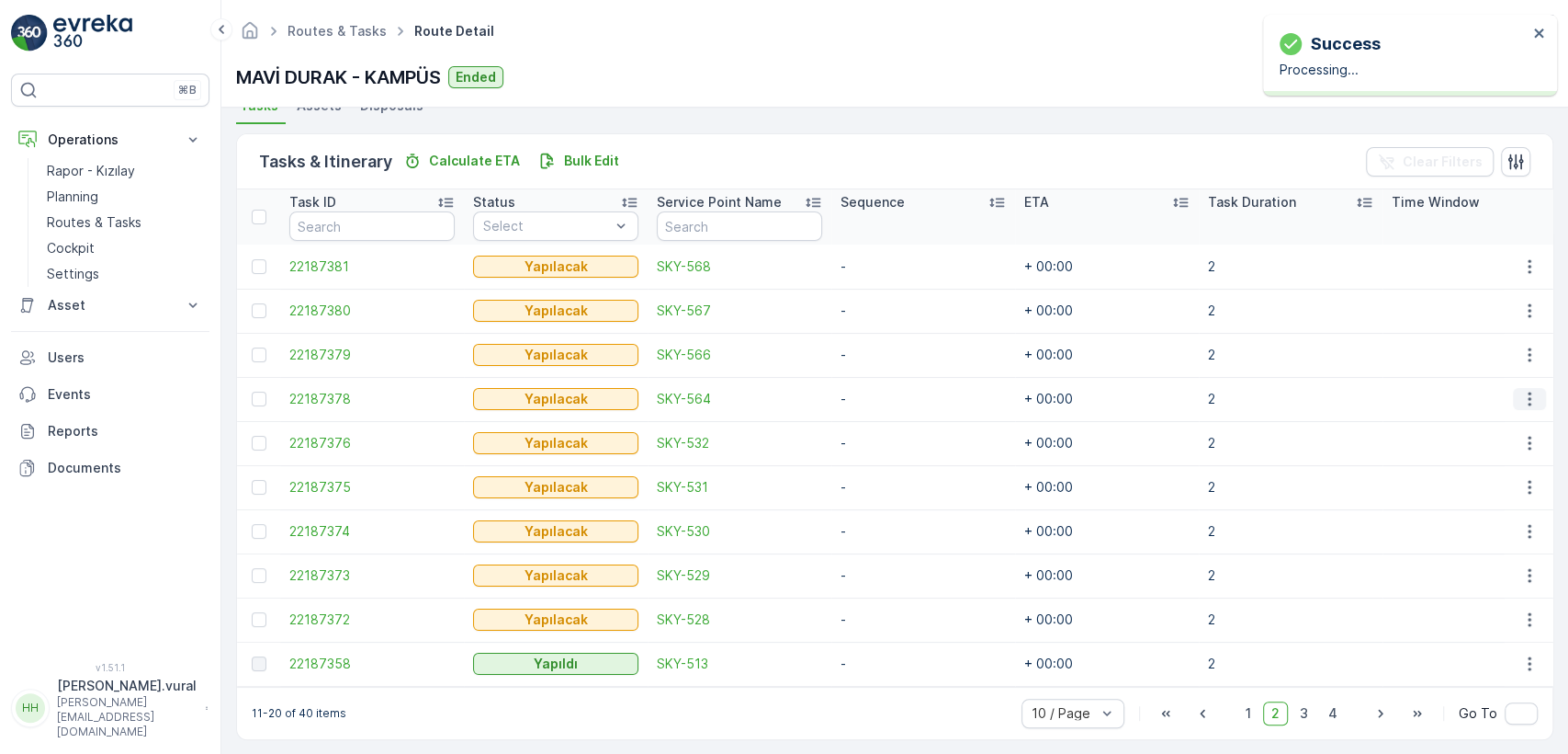
click at [1521, 392] on icon "button" at bounding box center [1530, 399] width 19 height 19
click at [1485, 523] on div "Delete" at bounding box center [1499, 536] width 138 height 25
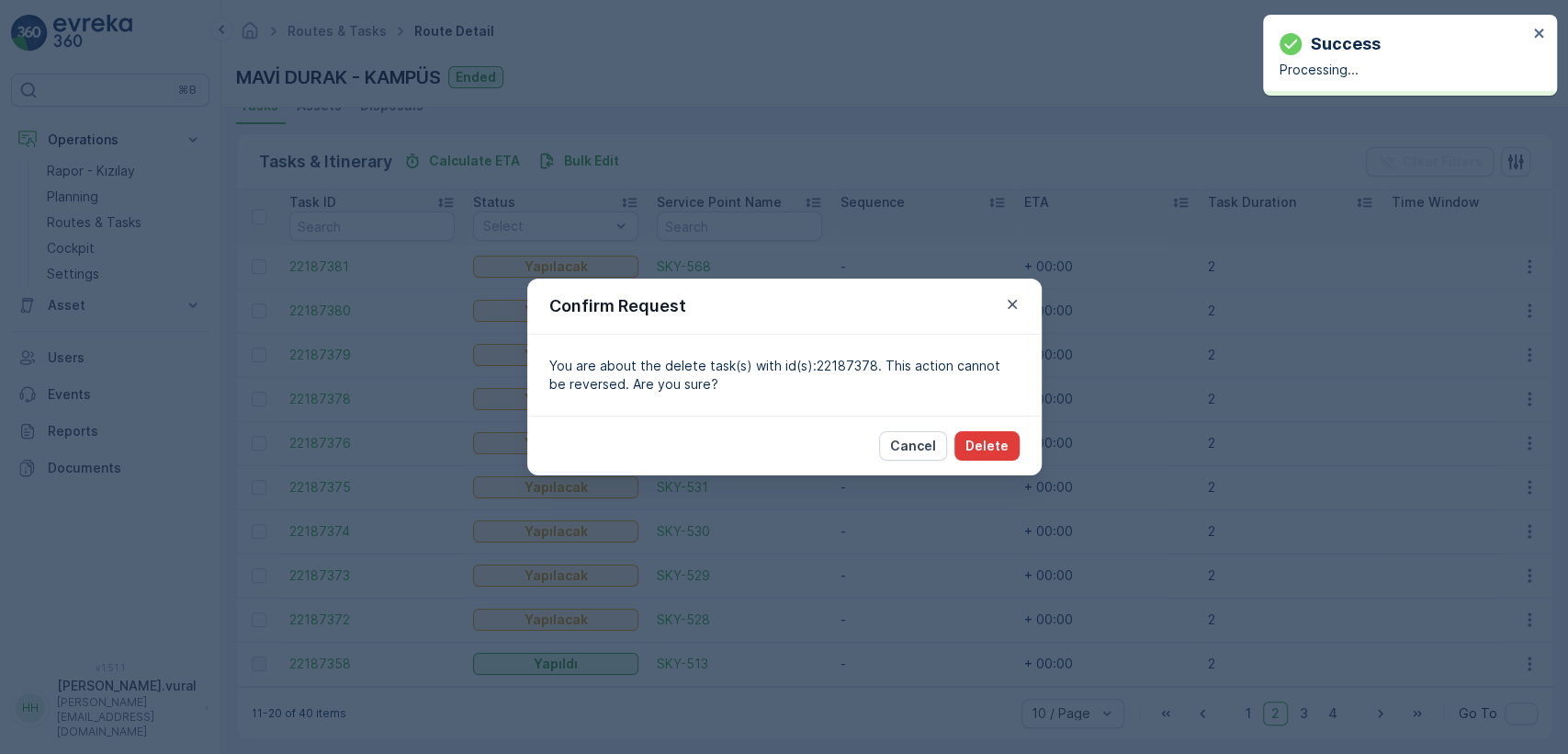
click at [988, 457] on button "Delete" at bounding box center [986, 445] width 65 height 29
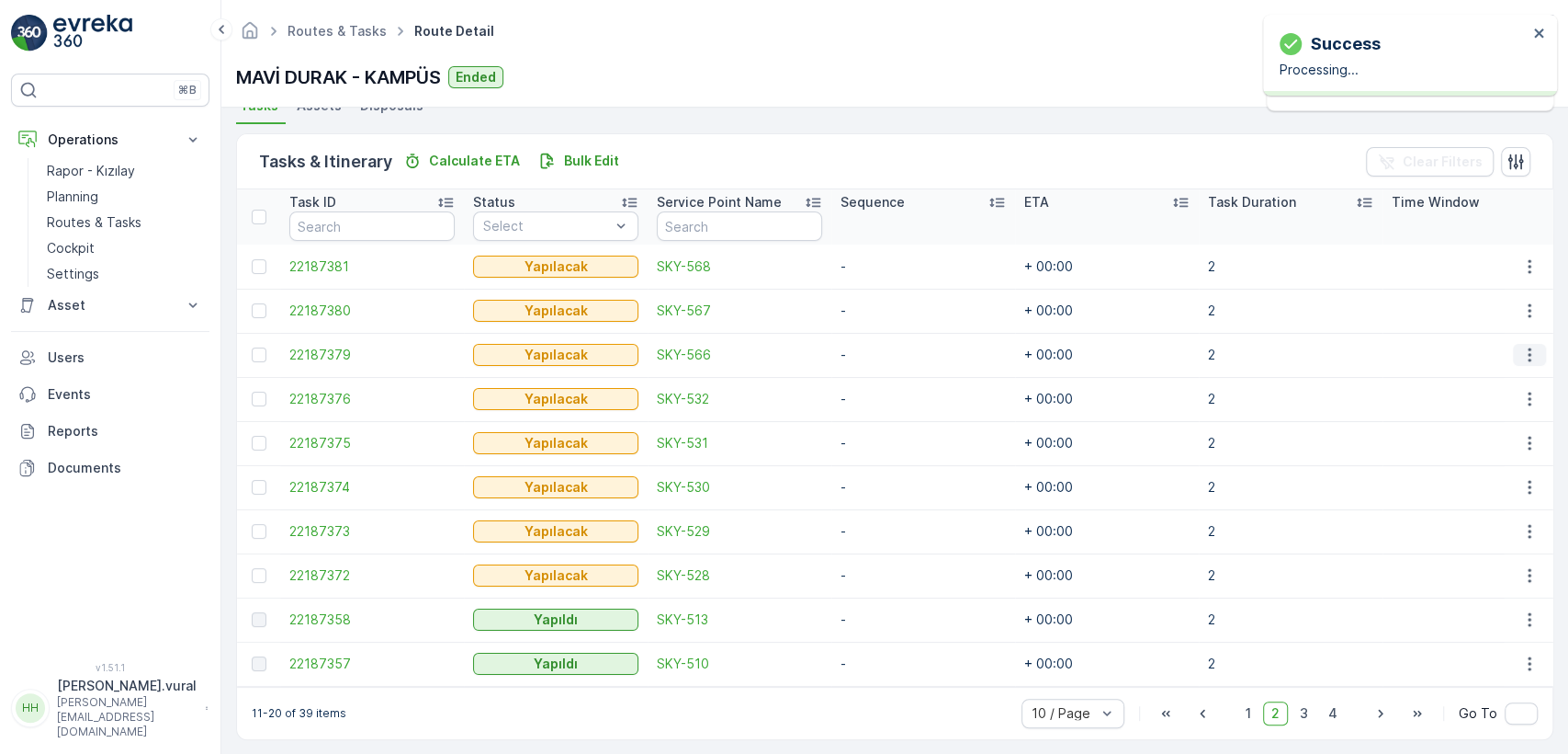
click at [1521, 354] on icon "button" at bounding box center [1530, 355] width 19 height 19
click at [1466, 484] on span "Delete" at bounding box center [1459, 493] width 42 height 19
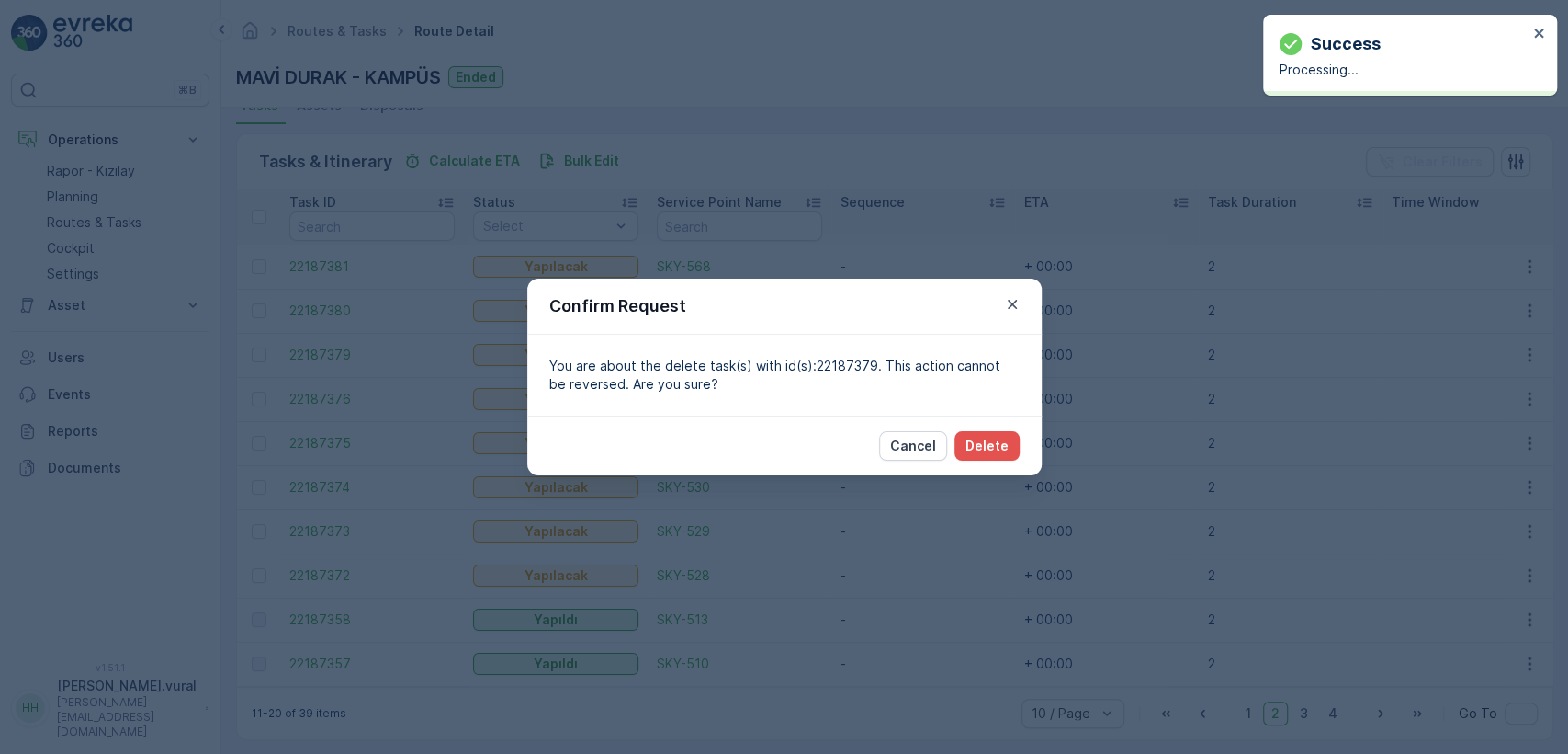
click at [950, 443] on div "Cancel Delete" at bounding box center [949, 445] width 140 height 29
click at [990, 444] on p "Delete" at bounding box center [987, 446] width 43 height 19
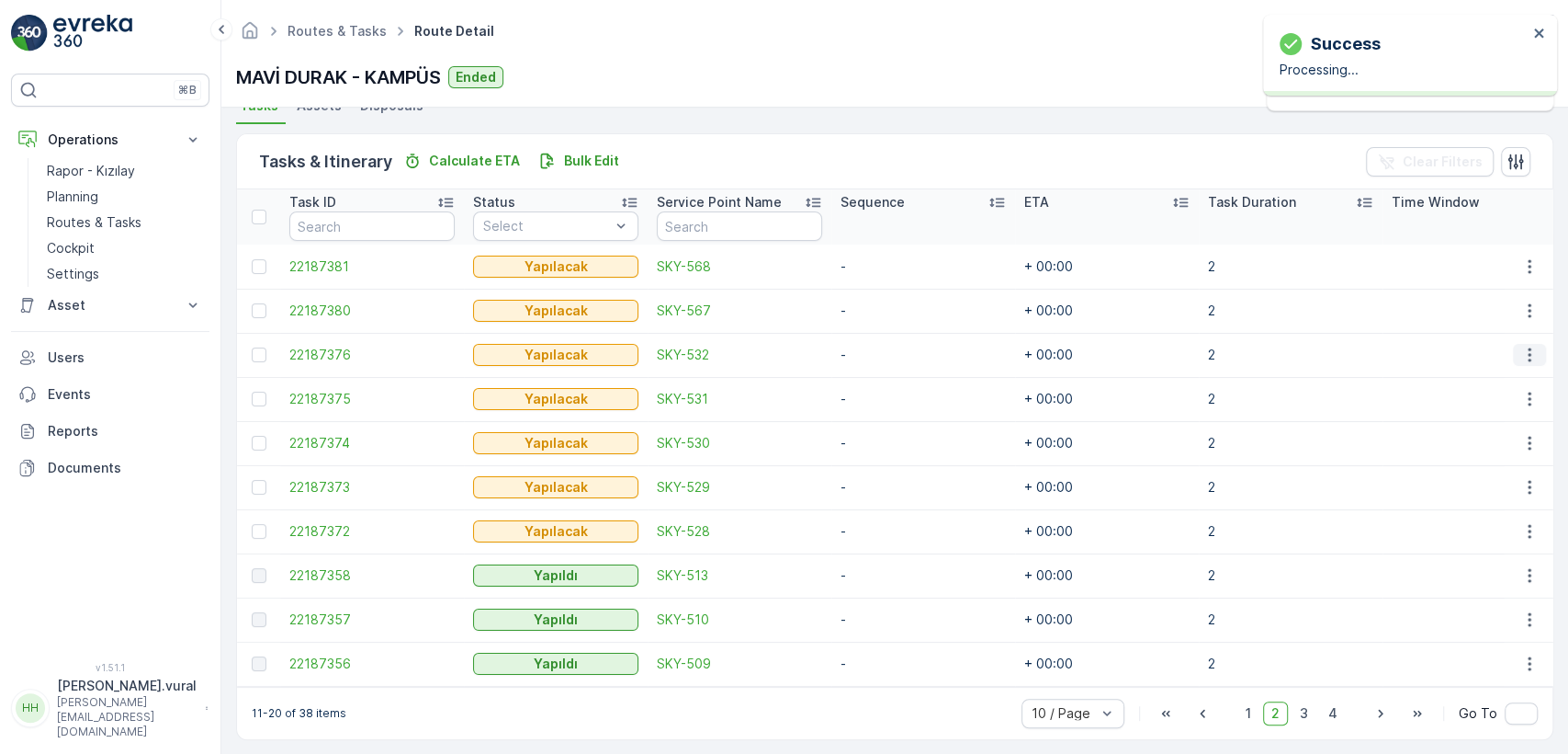
click at [1529, 352] on icon "button" at bounding box center [1530, 355] width 19 height 19
click at [1470, 484] on span "Delete" at bounding box center [1459, 493] width 42 height 19
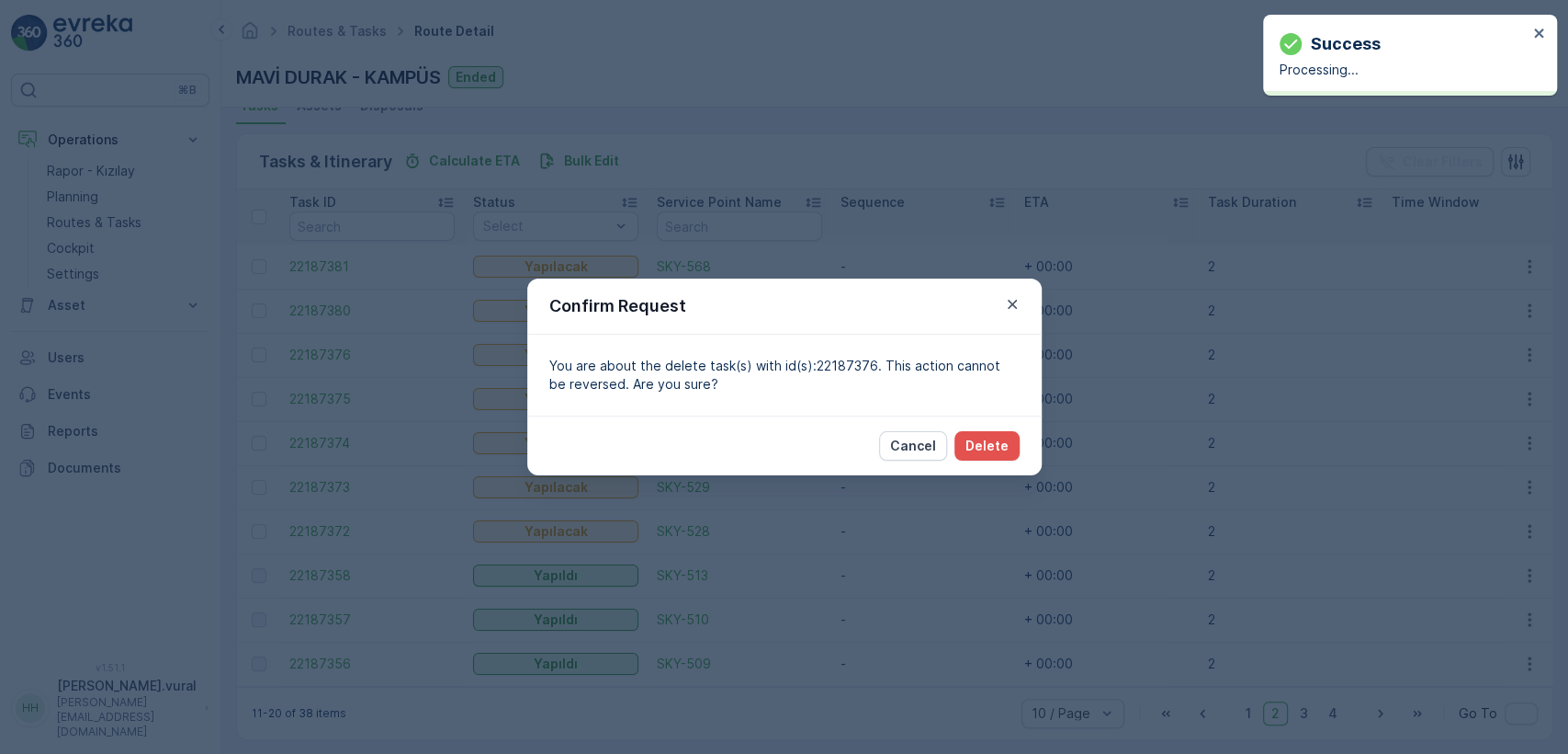
click at [1025, 450] on div "Cancel Delete" at bounding box center [784, 444] width 515 height 59
drag, startPoint x: 1012, startPoint y: 443, endPoint x: 997, endPoint y: 432, distance: 18.6
click at [997, 432] on button "Delete" at bounding box center [986, 445] width 65 height 29
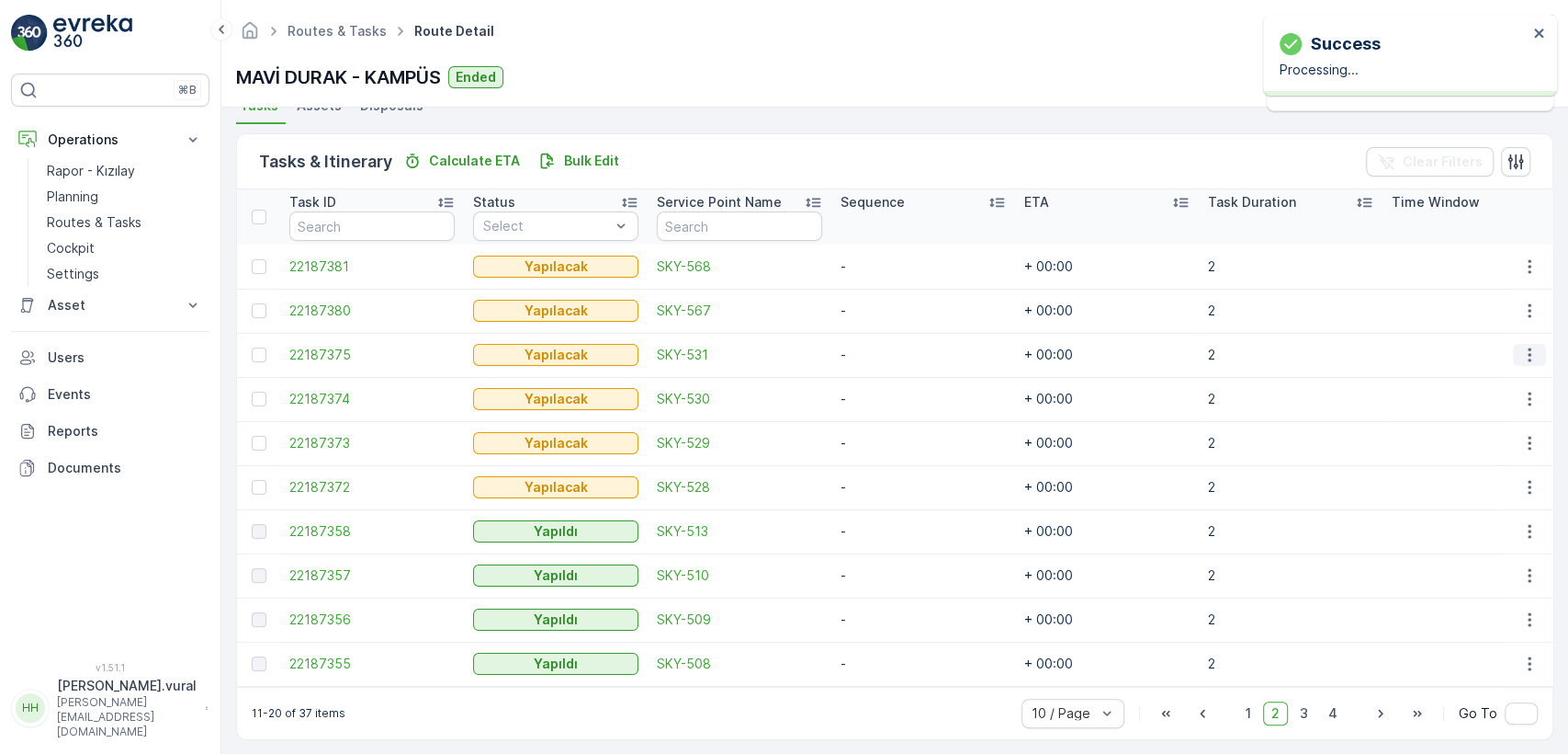
click at [1525, 350] on icon "button" at bounding box center [1530, 355] width 19 height 19
drag, startPoint x: 1465, startPoint y: 476, endPoint x: 1470, endPoint y: 484, distance: 9.4
click at [1467, 479] on ul "See More Details Edit Change Route Remove from Route [GEOGRAPHIC_DATA]" at bounding box center [1499, 437] width 146 height 144
click at [1470, 484] on span "Delete" at bounding box center [1459, 493] width 42 height 19
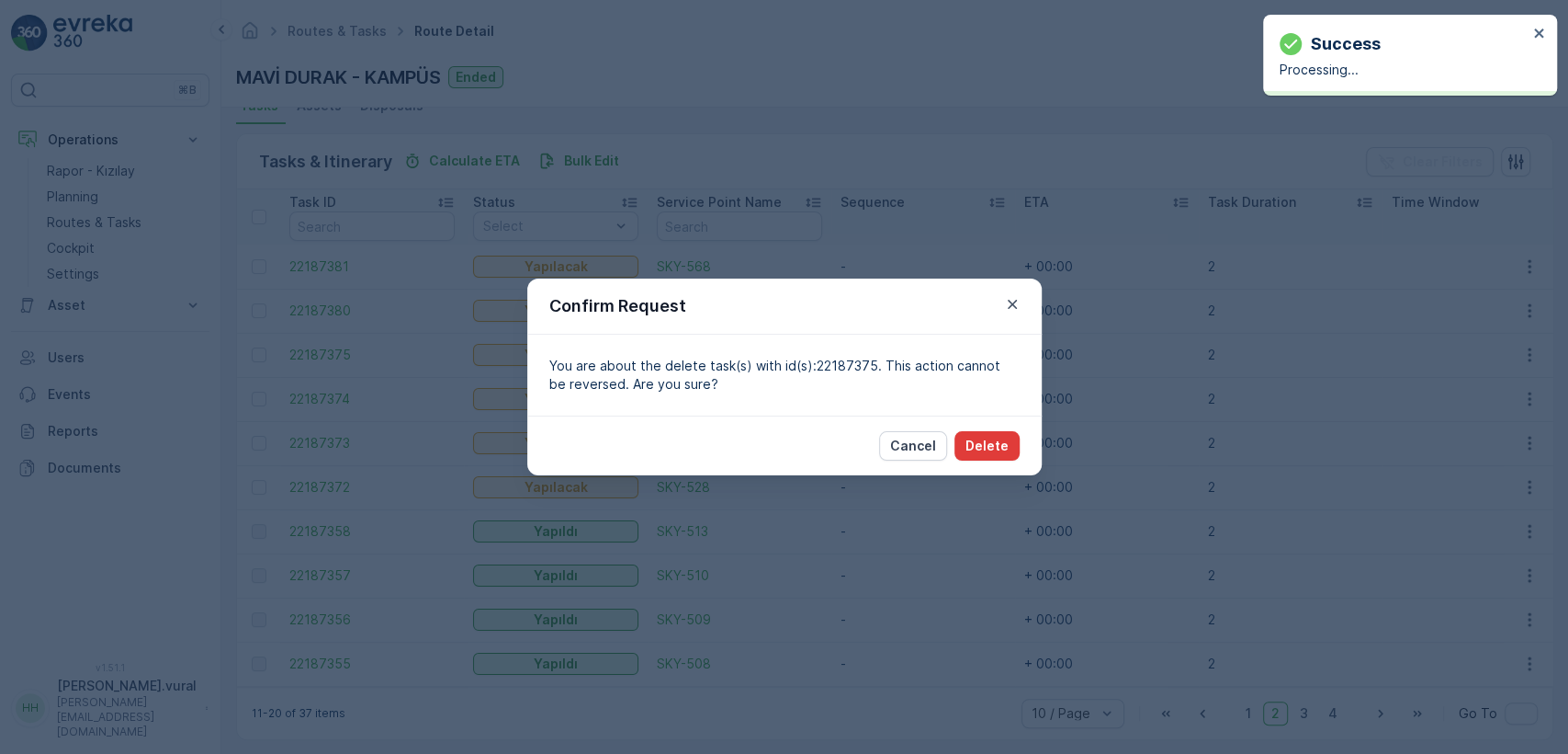
click at [1002, 444] on p "Delete" at bounding box center [987, 446] width 43 height 19
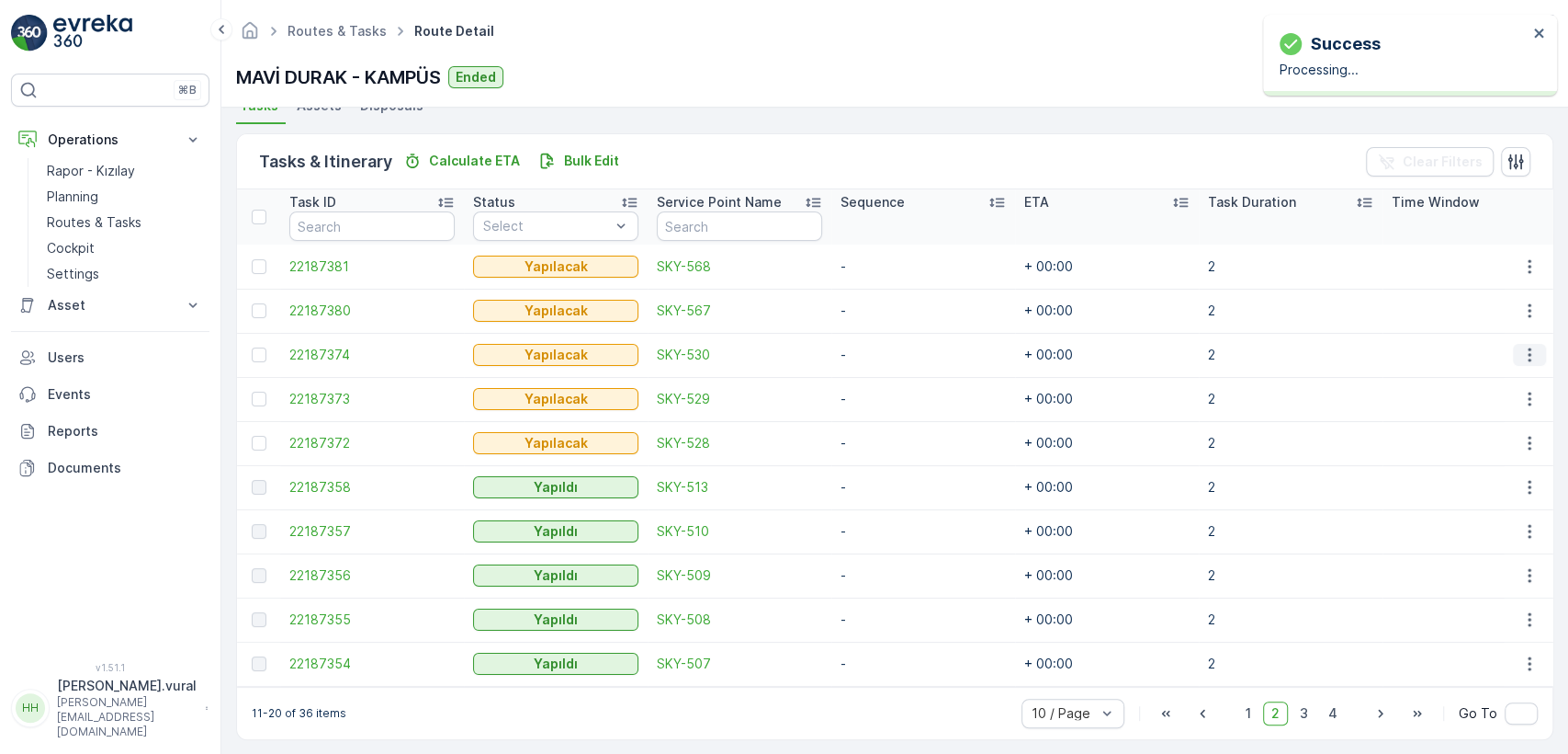
click at [1521, 353] on icon "button" at bounding box center [1530, 355] width 19 height 19
drag, startPoint x: 1460, startPoint y: 475, endPoint x: 1454, endPoint y: 485, distance: 11.7
click at [1457, 475] on ul "See More Details Edit Change Route Remove from Route [GEOGRAPHIC_DATA]" at bounding box center [1499, 437] width 146 height 144
click at [1452, 485] on span "Delete" at bounding box center [1459, 493] width 42 height 19
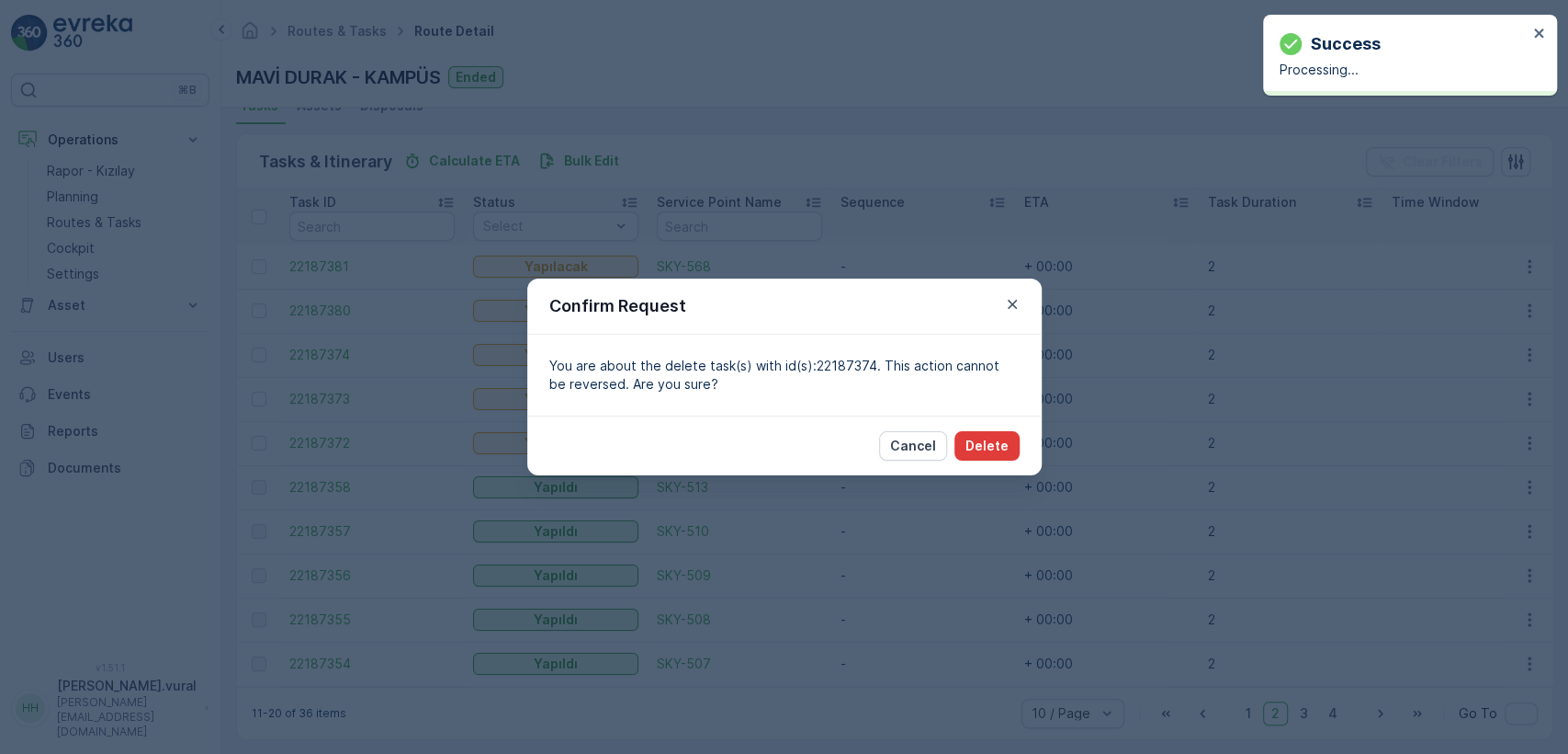
click at [1000, 432] on button "Delete" at bounding box center [986, 445] width 65 height 29
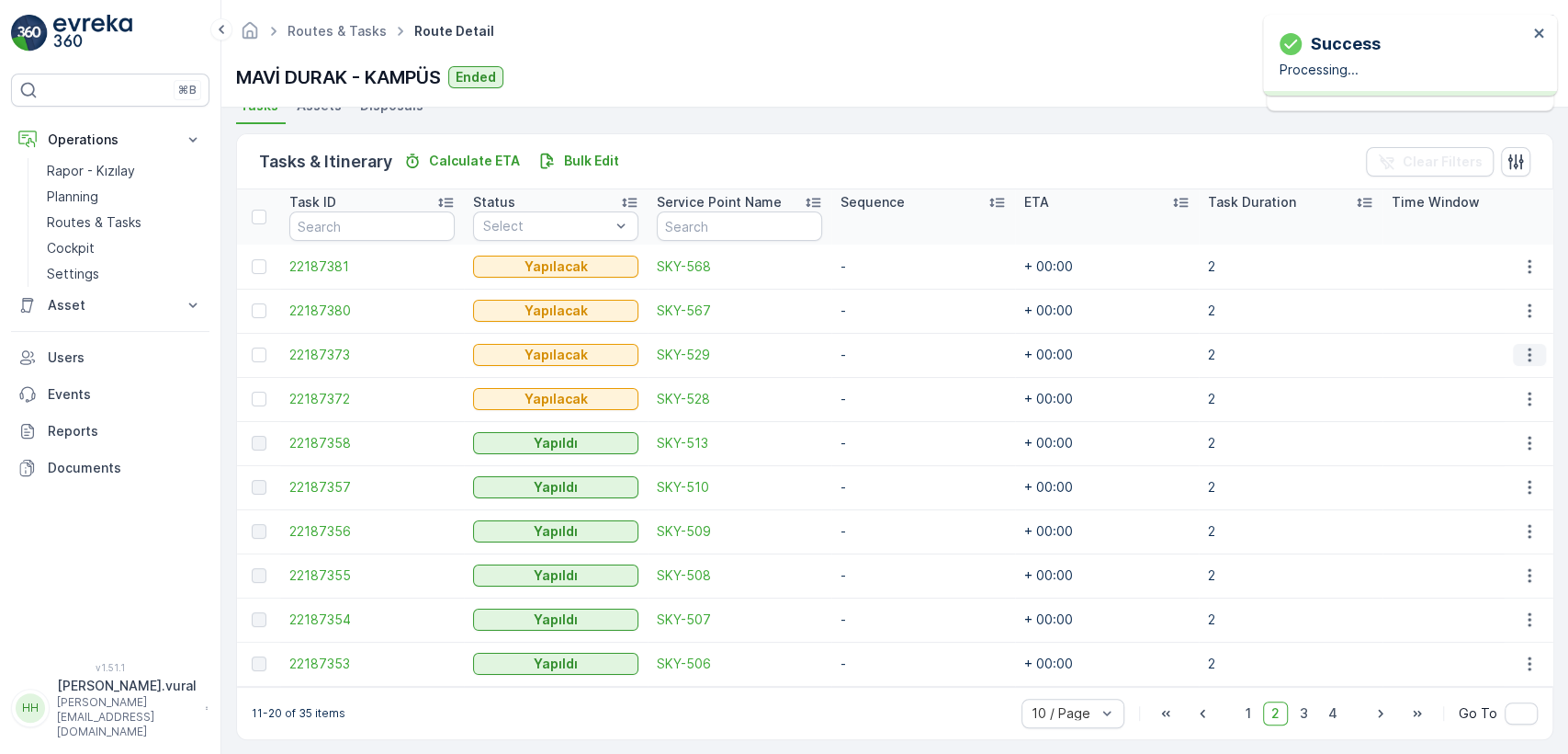
click at [1521, 354] on icon "button" at bounding box center [1530, 355] width 19 height 19
click at [1452, 487] on span "Delete" at bounding box center [1459, 493] width 42 height 19
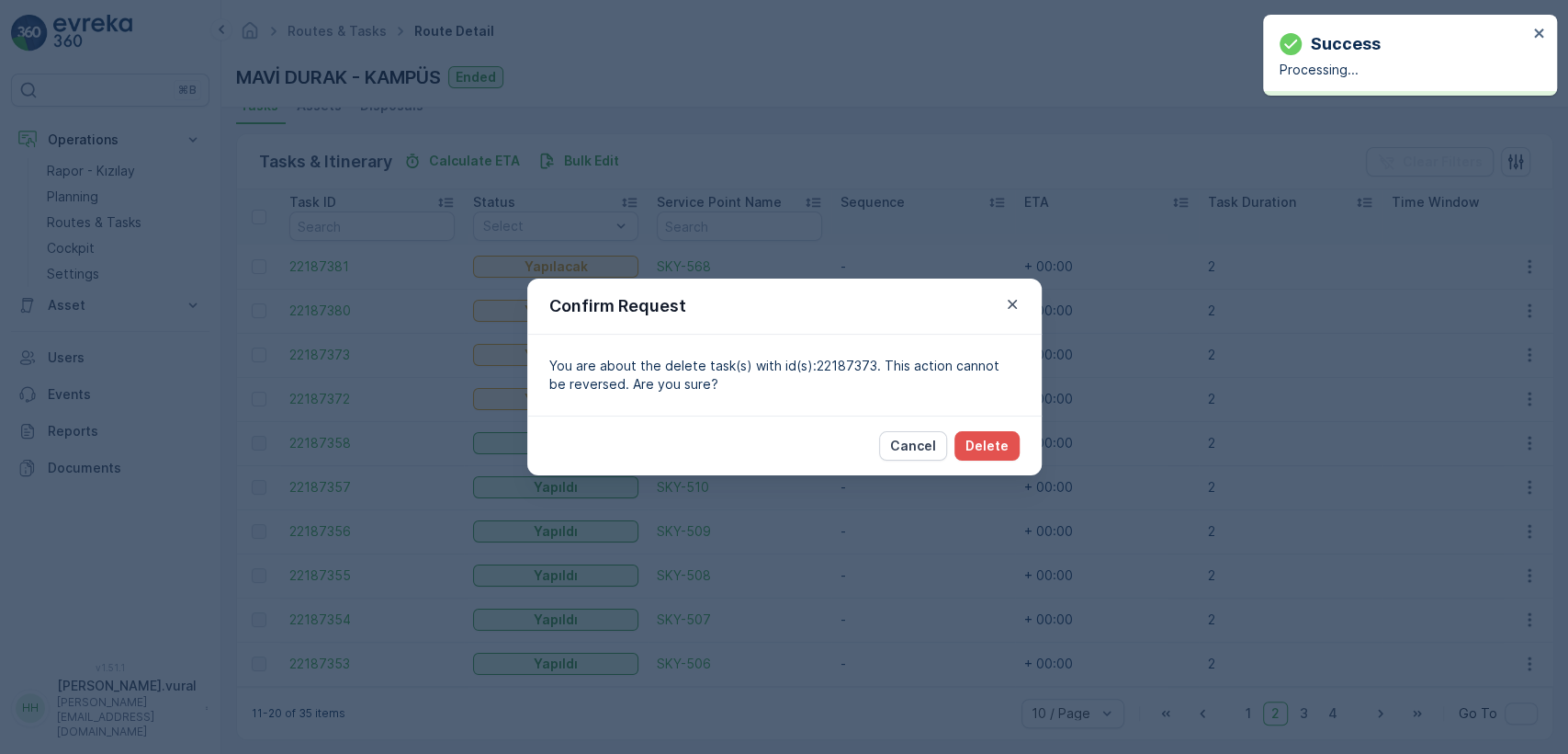
drag, startPoint x: 1033, startPoint y: 445, endPoint x: 1023, endPoint y: 439, distance: 11.7
click at [1024, 439] on div "Cancel Delete" at bounding box center [784, 444] width 515 height 59
click at [1015, 436] on button "Delete" at bounding box center [986, 445] width 65 height 29
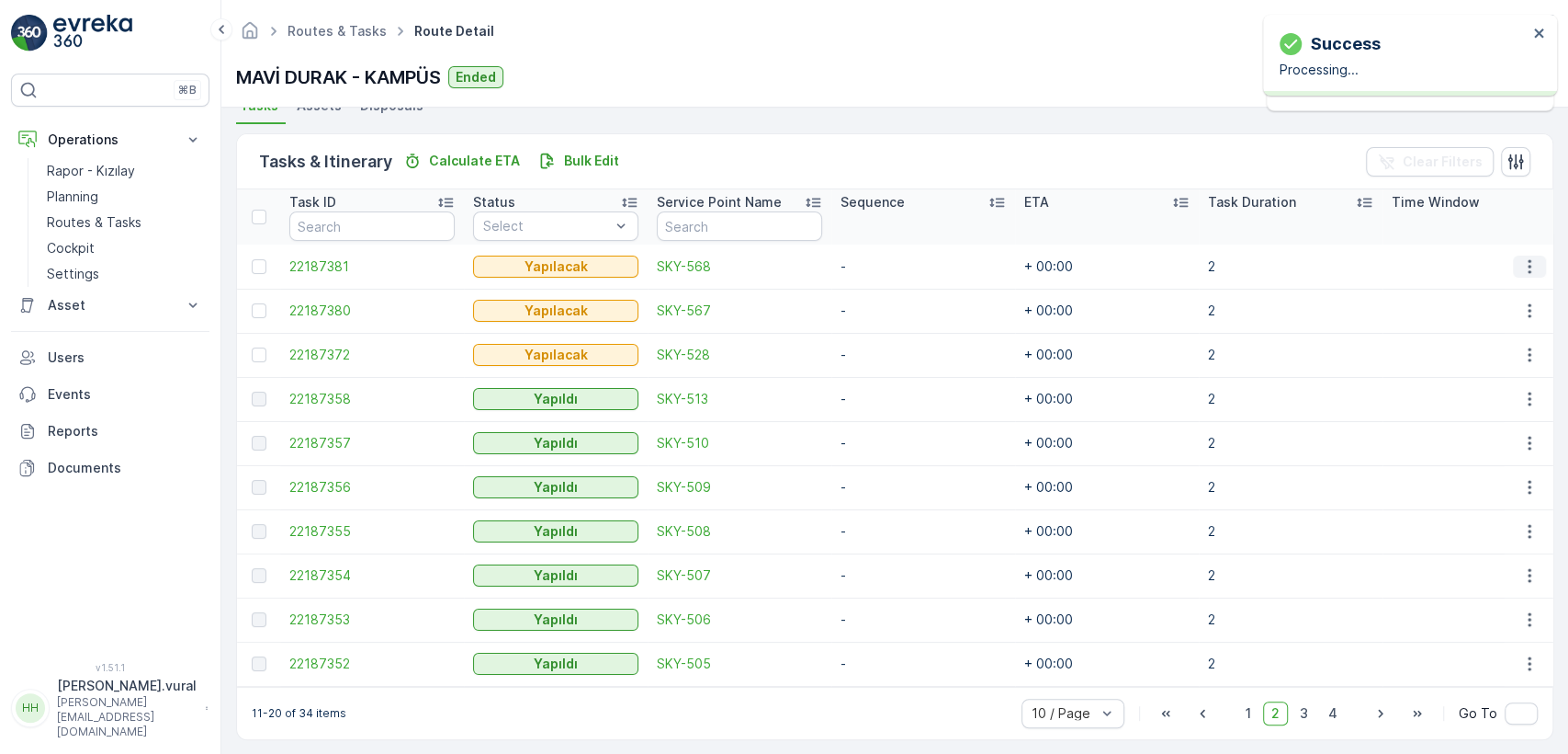
click at [1528, 266] on icon "button" at bounding box center [1530, 266] width 19 height 19
drag, startPoint x: 1512, startPoint y: 407, endPoint x: 1503, endPoint y: 402, distance: 10.3
click at [1503, 402] on div "Delete" at bounding box center [1499, 404] width 138 height 25
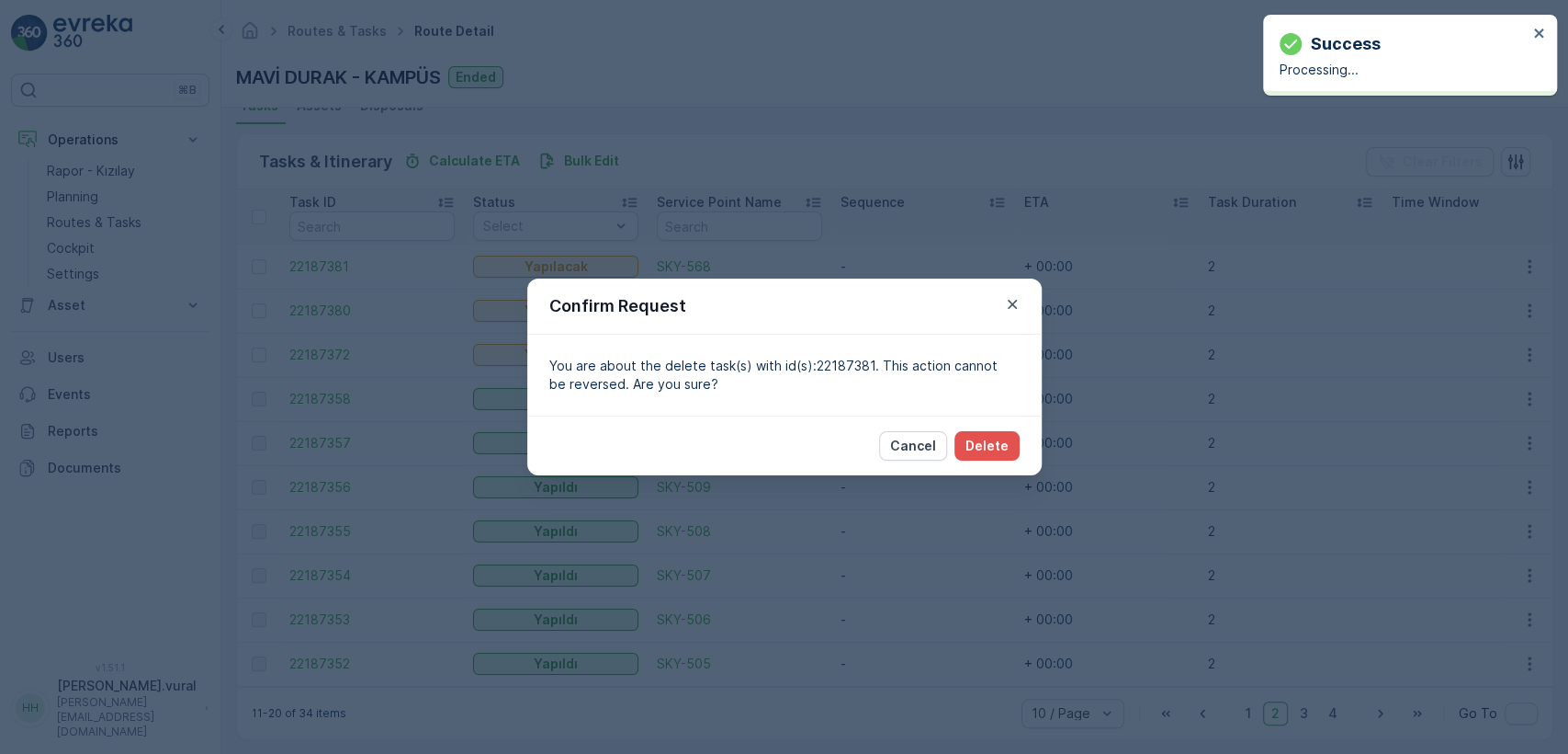
click at [1032, 435] on div "Cancel Delete" at bounding box center [784, 444] width 515 height 59
click at [1000, 434] on button "Delete" at bounding box center [986, 445] width 65 height 29
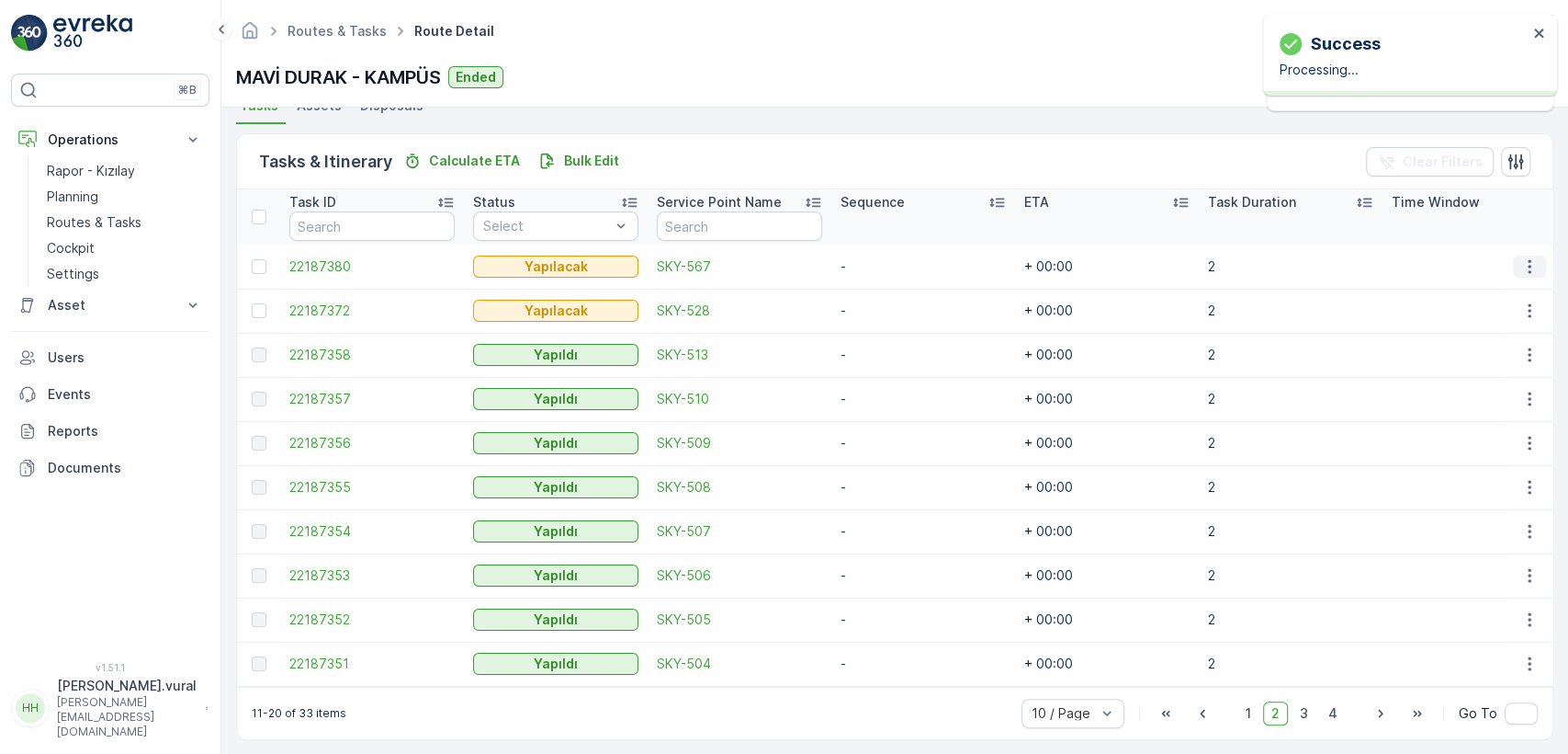
click at [1528, 259] on icon "button" at bounding box center [1530, 266] width 19 height 19
click at [1469, 412] on span "Delete" at bounding box center [1459, 405] width 42 height 19
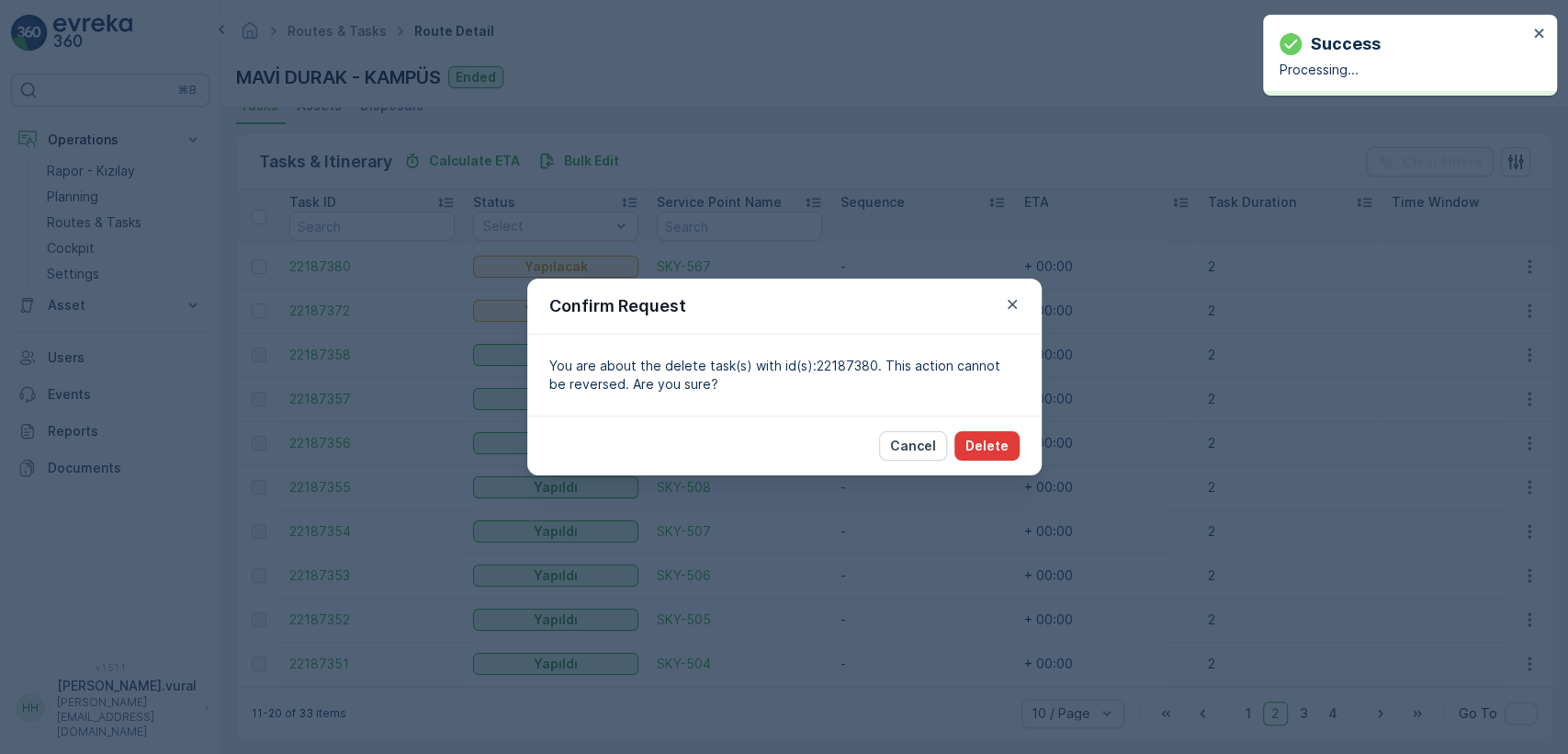
click at [992, 448] on p "Delete" at bounding box center [987, 446] width 43 height 19
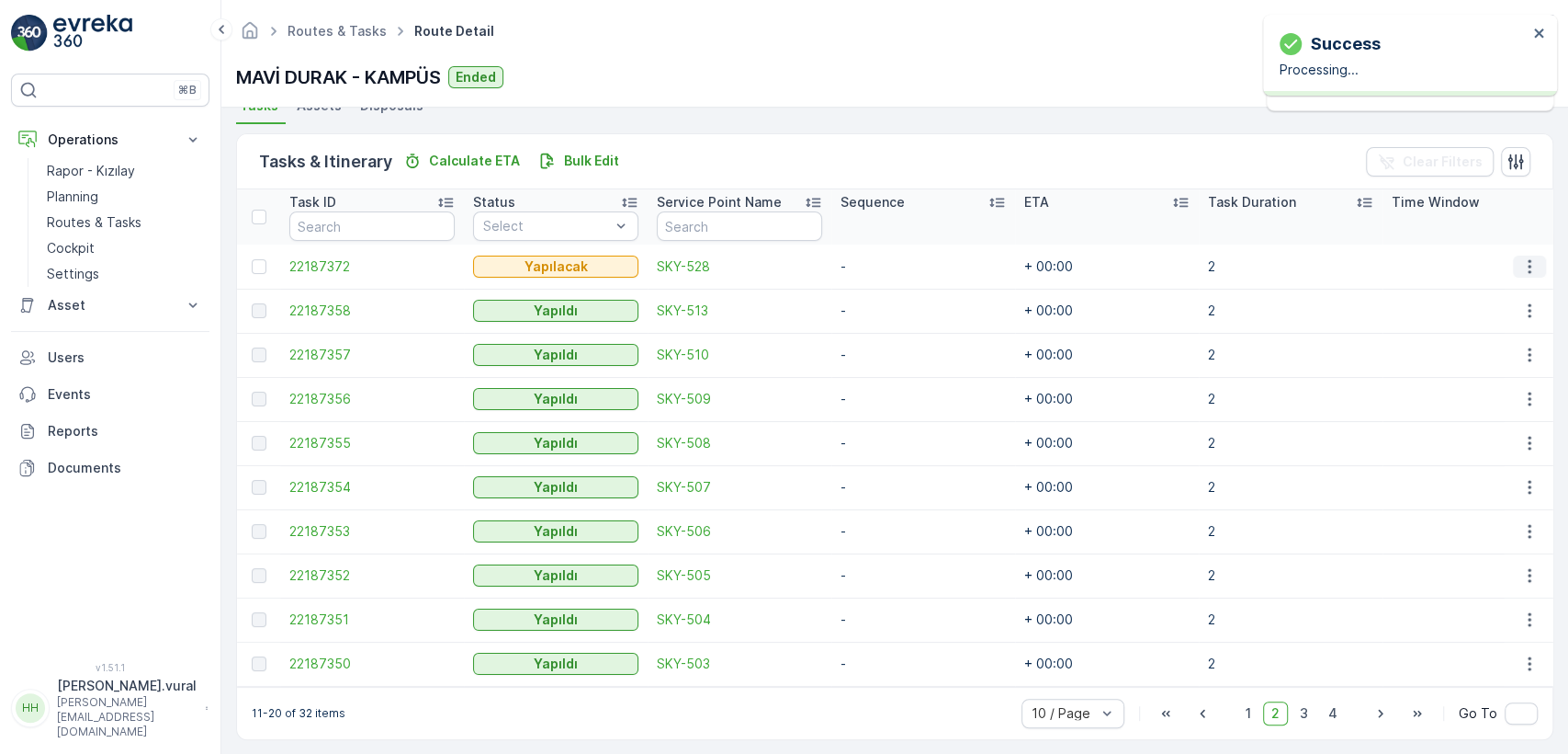
click at [1524, 255] on button "button" at bounding box center [1529, 265] width 33 height 22
click at [1478, 398] on div "Delete" at bounding box center [1499, 404] width 138 height 25
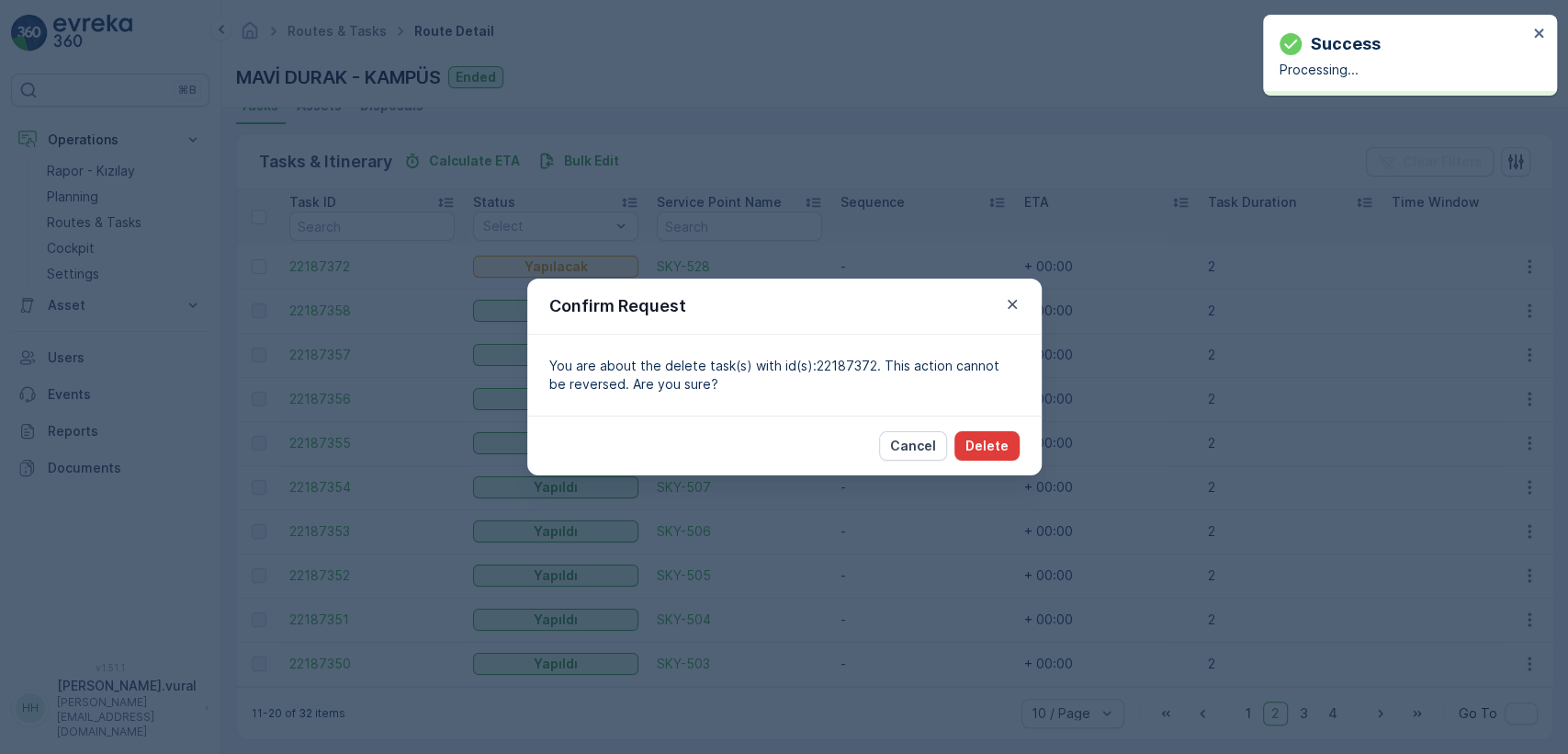
click at [990, 441] on p "Delete" at bounding box center [987, 446] width 43 height 19
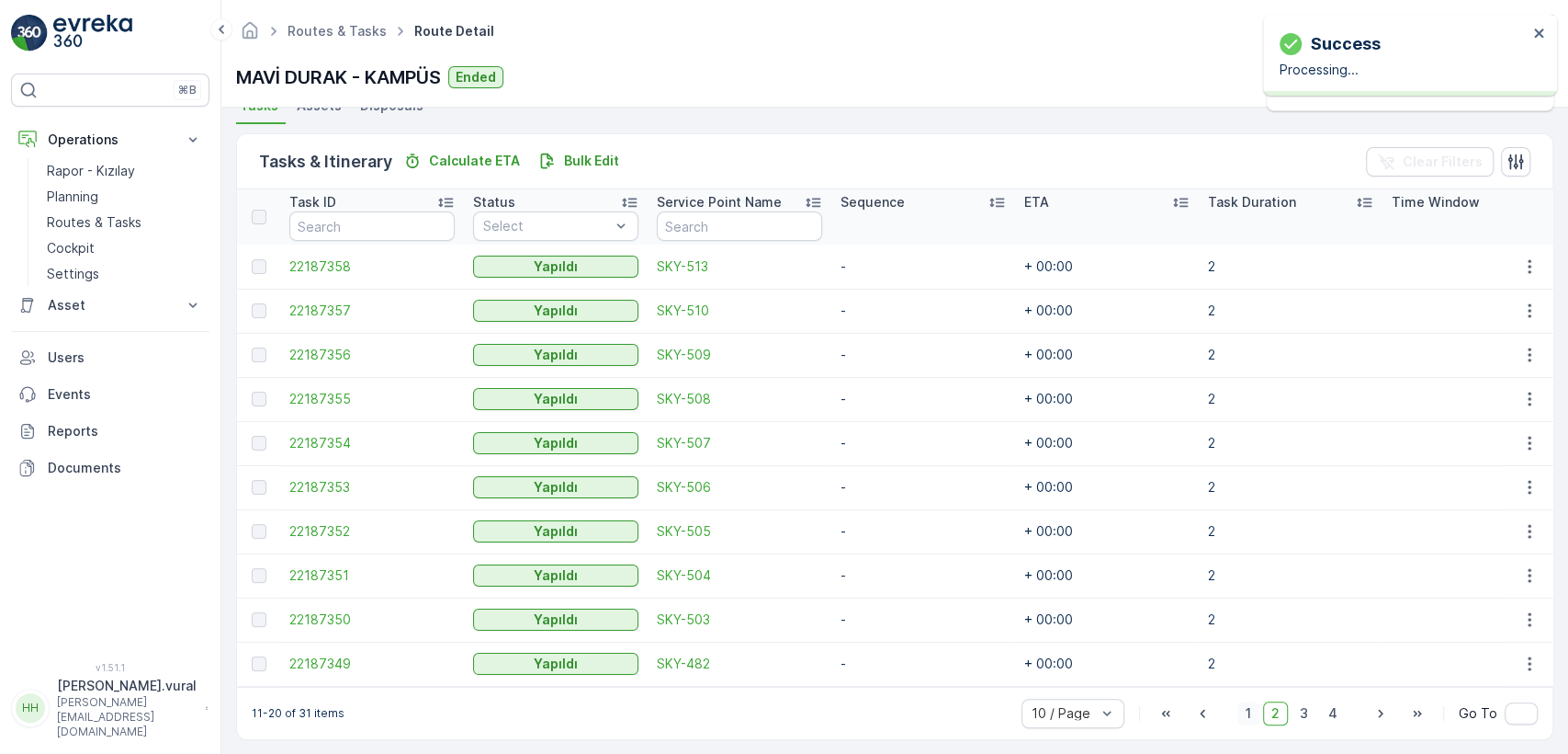
click at [1256, 713] on span "1" at bounding box center [1248, 713] width 22 height 24
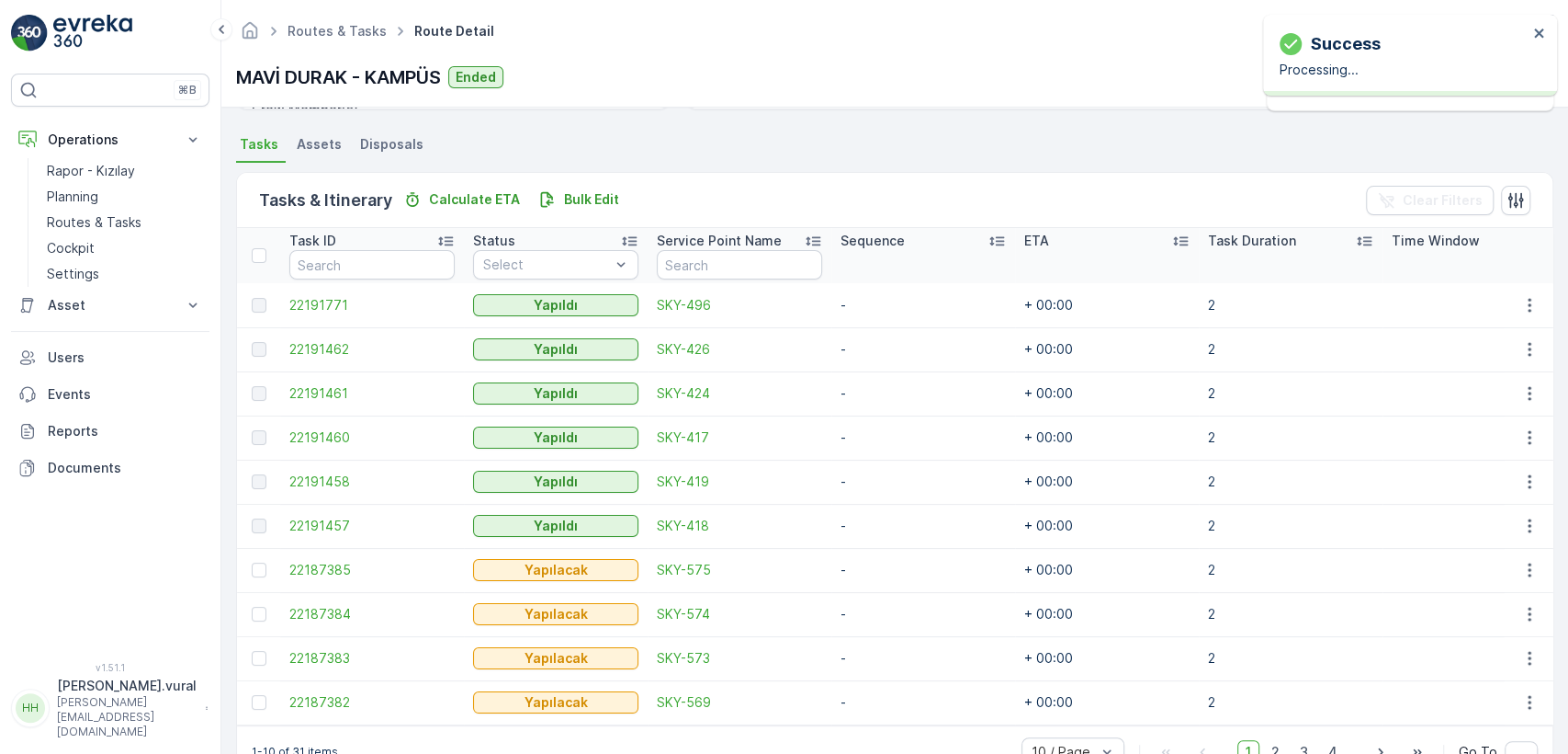
scroll to position [419, 0]
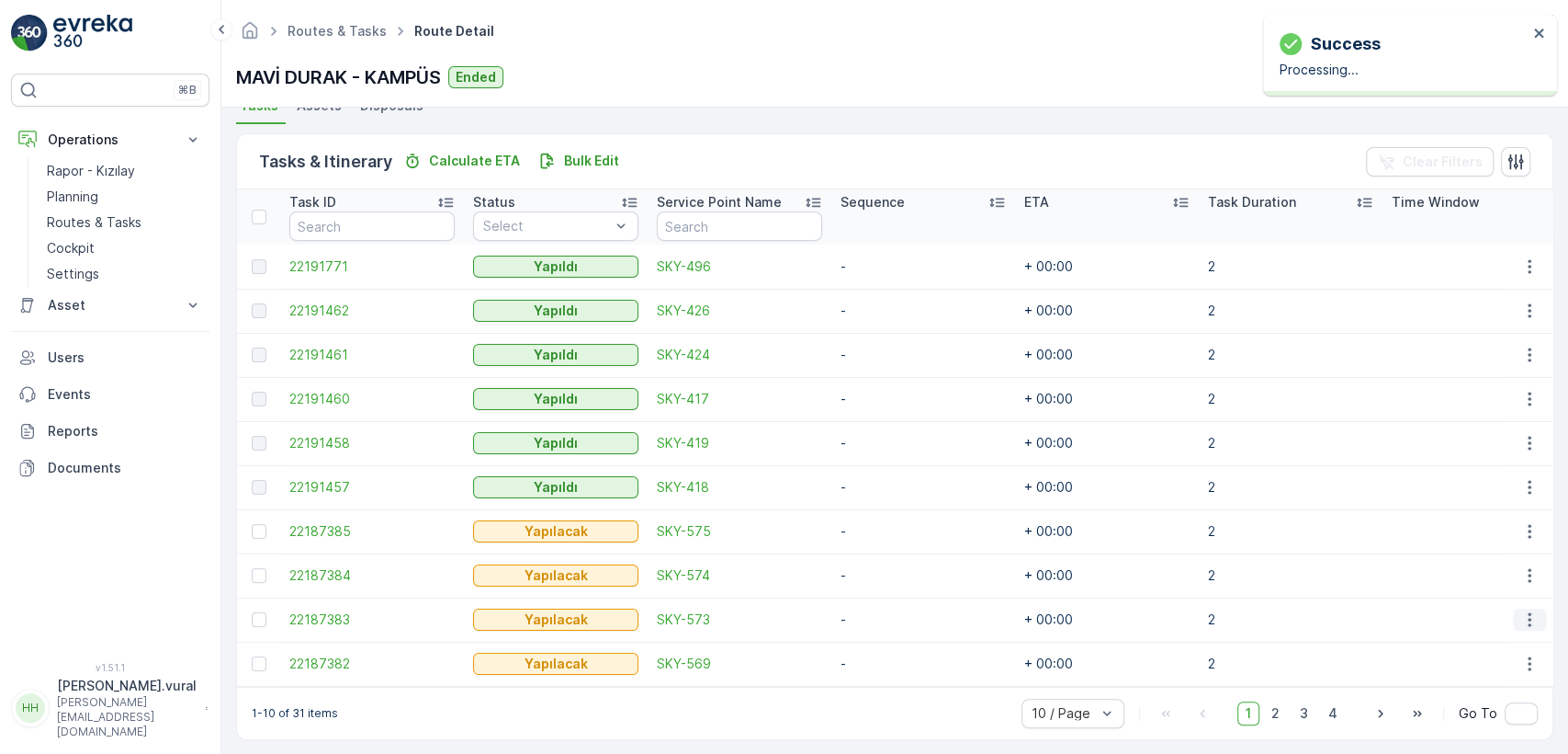
drag, startPoint x: 1528, startPoint y: 603, endPoint x: 1517, endPoint y: 621, distance: 21.1
click at [1528, 603] on td at bounding box center [1528, 619] width 50 height 44
click at [1521, 621] on icon "button" at bounding box center [1530, 619] width 19 height 19
click at [1464, 596] on span "Delete" at bounding box center [1459, 591] width 42 height 19
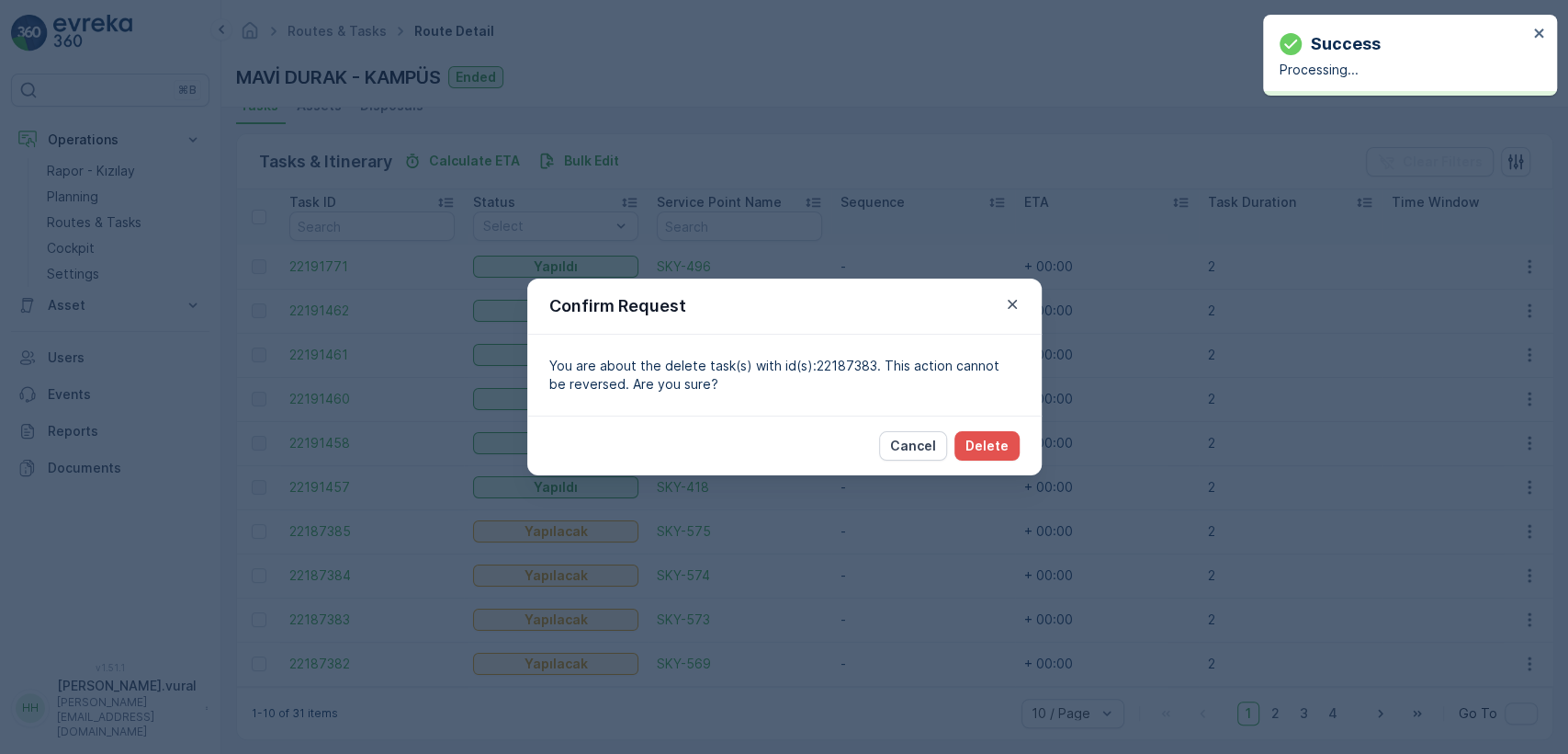
click at [1024, 444] on div "Cancel Delete" at bounding box center [784, 444] width 515 height 59
click at [1018, 444] on div "Cancel Delete" at bounding box center [784, 444] width 515 height 59
click at [1014, 444] on button "Delete" at bounding box center [986, 445] width 65 height 29
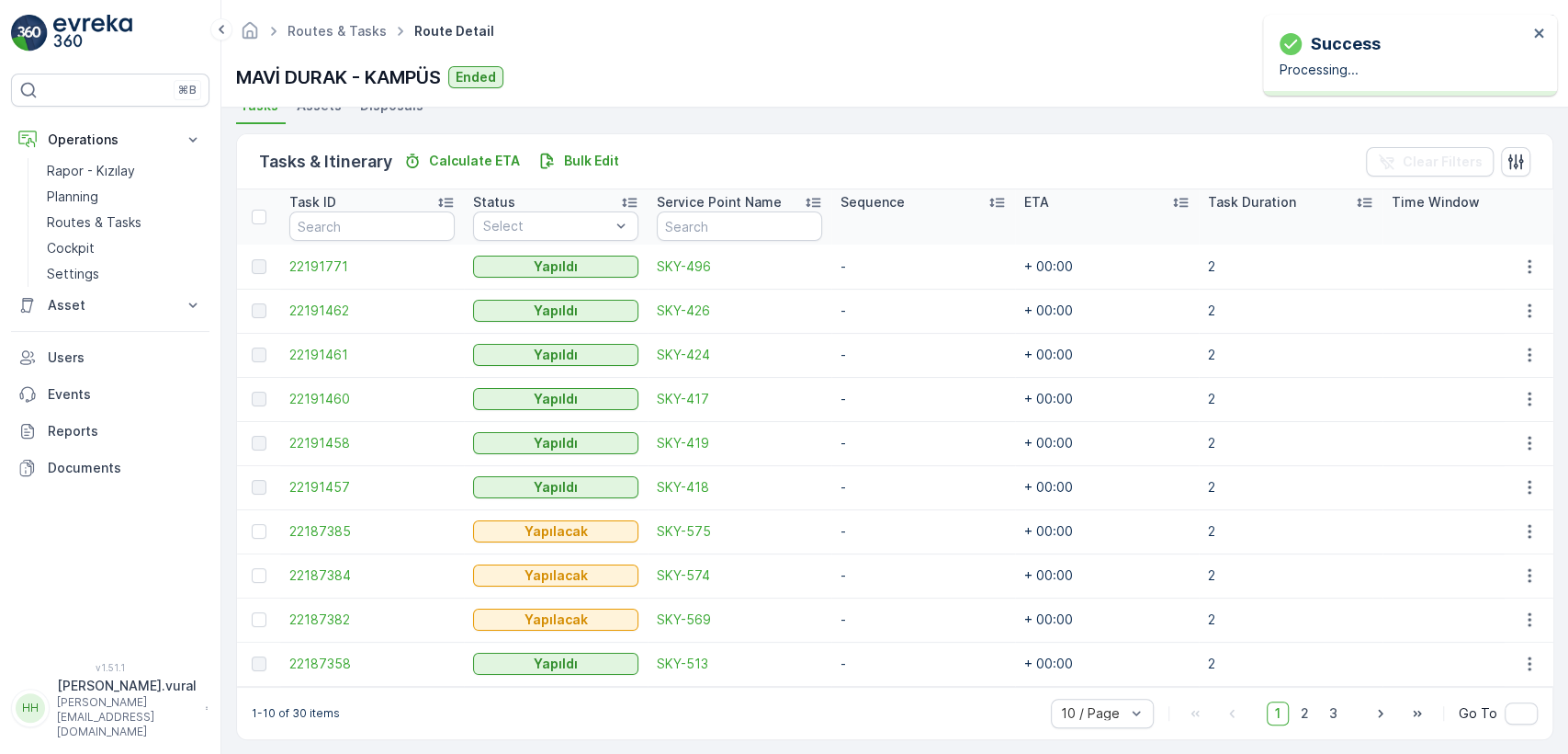
click at [1528, 568] on icon "button" at bounding box center [1530, 575] width 19 height 19
click at [1442, 704] on span "Delete" at bounding box center [1459, 714] width 42 height 19
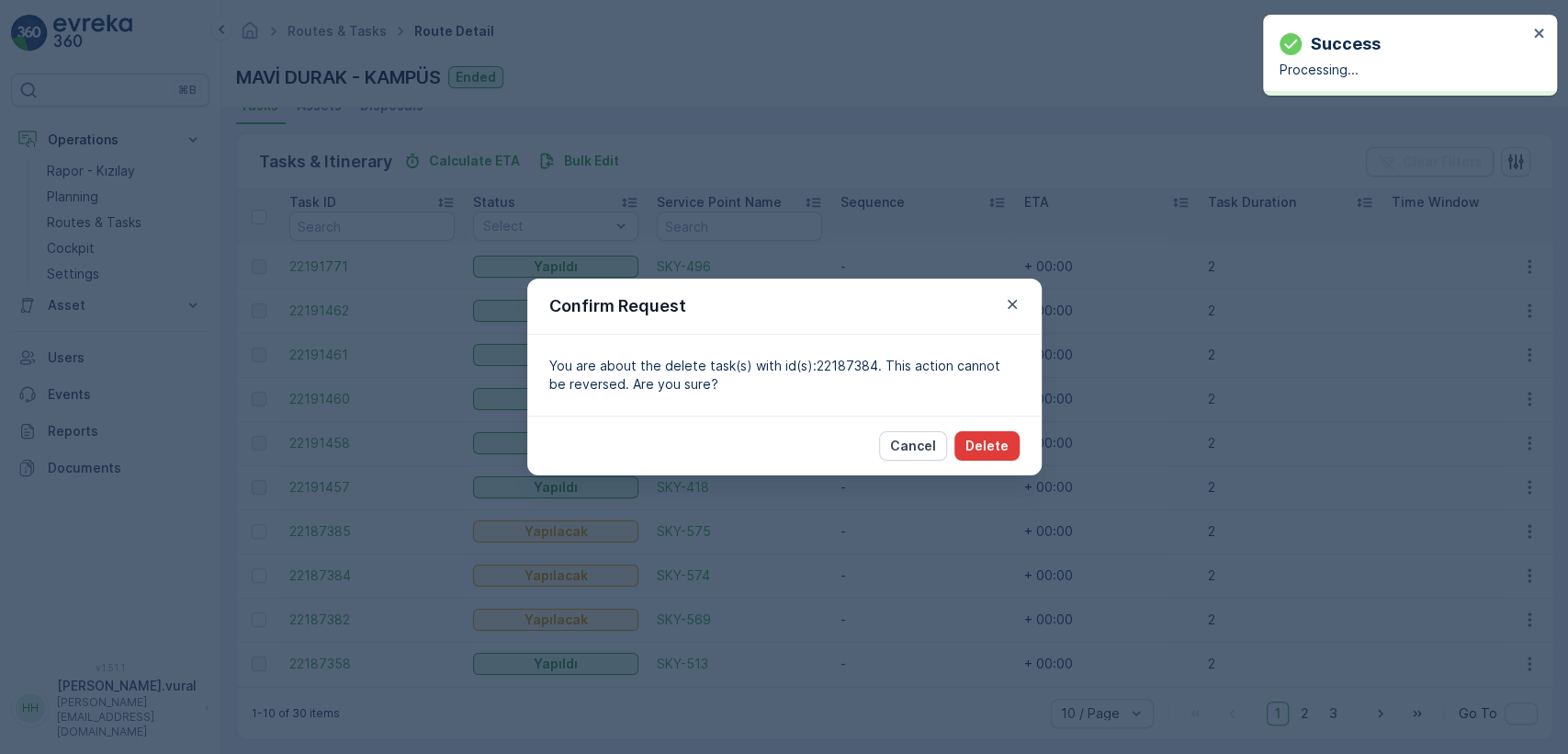
click at [992, 450] on p "Delete" at bounding box center [987, 446] width 43 height 19
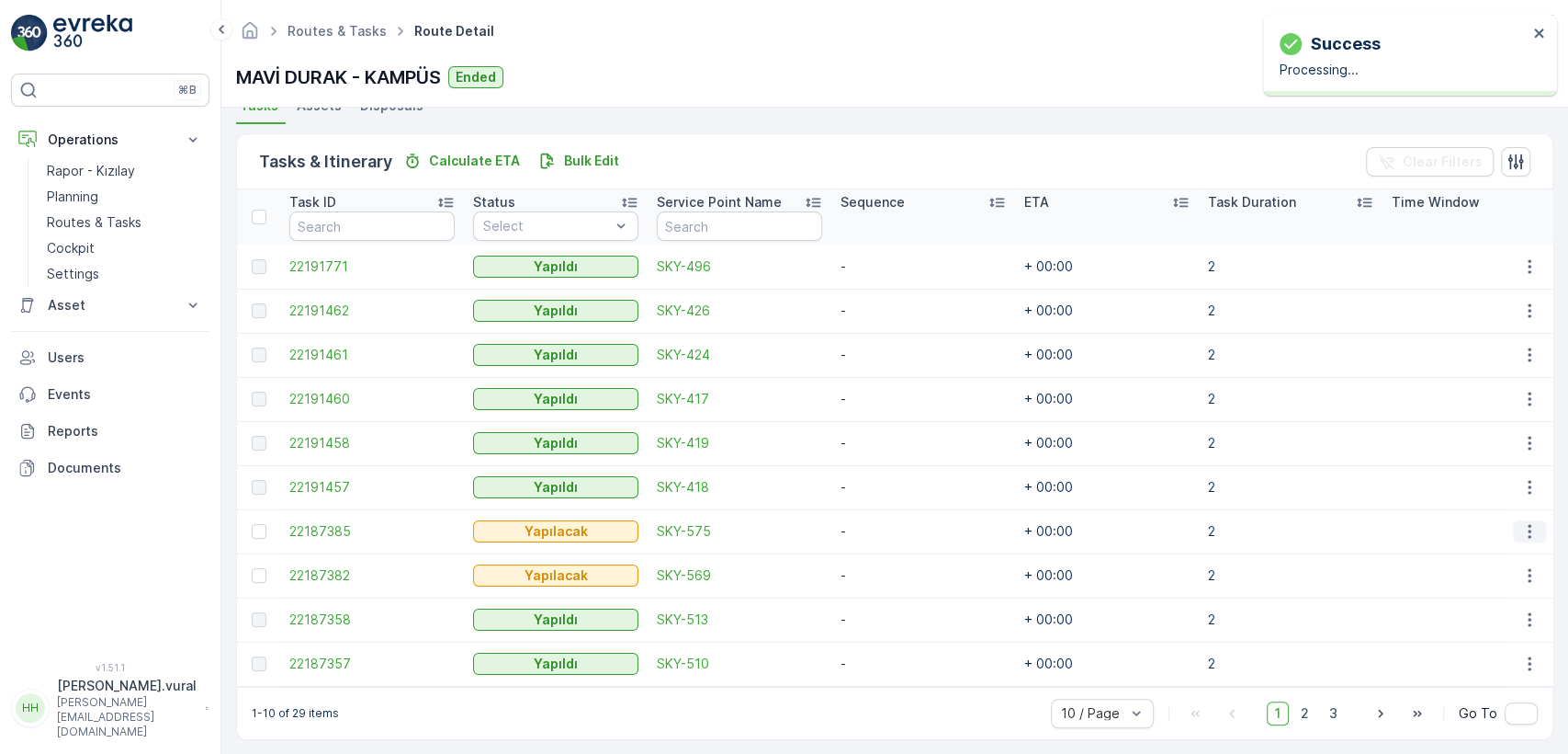
drag, startPoint x: 1523, startPoint y: 531, endPoint x: 1515, endPoint y: 537, distance: 10.0
click at [1524, 530] on icon "button" at bounding box center [1530, 532] width 19 height 19
click at [1450, 670] on span "Delete" at bounding box center [1459, 669] width 42 height 19
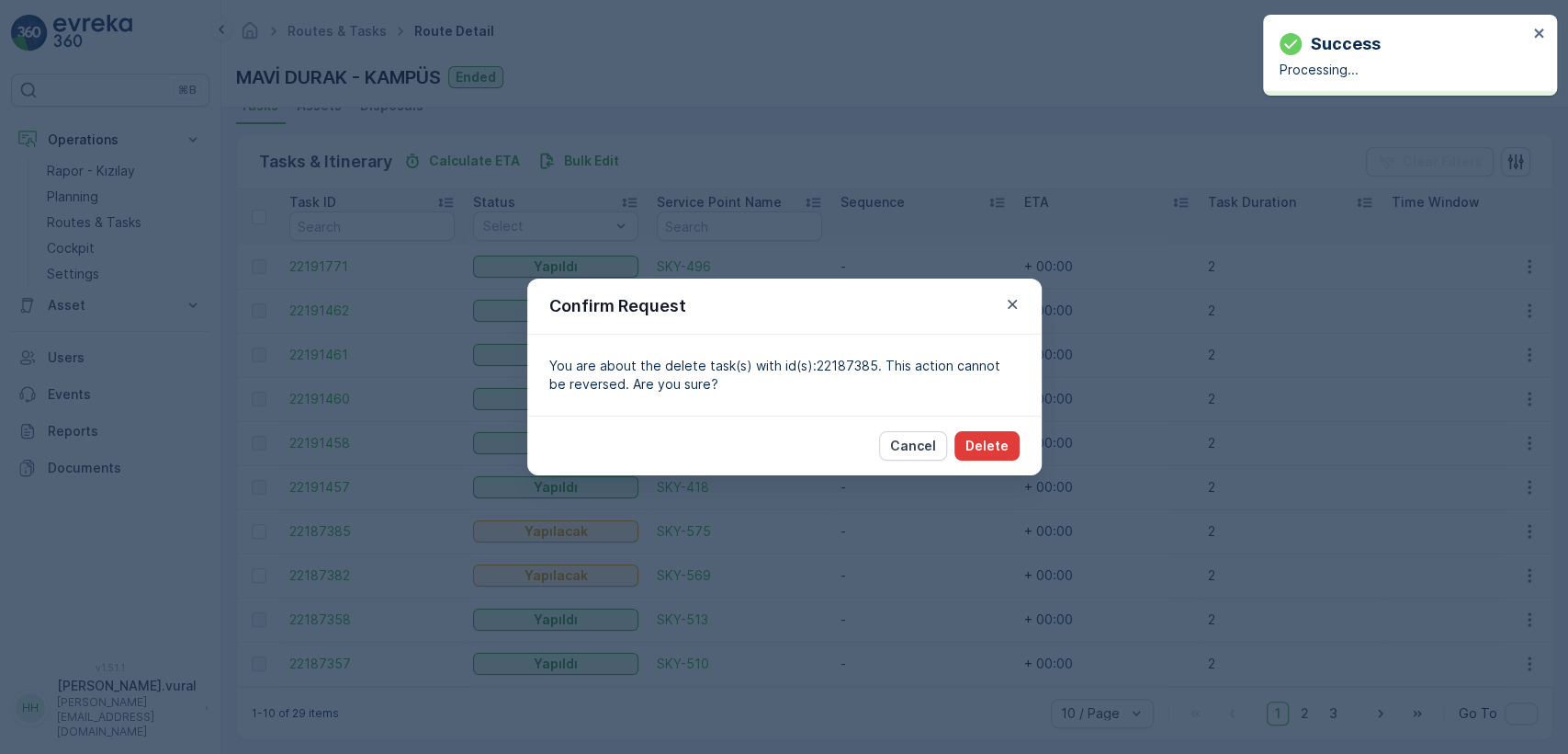
click at [985, 452] on p "Delete" at bounding box center [987, 446] width 43 height 19
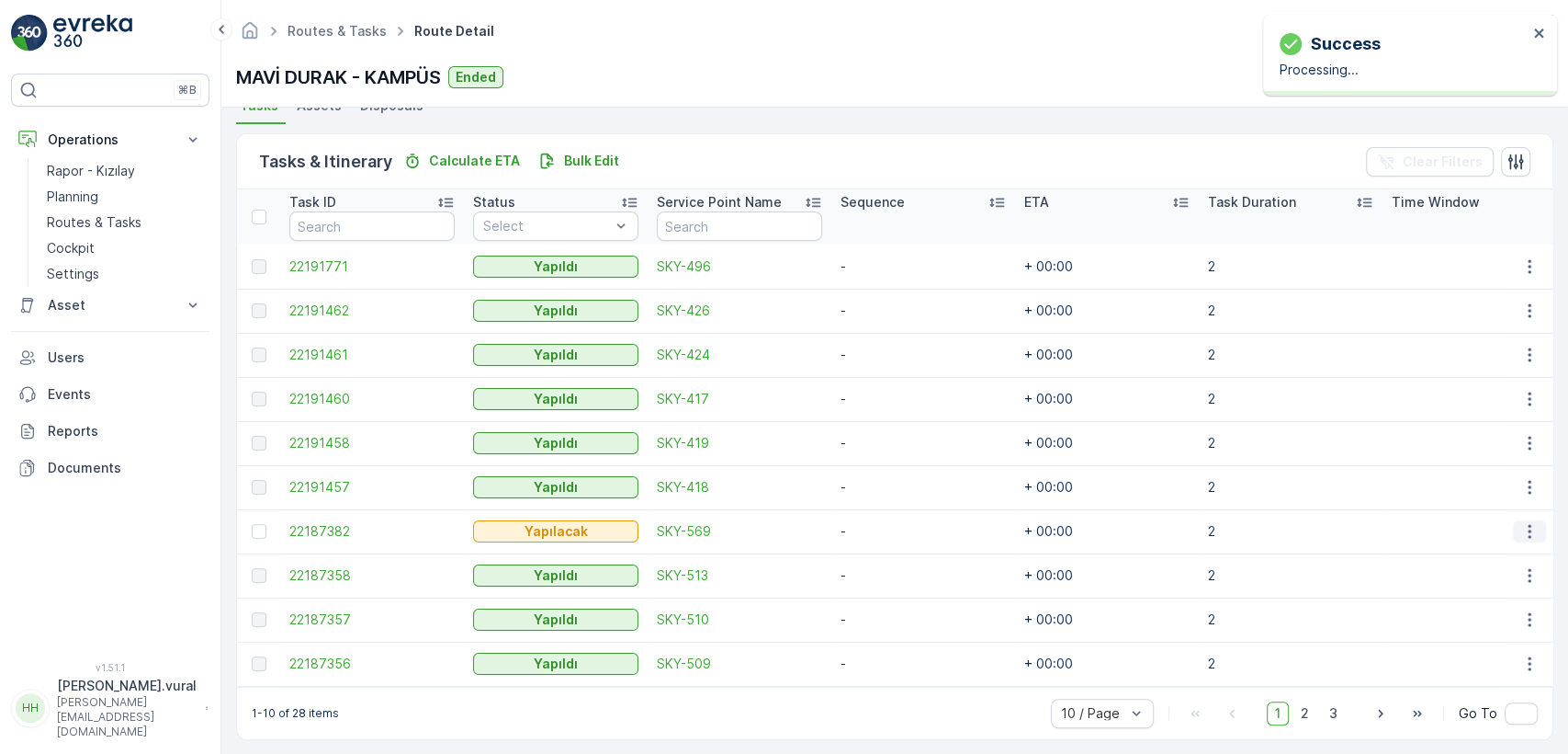
click at [1528, 522] on icon "button" at bounding box center [1530, 532] width 19 height 19
click at [1471, 660] on span "Delete" at bounding box center [1459, 669] width 42 height 19
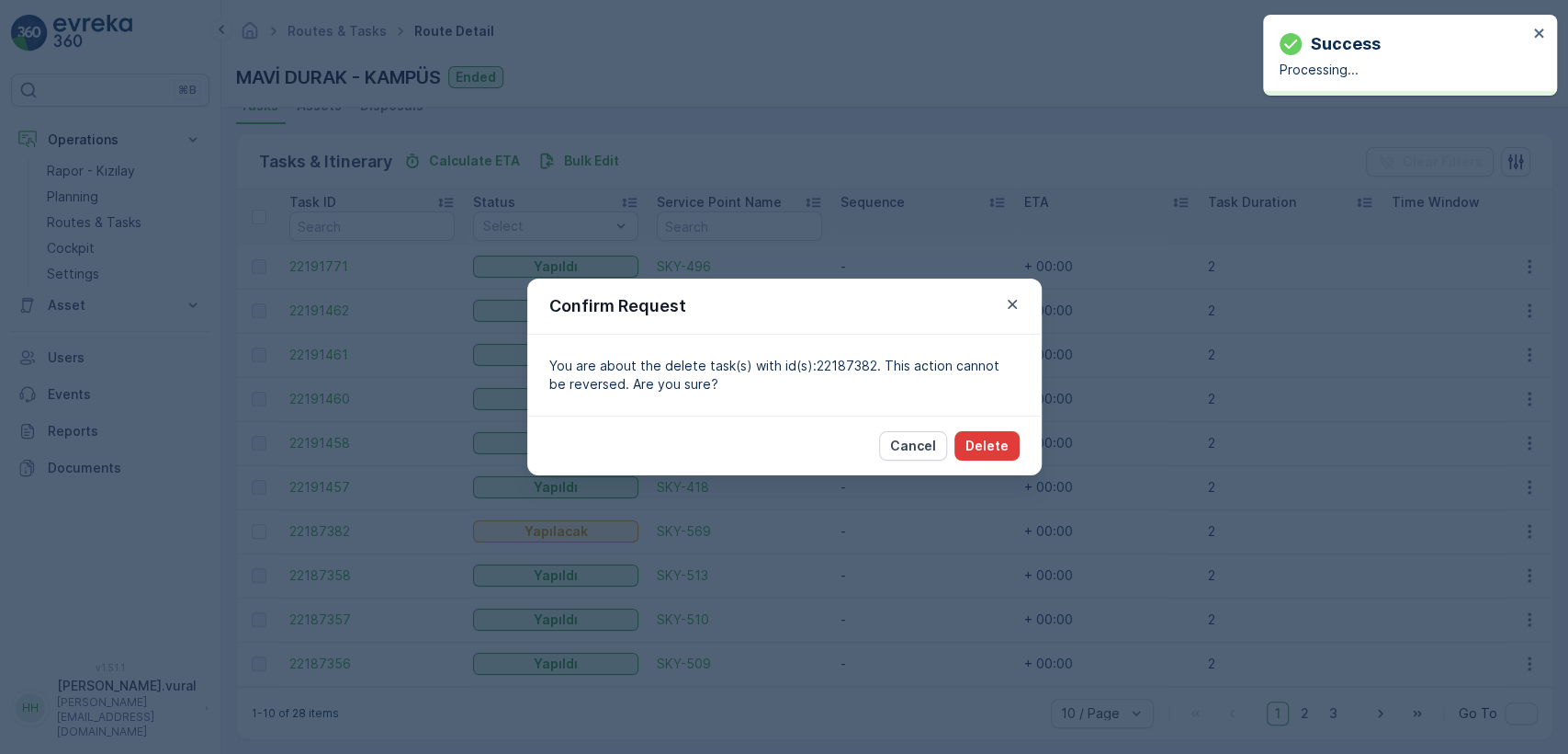
click at [982, 457] on button "Delete" at bounding box center [986, 445] width 65 height 29
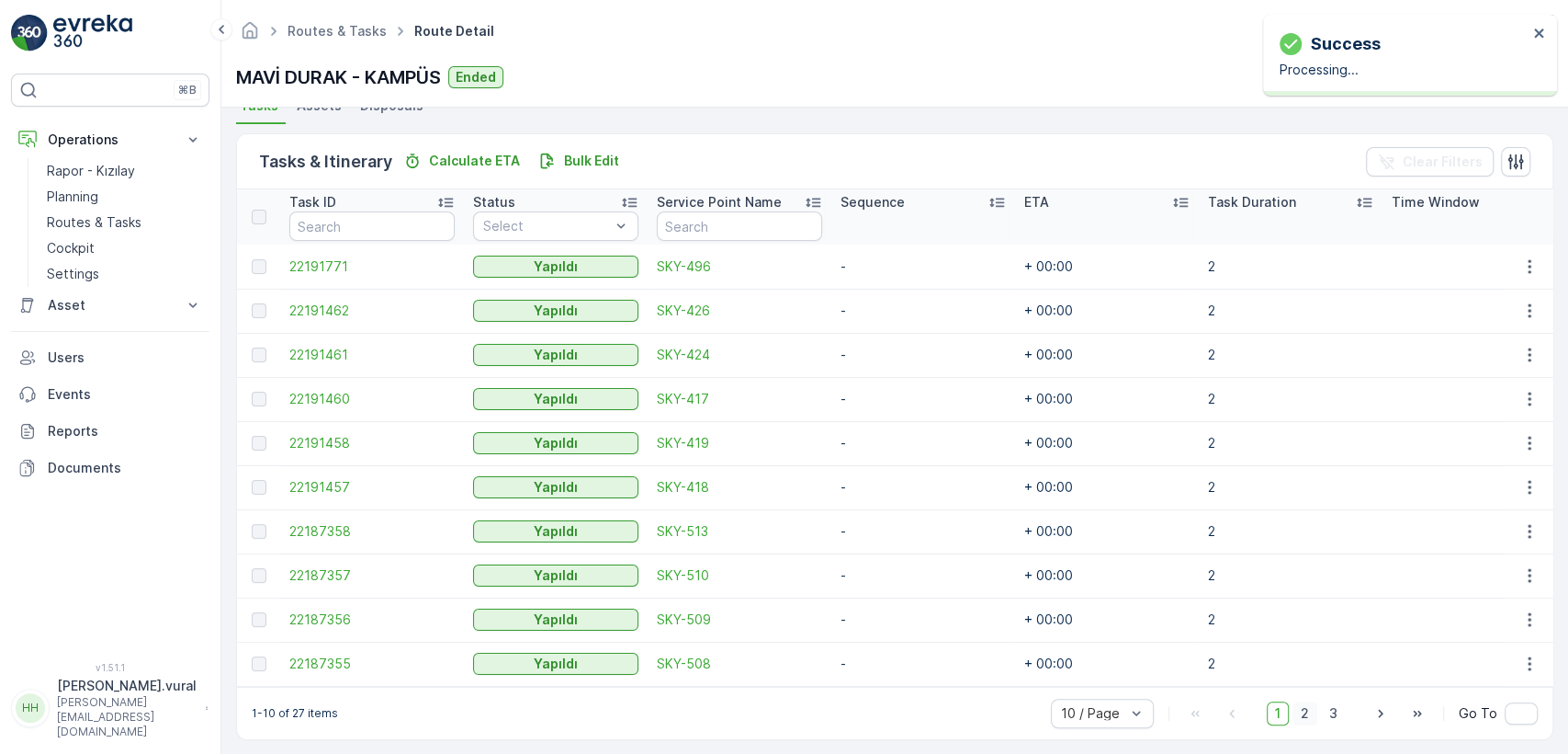
click at [1304, 713] on span "2" at bounding box center [1305, 713] width 24 height 24
click at [1331, 701] on div "11-20 of 27 items 10 / Page 1 2 3 Go To" at bounding box center [895, 713] width 1316 height 53
click at [1332, 713] on span "3" at bounding box center [1334, 713] width 24 height 24
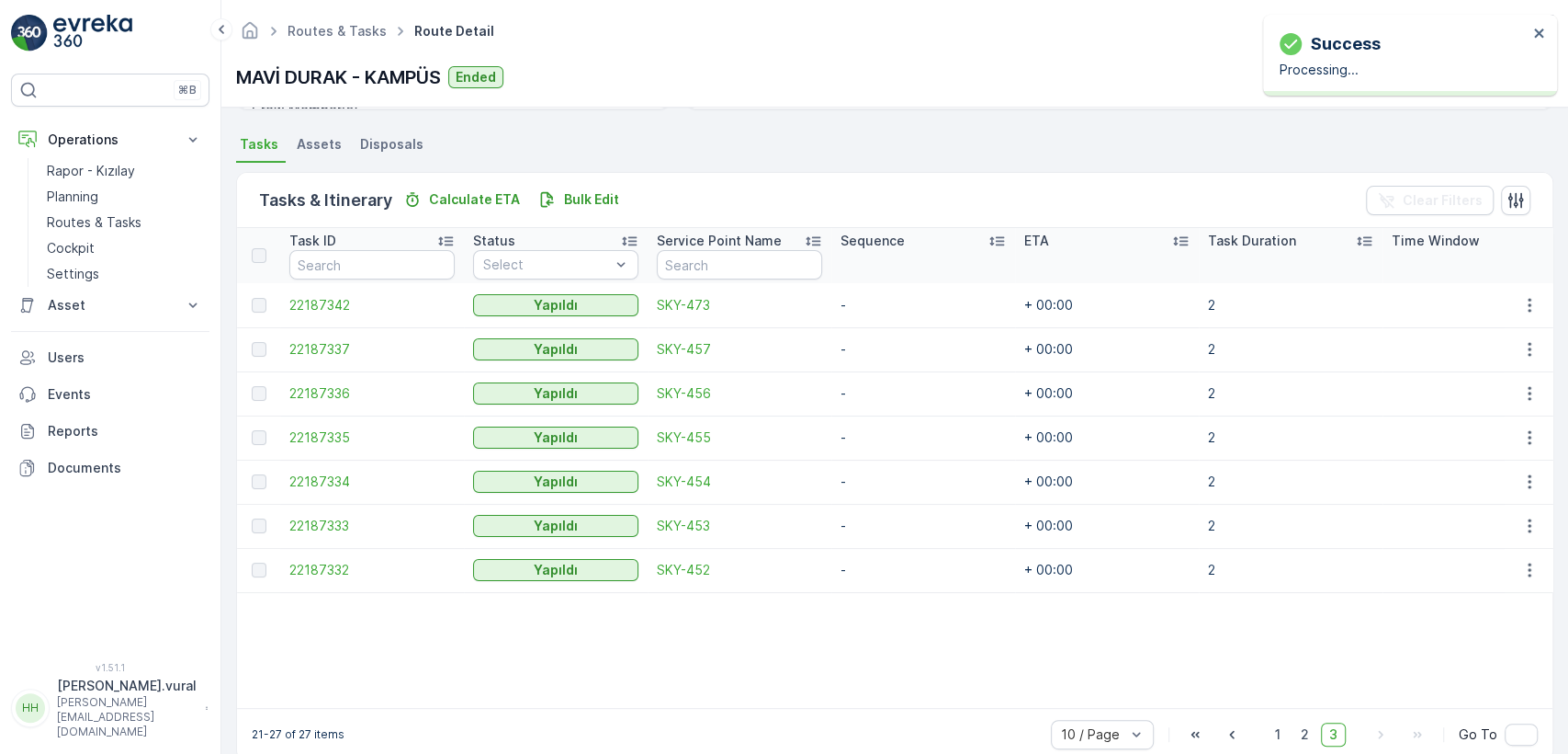
scroll to position [419, 0]
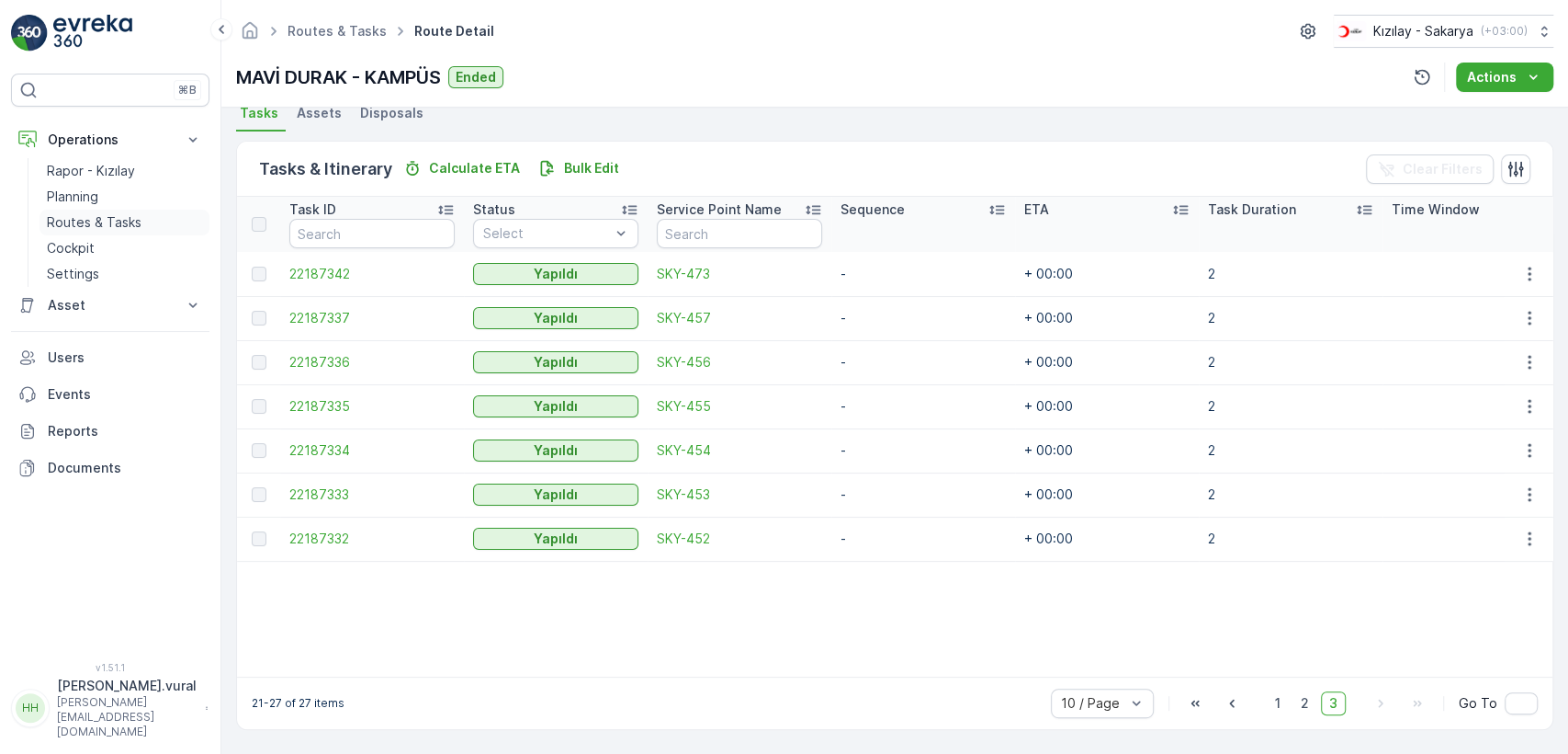
click at [134, 220] on p "Routes & Tasks" at bounding box center [94, 222] width 95 height 19
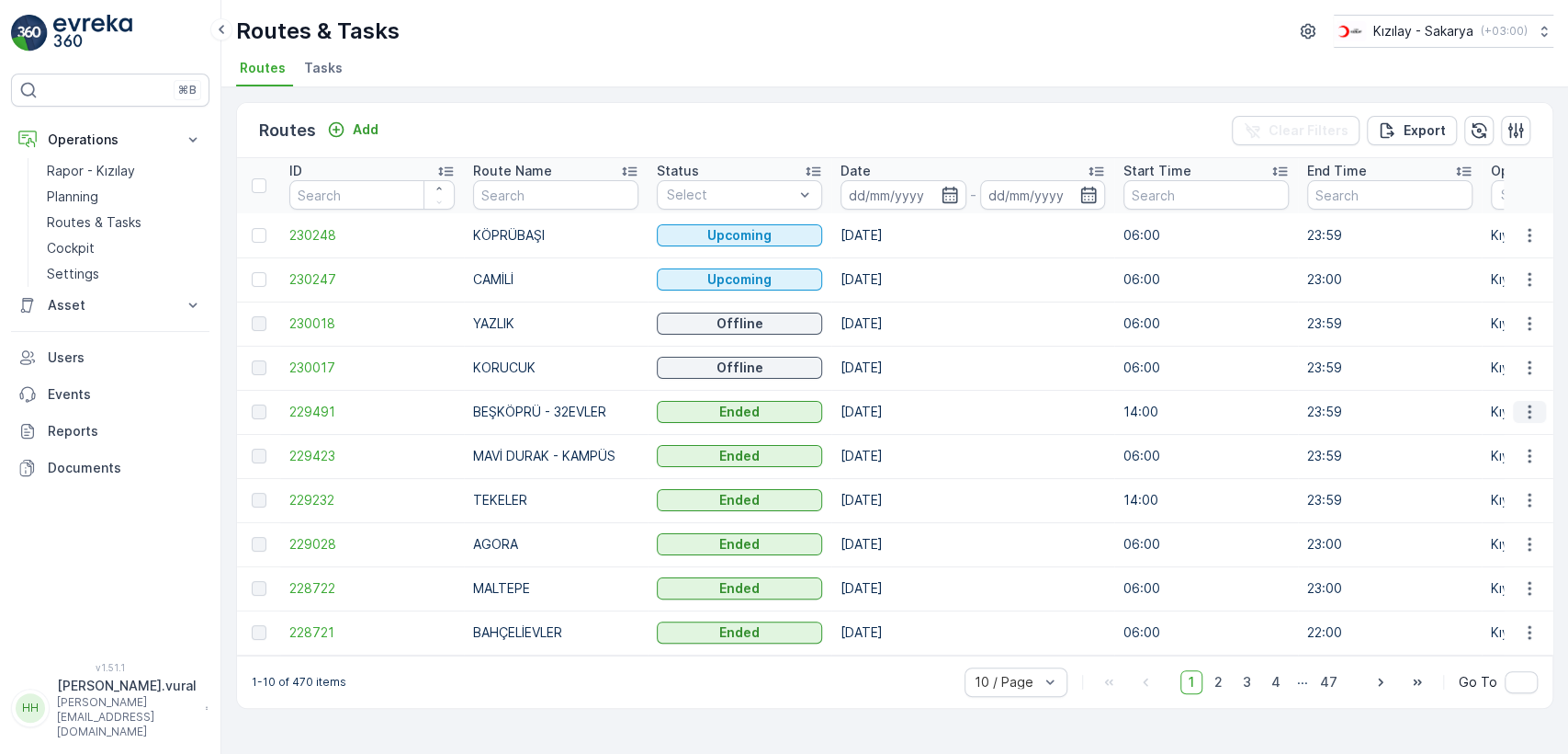
click at [1533, 409] on icon "button" at bounding box center [1530, 412] width 19 height 19
click at [1510, 441] on span "See More Details" at bounding box center [1486, 440] width 106 height 19
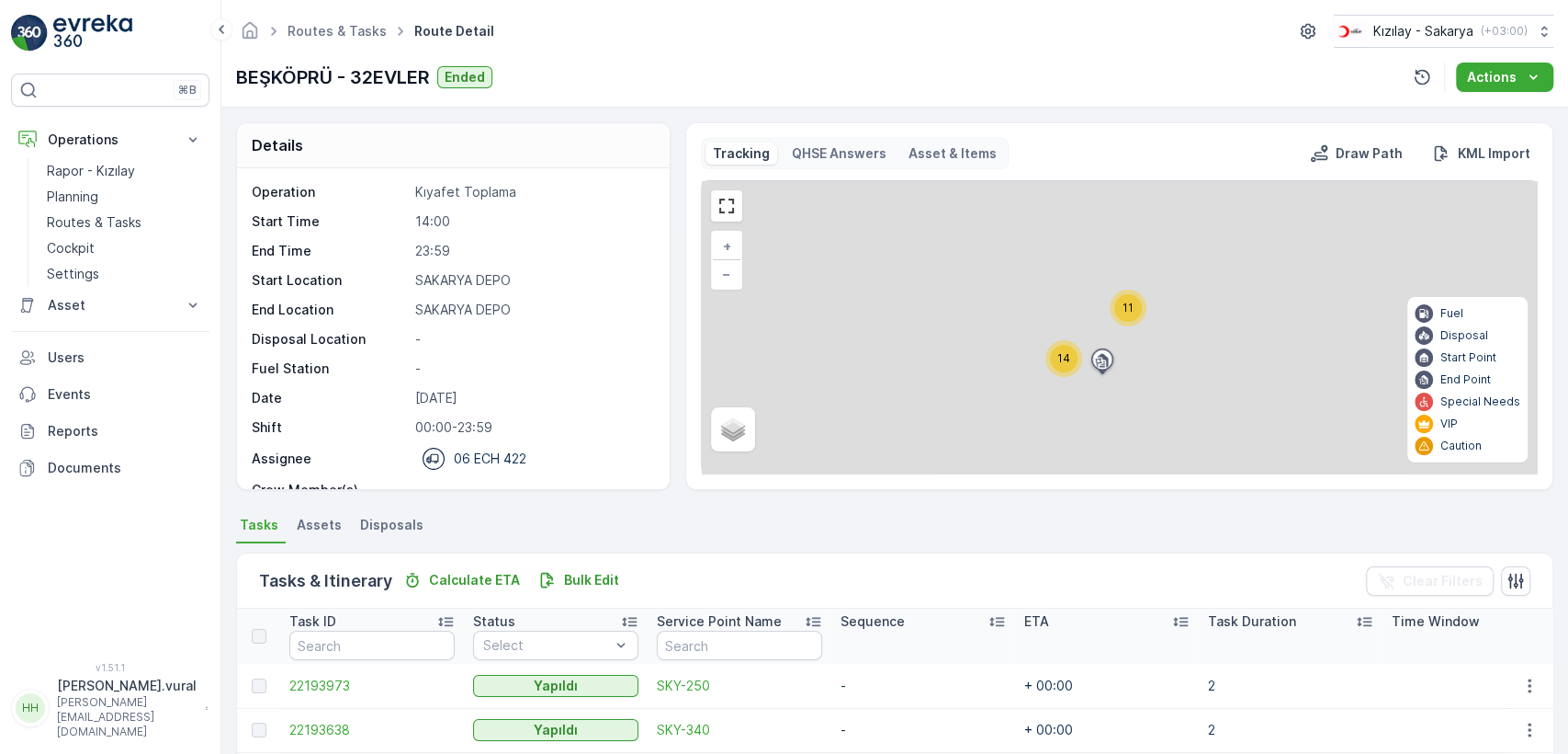
scroll to position [437, 0]
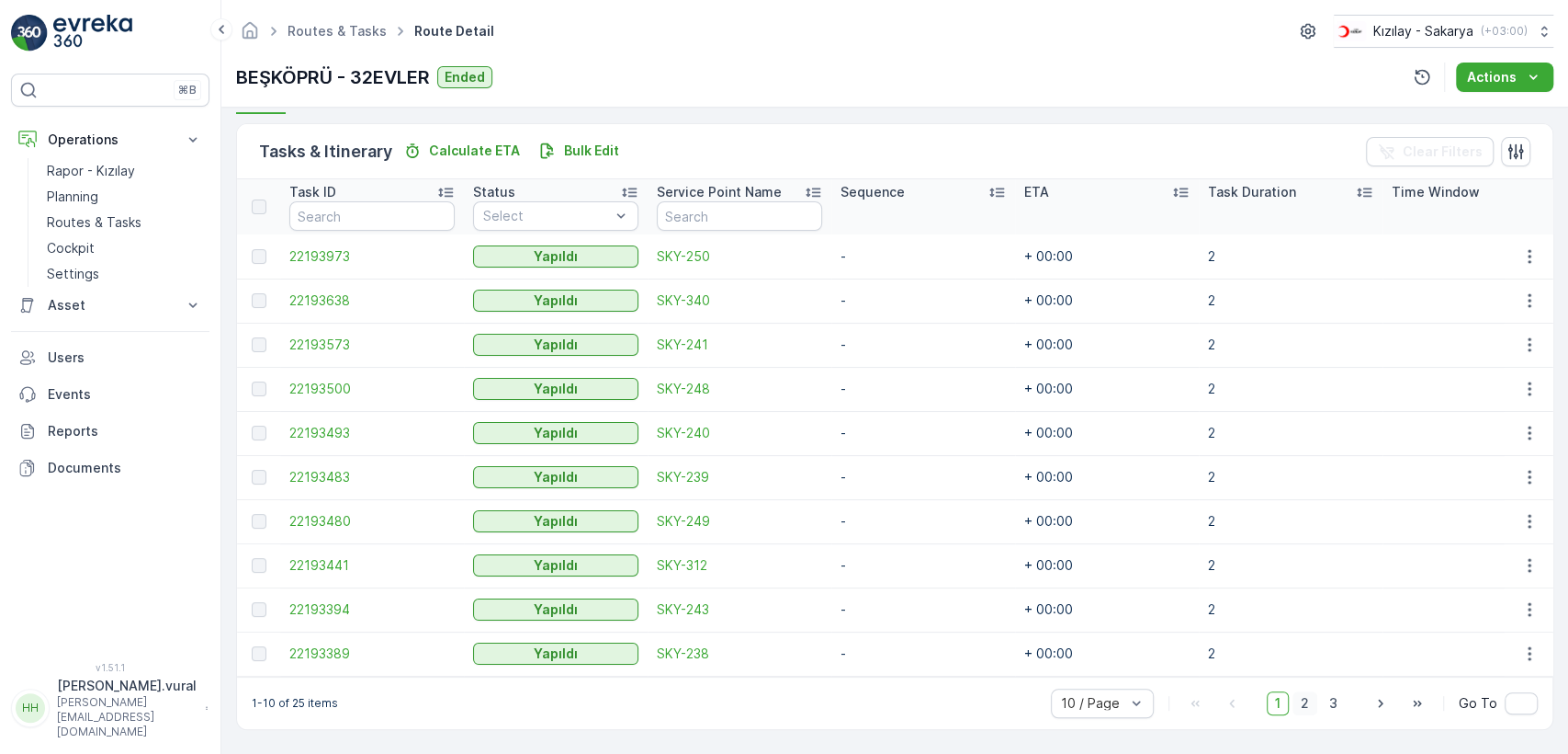
click at [1298, 706] on span "2" at bounding box center [1305, 702] width 24 height 24
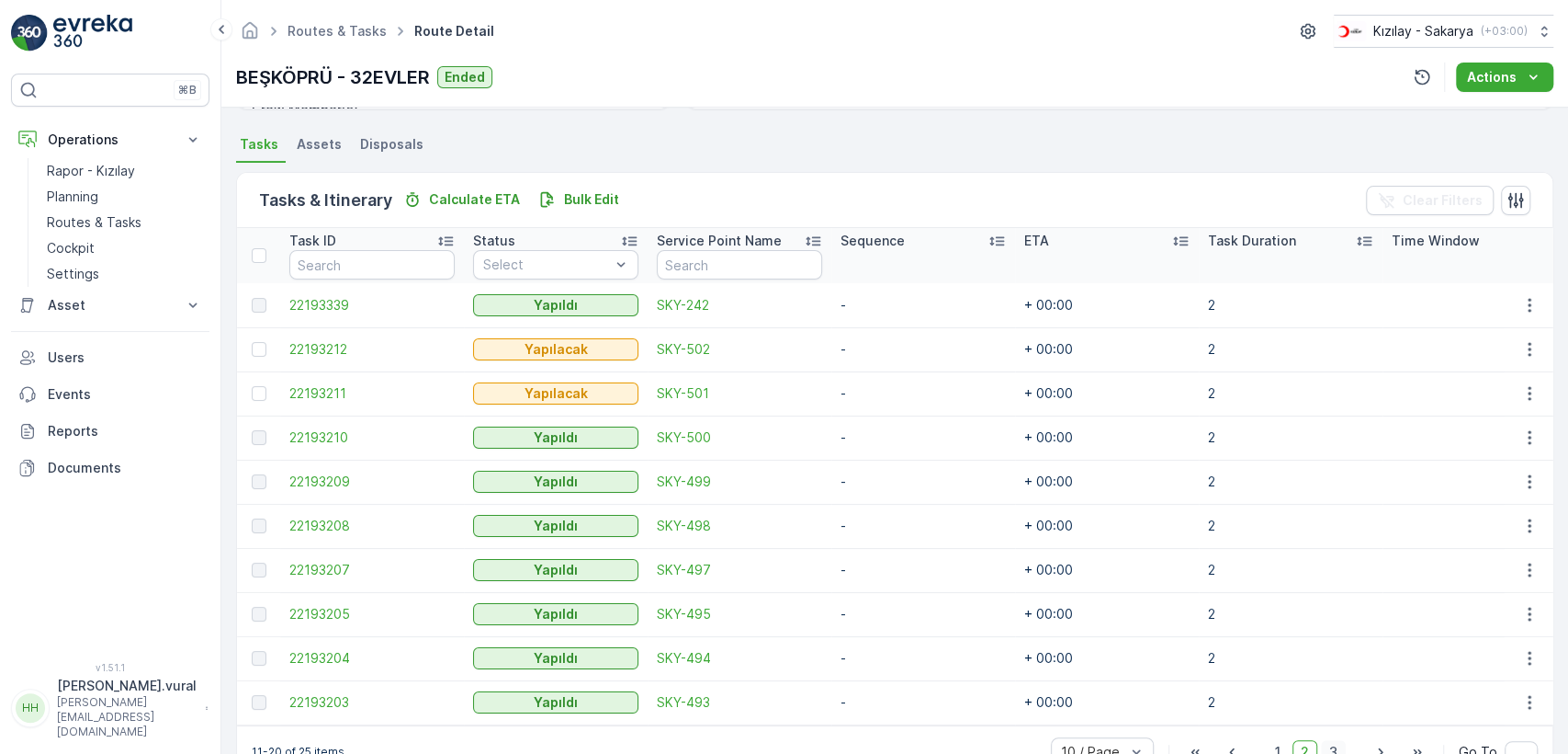
scroll to position [437, 0]
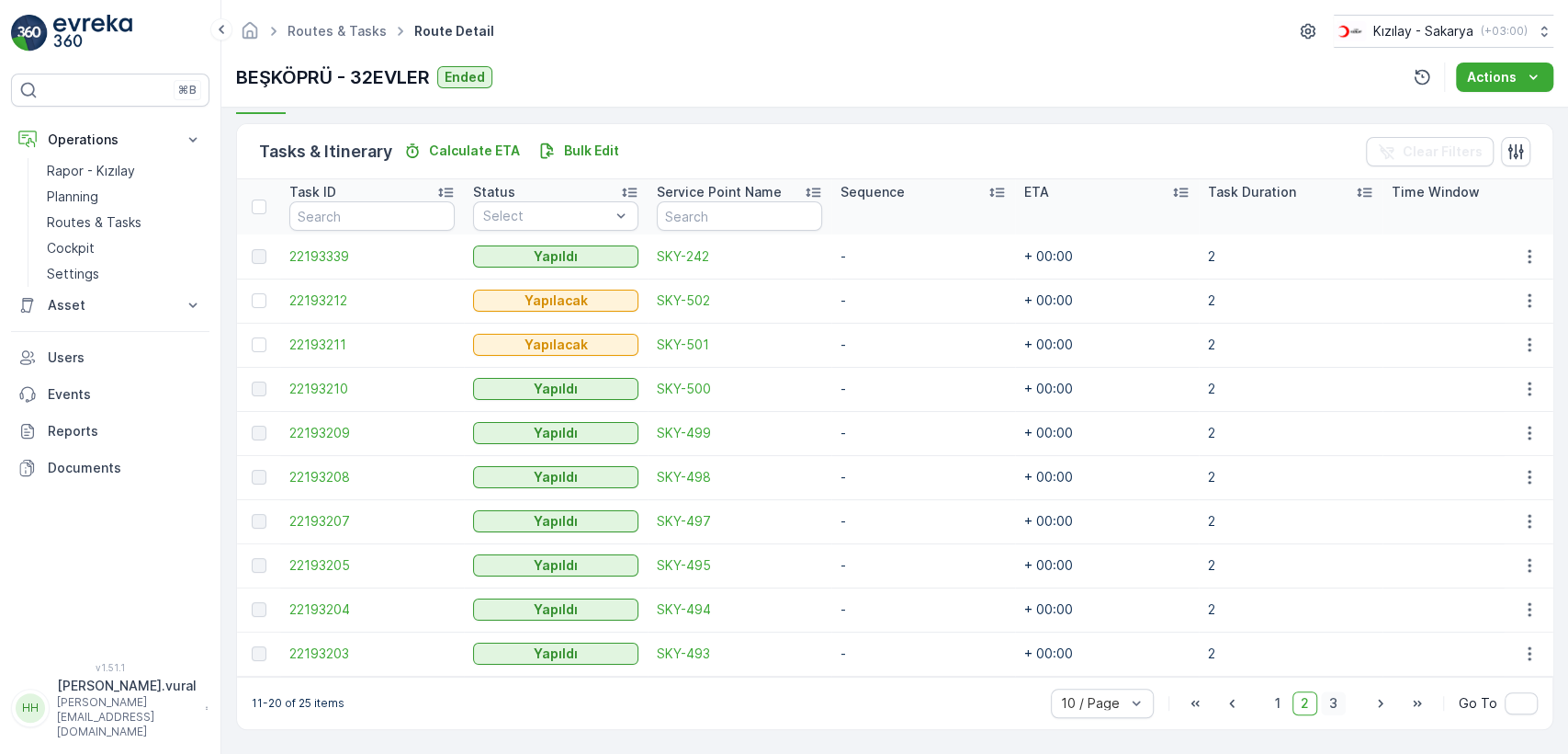
click at [1328, 700] on span "3" at bounding box center [1334, 702] width 24 height 24
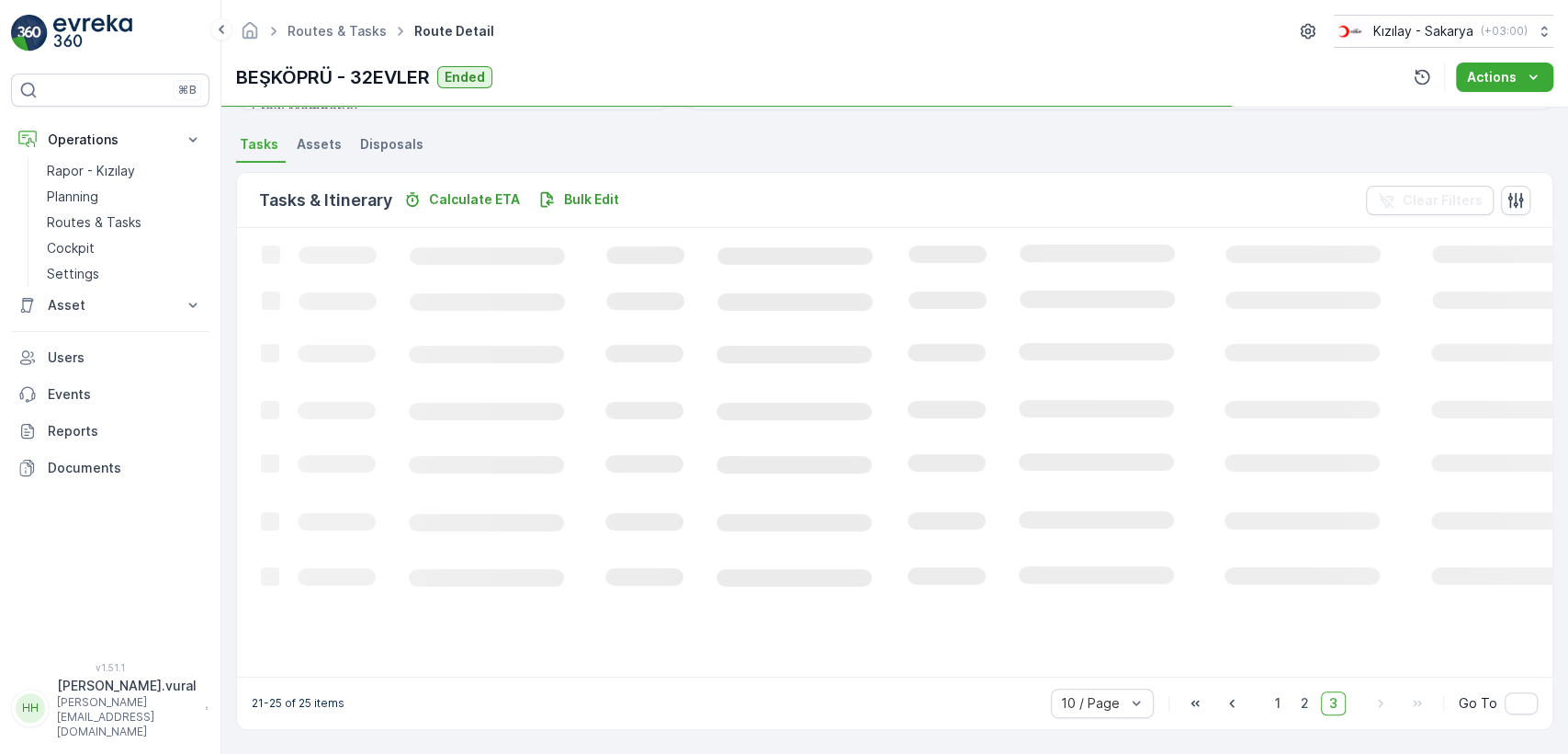
scroll to position [409, 0]
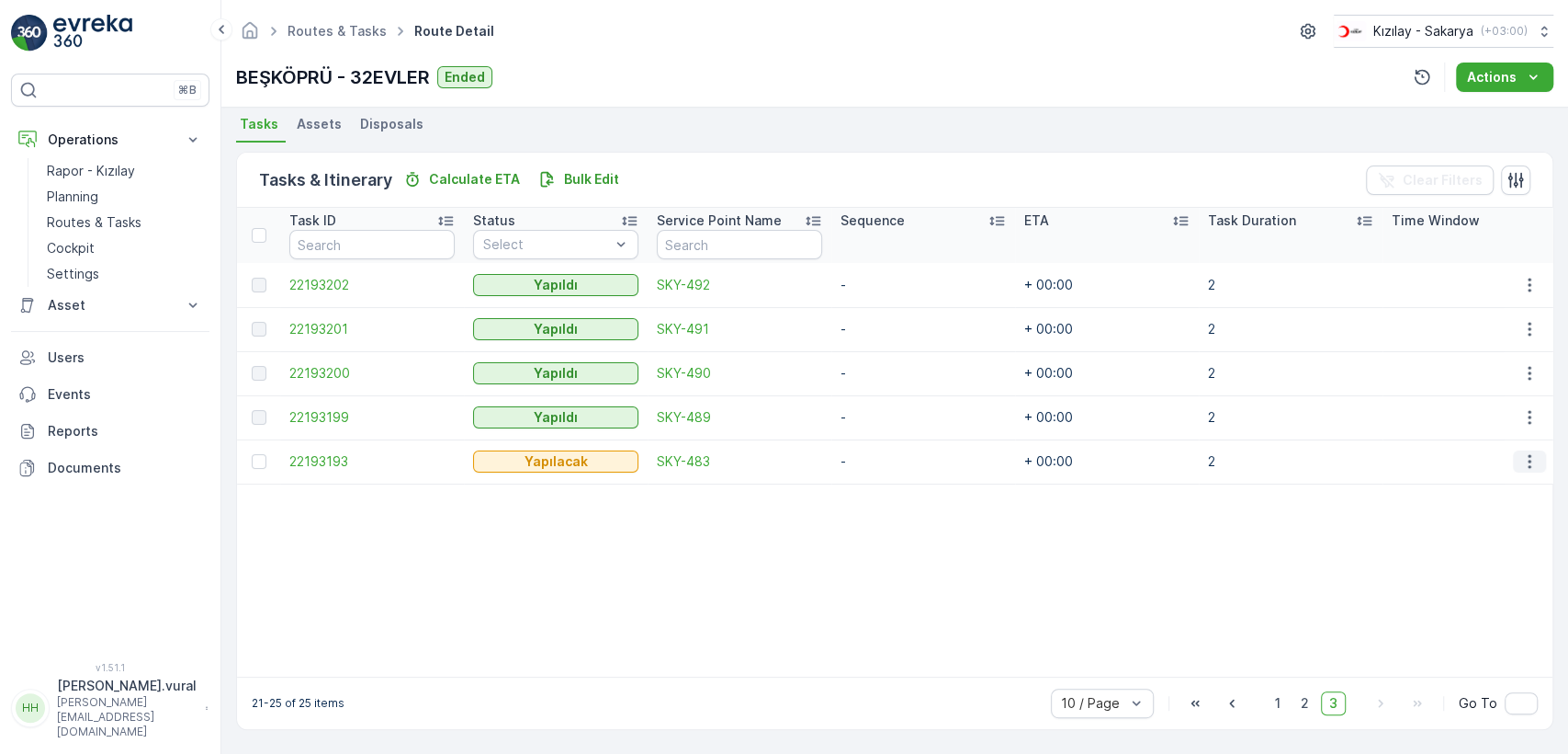
click at [1528, 457] on icon "button" at bounding box center [1530, 461] width 19 height 19
click at [1473, 585] on span "Delete" at bounding box center [1459, 591] width 42 height 19
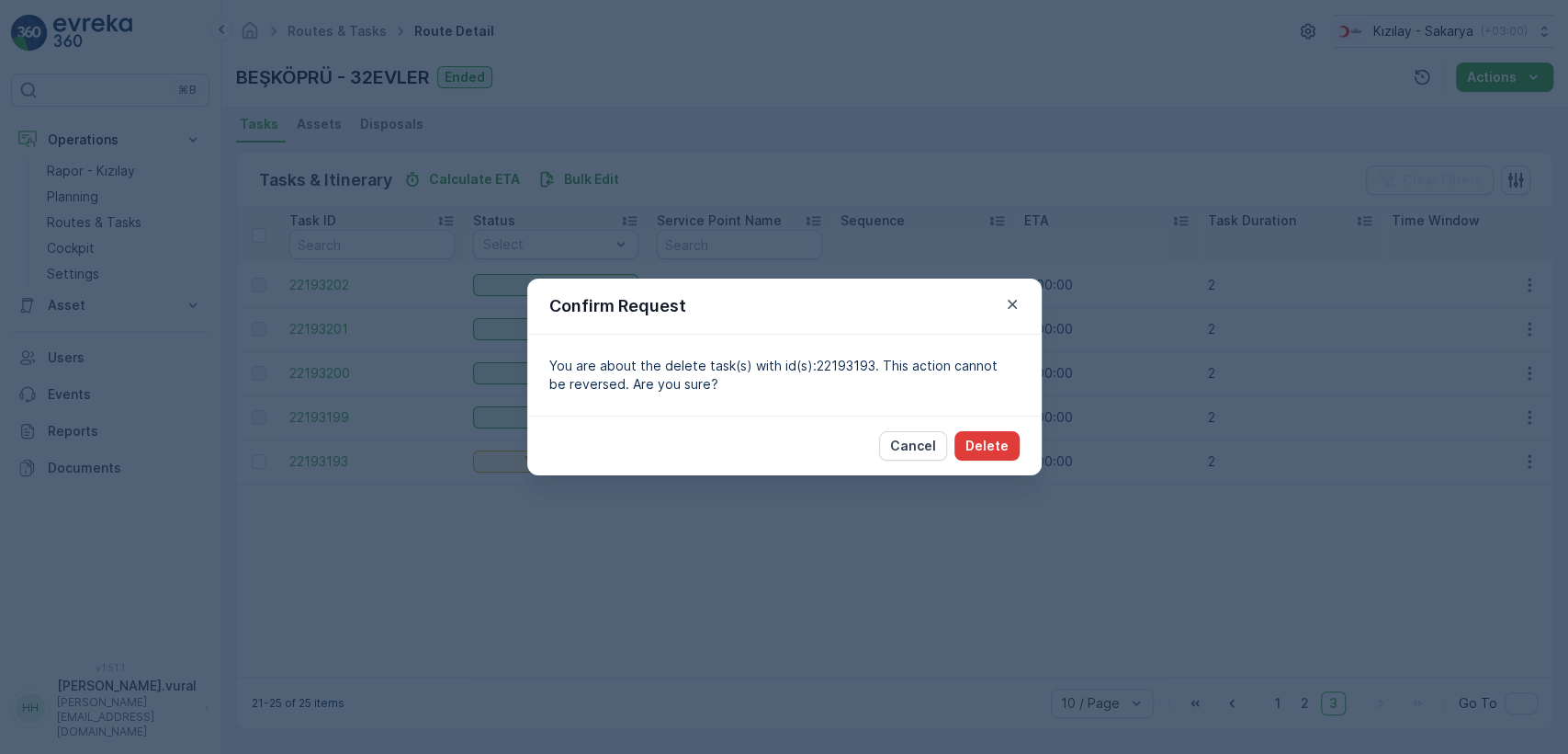
click at [991, 446] on p "Delete" at bounding box center [987, 446] width 43 height 19
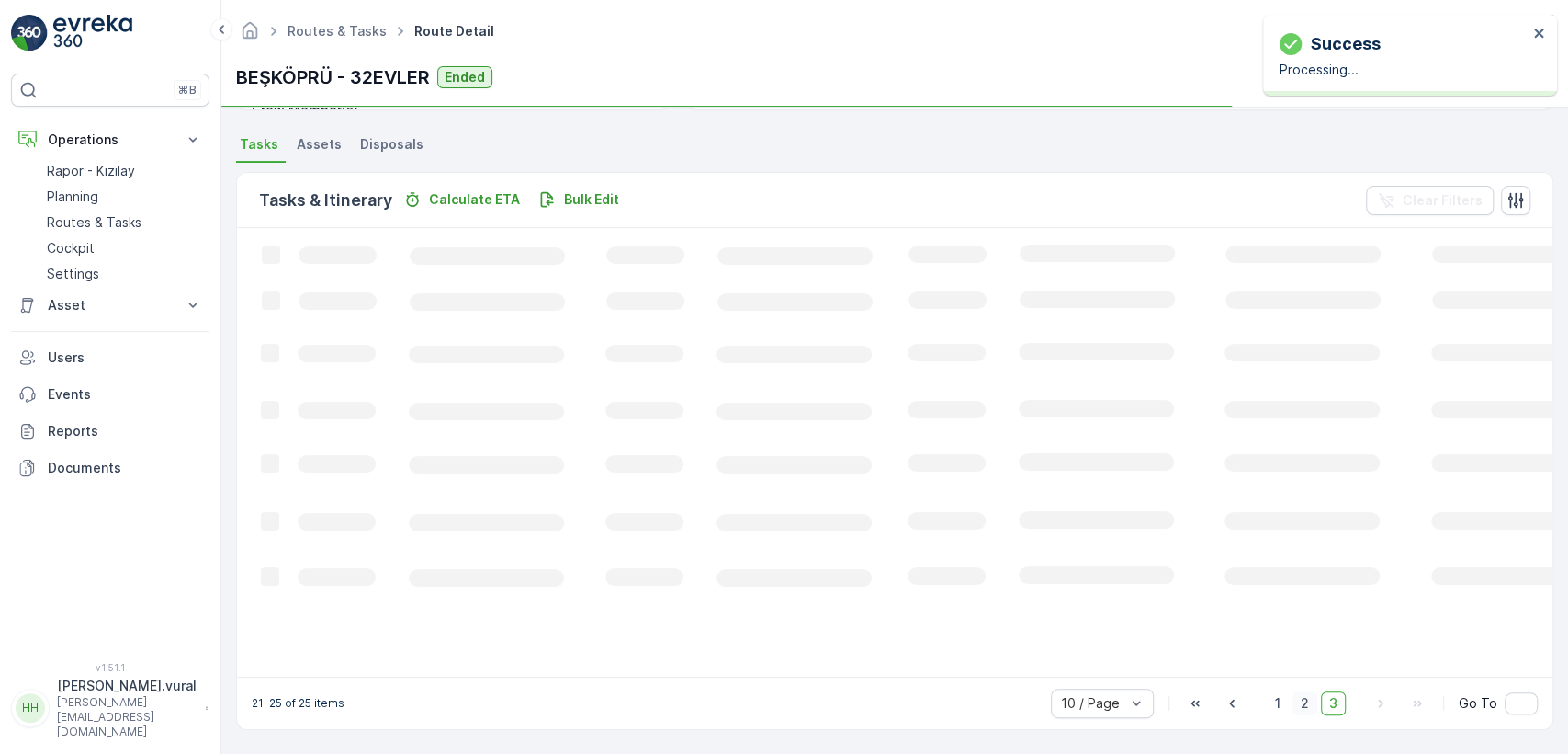
click at [1295, 693] on span "2" at bounding box center [1305, 702] width 24 height 24
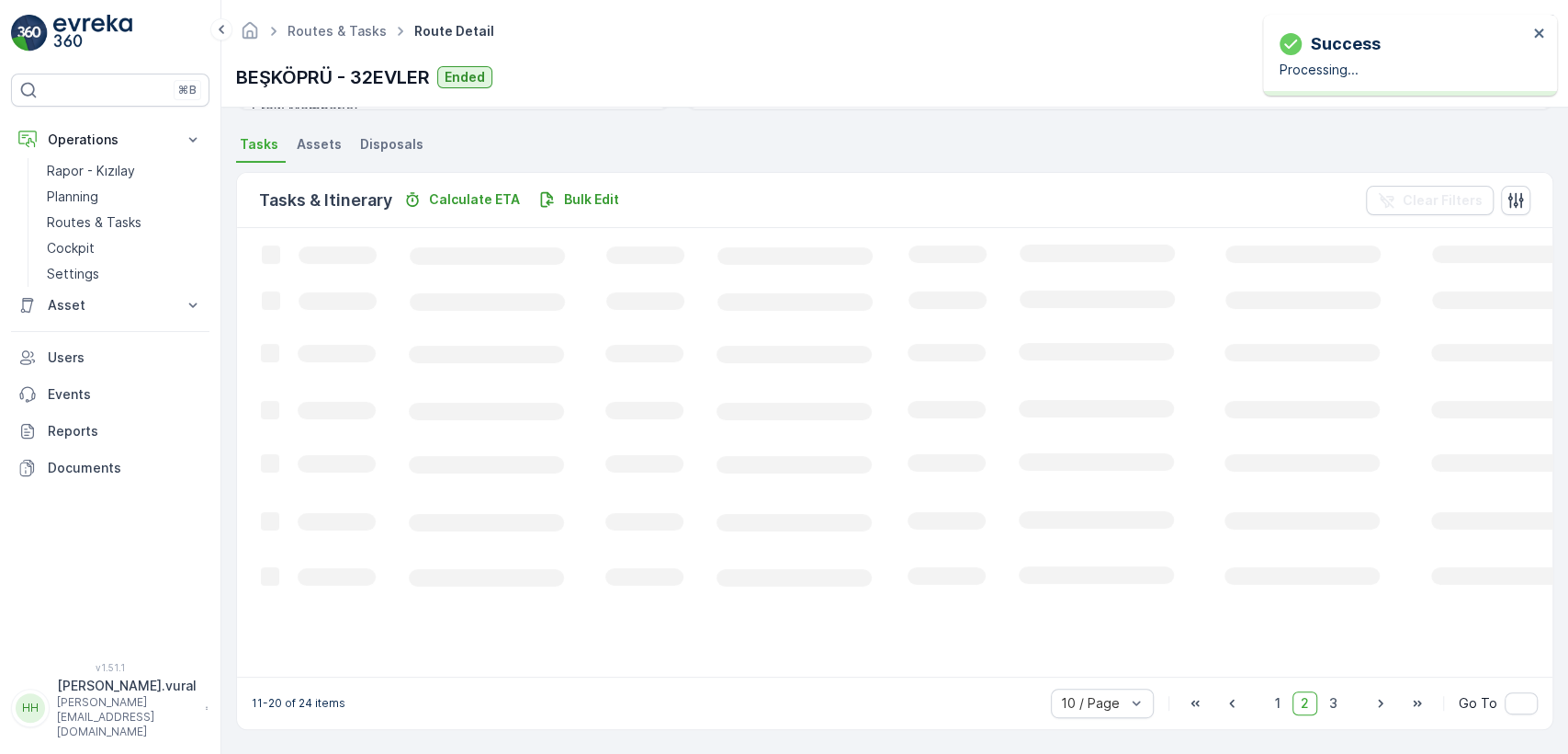
scroll to position [409, 0]
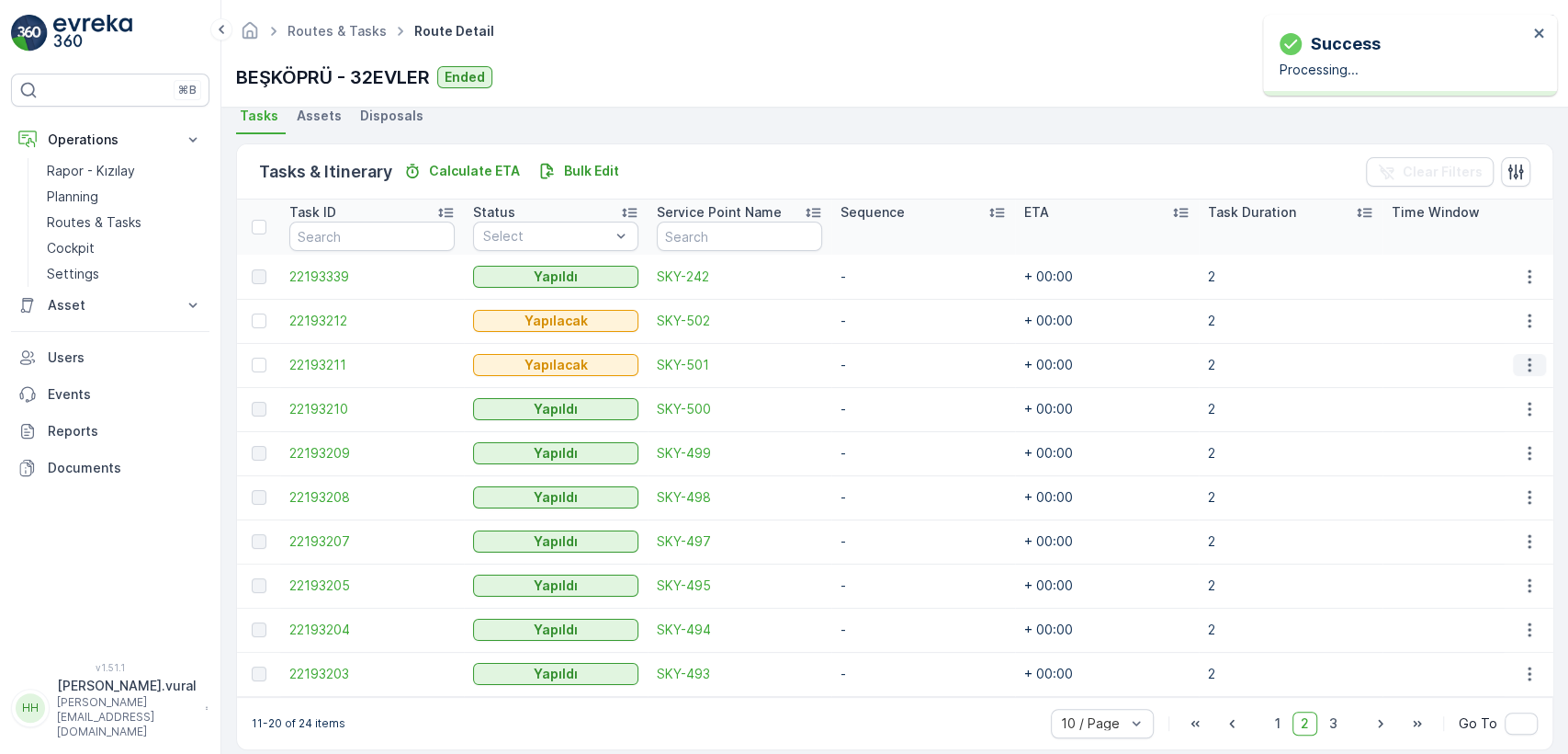
drag, startPoint x: 1525, startPoint y: 361, endPoint x: 1513, endPoint y: 373, distance: 17.0
click at [1523, 361] on icon "button" at bounding box center [1530, 365] width 19 height 19
click at [1463, 512] on div "Delete" at bounding box center [1499, 502] width 138 height 25
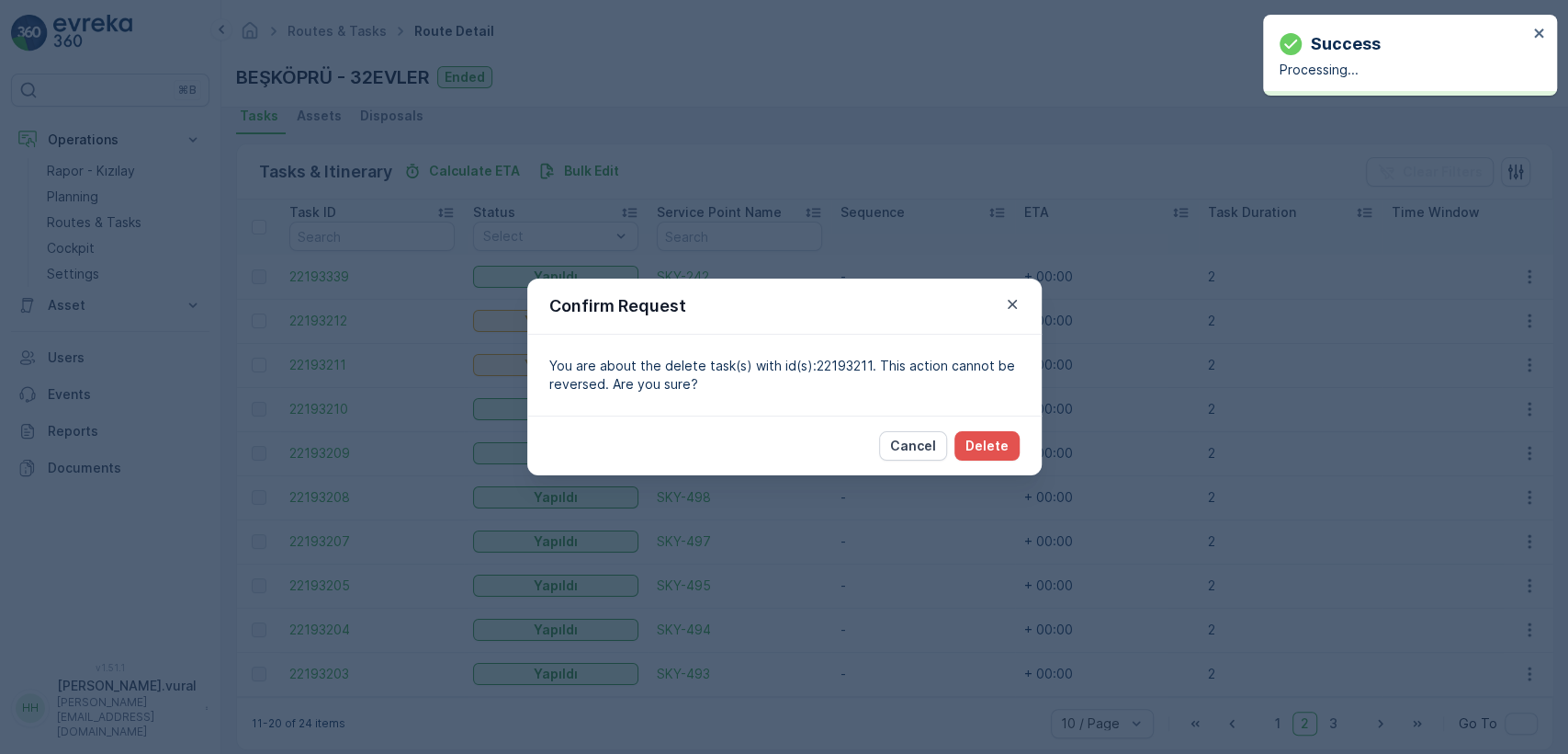
click at [998, 428] on div "Cancel Delete" at bounding box center [784, 444] width 515 height 59
click at [1001, 449] on p "Delete" at bounding box center [987, 446] width 43 height 19
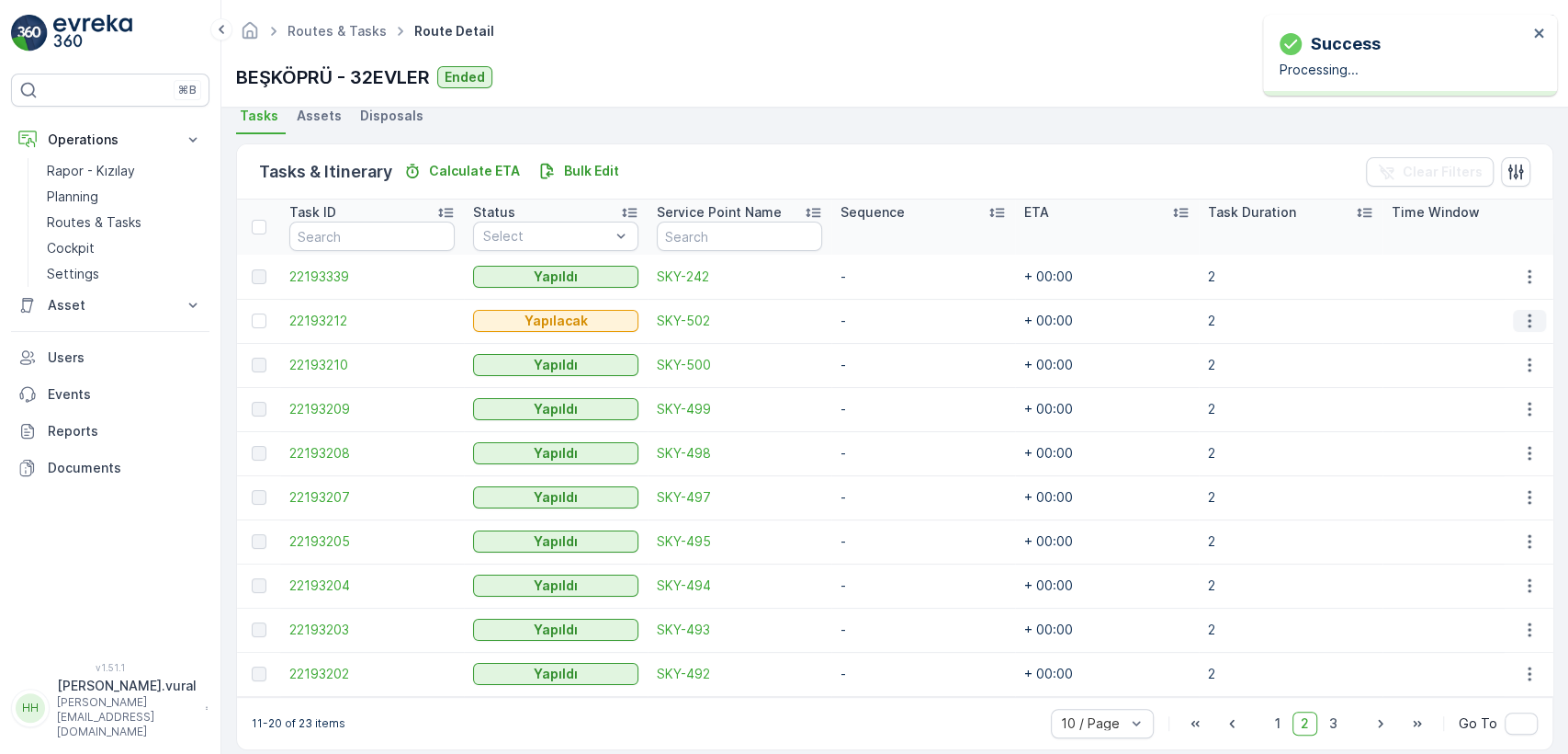
click at [1514, 313] on button "button" at bounding box center [1529, 320] width 33 height 22
click at [1455, 445] on div "Delete" at bounding box center [1499, 457] width 138 height 25
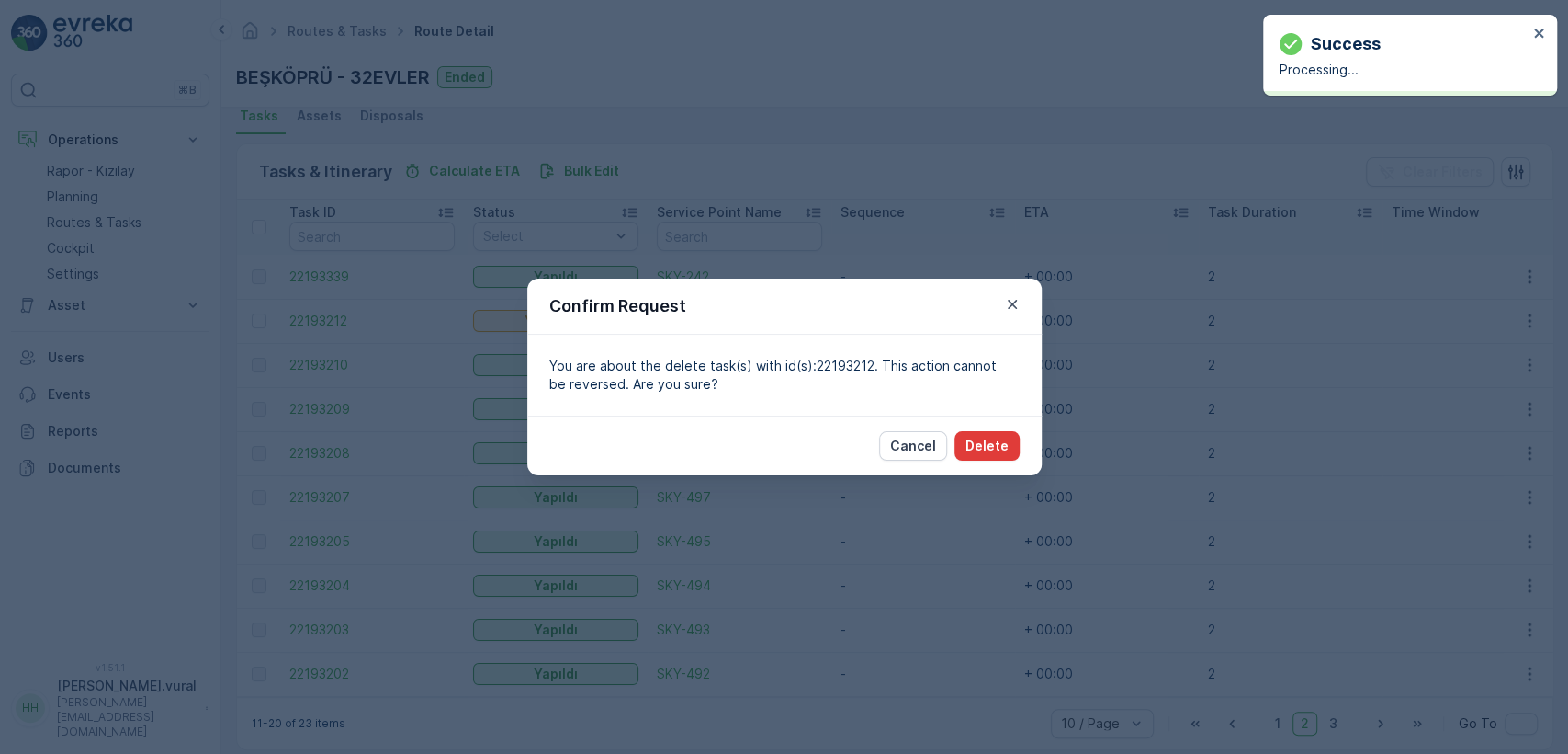
click at [986, 449] on p "Delete" at bounding box center [987, 446] width 43 height 19
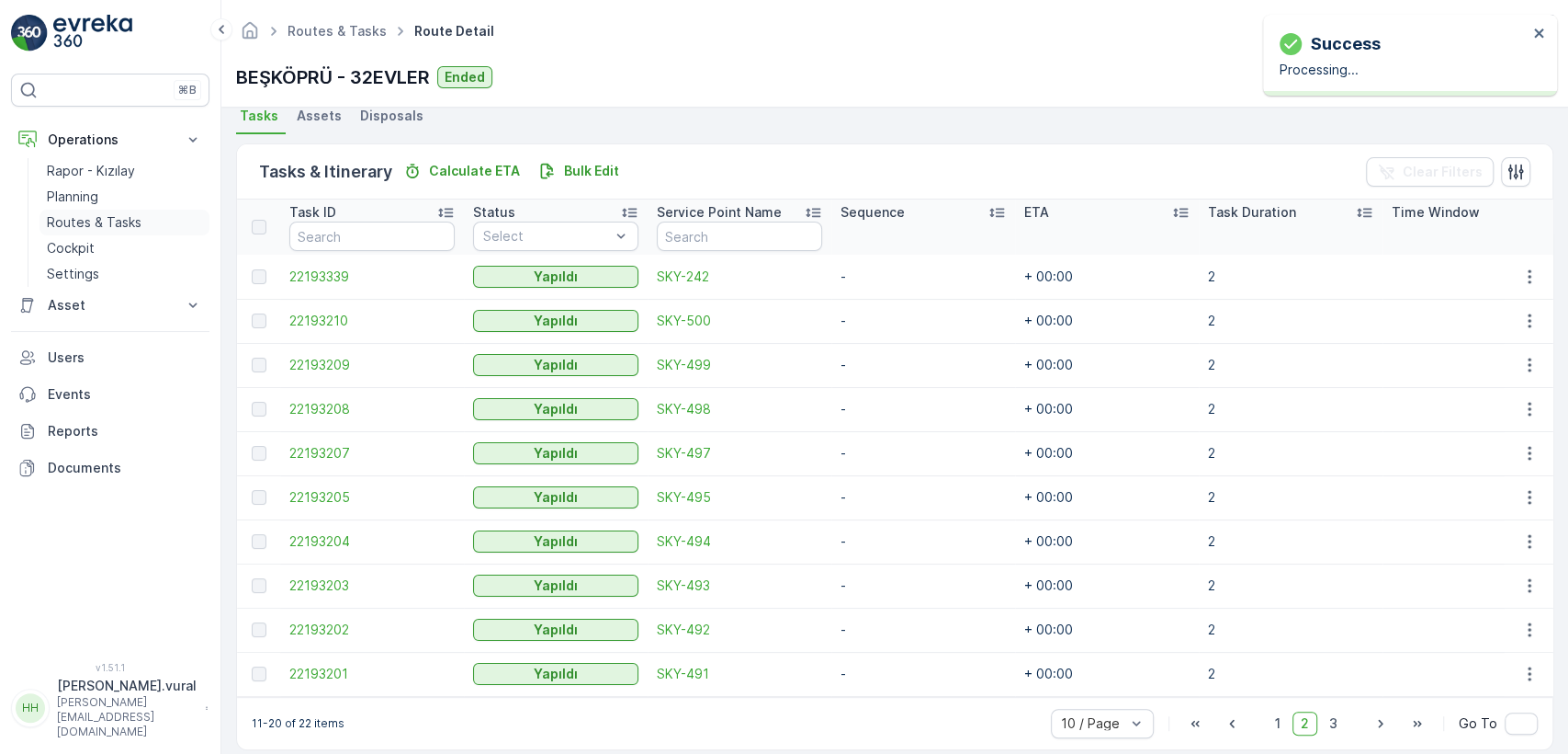
click at [120, 223] on p "Routes & Tasks" at bounding box center [94, 222] width 95 height 19
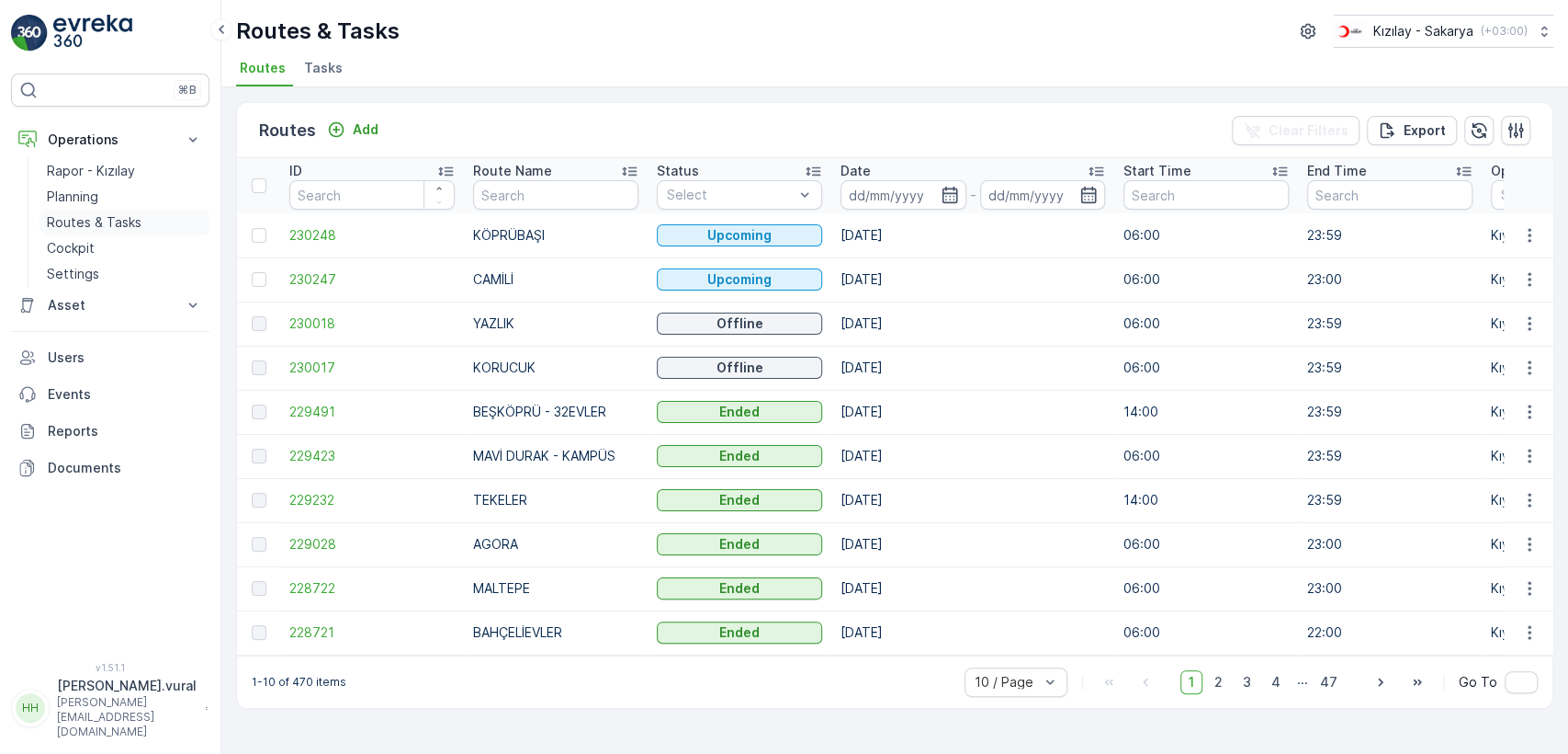
click at [105, 213] on p "Routes & Tasks" at bounding box center [94, 222] width 95 height 19
click at [130, 62] on div "⌘B Operations Rapor - Kızılay Planning Routes & Tasks Cockpit Settings Asset As…" at bounding box center [110, 377] width 221 height 754
